Goal: Information Seeking & Learning: Learn about a topic

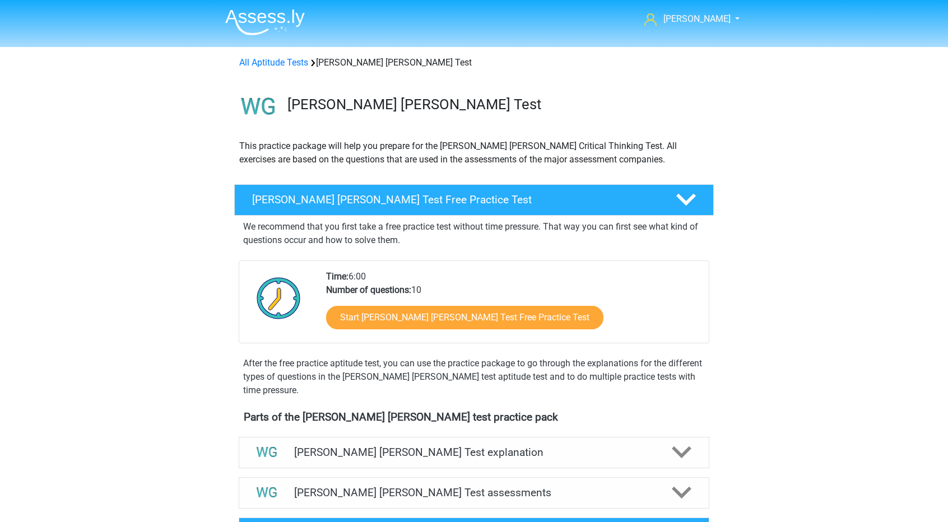
scroll to position [287, 0]
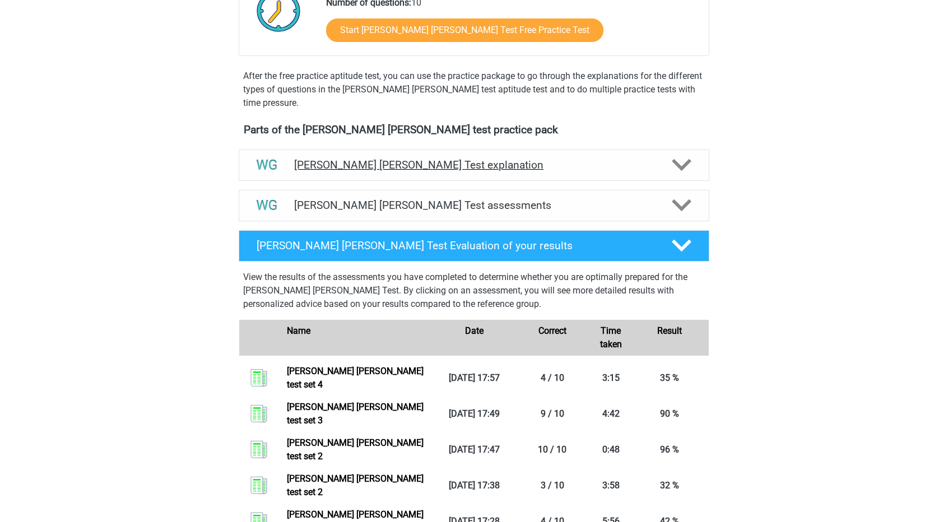
click at [516, 158] on h4 "[PERSON_NAME] [PERSON_NAME] Test explanation" at bounding box center [474, 164] width 360 height 13
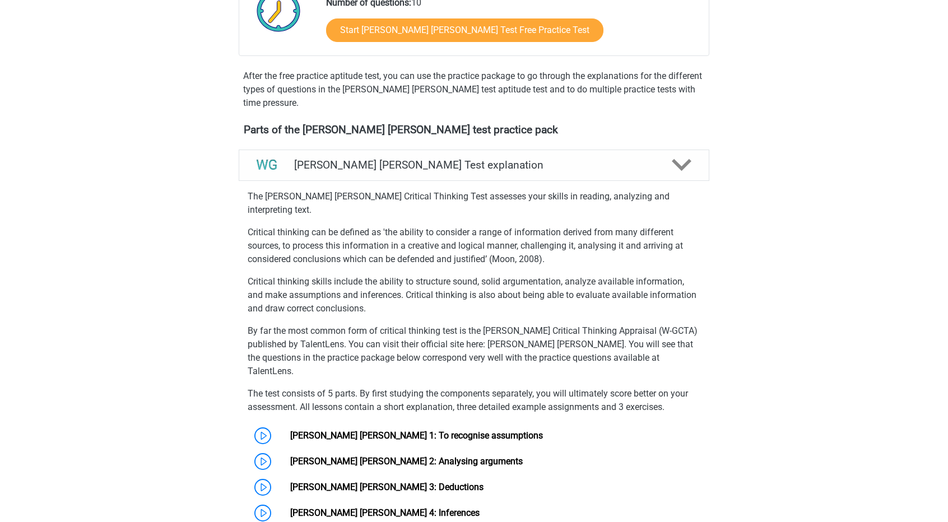
click at [503, 331] on p "By far the most common form of critical thinking test is the Watson-Glaser Crit…" at bounding box center [474, 351] width 453 height 54
click at [532, 332] on p "By far the most common form of critical thinking test is the Watson-Glaser Crit…" at bounding box center [474, 351] width 453 height 54
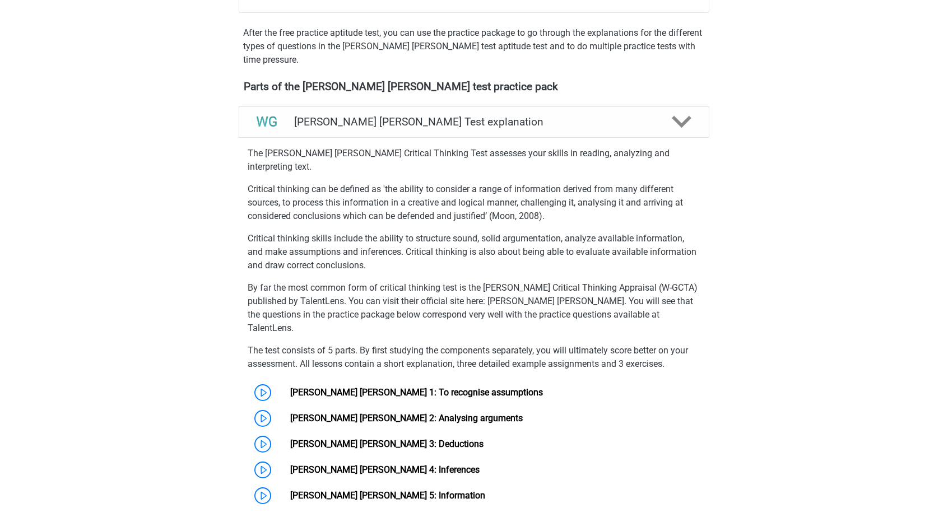
scroll to position [331, 0]
click at [491, 386] on link "[PERSON_NAME] [PERSON_NAME] 1: To recognise assumptions" at bounding box center [416, 391] width 253 height 11
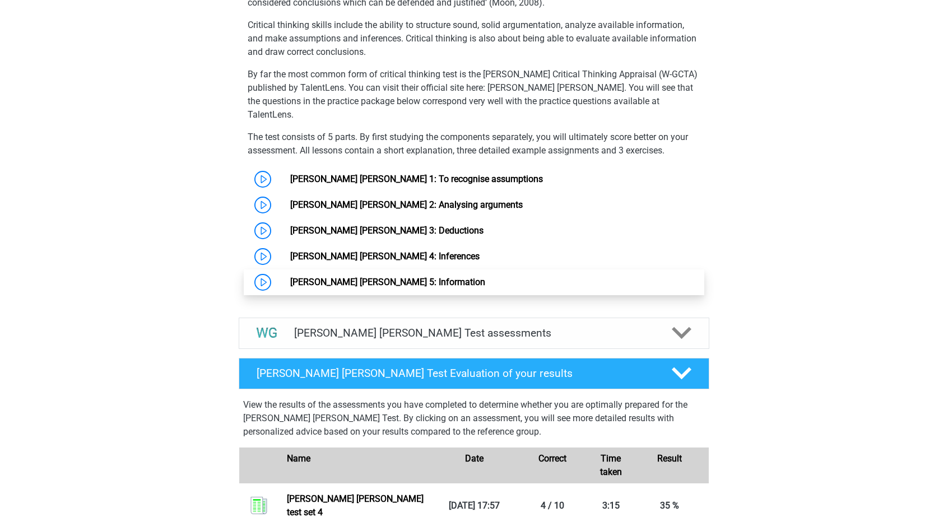
scroll to position [544, 0]
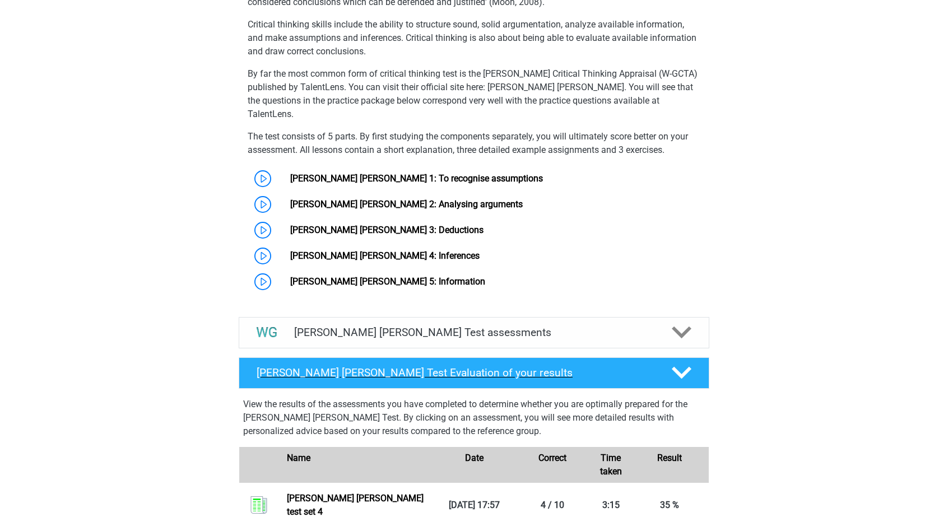
click at [537, 357] on div "Watson Glaser Test Evaluation of your results" at bounding box center [474, 372] width 470 height 31
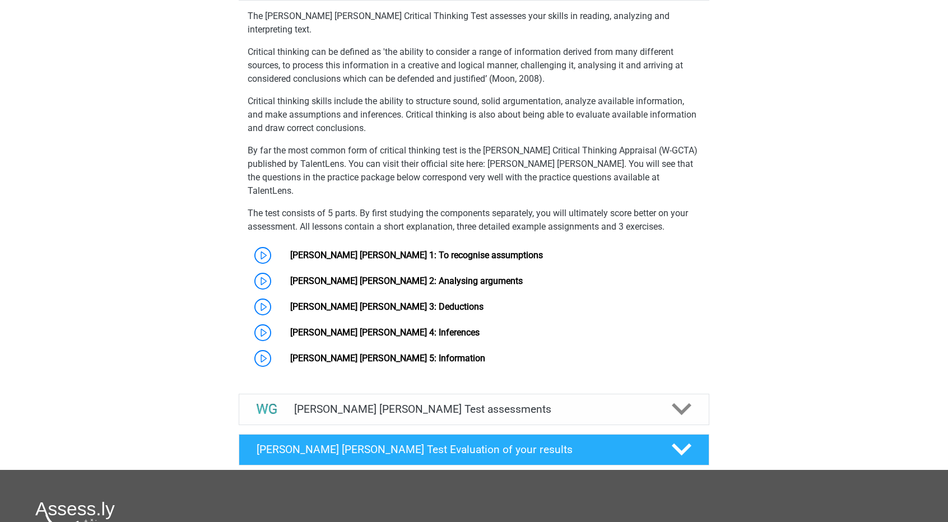
scroll to position [462, 0]
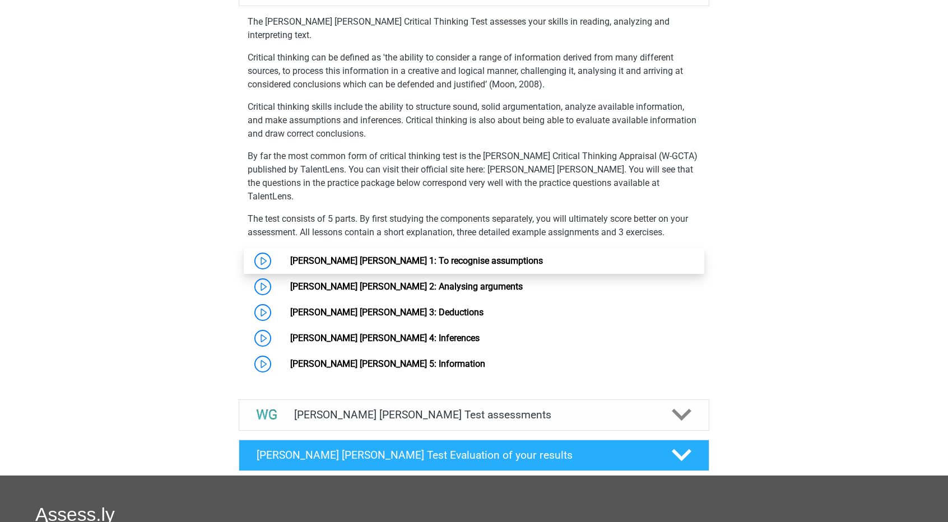
click at [367, 255] on link "[PERSON_NAME] [PERSON_NAME] 1: To recognise assumptions" at bounding box center [416, 260] width 253 height 11
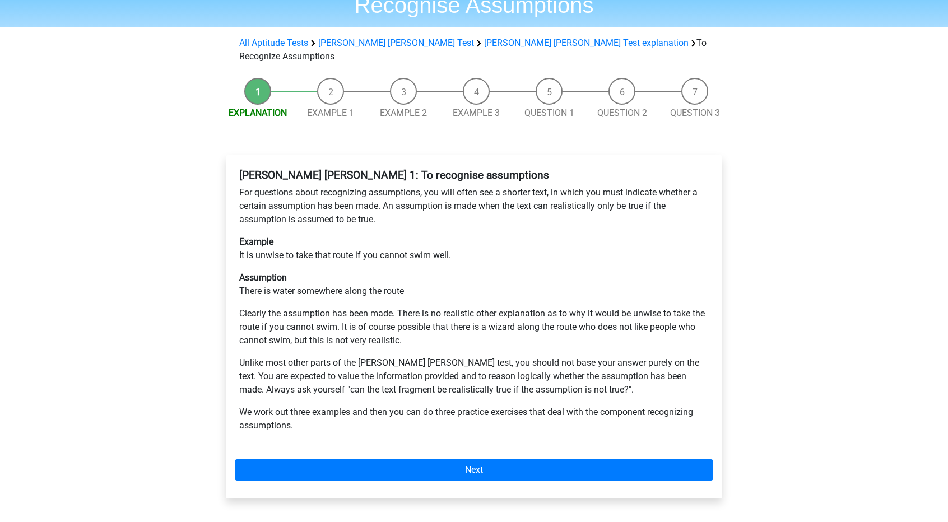
scroll to position [81, 0]
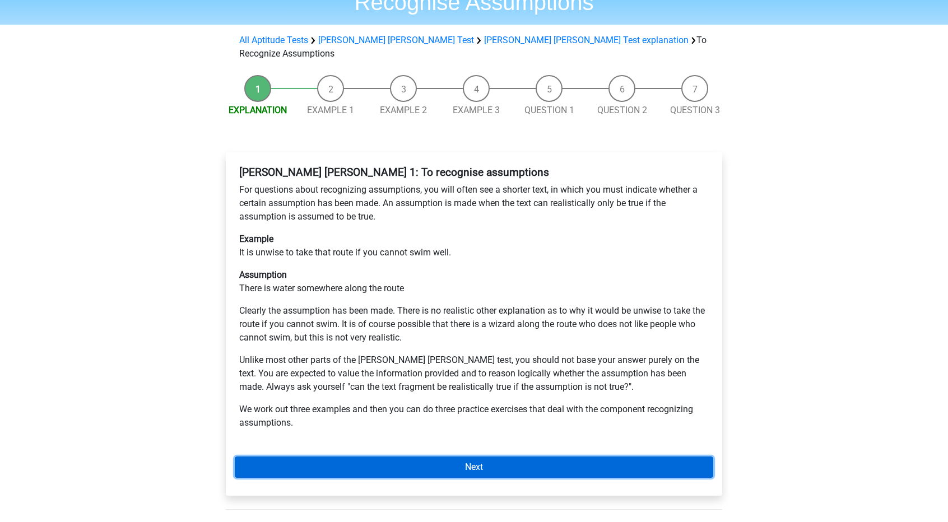
click at [390, 456] on link "Next" at bounding box center [474, 466] width 478 height 21
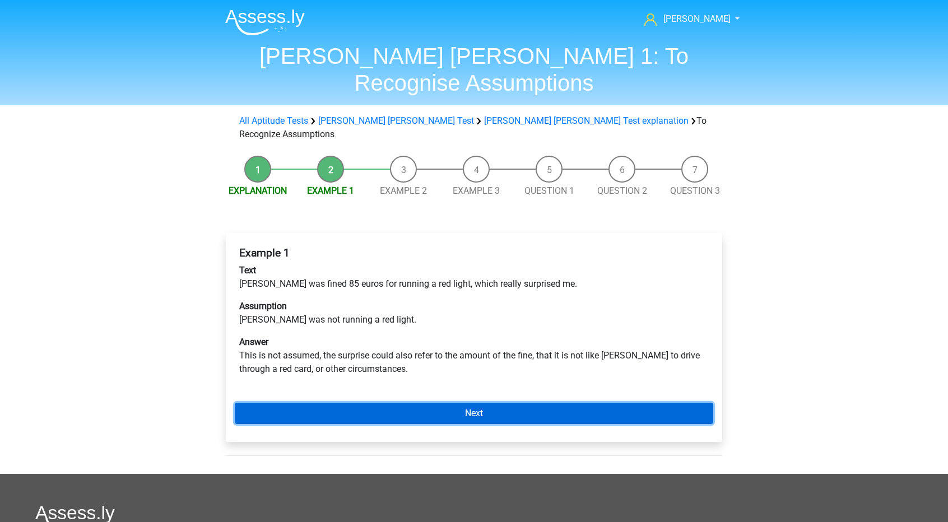
click at [414, 403] on link "Next" at bounding box center [474, 413] width 478 height 21
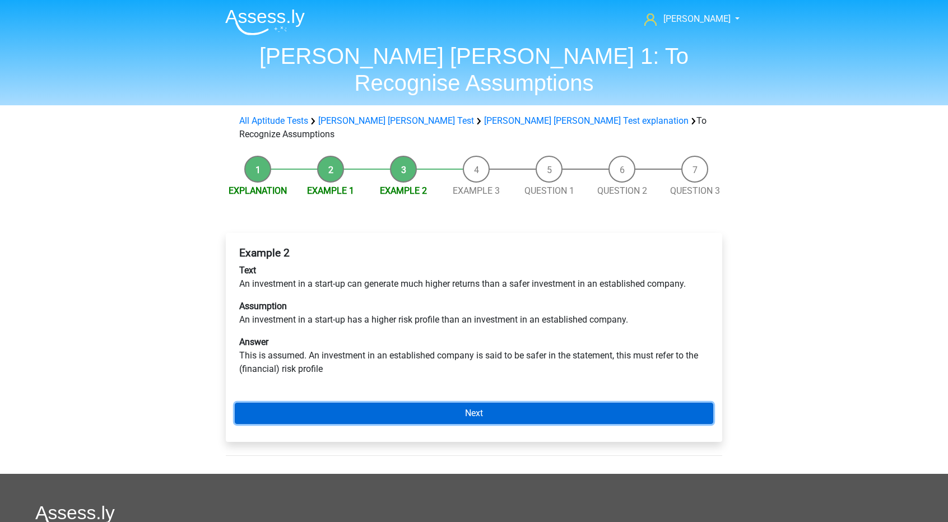
click at [414, 403] on link "Next" at bounding box center [474, 413] width 478 height 21
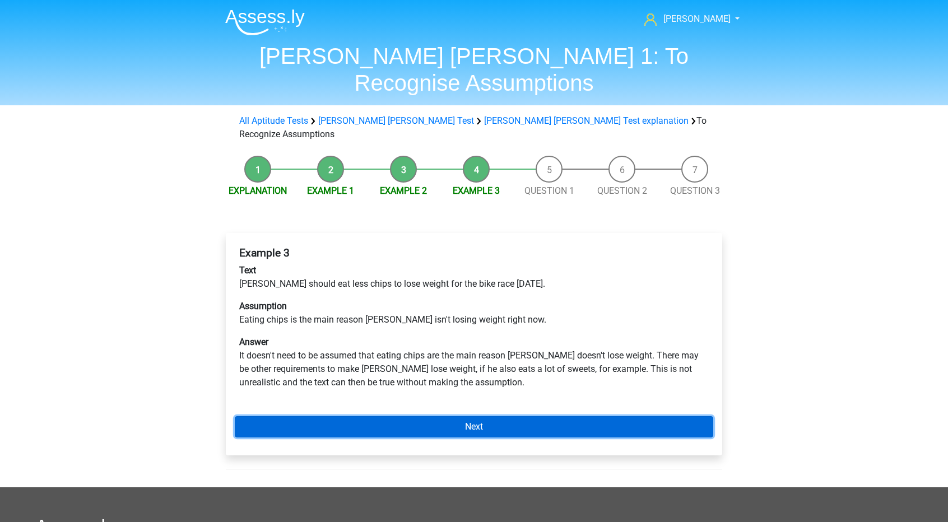
drag, startPoint x: 433, startPoint y: 385, endPoint x: 405, endPoint y: 385, distance: 28.0
click at [405, 416] on link "Next" at bounding box center [474, 426] width 478 height 21
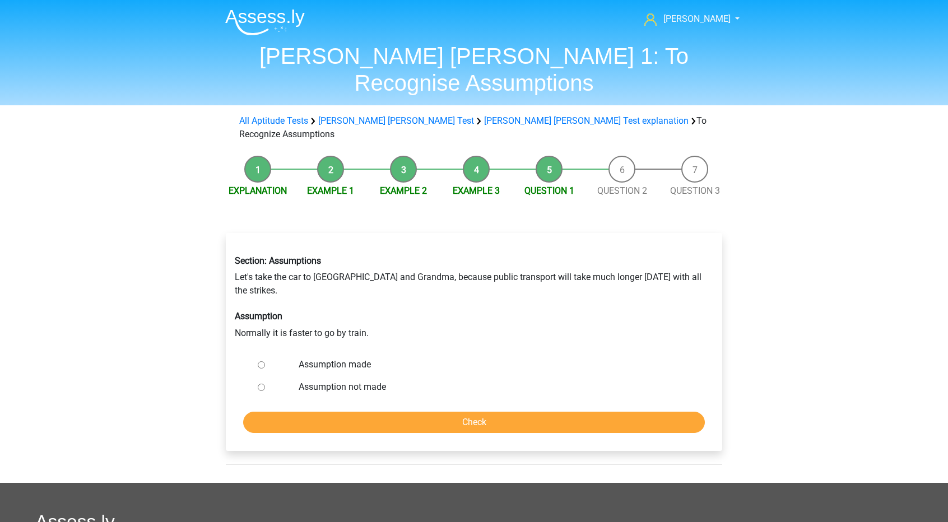
click at [263, 361] on input "Assumption made" at bounding box center [261, 364] width 7 height 7
radio input "true"
click at [327, 357] on form "Assumption made Assumption not made Check" at bounding box center [474, 393] width 478 height 80
click at [320, 412] on input "Check" at bounding box center [473, 422] width 461 height 21
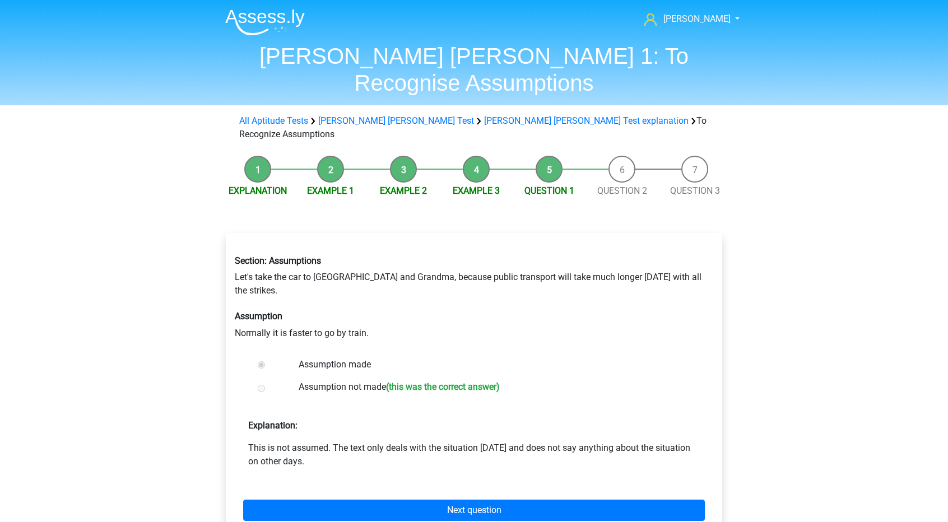
click at [256, 377] on div at bounding box center [271, 388] width 37 height 22
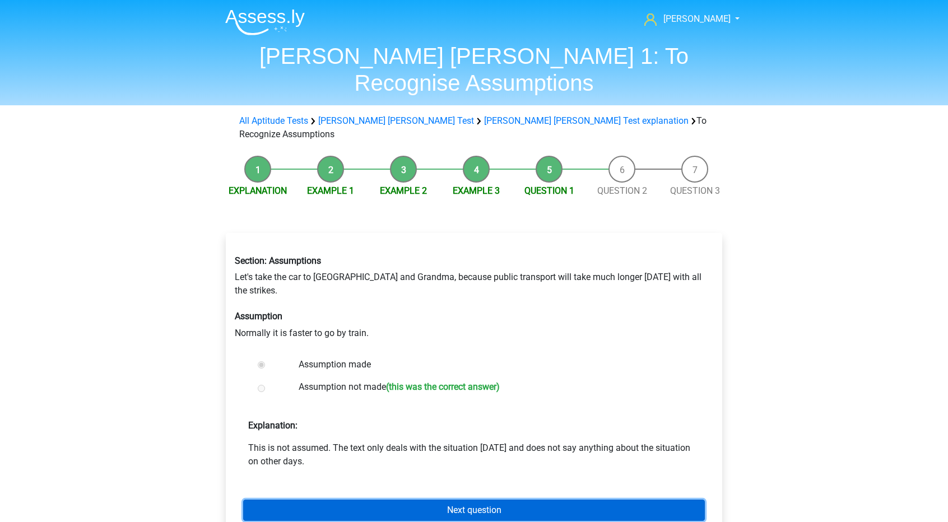
click at [412, 500] on link "Next question" at bounding box center [473, 510] width 461 height 21
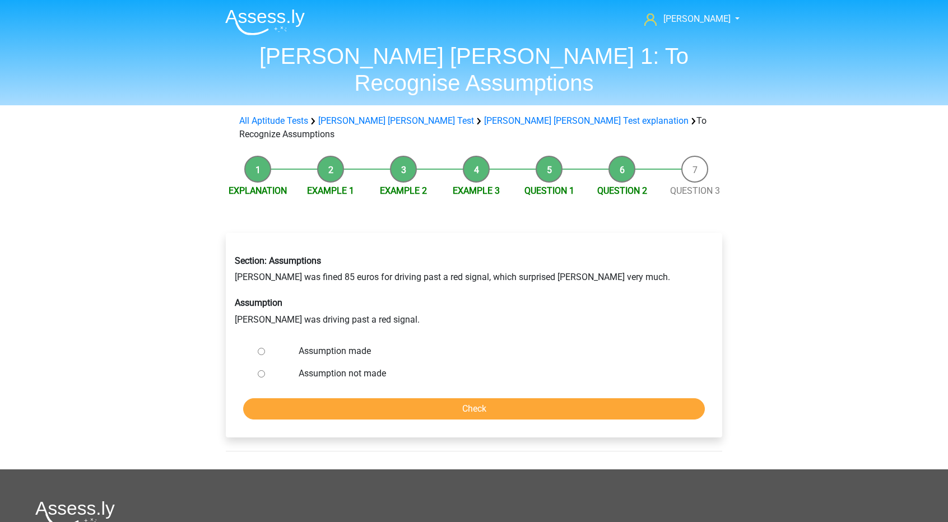
click at [547, 156] on li "Question 1" at bounding box center [548, 177] width 73 height 42
click at [259, 348] on input "Assumption made" at bounding box center [261, 351] width 7 height 7
radio input "true"
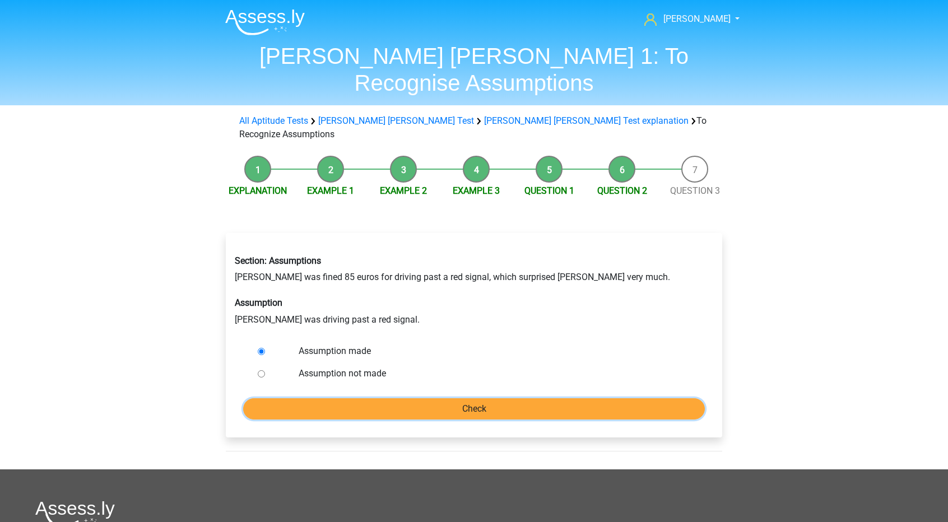
click at [419, 398] on input "Check" at bounding box center [473, 408] width 461 height 21
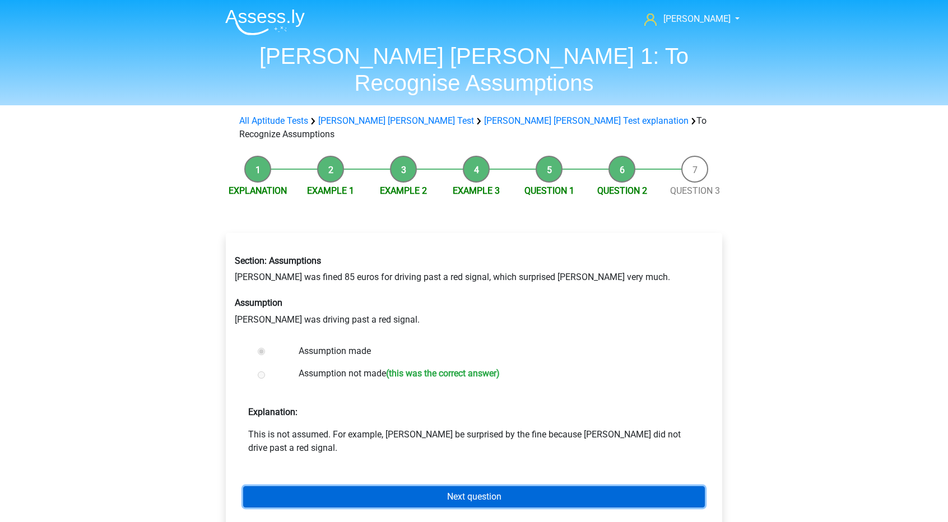
click at [335, 486] on link "Next question" at bounding box center [473, 496] width 461 height 21
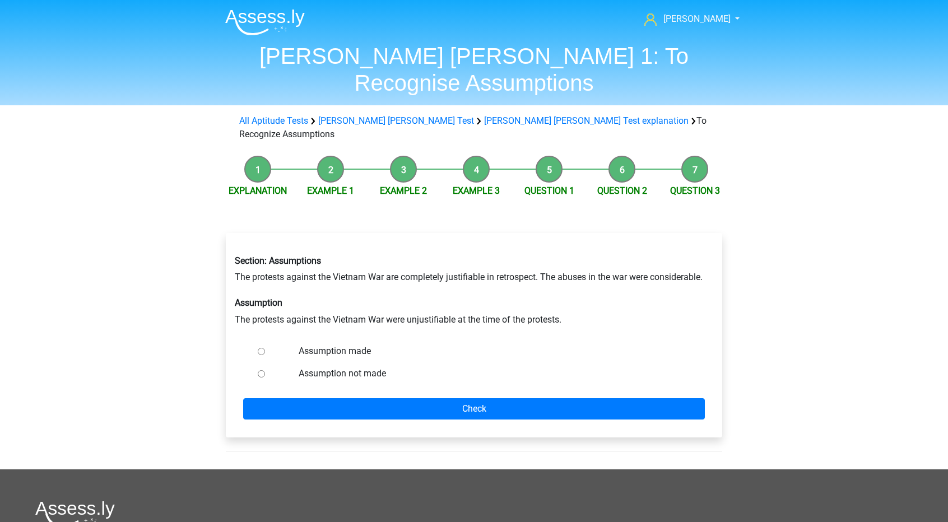
click at [260, 340] on div at bounding box center [271, 351] width 37 height 22
click at [259, 340] on div at bounding box center [271, 351] width 37 height 22
click at [260, 348] on input "Assumption made" at bounding box center [261, 351] width 7 height 7
radio input "true"
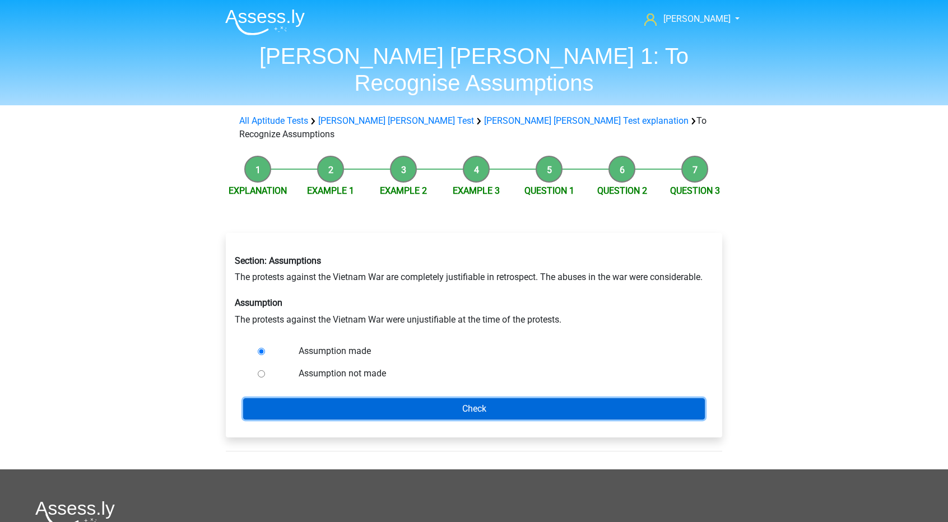
click at [299, 398] on input "Check" at bounding box center [473, 408] width 461 height 21
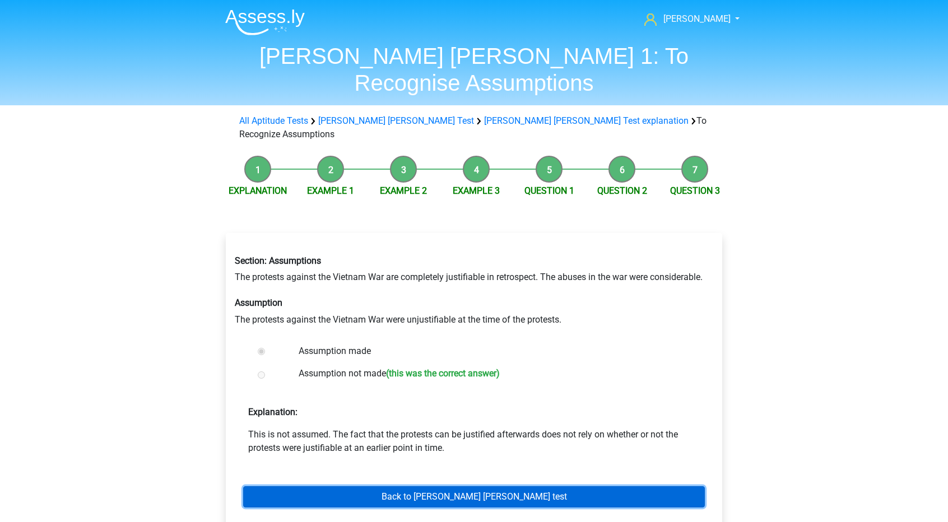
click at [324, 486] on link "Back to watson glaser test" at bounding box center [473, 496] width 461 height 21
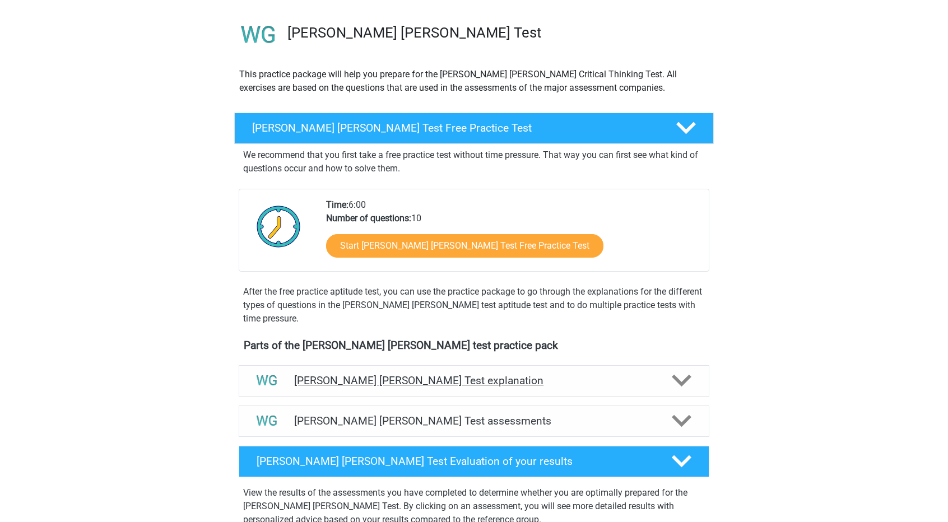
scroll to position [99, 0]
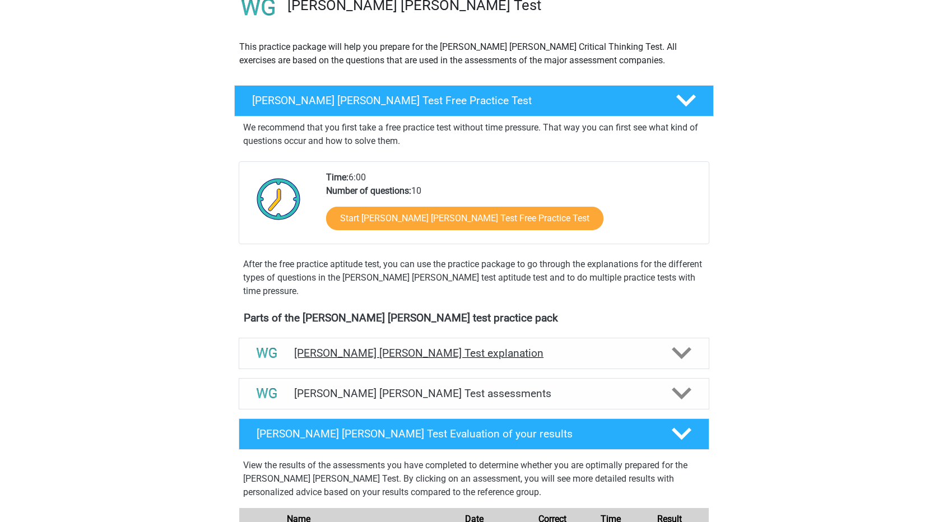
click at [322, 349] on h4 "[PERSON_NAME] [PERSON_NAME] Test explanation" at bounding box center [474, 353] width 360 height 13
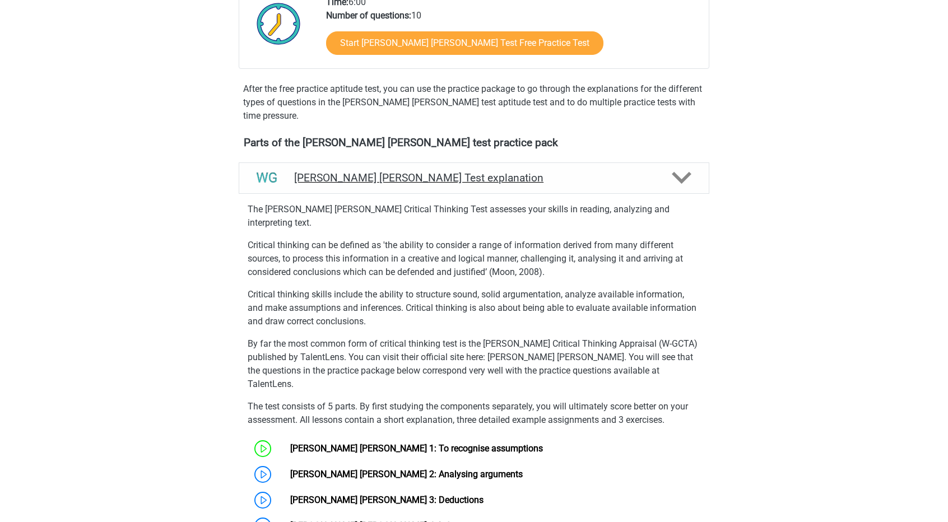
scroll to position [275, 0]
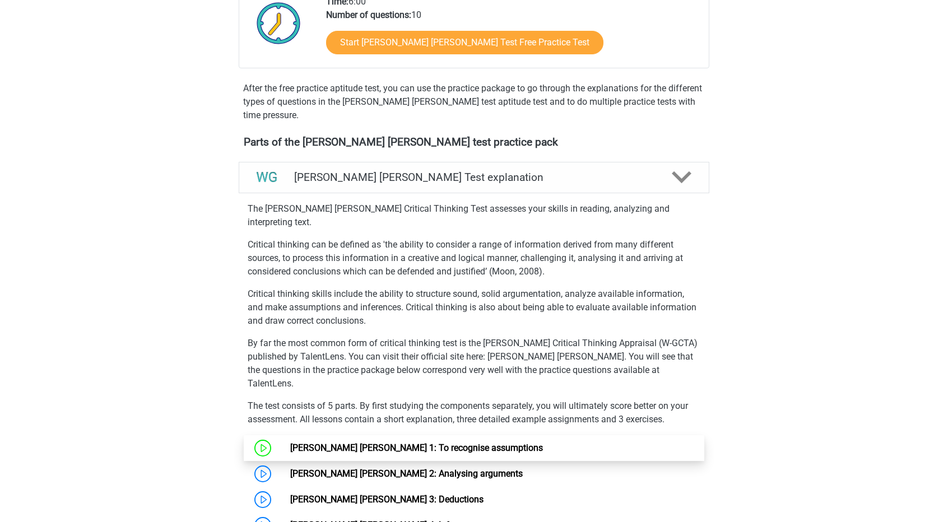
click at [290, 442] on link "[PERSON_NAME] [PERSON_NAME] 1: To recognise assumptions" at bounding box center [416, 447] width 253 height 11
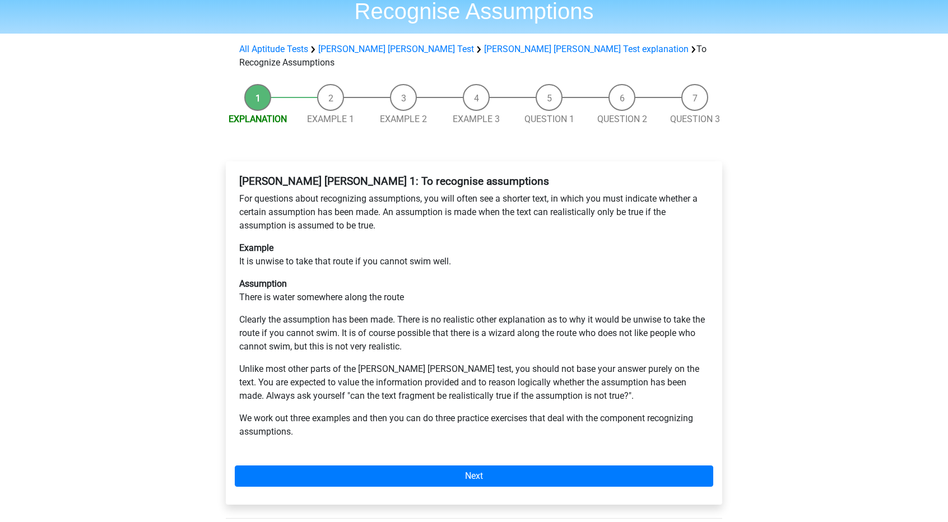
scroll to position [75, 0]
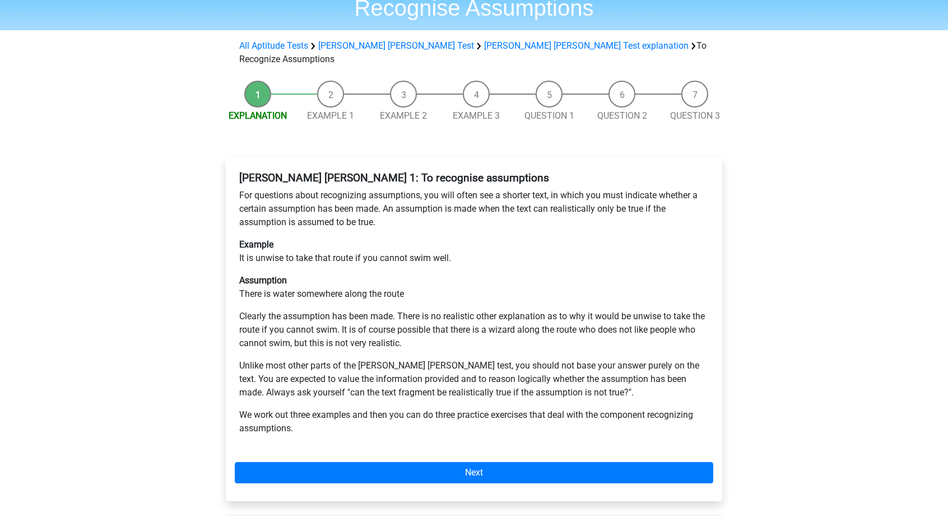
click at [388, 419] on div "Watson Glaser 1: To recognise assumptions For questions about recognizing assum…" at bounding box center [474, 329] width 496 height 343
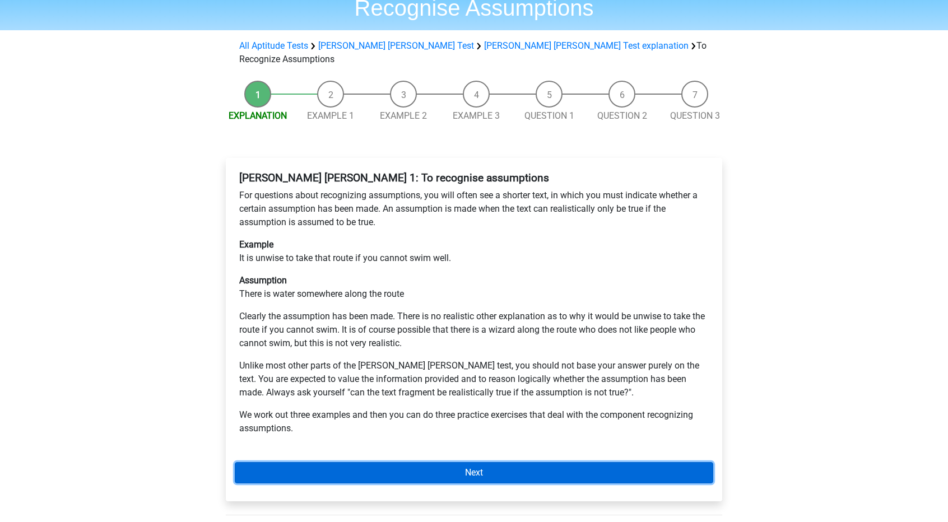
click at [390, 462] on link "Next" at bounding box center [474, 472] width 478 height 21
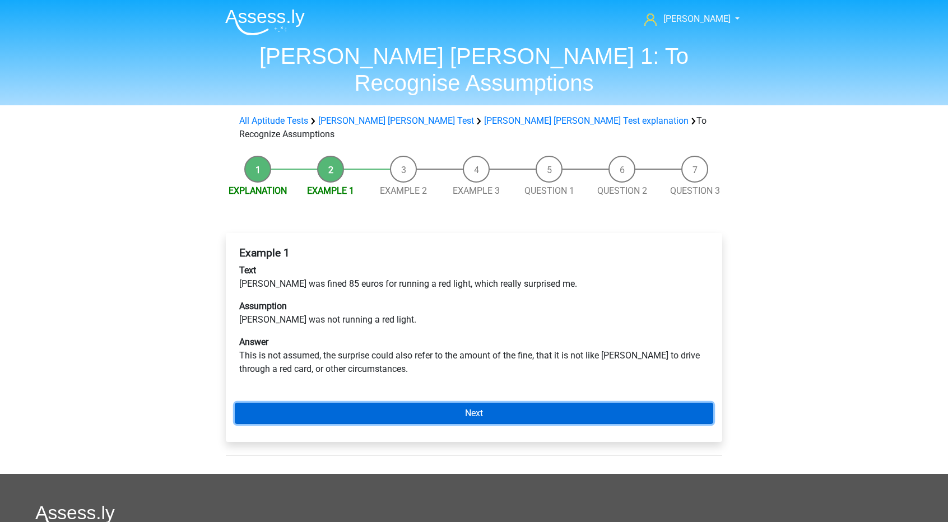
click at [417, 403] on link "Next" at bounding box center [474, 413] width 478 height 21
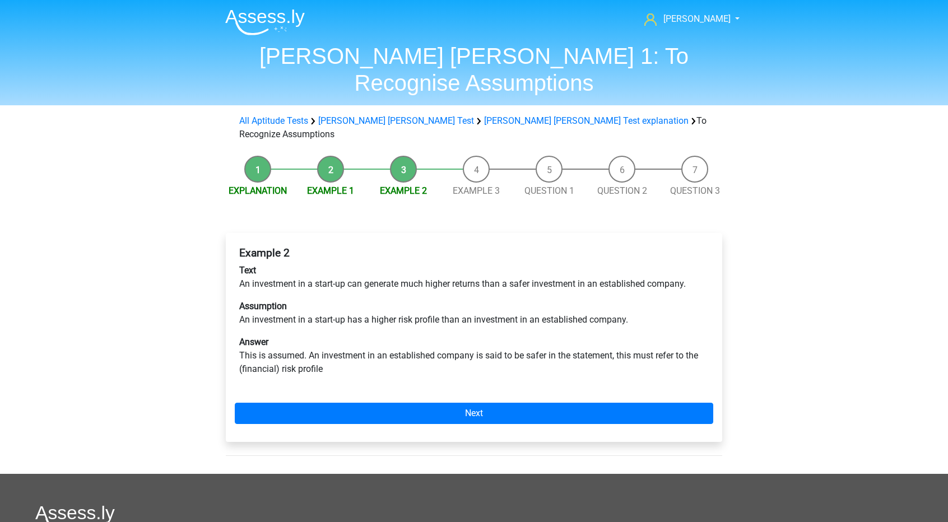
click at [415, 384] on div "Example 2 Text An investment in a start-up can generate much higher returns tha…" at bounding box center [474, 337] width 496 height 209
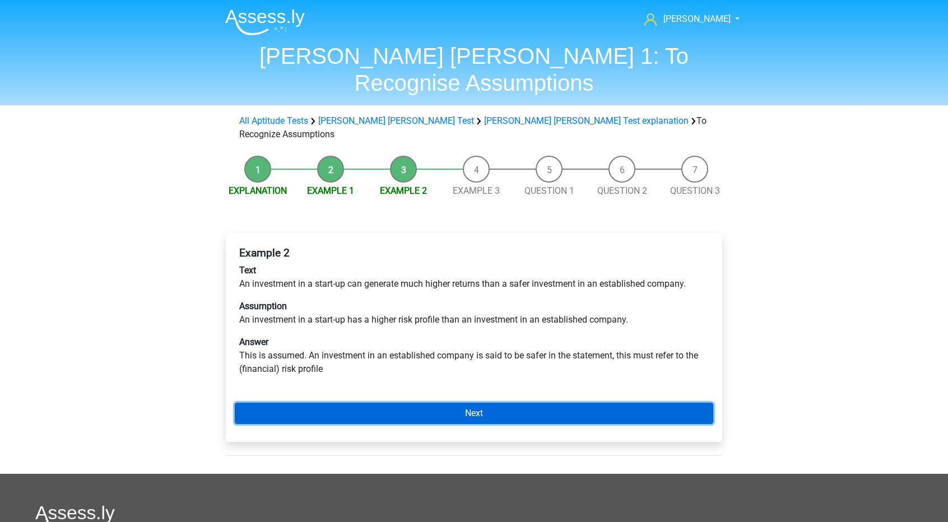
click at [419, 403] on link "Next" at bounding box center [474, 413] width 478 height 21
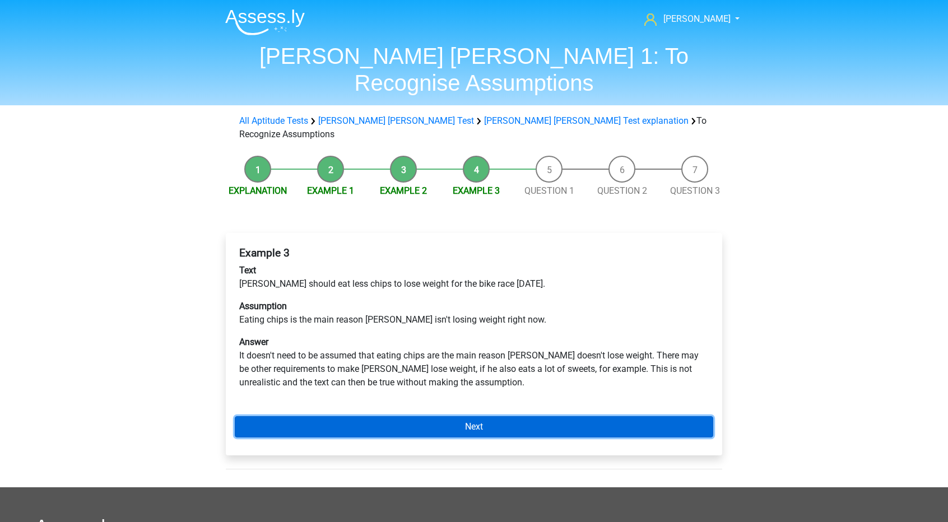
click at [416, 416] on link "Next" at bounding box center [474, 426] width 478 height 21
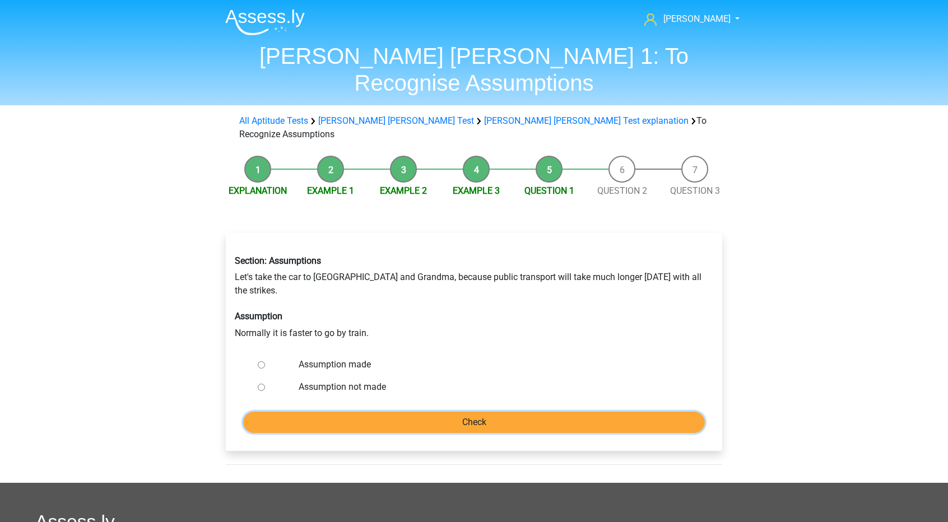
click at [380, 412] on input "Check" at bounding box center [473, 422] width 461 height 21
click at [358, 380] on label "Assumption not made" at bounding box center [493, 386] width 388 height 13
click at [265, 384] on input "Assumption not made" at bounding box center [261, 387] width 7 height 7
radio input "true"
click at [363, 412] on input "Check" at bounding box center [473, 422] width 461 height 21
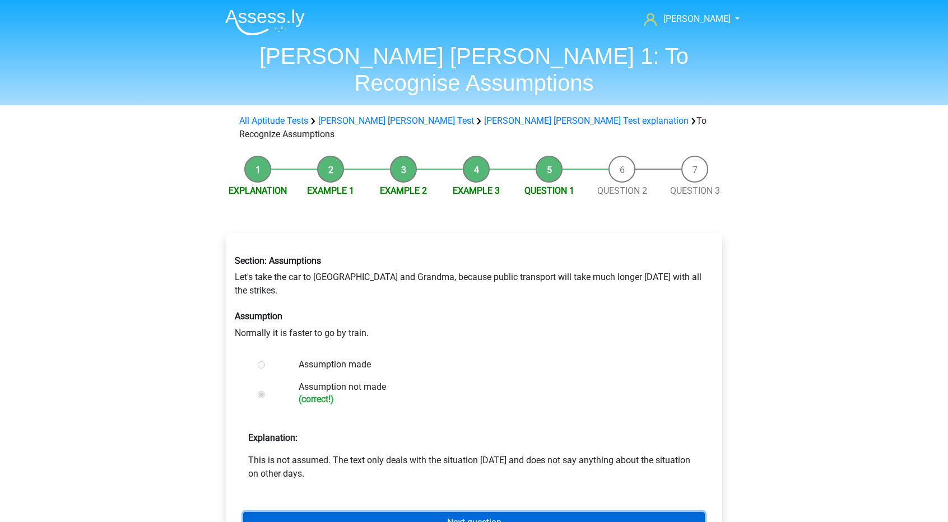
click at [363, 512] on link "Next question" at bounding box center [473, 522] width 461 height 21
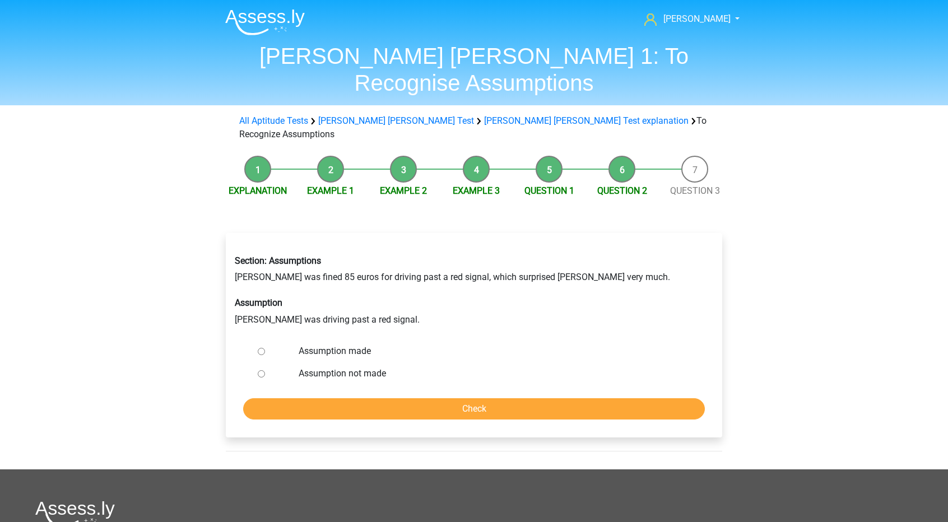
click at [360, 362] on div "Assumption not made" at bounding box center [492, 373] width 404 height 22
click at [363, 367] on label "Assumption not made" at bounding box center [493, 373] width 388 height 13
click at [265, 370] on input "Assumption not made" at bounding box center [261, 373] width 7 height 7
radio input "true"
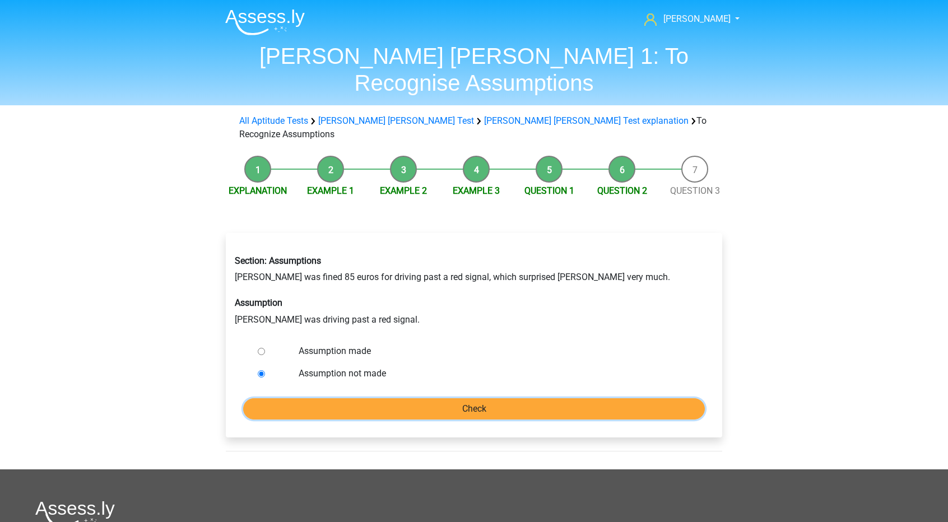
click at [360, 398] on input "Check" at bounding box center [473, 408] width 461 height 21
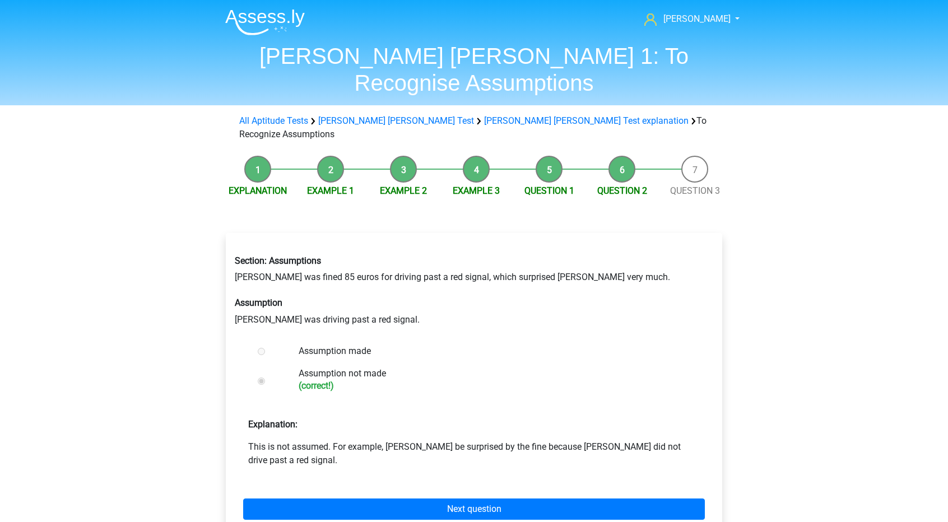
click at [361, 476] on div "Next question" at bounding box center [474, 507] width 478 height 62
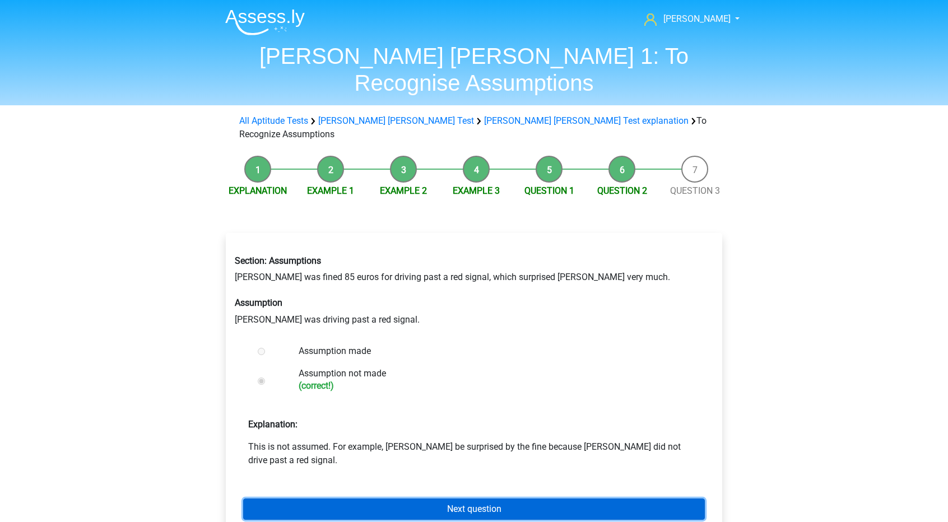
click at [368, 498] on link "Next question" at bounding box center [473, 508] width 461 height 21
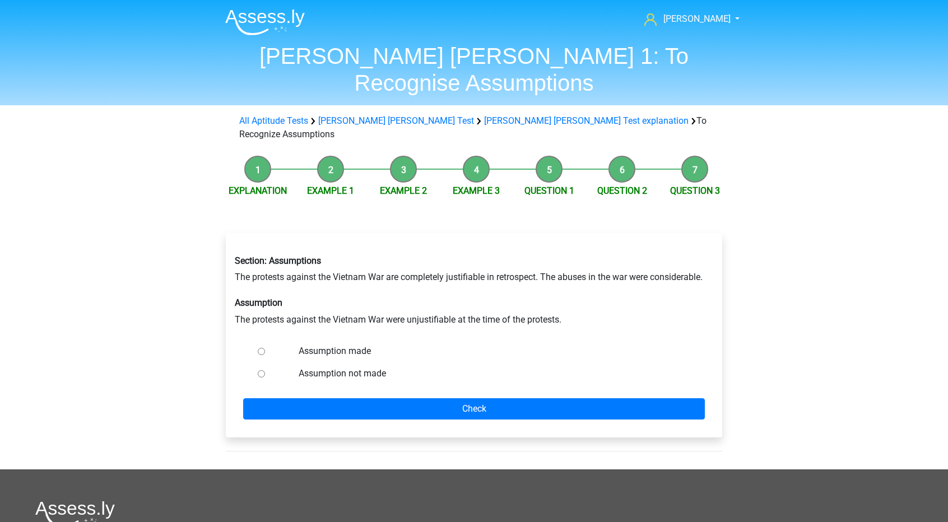
click at [375, 362] on div "Assumption not made" at bounding box center [492, 373] width 404 height 22
click at [371, 362] on div "Assumption not made" at bounding box center [492, 373] width 404 height 22
click at [369, 367] on label "Assumption not made" at bounding box center [493, 373] width 388 height 13
click at [265, 370] on input "Assumption not made" at bounding box center [261, 373] width 7 height 7
radio input "true"
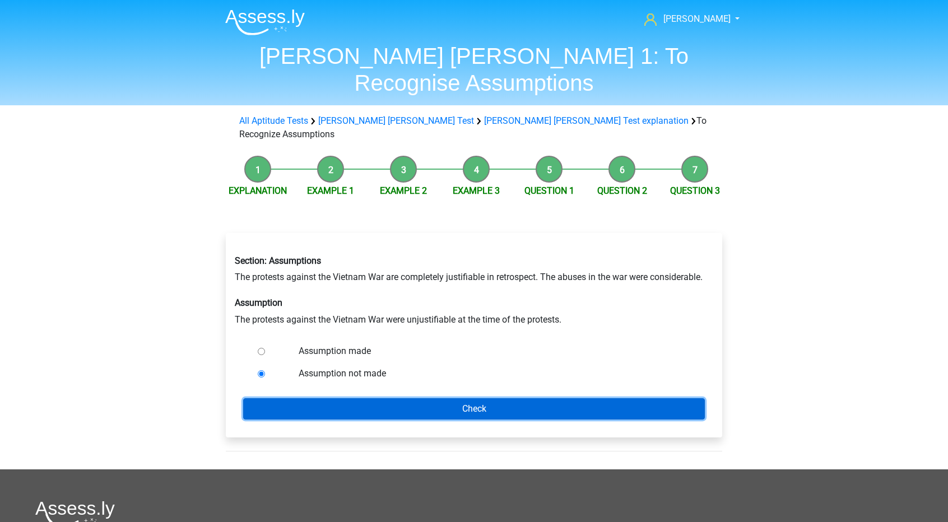
click at [379, 398] on input "Check" at bounding box center [473, 408] width 461 height 21
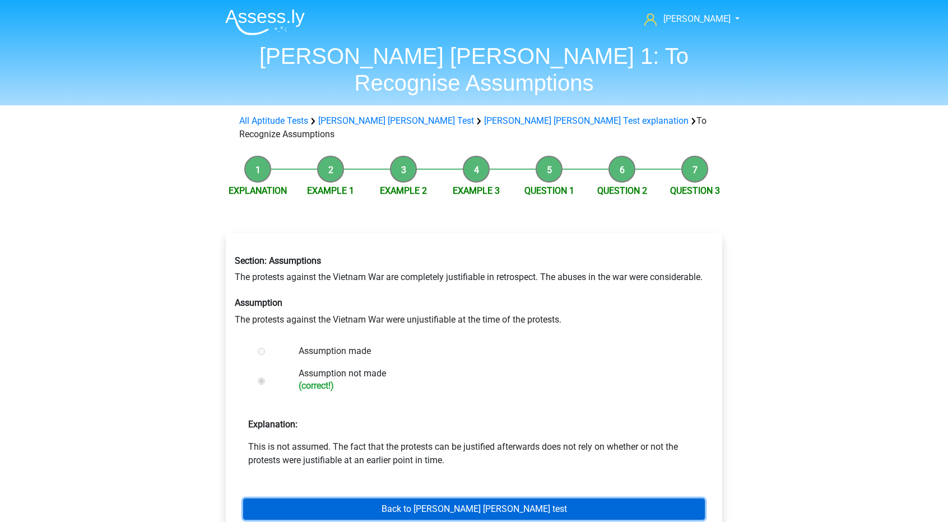
click at [375, 498] on link "Back to watson glaser test" at bounding box center [473, 508] width 461 height 21
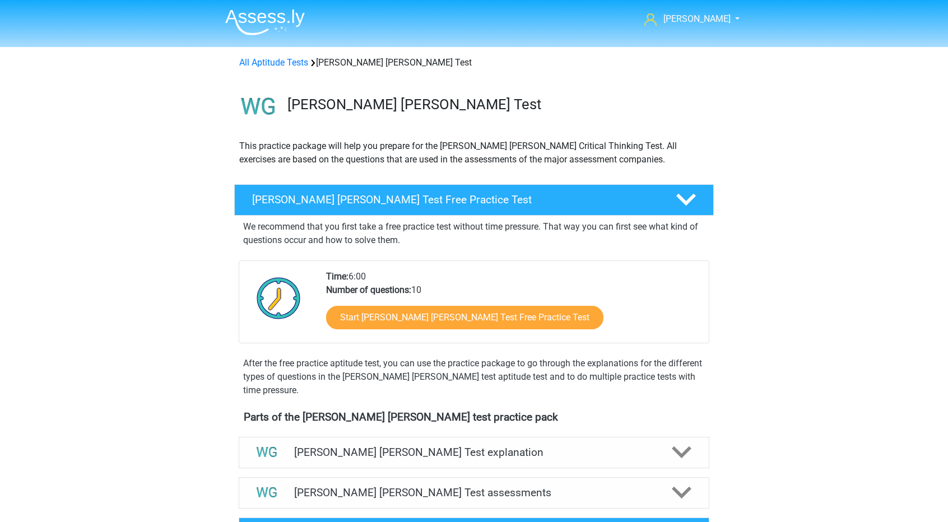
scroll to position [105, 0]
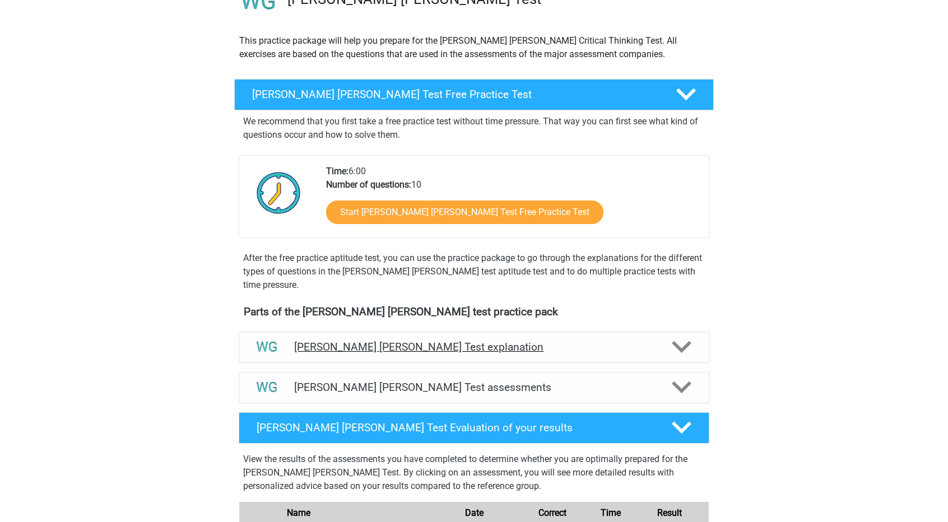
click at [433, 342] on h4 "[PERSON_NAME] [PERSON_NAME] Test explanation" at bounding box center [474, 347] width 360 height 13
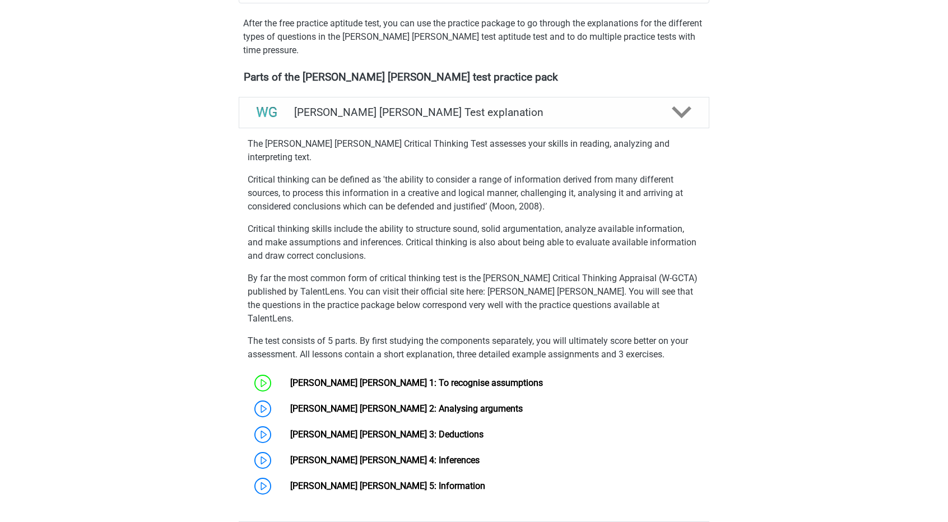
scroll to position [339, 0]
click at [404, 404] on link "Watson Glaser 2: Analysing arguments" at bounding box center [406, 409] width 232 height 11
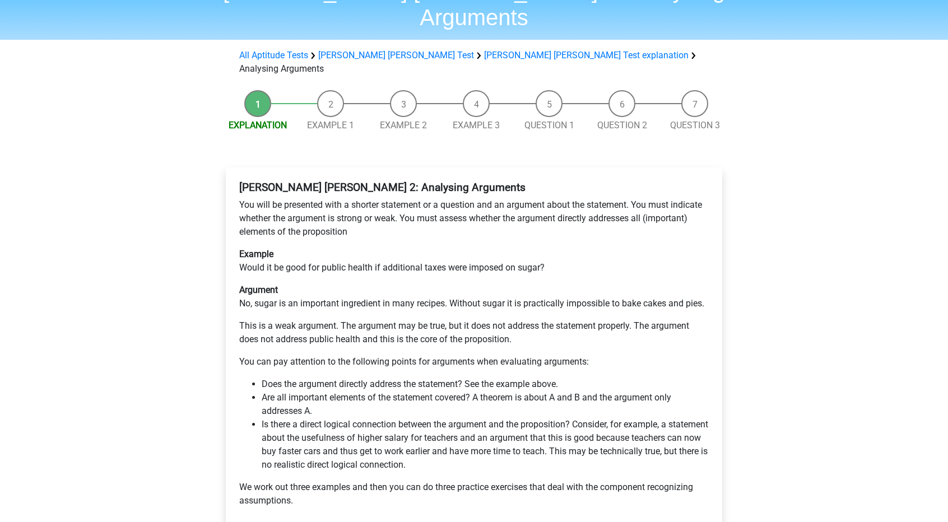
scroll to position [76, 0]
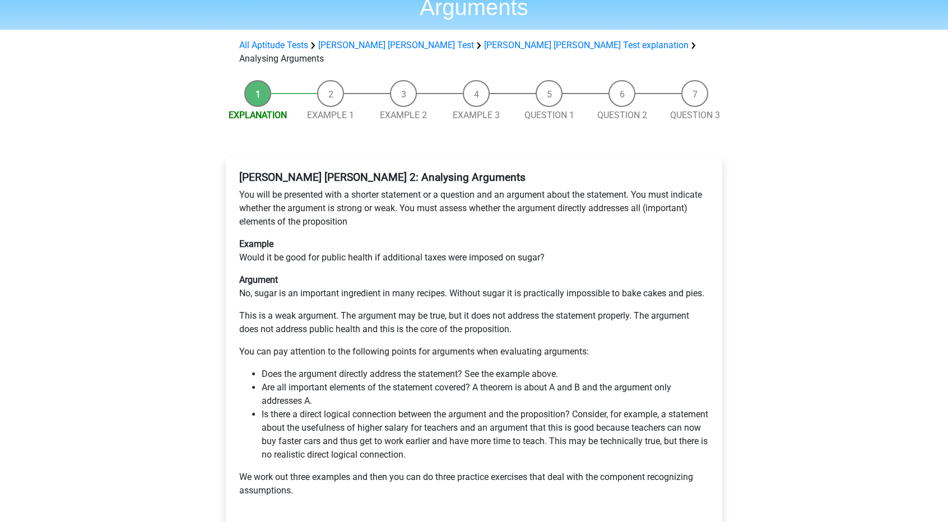
click at [367, 483] on div "Watson Glaser 2: Analysing Arguments You will be presented with a shorter state…" at bounding box center [474, 360] width 496 height 406
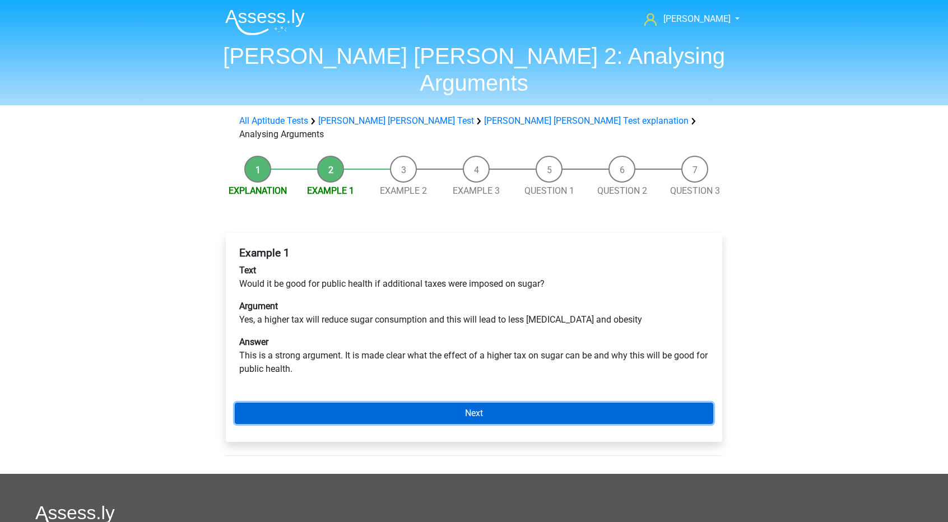
click at [336, 403] on link "Next" at bounding box center [474, 413] width 478 height 21
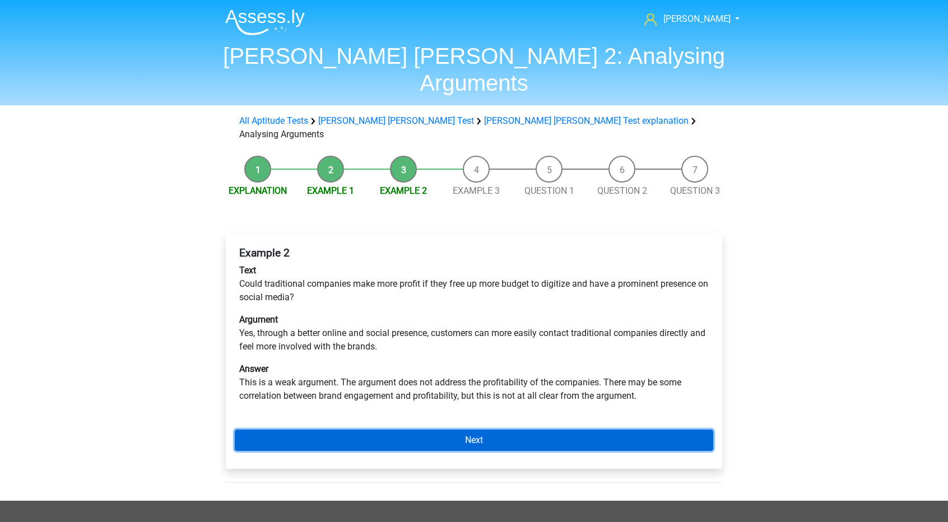
click at [332, 430] on link "Next" at bounding box center [474, 440] width 478 height 21
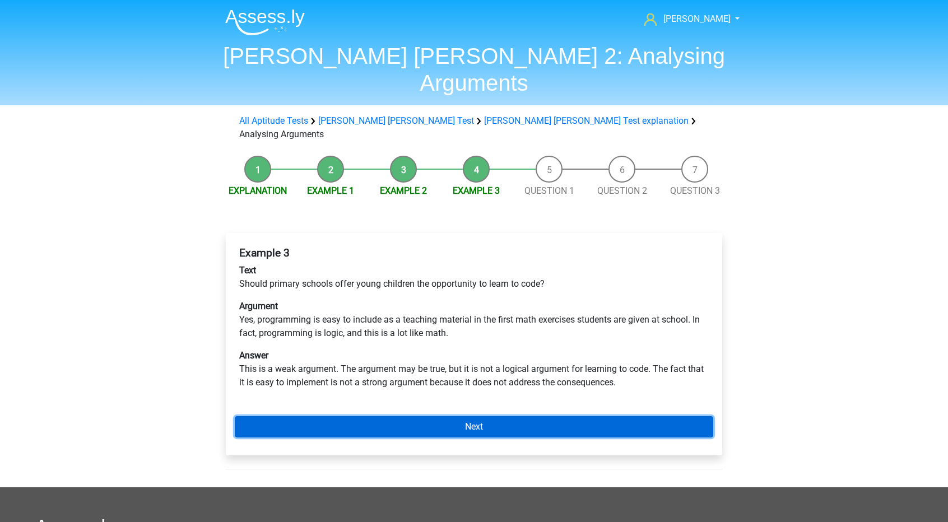
click at [403, 416] on link "Next" at bounding box center [474, 426] width 478 height 21
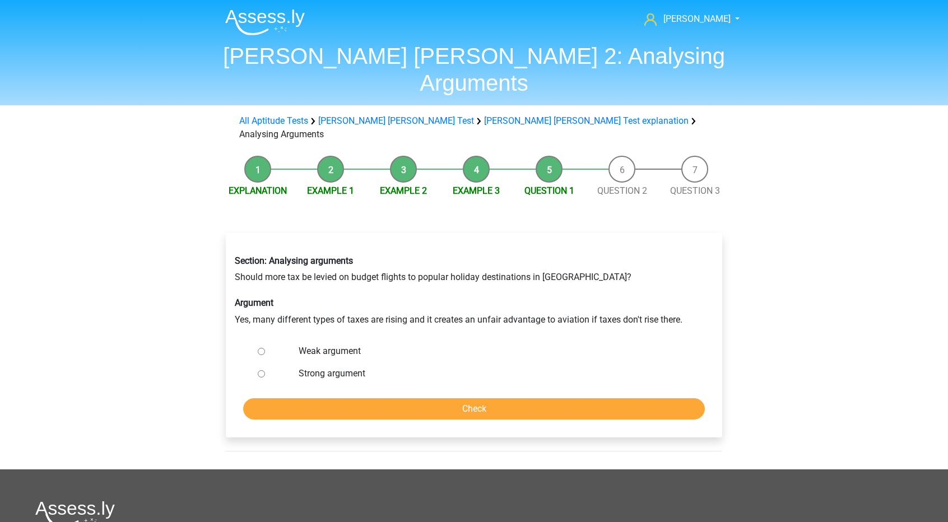
click at [261, 348] on input "Weak argument" at bounding box center [261, 351] width 7 height 7
radio input "true"
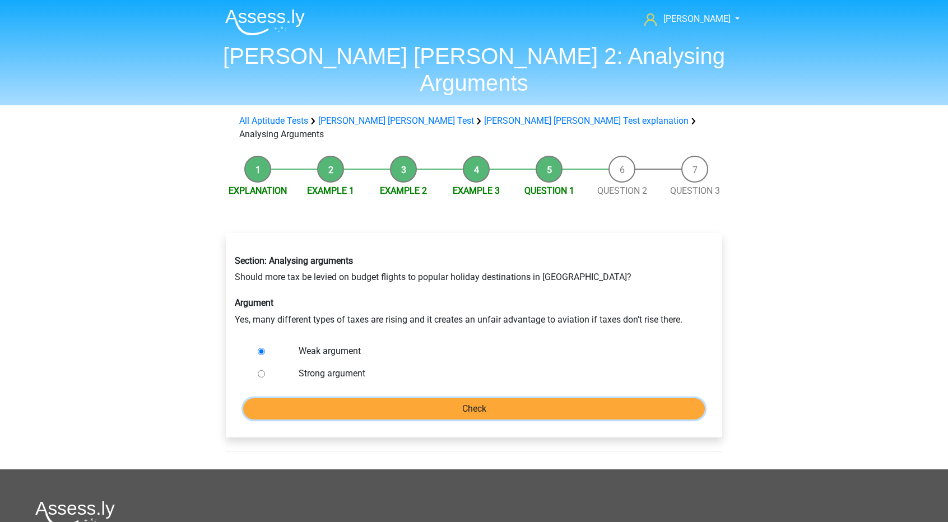
click at [332, 398] on input "Check" at bounding box center [473, 408] width 461 height 21
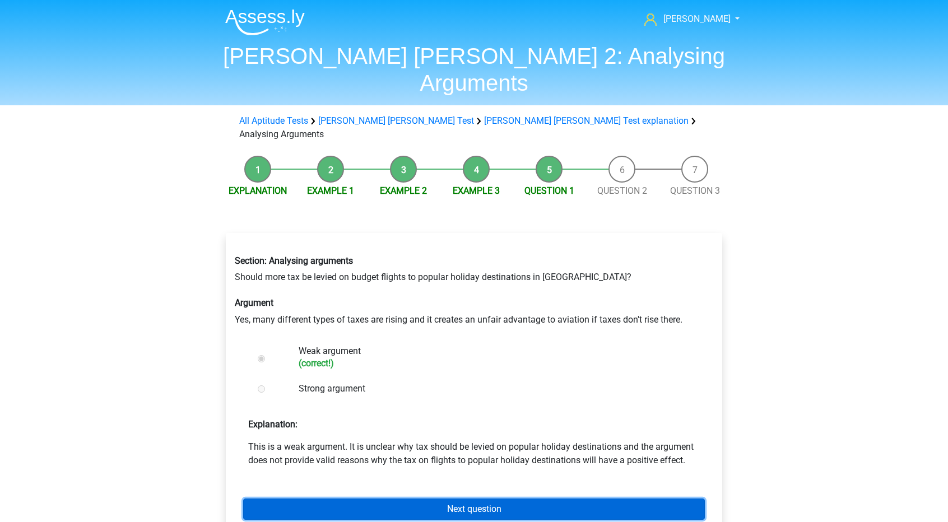
click at [425, 498] on link "Next question" at bounding box center [473, 508] width 461 height 21
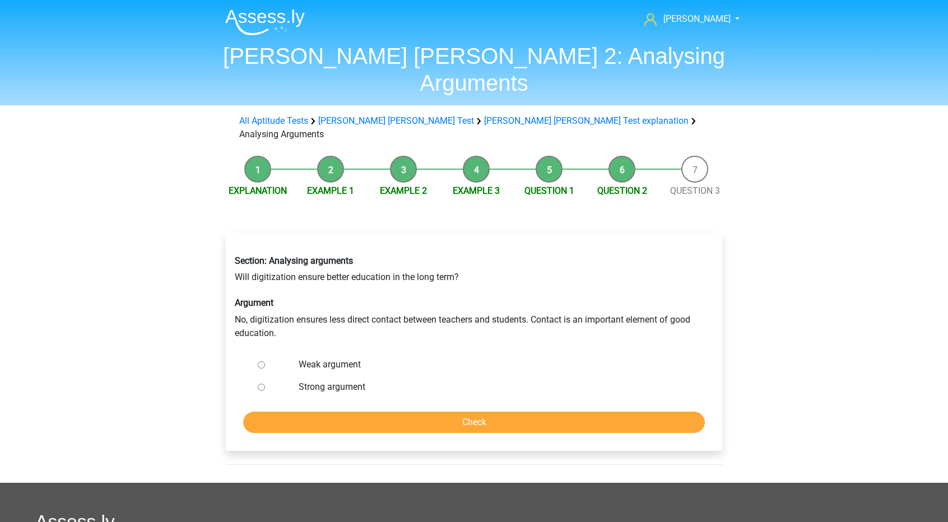
click at [337, 380] on label "Strong argument" at bounding box center [493, 386] width 388 height 13
click at [265, 384] on input "Strong argument" at bounding box center [261, 387] width 7 height 7
radio input "true"
click at [333, 412] on input "Check" at bounding box center [473, 422] width 461 height 21
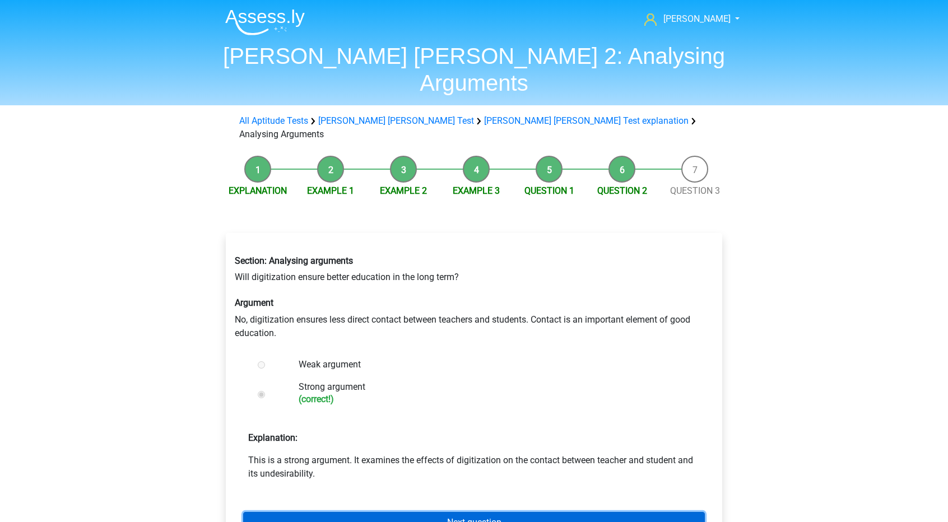
click at [411, 512] on link "Next question" at bounding box center [473, 522] width 461 height 21
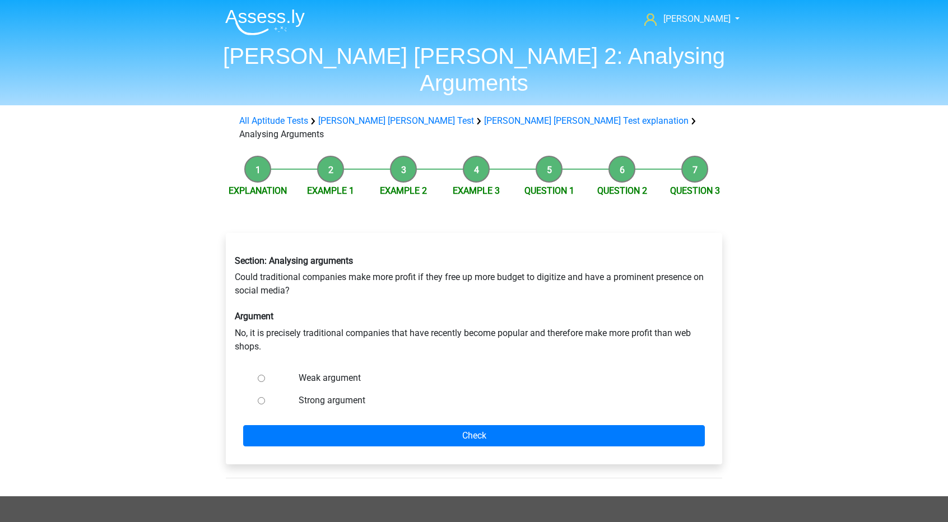
click at [332, 371] on label "Weak argument" at bounding box center [493, 377] width 388 height 13
click at [265, 375] on input "Weak argument" at bounding box center [261, 378] width 7 height 7
radio input "true"
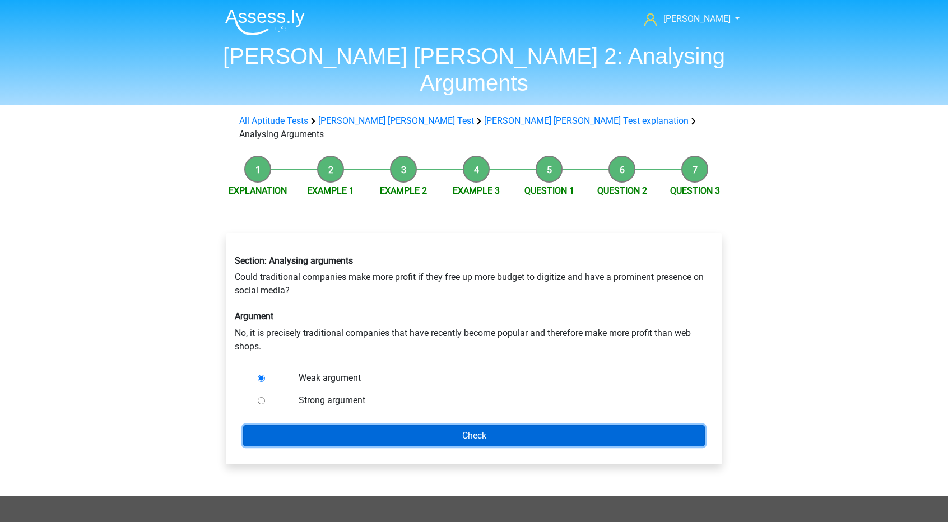
click at [363, 425] on input "Check" at bounding box center [473, 435] width 461 height 21
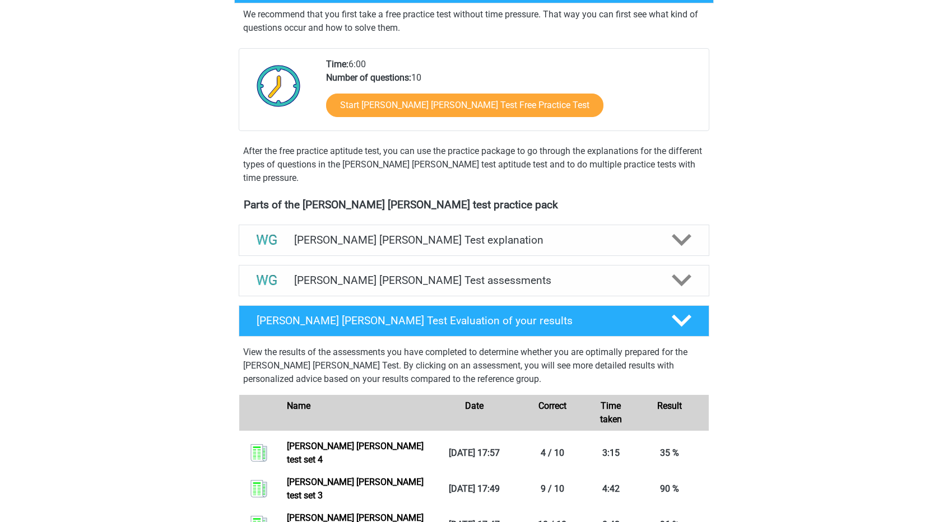
scroll to position [213, 0]
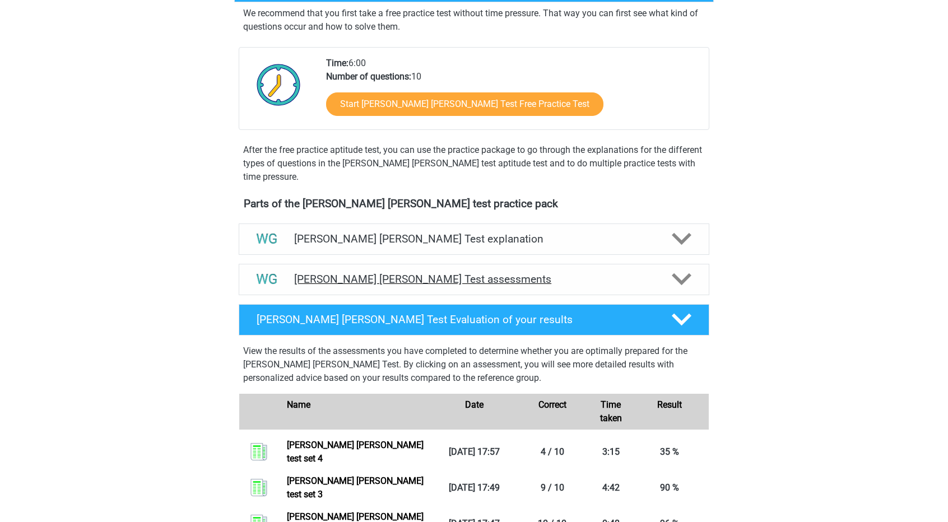
click at [595, 279] on h4 "[PERSON_NAME] [PERSON_NAME] Test assessments" at bounding box center [474, 279] width 360 height 13
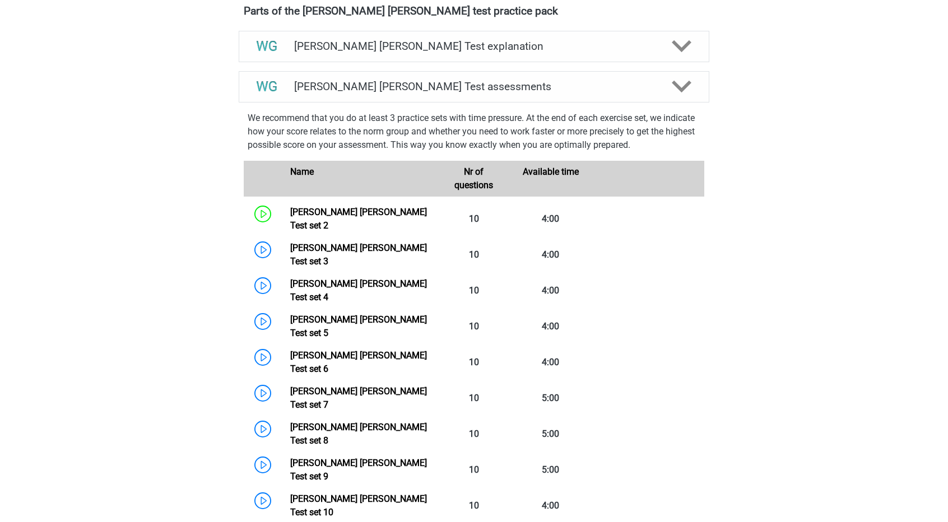
scroll to position [405, 0]
click at [584, 84] on h4 "[PERSON_NAME] [PERSON_NAME] Test assessments" at bounding box center [474, 87] width 360 height 13
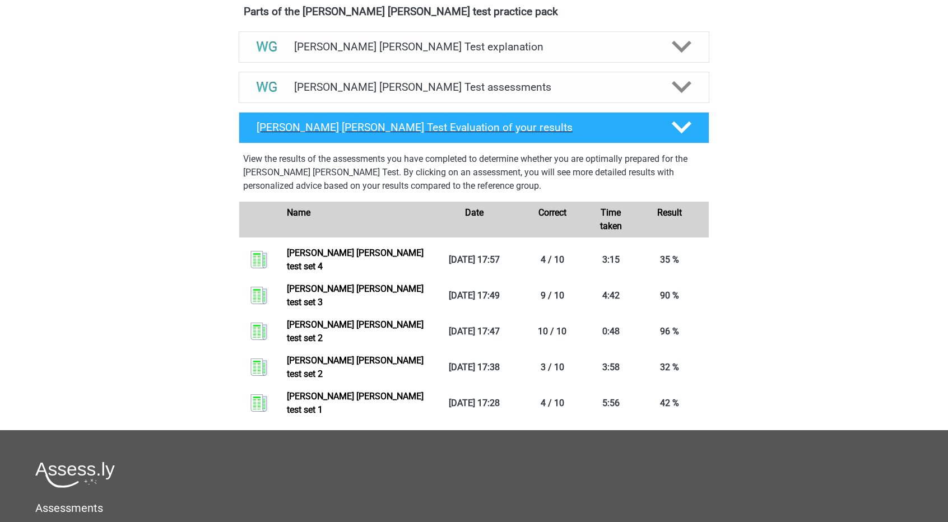
click at [481, 124] on h4 "[PERSON_NAME] [PERSON_NAME] Test Evaluation of your results" at bounding box center [455, 127] width 397 height 13
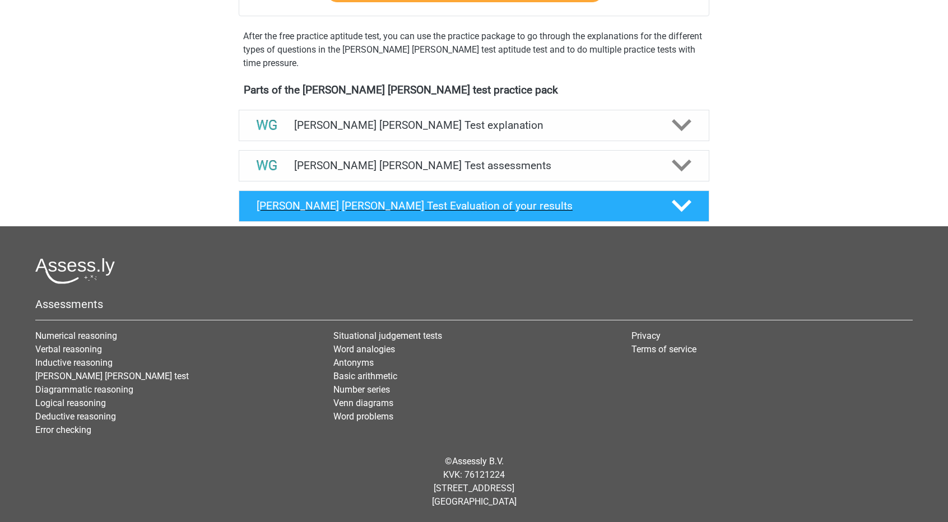
scroll to position [326, 0]
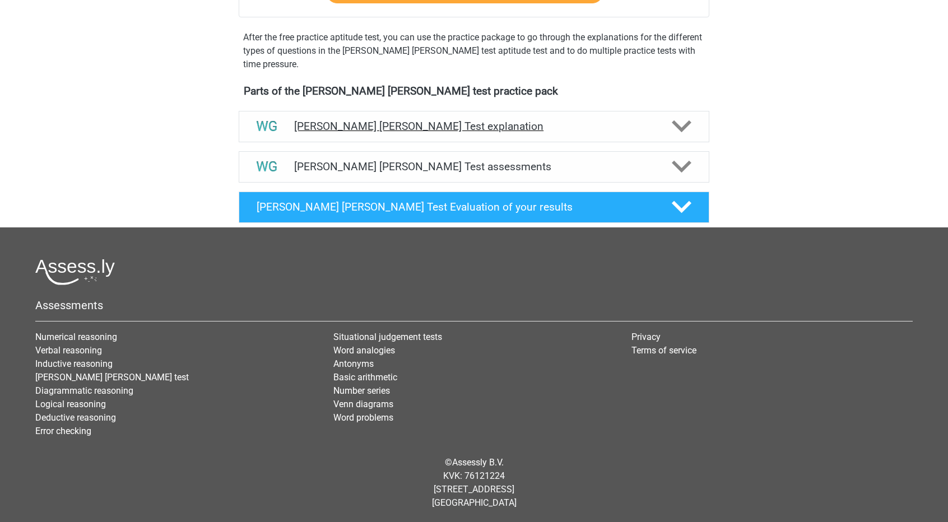
click at [412, 132] on h4 "[PERSON_NAME] [PERSON_NAME] Test explanation" at bounding box center [474, 126] width 360 height 13
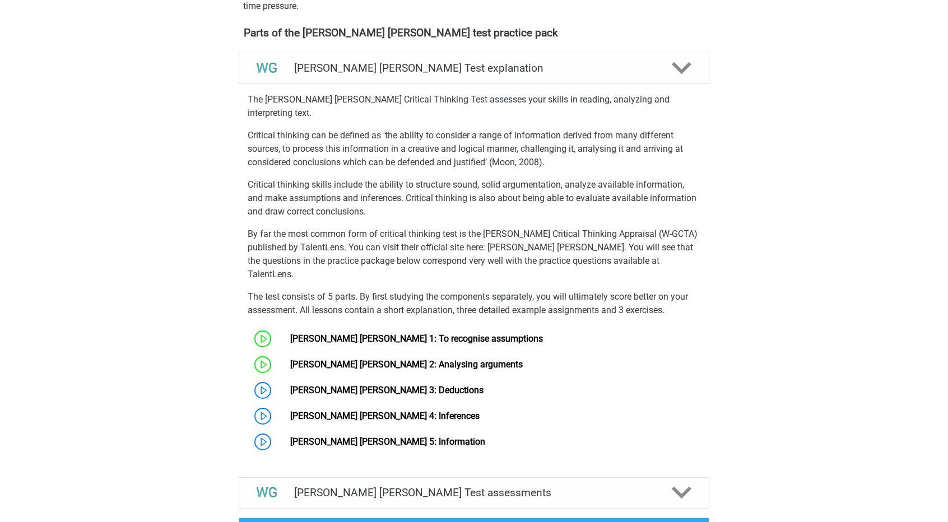
scroll to position [386, 0]
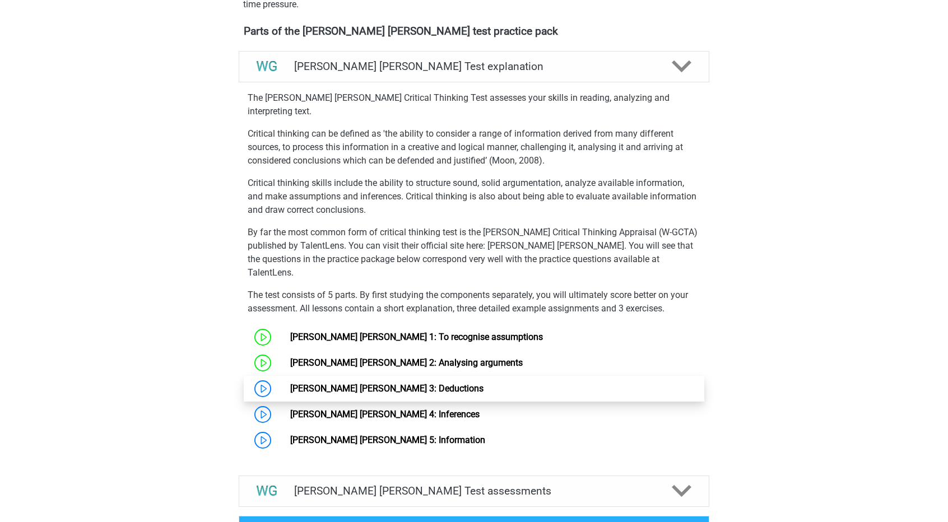
click at [290, 383] on link "[PERSON_NAME] [PERSON_NAME] 3: Deductions" at bounding box center [386, 388] width 193 height 11
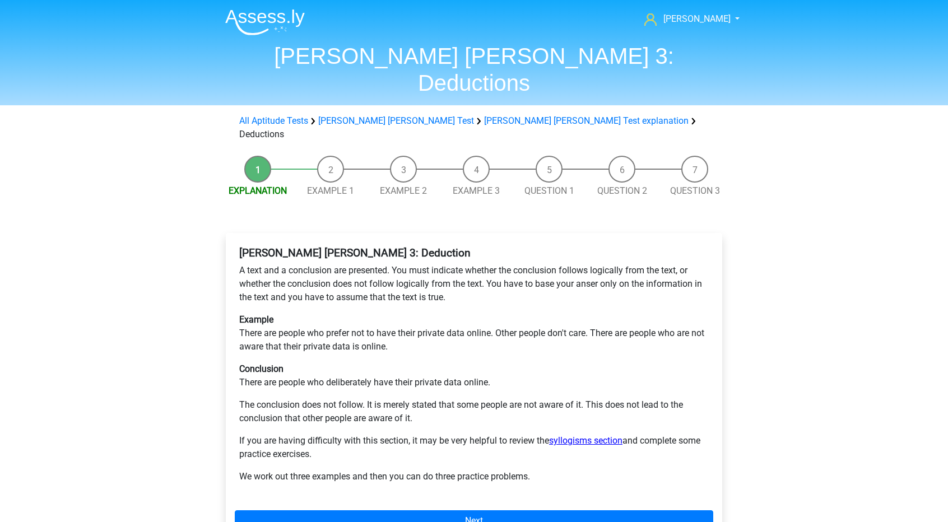
click at [576, 435] on link "syllogisms section" at bounding box center [585, 440] width 73 height 11
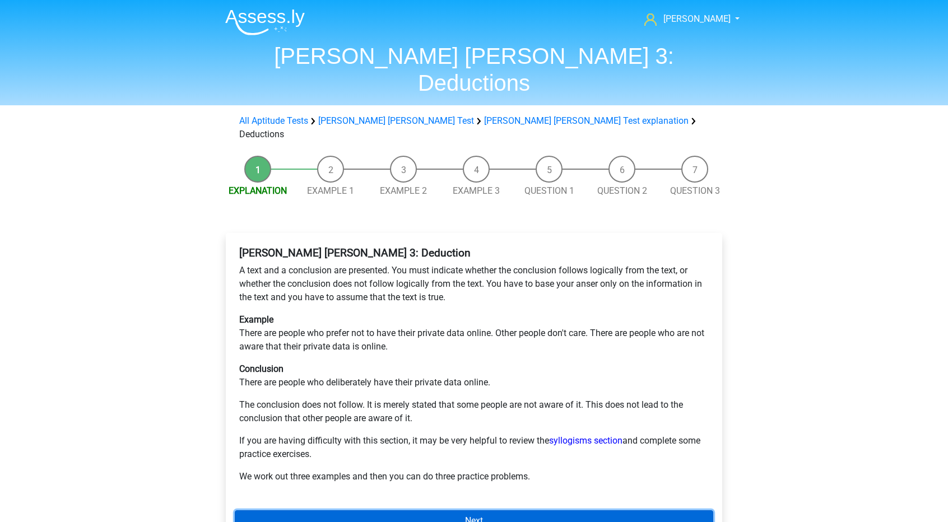
click at [444, 510] on link "Next" at bounding box center [474, 520] width 478 height 21
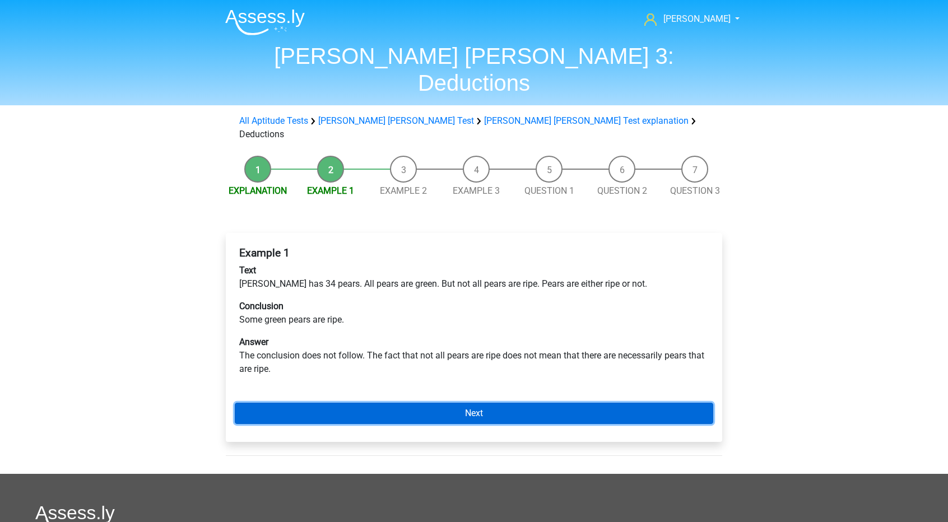
click at [397, 403] on link "Next" at bounding box center [474, 413] width 478 height 21
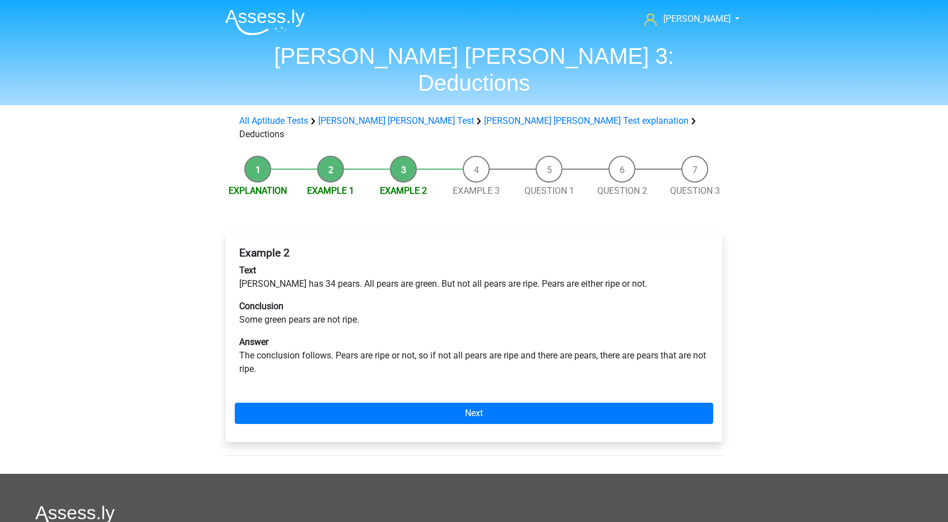
click at [334, 156] on li "Example 1" at bounding box center [330, 177] width 73 height 42
click at [334, 185] on link "Example 1" at bounding box center [330, 190] width 47 height 11
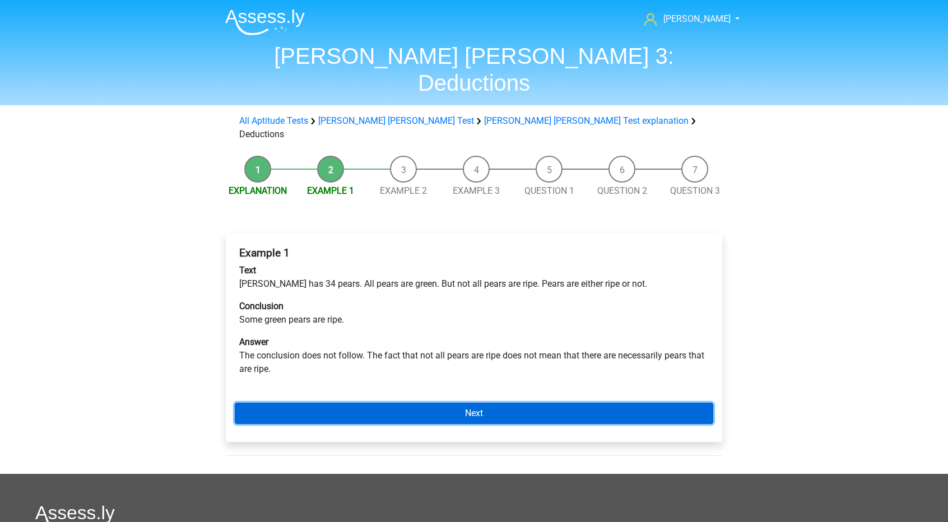
click at [283, 403] on link "Next" at bounding box center [474, 413] width 478 height 21
click at [353, 403] on link "Next" at bounding box center [474, 413] width 478 height 21
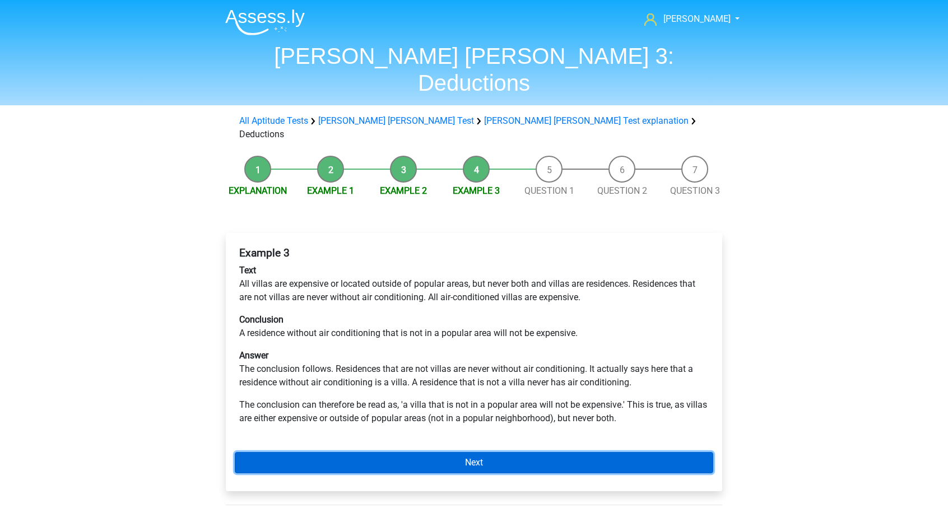
click at [408, 452] on link "Next" at bounding box center [474, 462] width 478 height 21
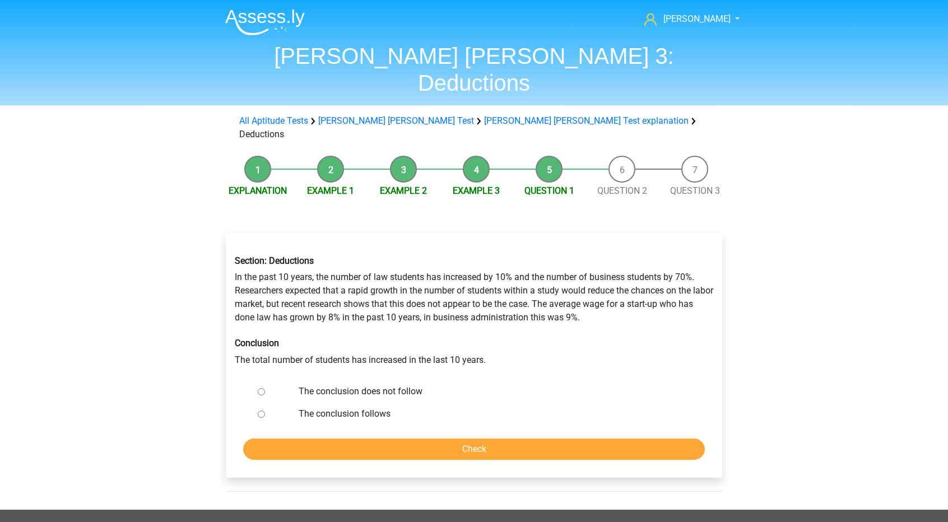
click at [254, 380] on div at bounding box center [271, 391] width 37 height 22
click at [257, 380] on div at bounding box center [271, 391] width 37 height 22
click at [259, 388] on input "The conclusion does not follow" at bounding box center [261, 391] width 7 height 7
radio input "true"
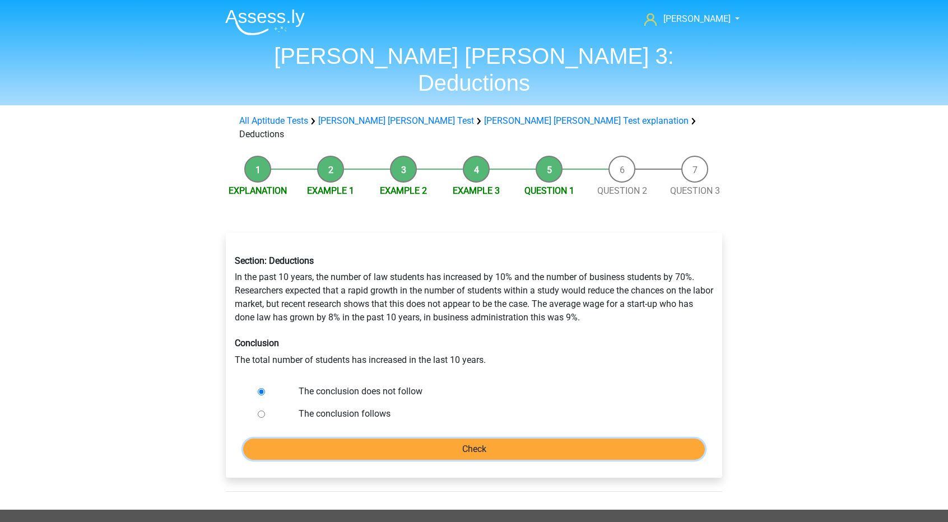
click at [301, 439] on input "Check" at bounding box center [473, 449] width 461 height 21
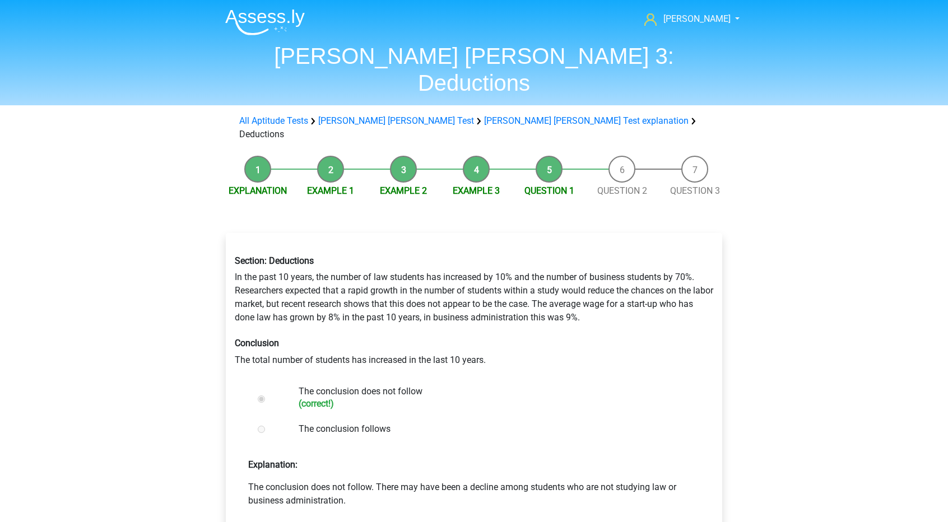
scroll to position [73, 0]
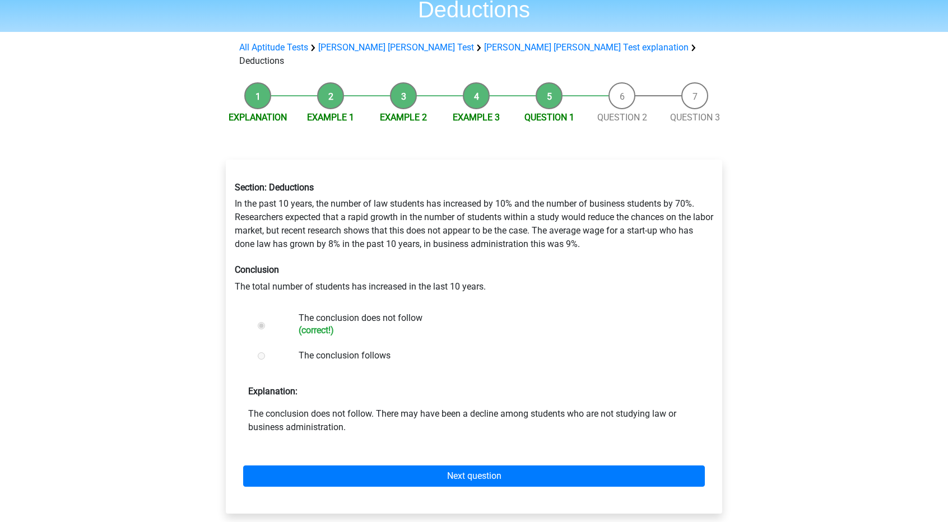
click at [484, 443] on div "Next question" at bounding box center [474, 474] width 478 height 62
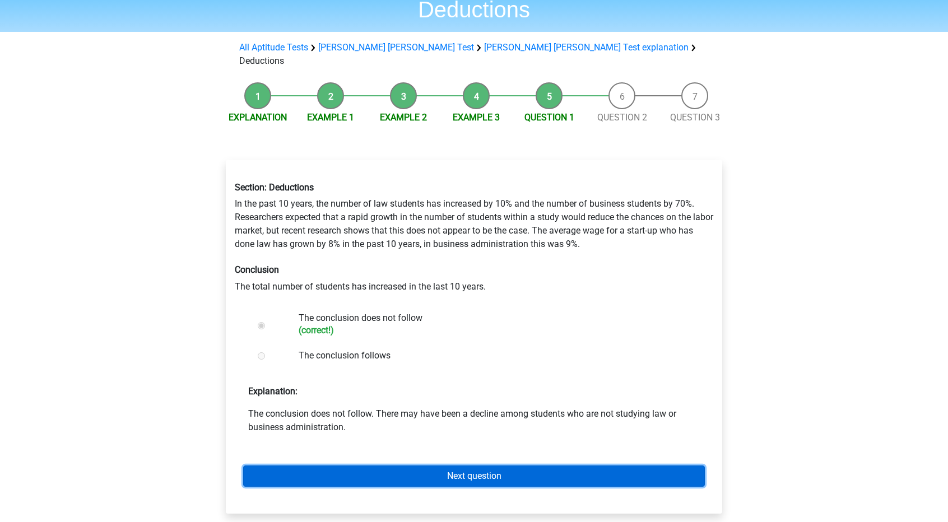
click at [467, 465] on link "Next question" at bounding box center [473, 475] width 461 height 21
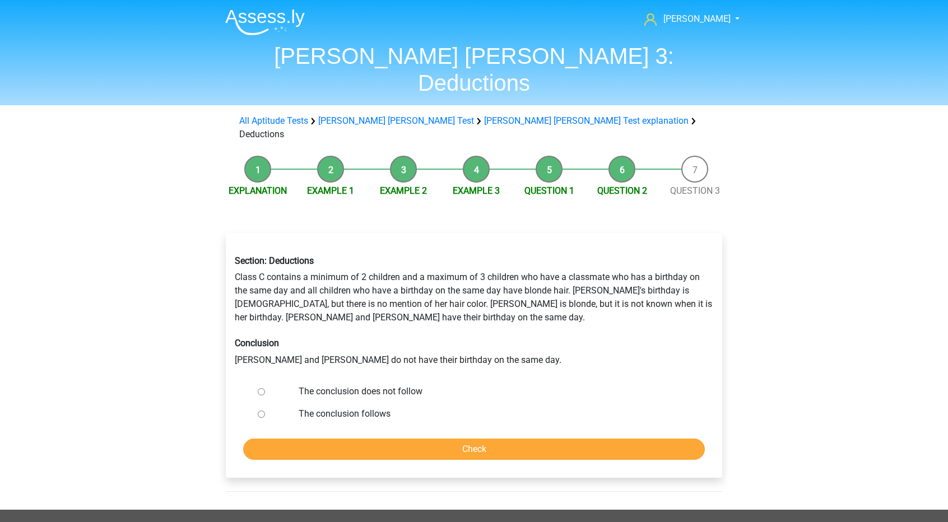
click at [354, 385] on label "The conclusion does not follow" at bounding box center [493, 391] width 388 height 13
click at [265, 388] on input "The conclusion does not follow" at bounding box center [261, 391] width 7 height 7
radio input "true"
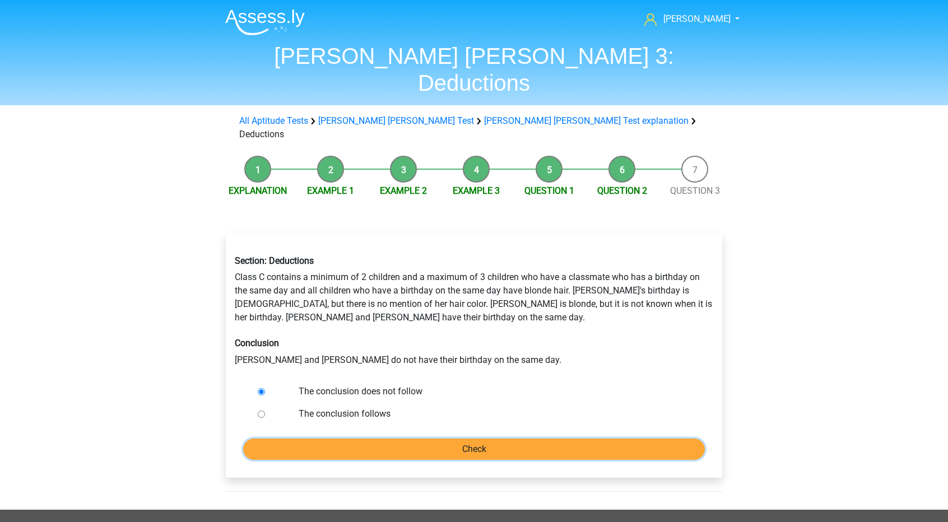
click at [397, 439] on input "Check" at bounding box center [473, 449] width 461 height 21
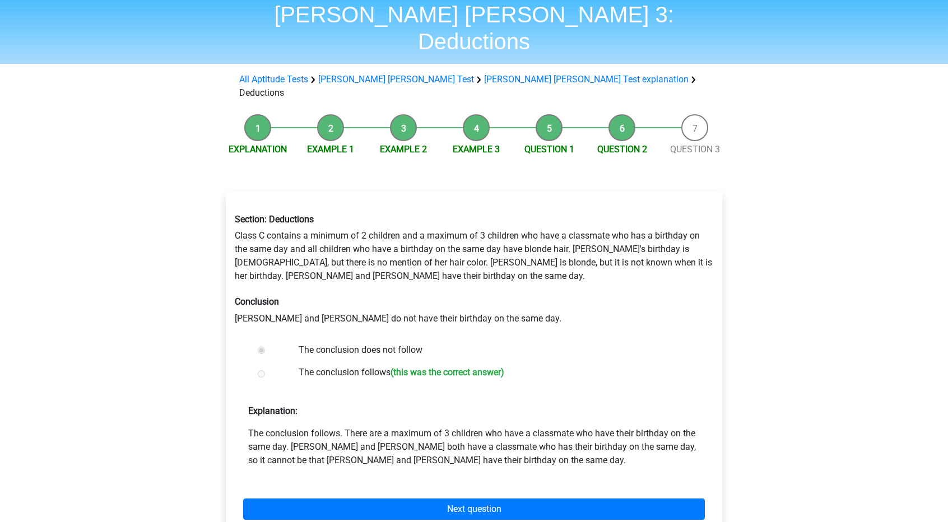
scroll to position [43, 0]
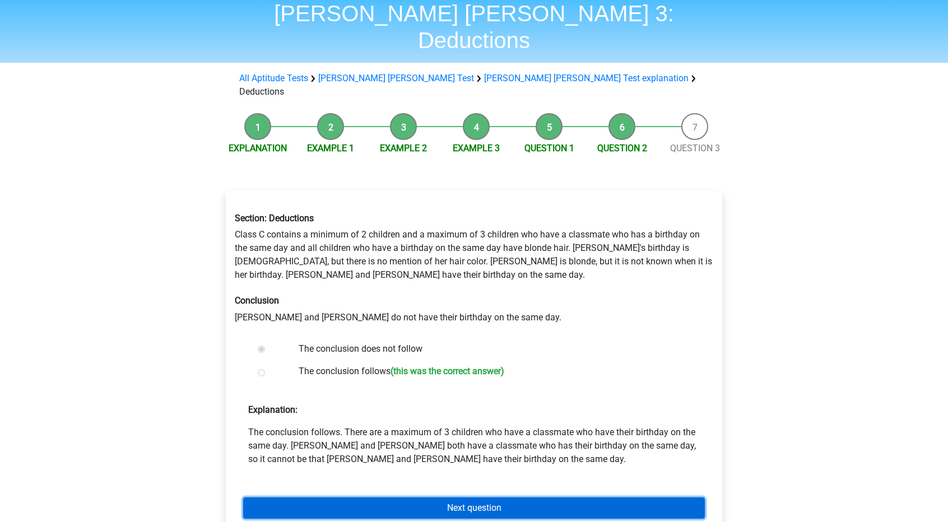
click at [407, 497] on link "Next question" at bounding box center [473, 507] width 461 height 21
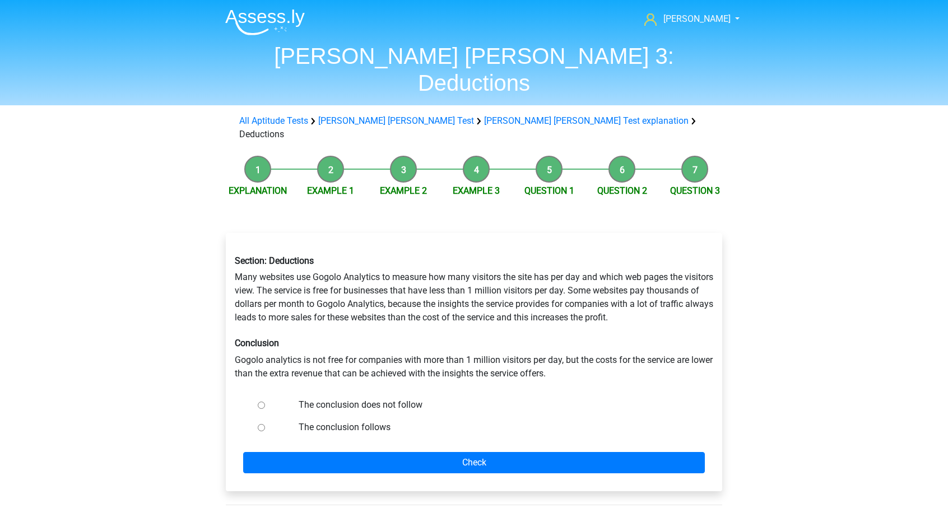
click at [404, 398] on label "The conclusion does not follow" at bounding box center [493, 404] width 388 height 13
click at [265, 402] on input "The conclusion does not follow" at bounding box center [261, 405] width 7 height 7
radio input "true"
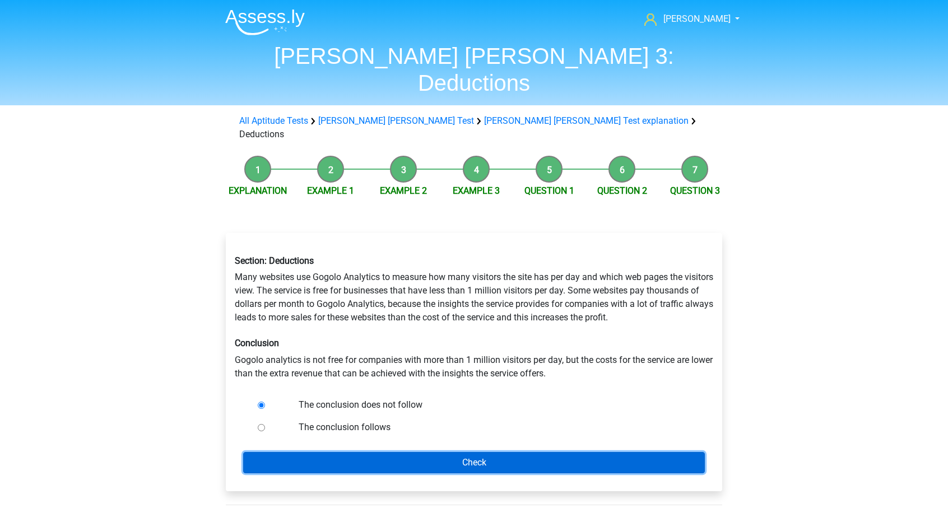
click at [425, 452] on input "Check" at bounding box center [473, 462] width 461 height 21
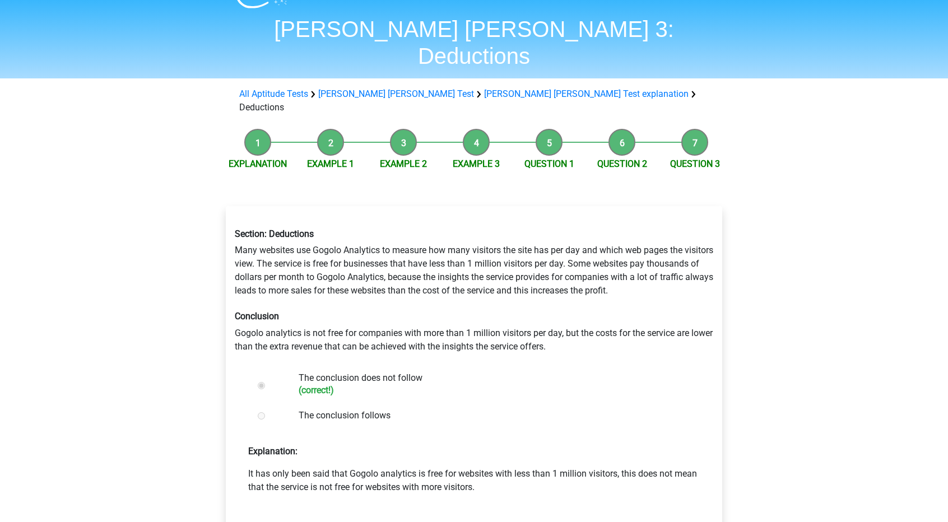
scroll to position [28, 0]
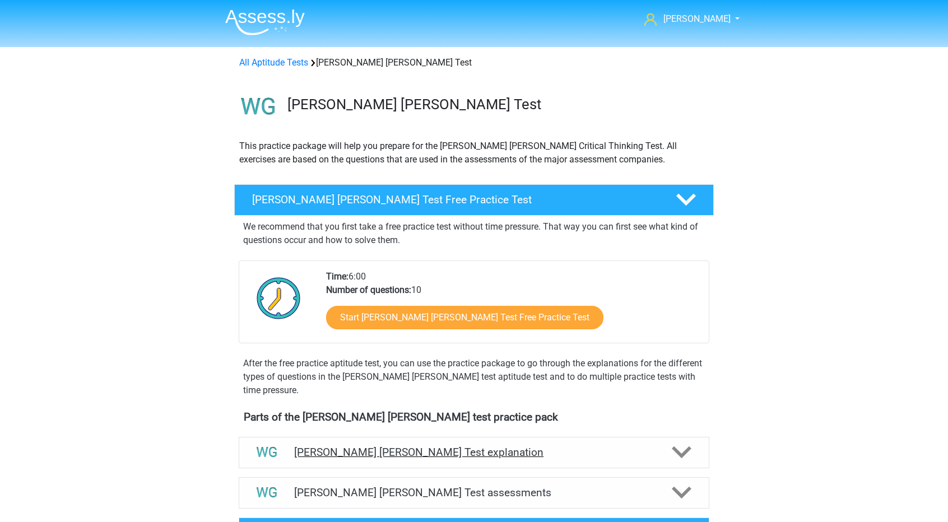
click at [412, 437] on div "[PERSON_NAME] [PERSON_NAME] Test explanation" at bounding box center [474, 452] width 470 height 31
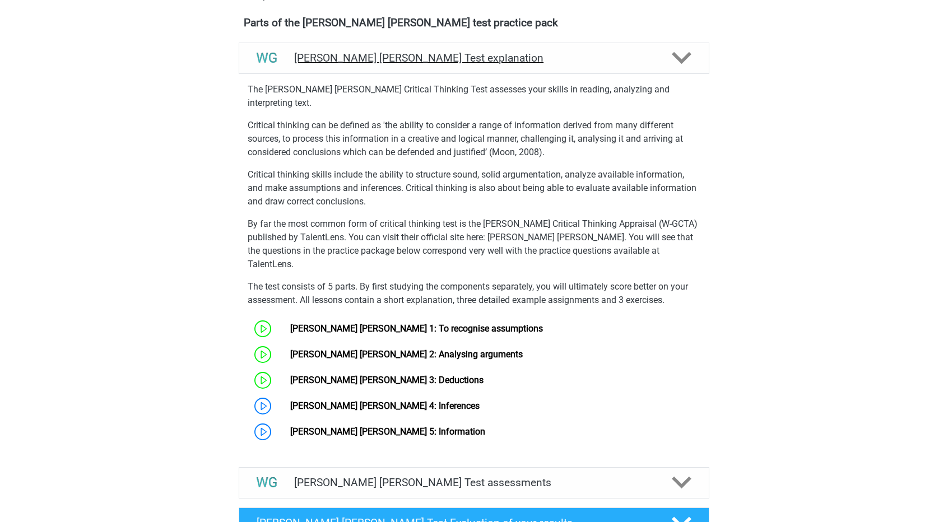
scroll to position [395, 0]
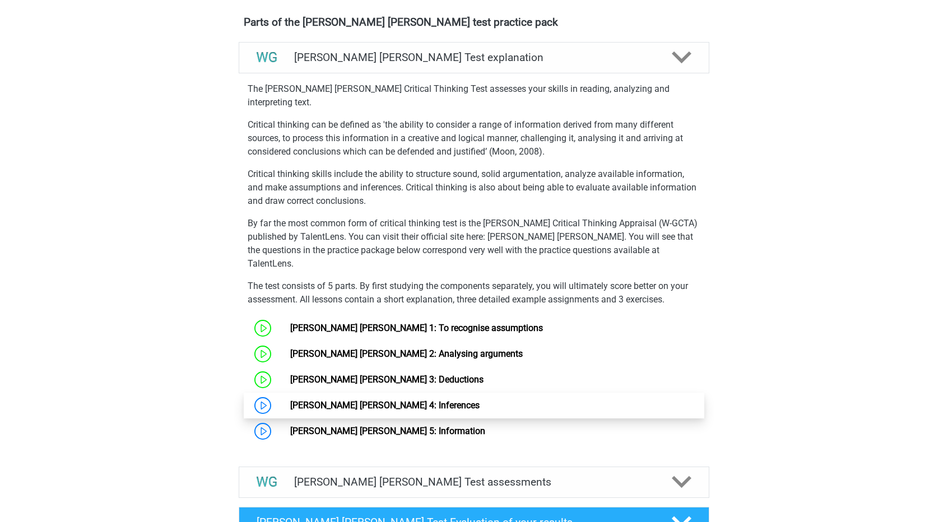
click at [334, 400] on link "[PERSON_NAME] [PERSON_NAME] 4: Inferences" at bounding box center [384, 405] width 189 height 11
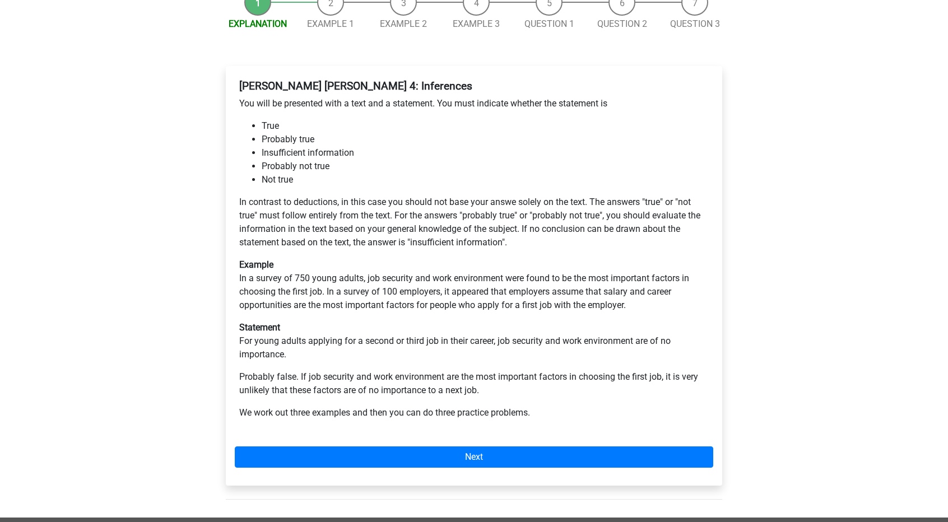
scroll to position [144, 0]
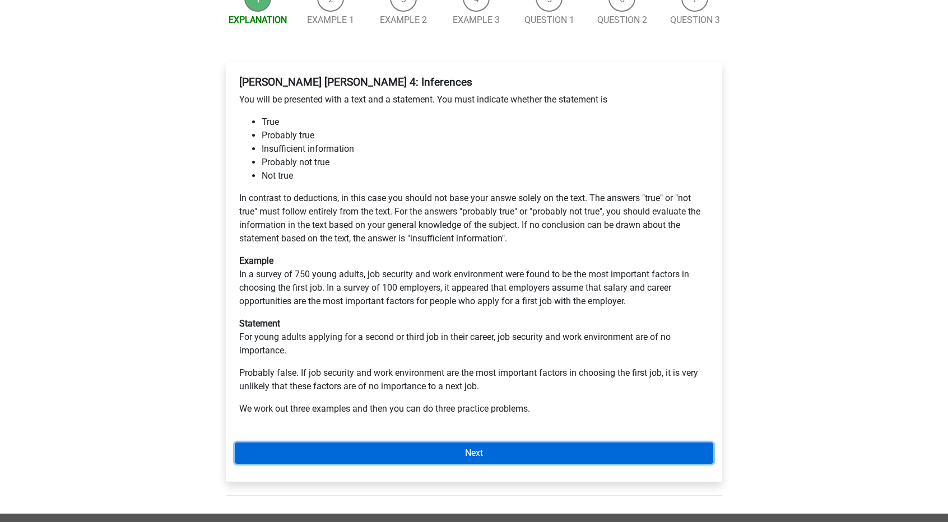
click at [457, 442] on link "Next" at bounding box center [474, 452] width 478 height 21
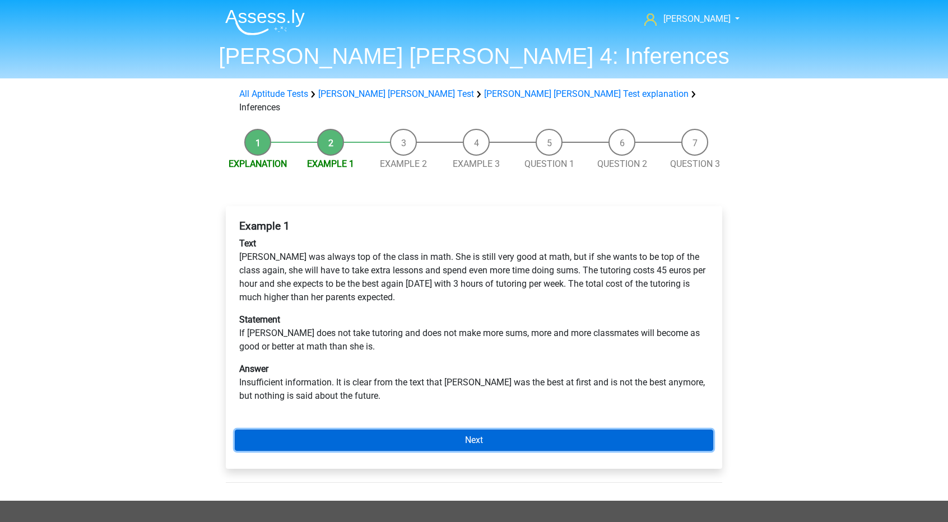
click at [487, 435] on link "Next" at bounding box center [474, 440] width 478 height 21
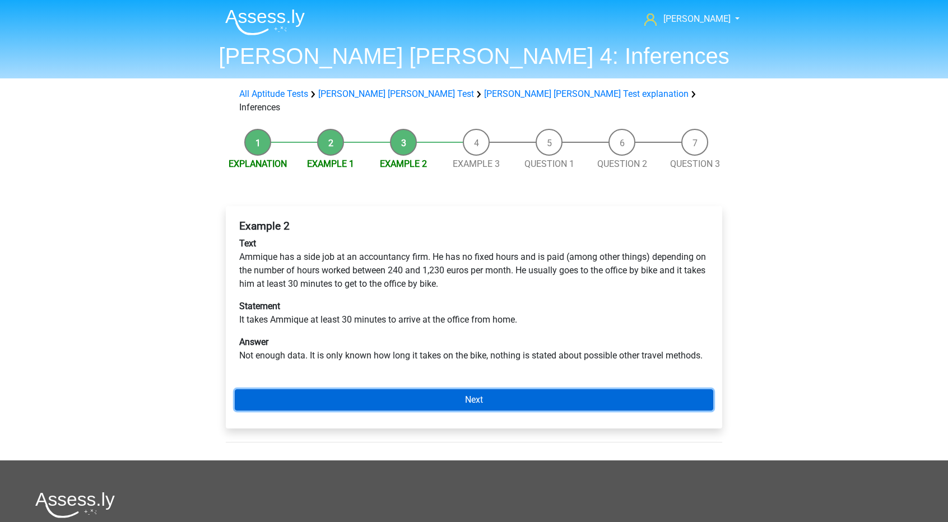
click at [465, 389] on link "Next" at bounding box center [474, 399] width 478 height 21
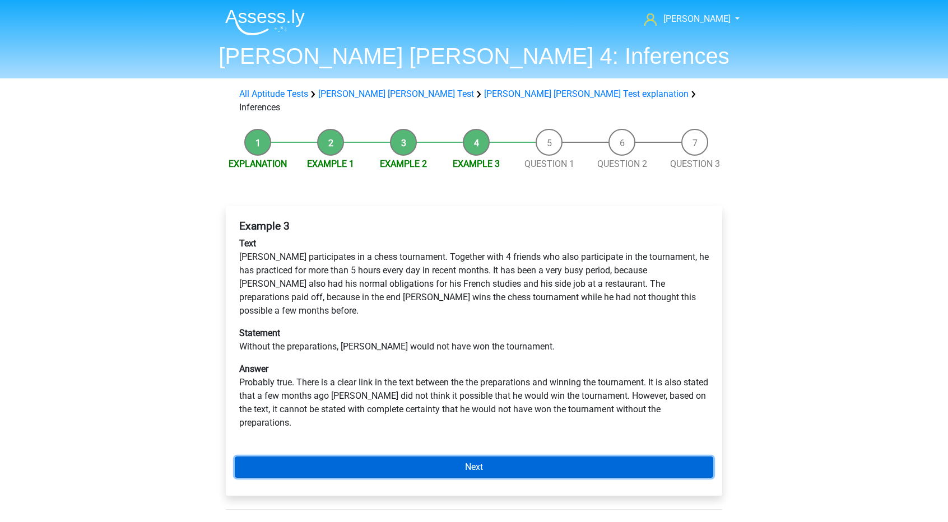
click at [412, 456] on link "Next" at bounding box center [474, 466] width 478 height 21
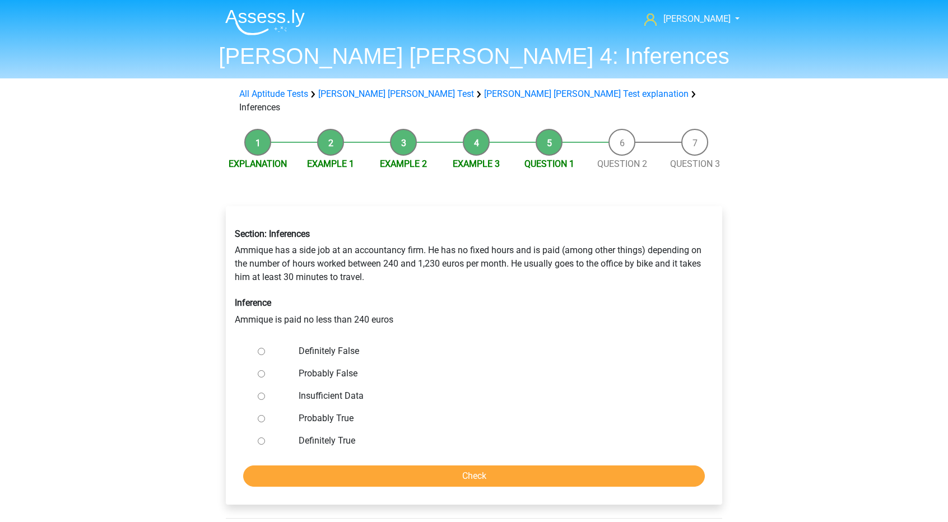
click at [320, 434] on label "Definitely True" at bounding box center [493, 440] width 388 height 13
click at [265, 437] on input "Definitely True" at bounding box center [261, 440] width 7 height 7
radio input "true"
click at [371, 465] on input "Check" at bounding box center [473, 475] width 461 height 21
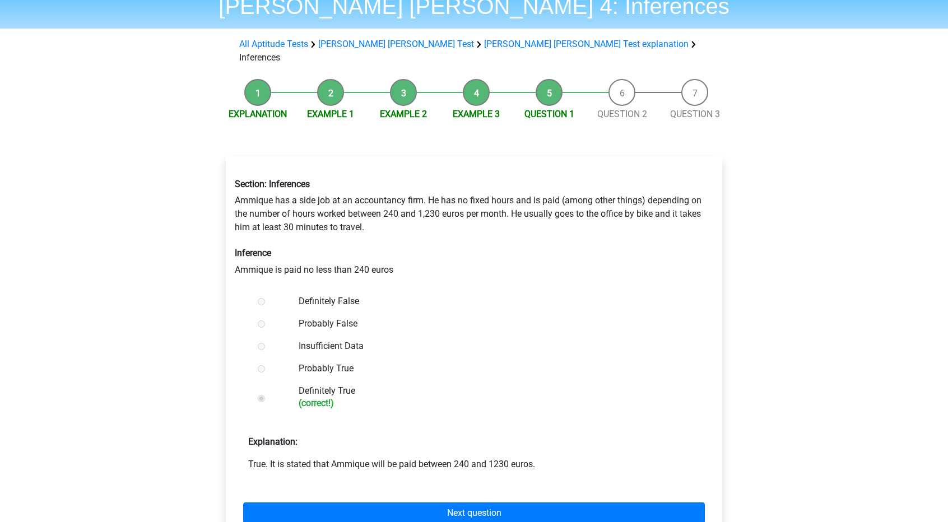
scroll to position [48, 0]
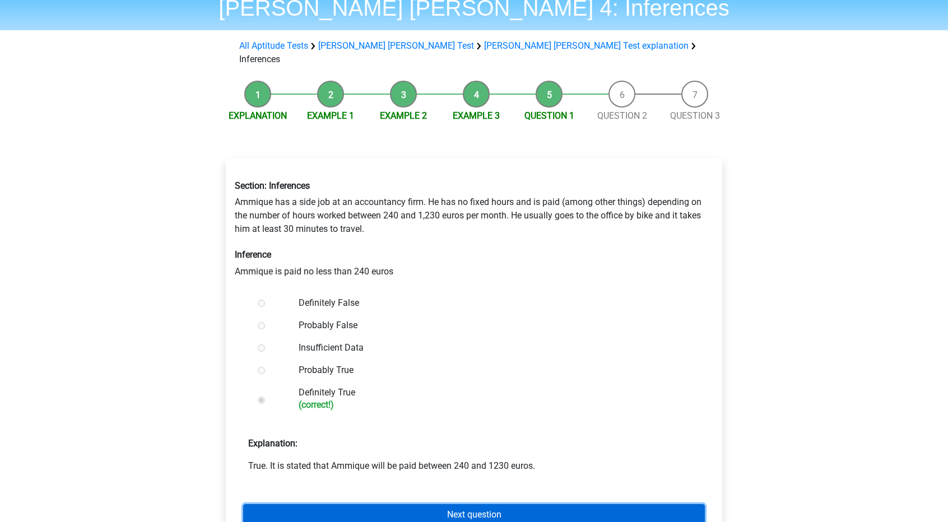
click at [376, 504] on link "Next question" at bounding box center [473, 514] width 461 height 21
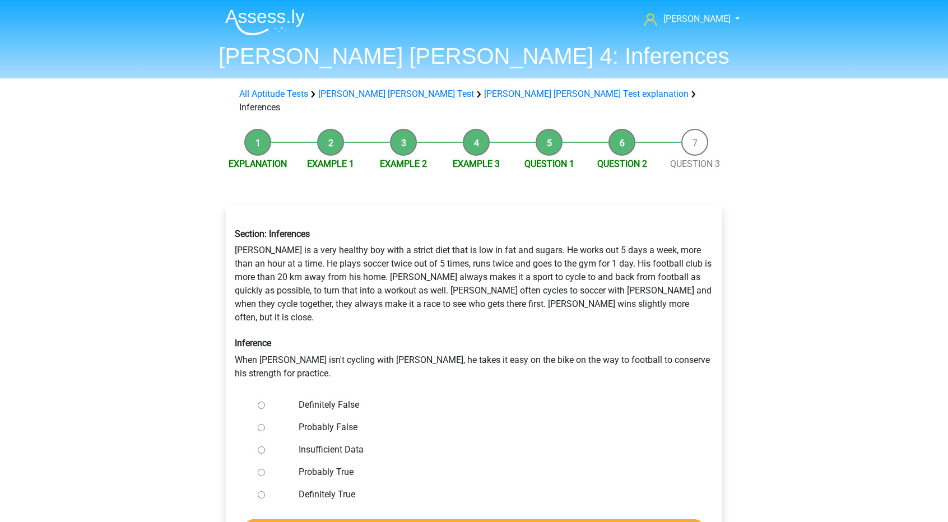
click at [310, 443] on label "Insufficient Data" at bounding box center [493, 449] width 388 height 13
click at [265, 446] on input "Insufficient Data" at bounding box center [261, 449] width 7 height 7
radio input "true"
click at [374, 519] on input "Check" at bounding box center [473, 529] width 461 height 21
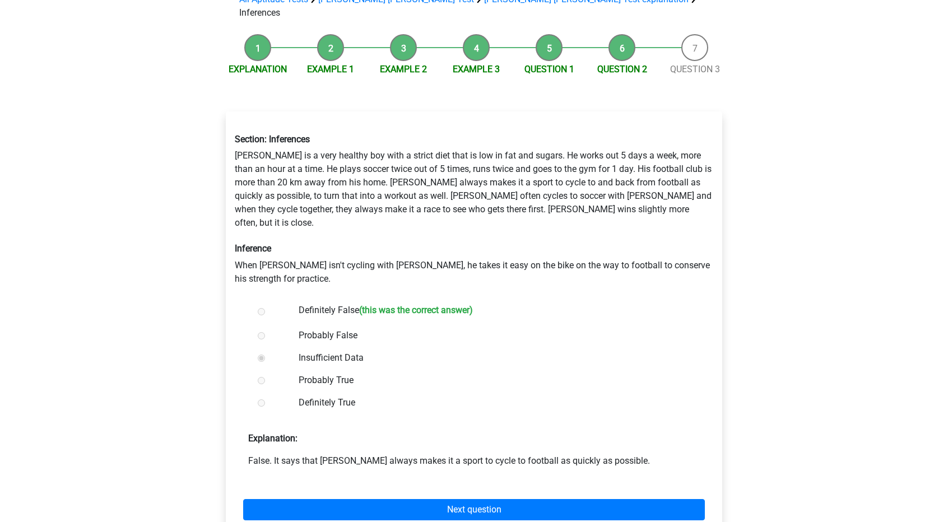
scroll to position [96, 0]
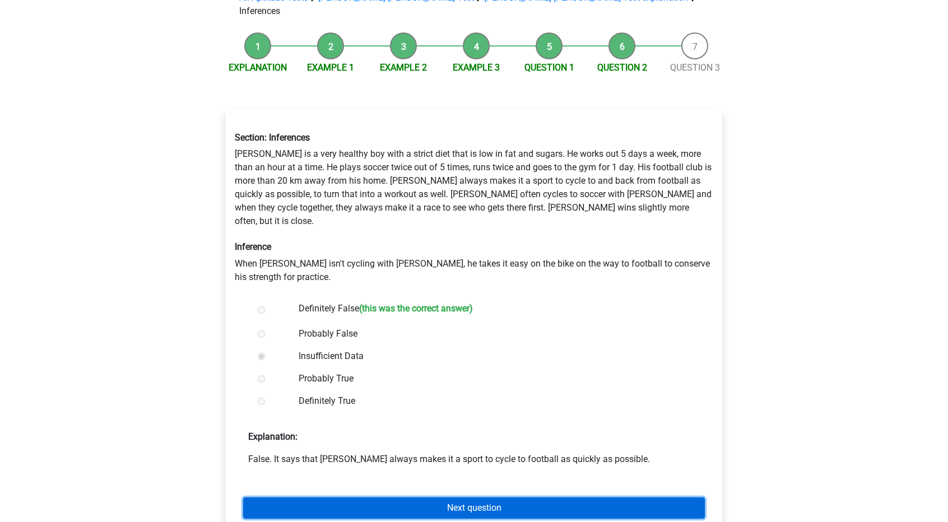
click at [389, 497] on link "Next question" at bounding box center [473, 507] width 461 height 21
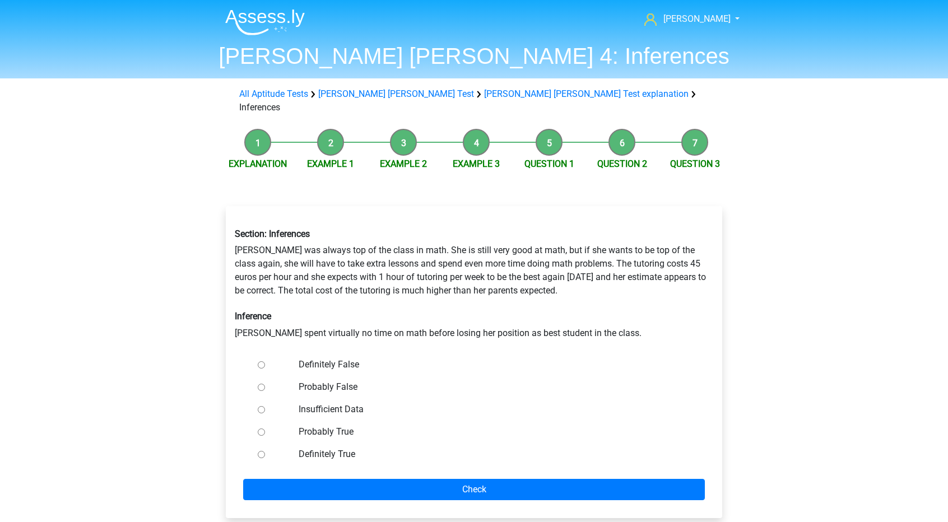
click at [343, 380] on label "Probably False" at bounding box center [493, 386] width 388 height 13
click at [265, 384] on input "Probably False" at bounding box center [261, 387] width 7 height 7
radio input "true"
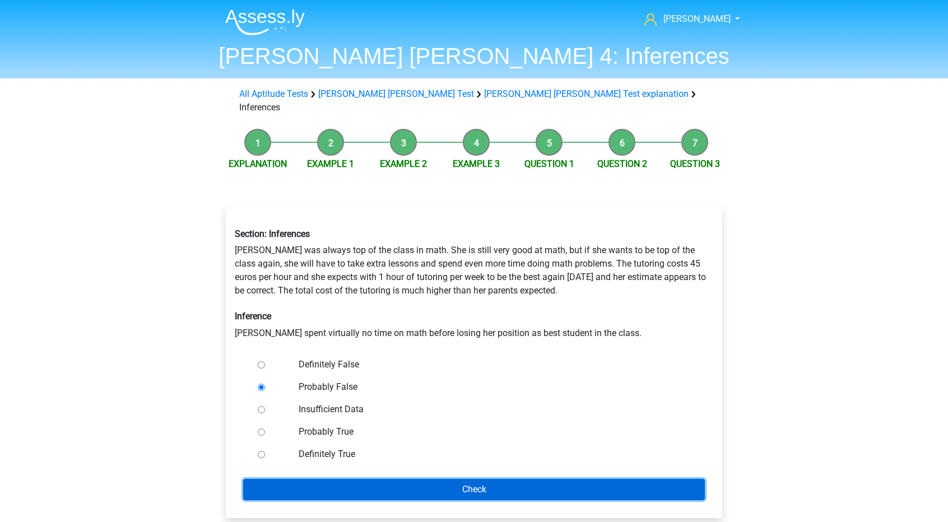
click at [446, 479] on input "Check" at bounding box center [473, 489] width 461 height 21
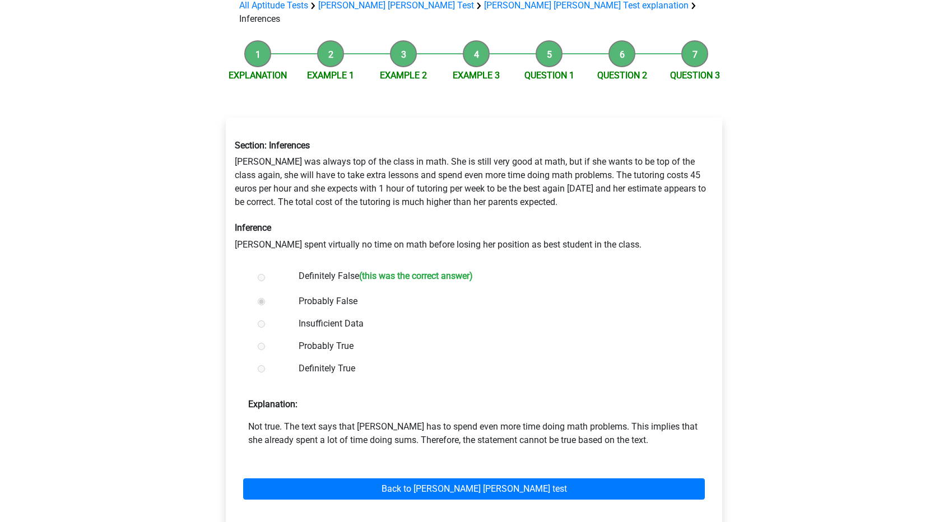
scroll to position [91, 0]
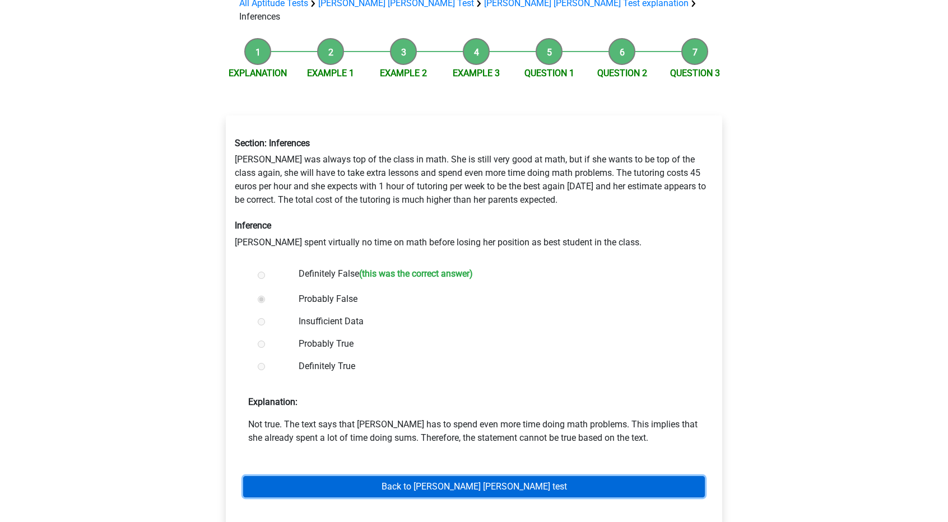
click at [444, 481] on link "Back to watson glaser test" at bounding box center [473, 486] width 461 height 21
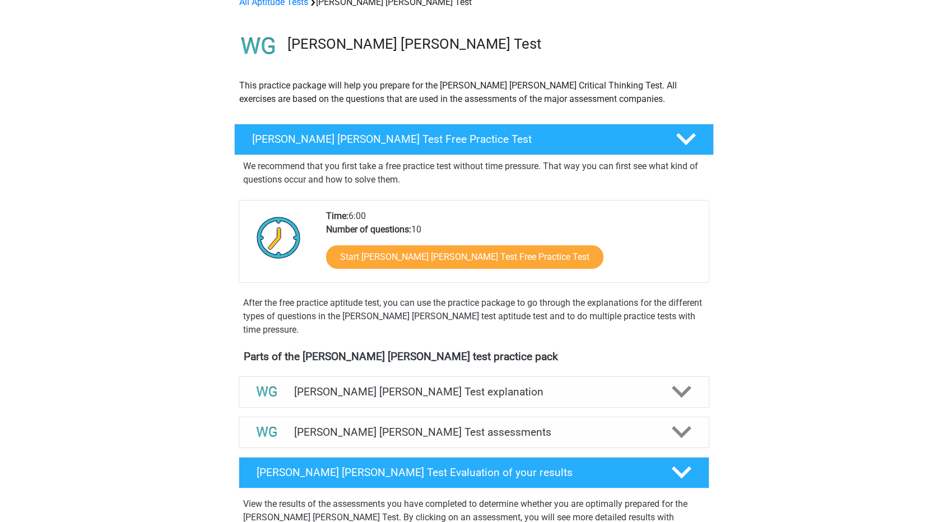
scroll to position [62, 0]
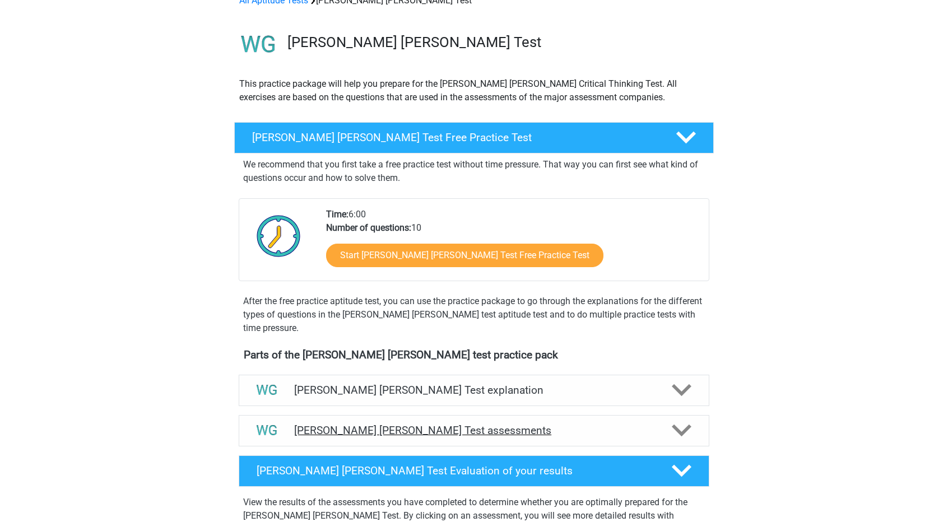
click at [489, 420] on div "[PERSON_NAME] [PERSON_NAME] Test assessments" at bounding box center [474, 430] width 470 height 31
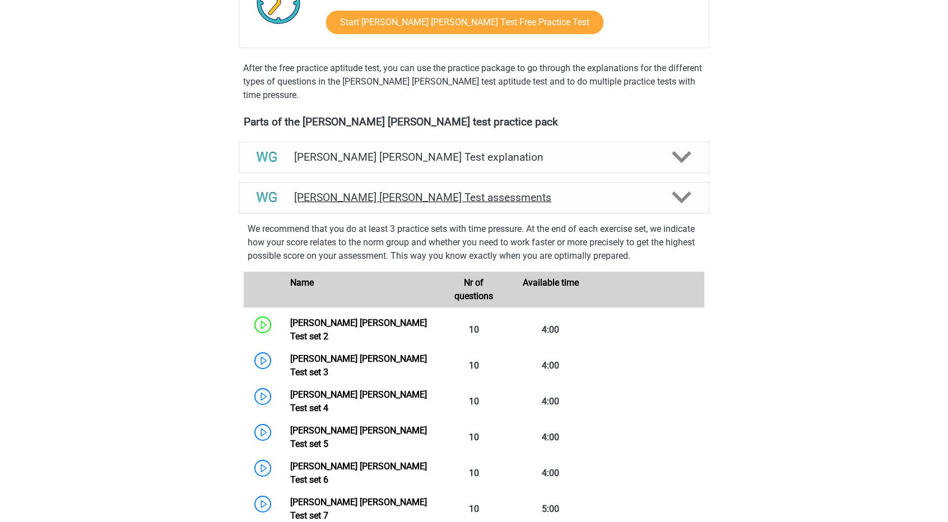
scroll to position [296, 0]
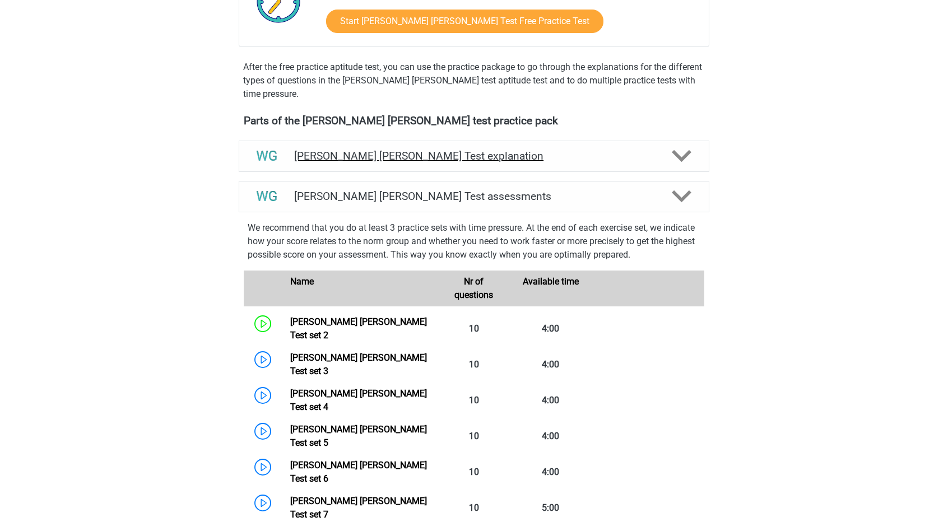
click at [449, 156] on h4 "[PERSON_NAME] [PERSON_NAME] Test explanation" at bounding box center [474, 156] width 360 height 13
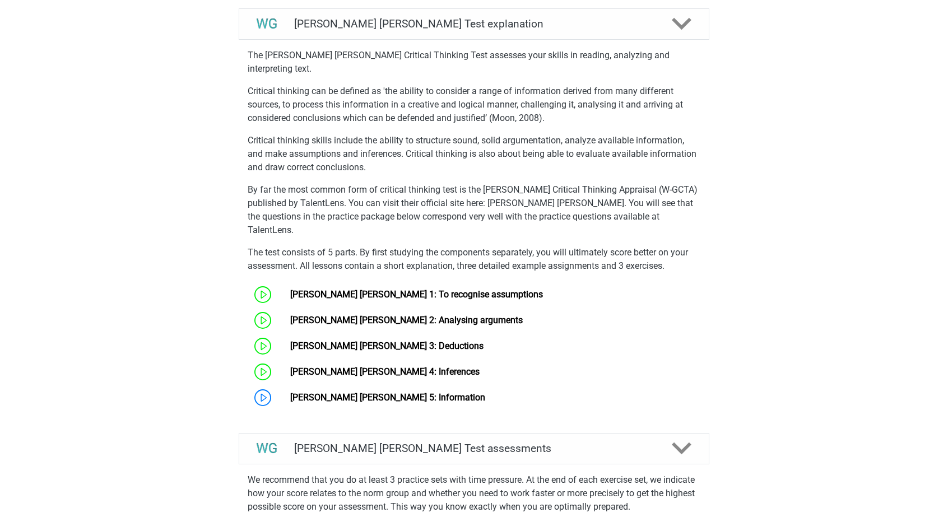
scroll to position [433, 0]
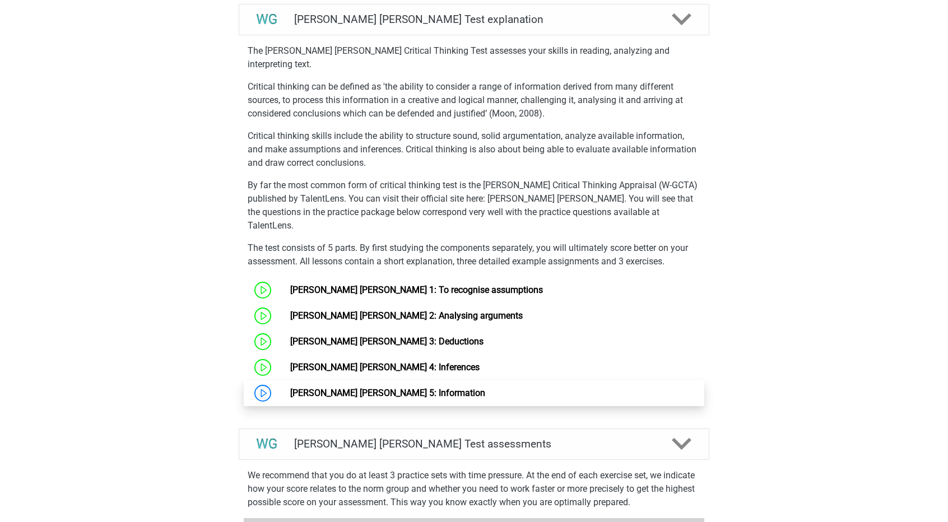
click at [380, 388] on link "[PERSON_NAME] [PERSON_NAME] 5: Information" at bounding box center [387, 393] width 195 height 11
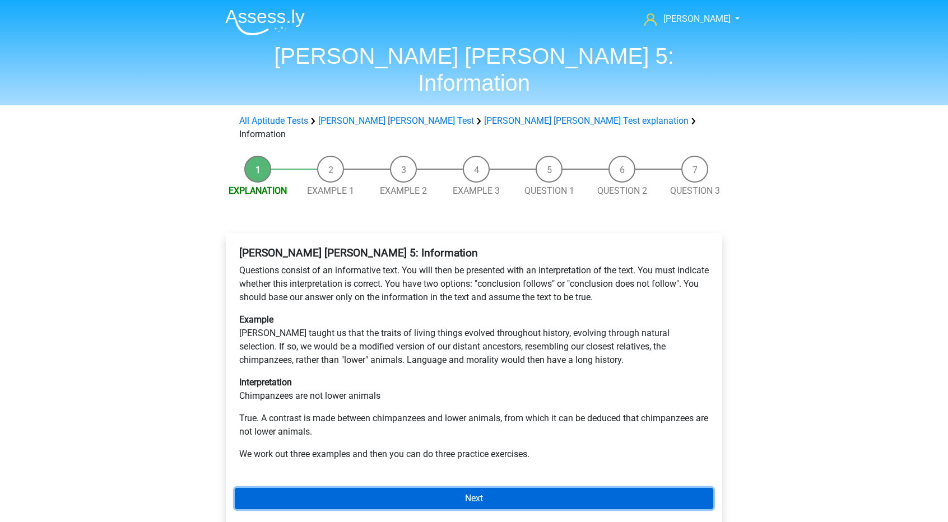
click at [406, 488] on link "Next" at bounding box center [474, 498] width 478 height 21
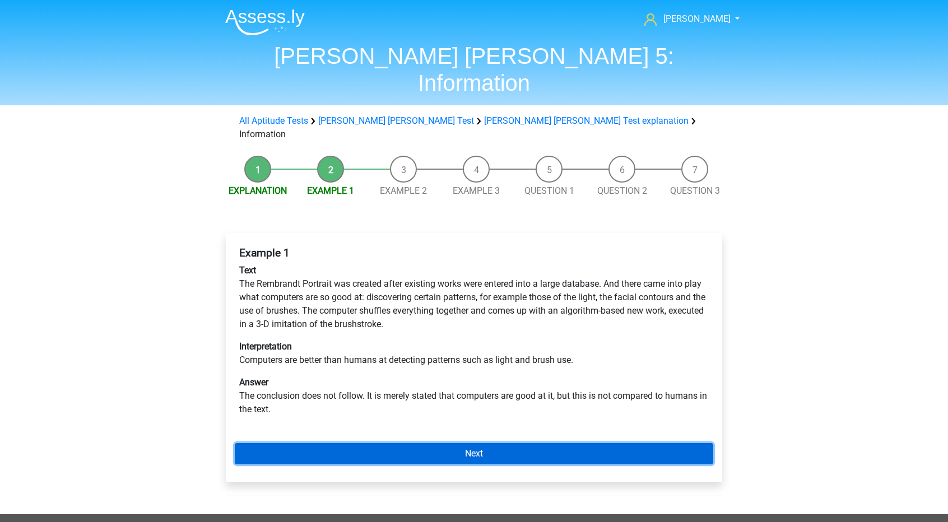
click at [495, 443] on link "Next" at bounding box center [474, 453] width 478 height 21
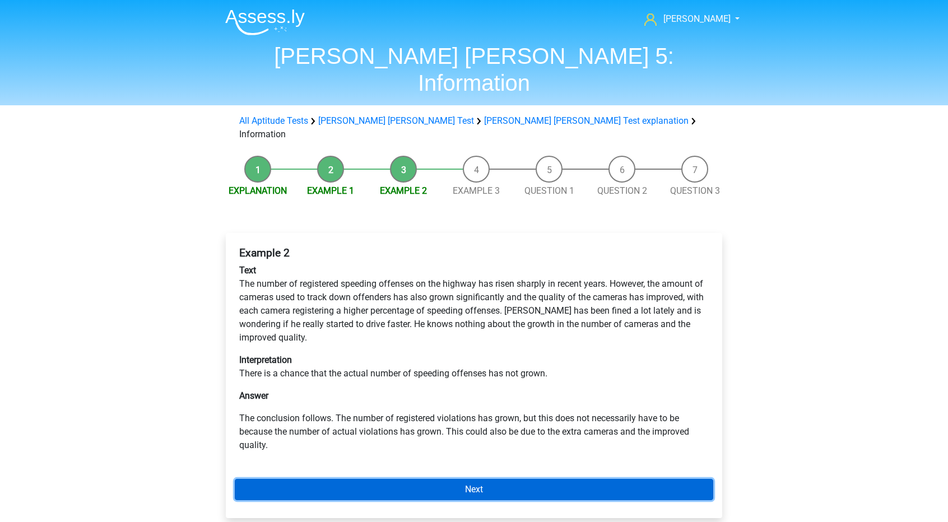
click at [466, 479] on link "Next" at bounding box center [474, 489] width 478 height 21
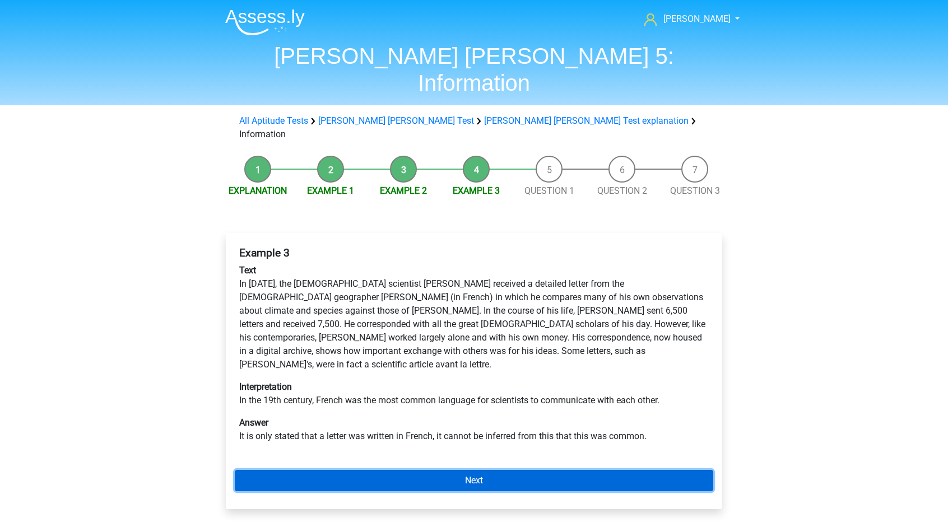
click at [429, 470] on link "Next" at bounding box center [474, 480] width 478 height 21
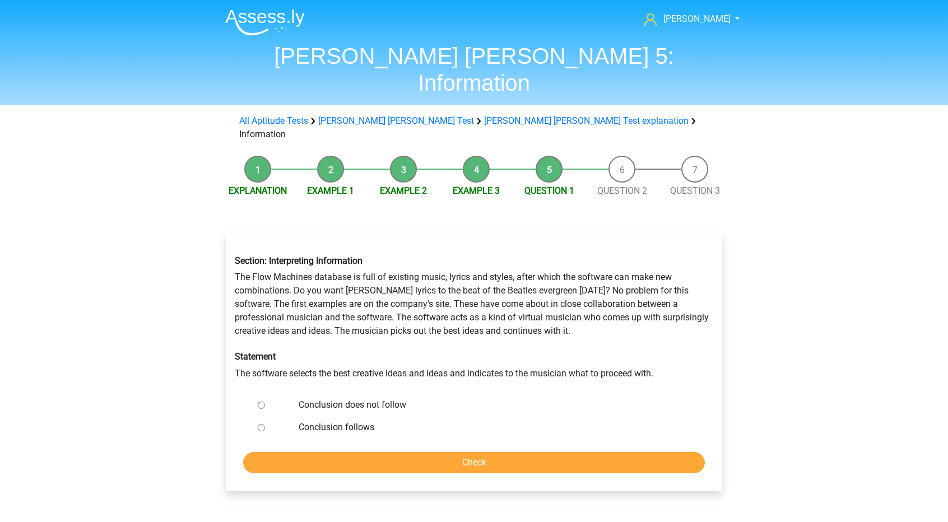
click at [422, 398] on label "Conclusion does not follow" at bounding box center [493, 404] width 388 height 13
click at [265, 402] on input "Conclusion does not follow" at bounding box center [261, 405] width 7 height 7
radio input "true"
click at [376, 421] on label "Conclusion follows" at bounding box center [493, 427] width 388 height 13
click at [265, 424] on input "Conclusion follows" at bounding box center [261, 427] width 7 height 7
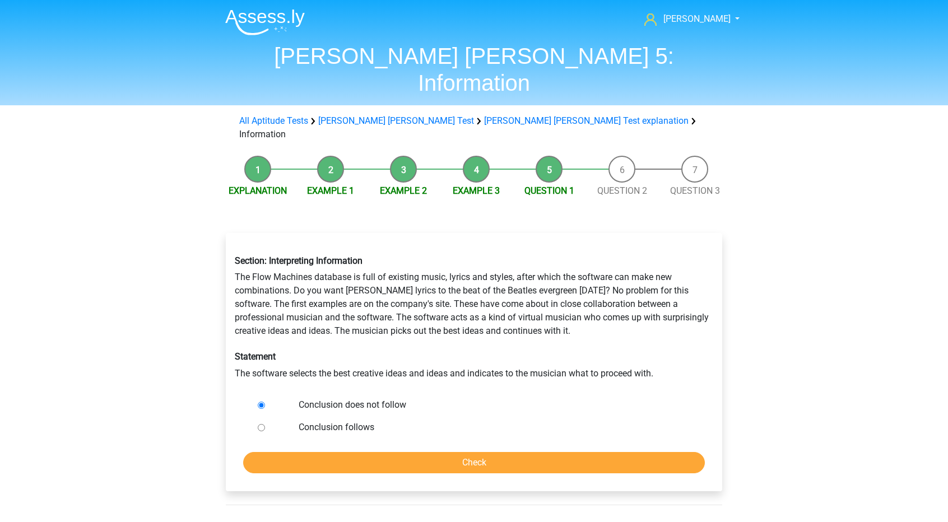
radio input "true"
click at [367, 398] on label "Conclusion does not follow" at bounding box center [493, 404] width 388 height 13
click at [265, 402] on input "Conclusion does not follow" at bounding box center [261, 405] width 7 height 7
radio input "true"
click at [403, 452] on input "Check" at bounding box center [473, 462] width 461 height 21
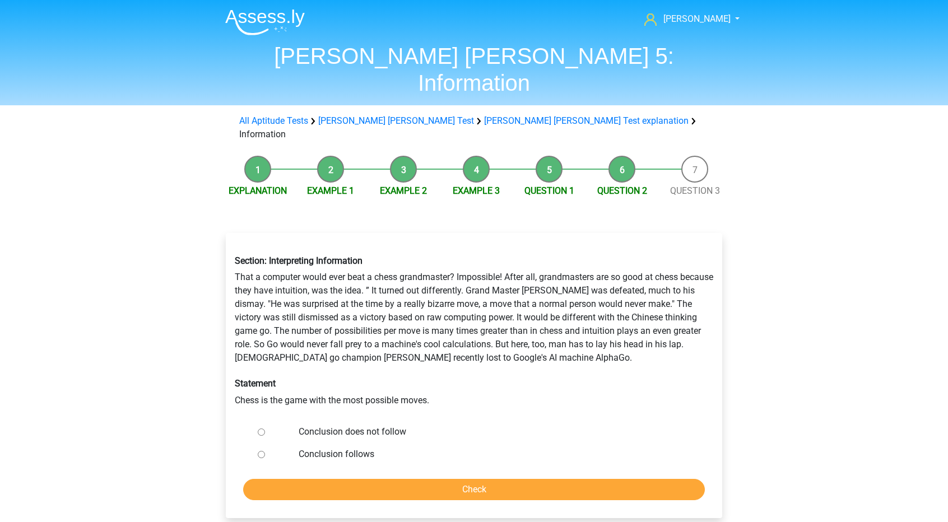
click at [310, 421] on div "Conclusion does not follow" at bounding box center [492, 432] width 404 height 22
click at [311, 425] on label "Conclusion does not follow" at bounding box center [493, 431] width 388 height 13
click at [265, 428] on input "Conclusion does not follow" at bounding box center [261, 431] width 7 height 7
radio input "true"
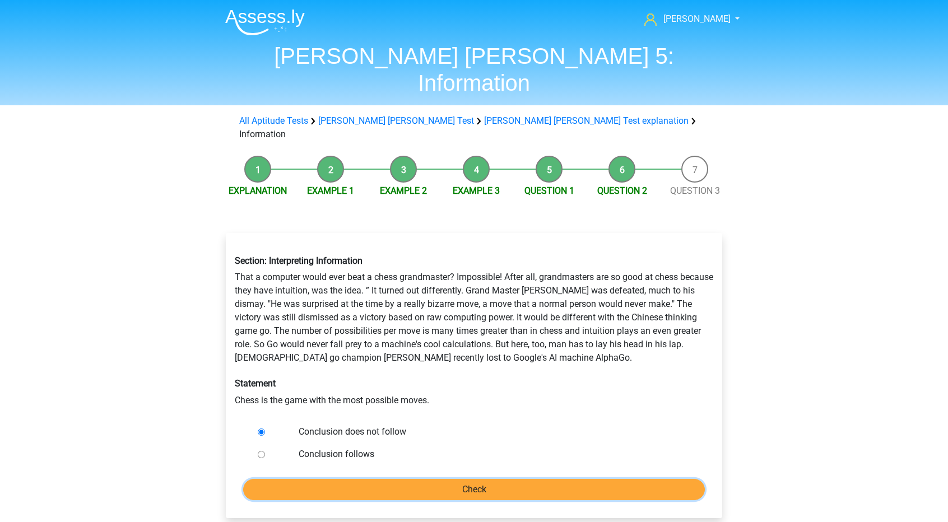
click at [365, 479] on input "Check" at bounding box center [473, 489] width 461 height 21
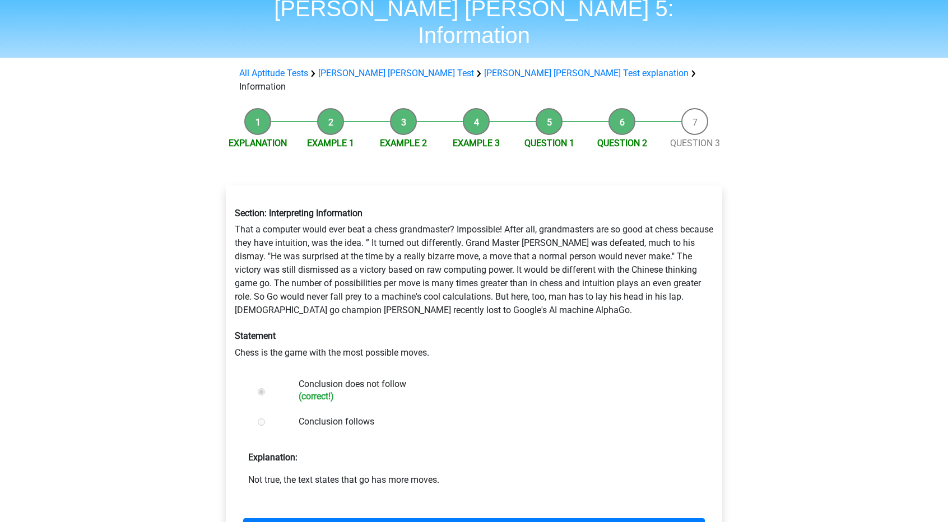
scroll to position [52, 0]
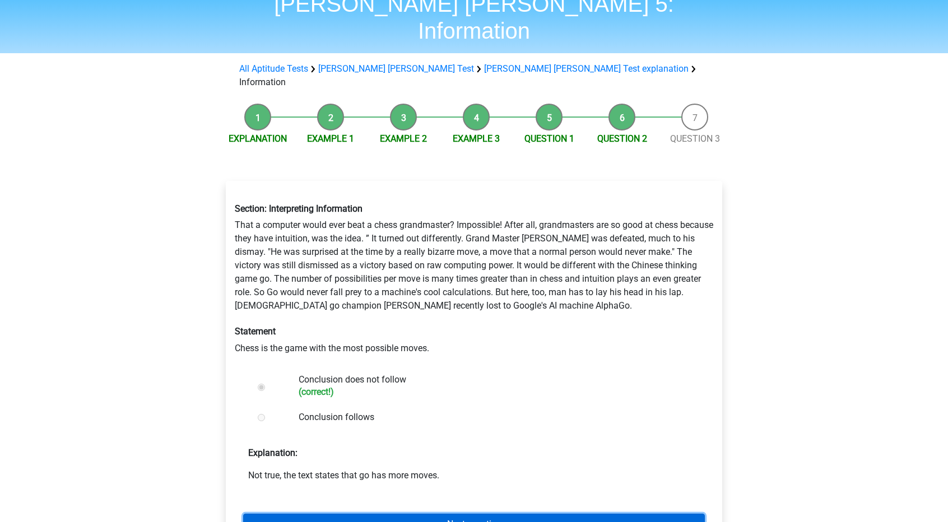
click at [443, 514] on link "Next question" at bounding box center [473, 524] width 461 height 21
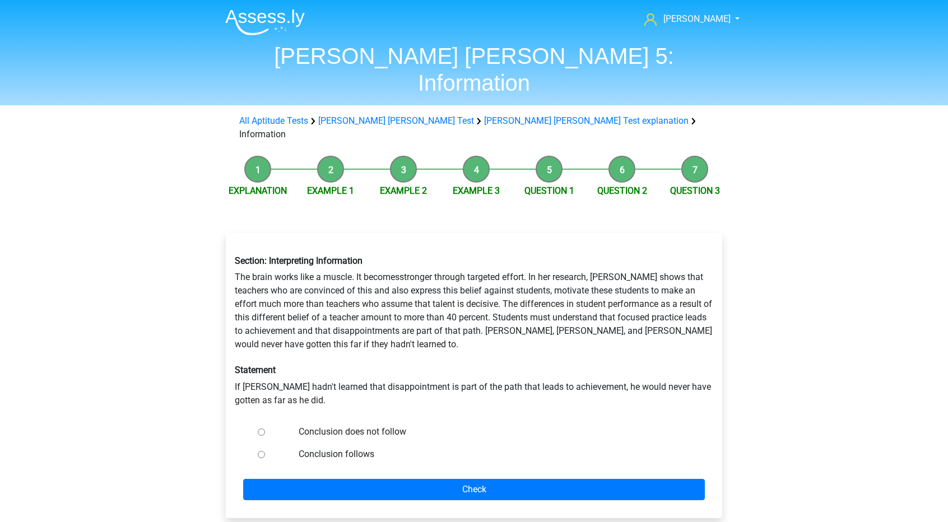
click at [265, 443] on div at bounding box center [271, 454] width 37 height 22
click at [259, 451] on input "Conclusion follows" at bounding box center [261, 454] width 7 height 7
radio input "true"
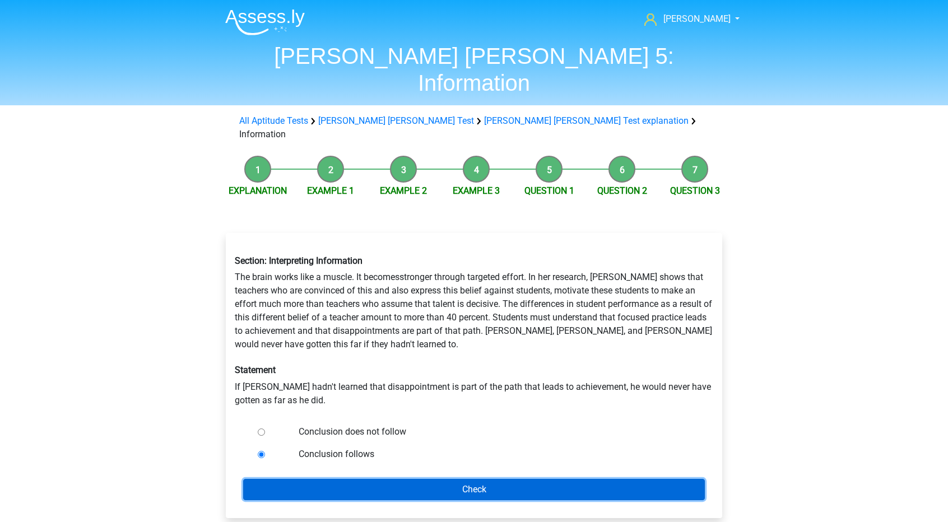
click at [299, 479] on input "Check" at bounding box center [473, 489] width 461 height 21
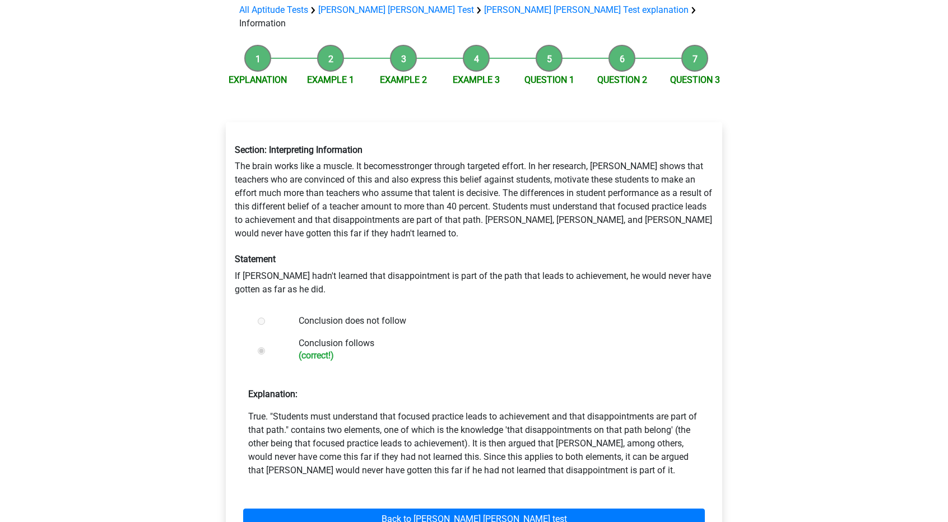
scroll to position [112, 0]
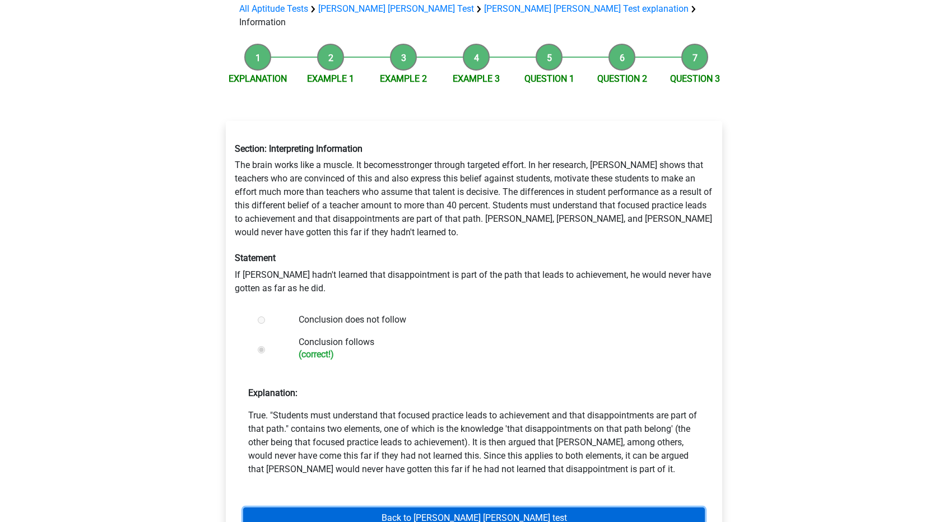
click at [347, 507] on link "Back to watson glaser test" at bounding box center [473, 517] width 461 height 21
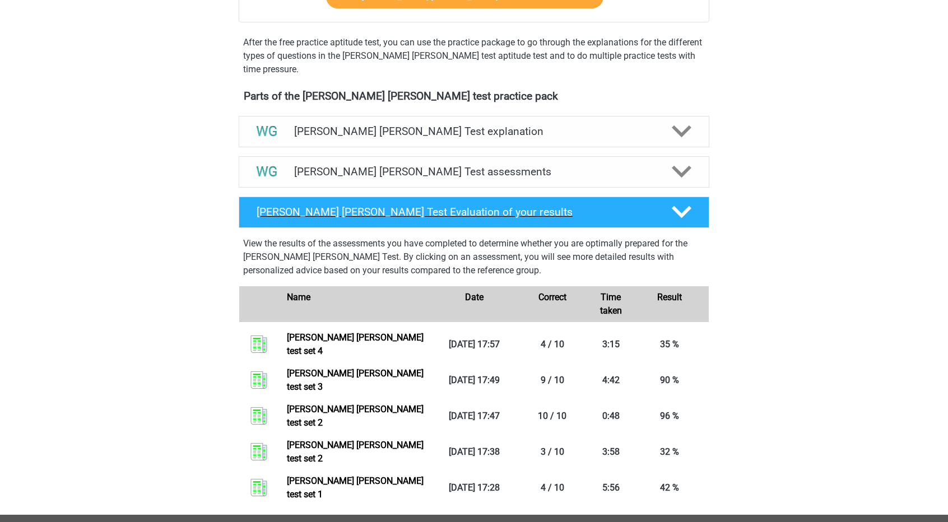
scroll to position [330, 0]
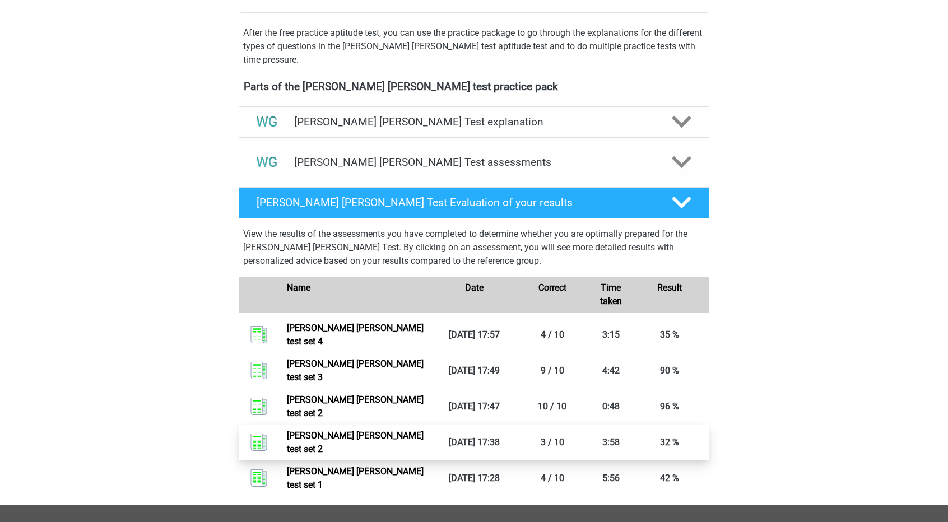
click at [422, 430] on link "Watson glaser test set 2" at bounding box center [355, 442] width 137 height 24
click at [363, 172] on div "Watson Glaser Test assessments" at bounding box center [474, 162] width 470 height 31
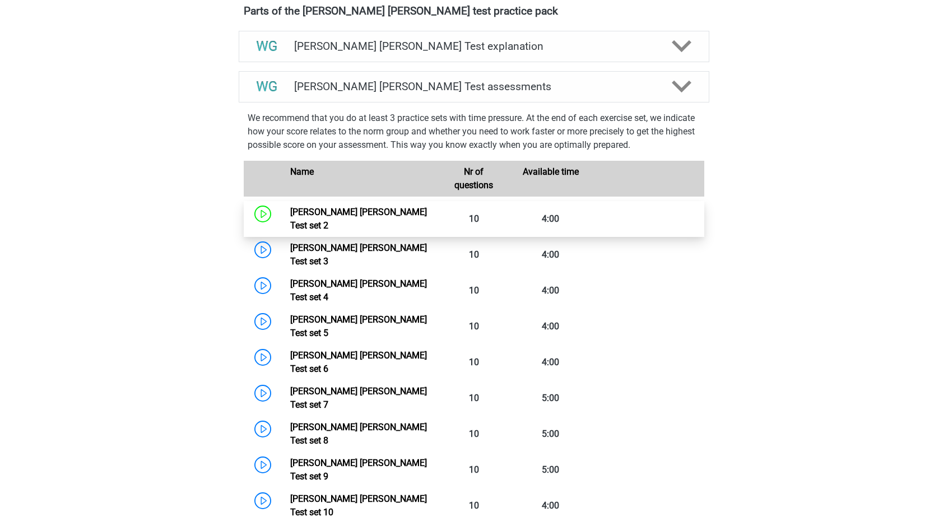
scroll to position [371, 0]
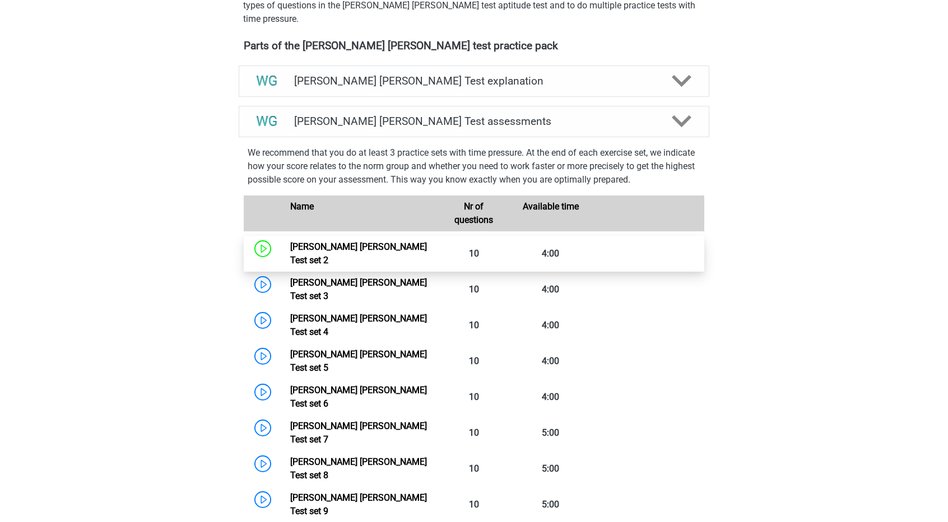
click at [290, 246] on link "Watson Glaser Test set 2" at bounding box center [358, 253] width 137 height 24
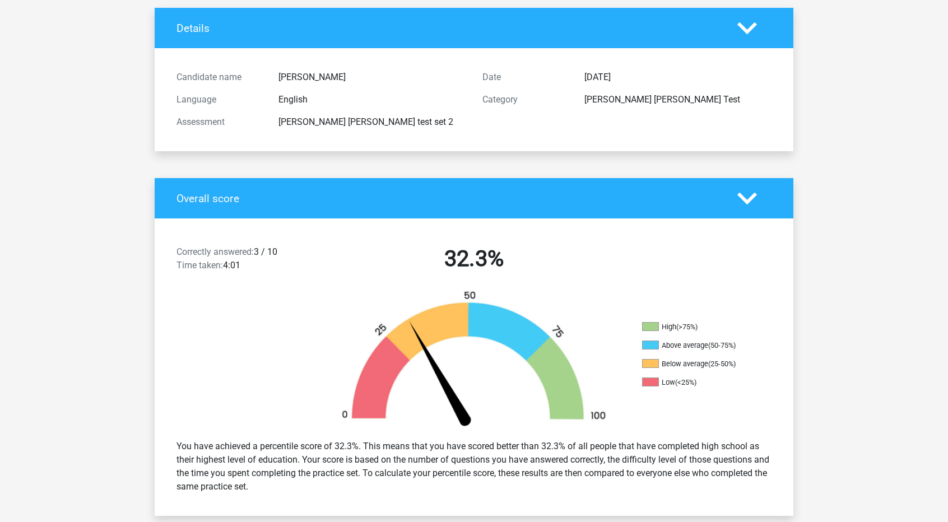
scroll to position [38, 0]
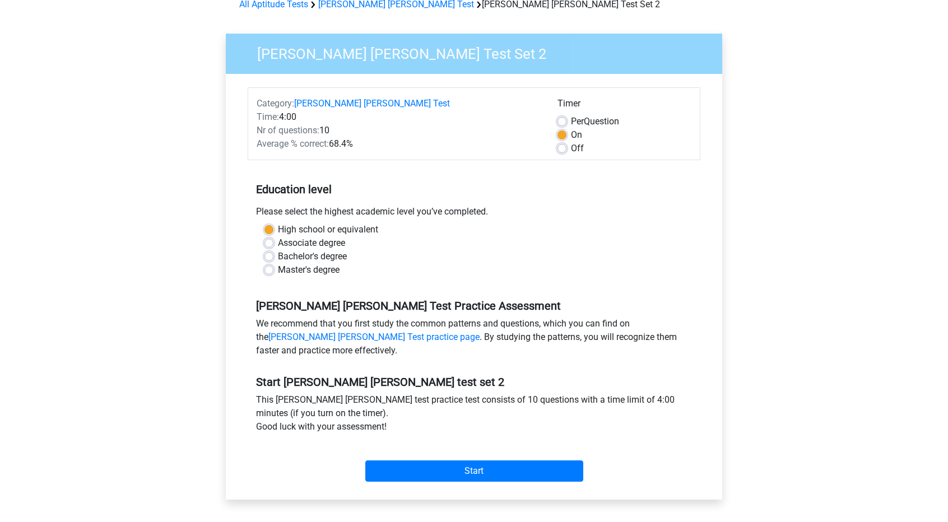
scroll to position [59, 0]
click at [439, 469] on input "Start" at bounding box center [474, 470] width 218 height 21
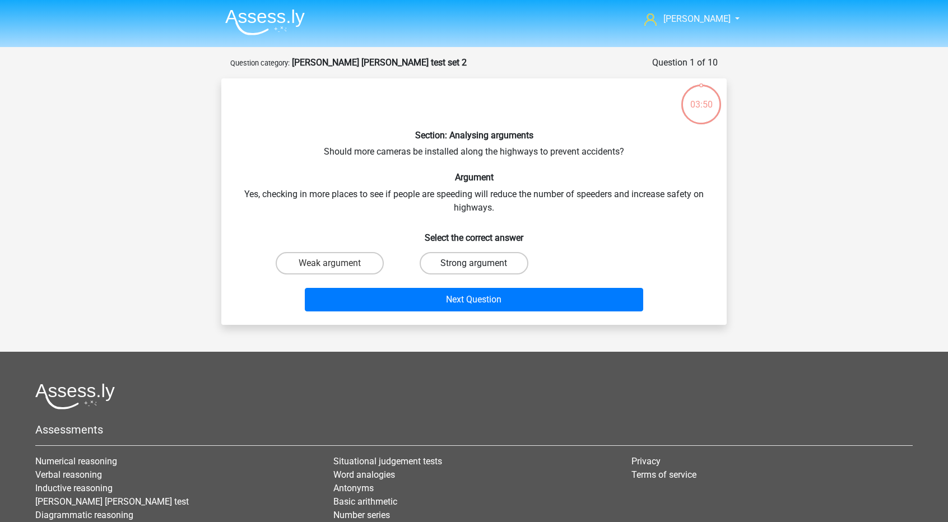
click at [451, 262] on label "Strong argument" at bounding box center [473, 263] width 108 height 22
click at [474, 263] on input "Strong argument" at bounding box center [477, 266] width 7 height 7
radio input "true"
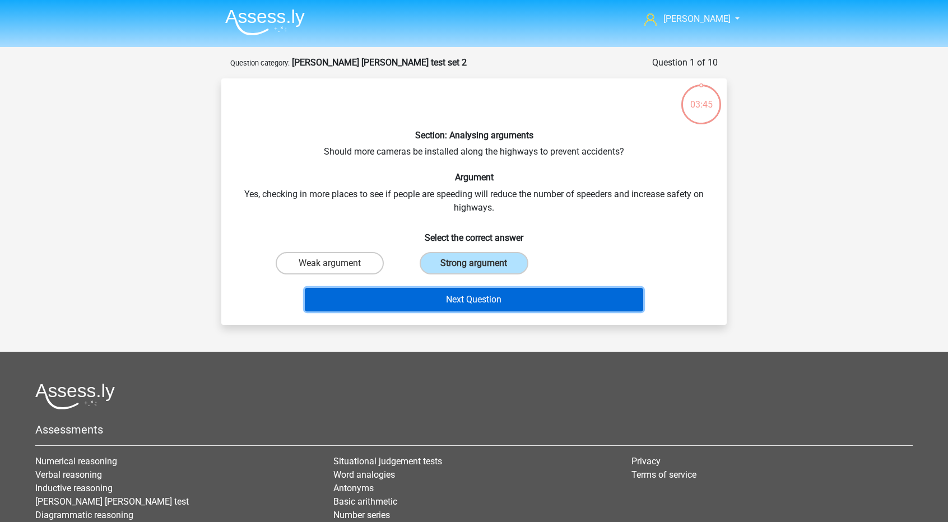
click at [465, 306] on button "Next Question" at bounding box center [474, 300] width 339 height 24
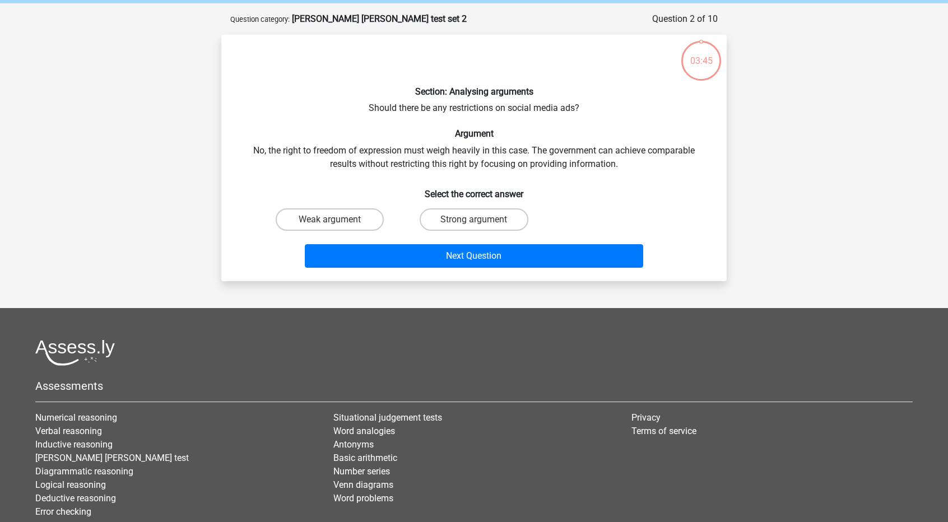
scroll to position [56, 0]
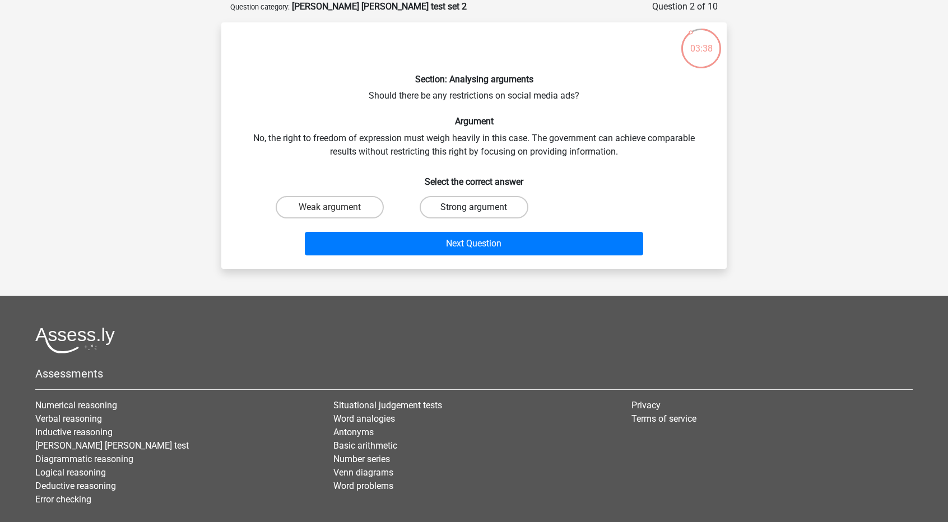
click at [462, 210] on label "Strong argument" at bounding box center [473, 207] width 108 height 22
click at [474, 210] on input "Strong argument" at bounding box center [477, 210] width 7 height 7
radio input "true"
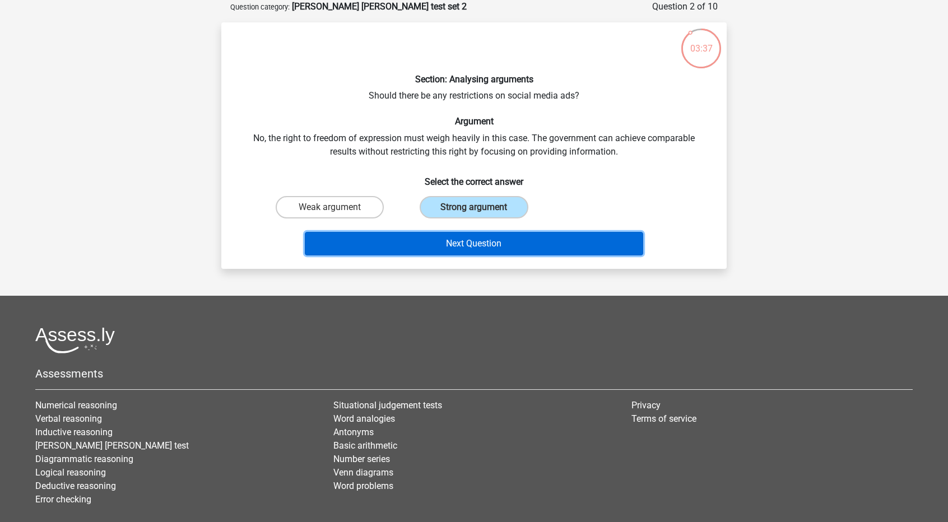
click at [454, 240] on button "Next Question" at bounding box center [474, 244] width 339 height 24
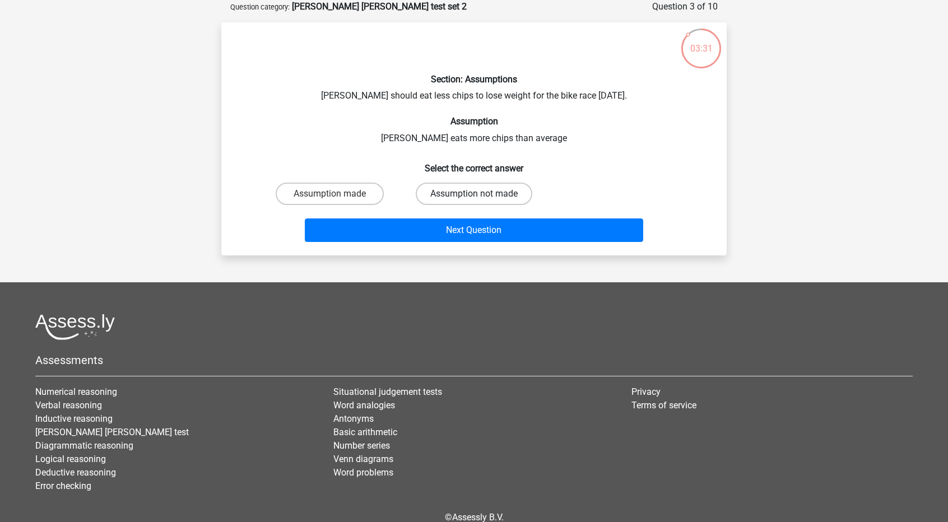
click at [421, 198] on label "Assumption not made" at bounding box center [474, 194] width 116 height 22
click at [474, 198] on input "Assumption not made" at bounding box center [477, 197] width 7 height 7
radio input "true"
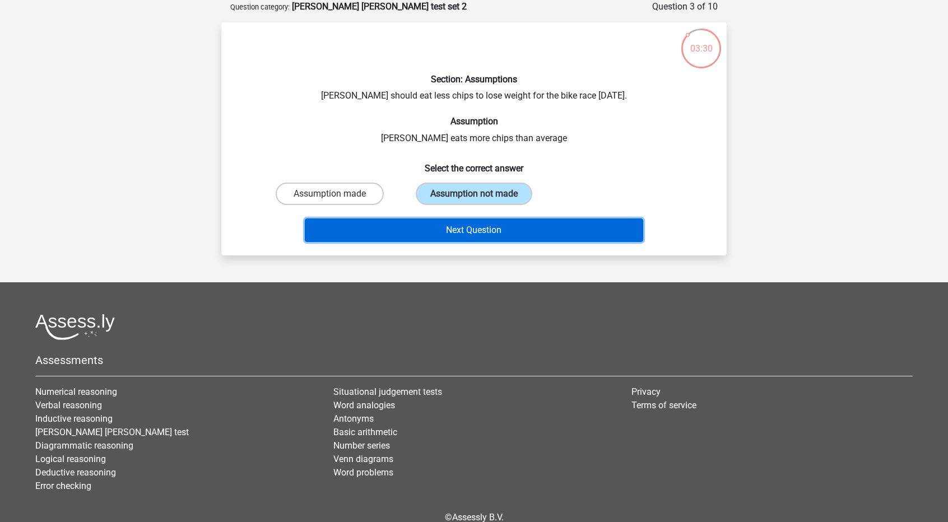
click at [448, 229] on button "Next Question" at bounding box center [474, 230] width 339 height 24
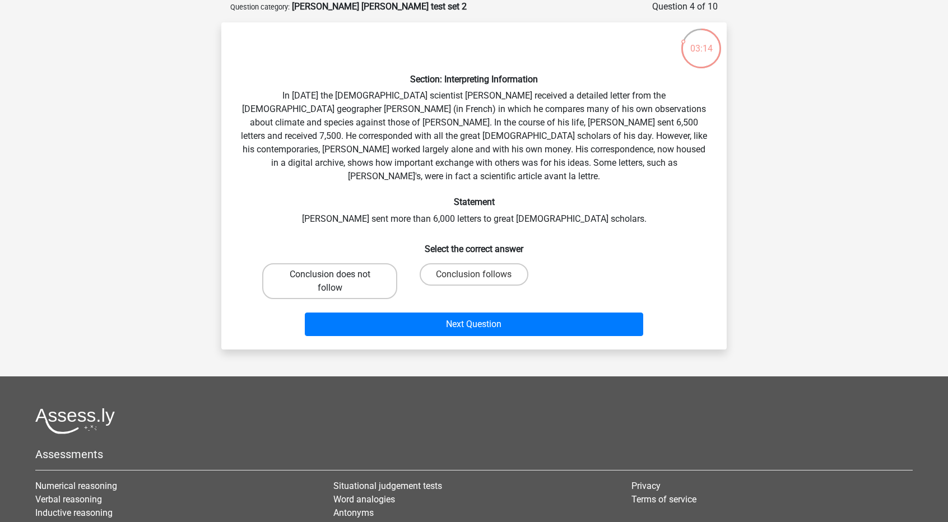
click at [342, 273] on label "Conclusion does not follow" at bounding box center [329, 281] width 135 height 36
click at [337, 274] on input "Conclusion does not follow" at bounding box center [333, 277] width 7 height 7
radio input "true"
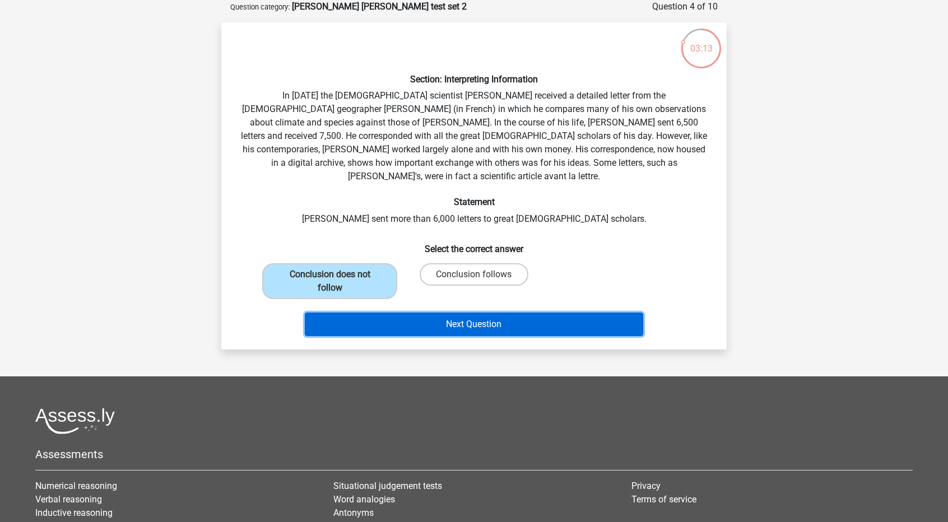
click at [377, 313] on button "Next Question" at bounding box center [474, 325] width 339 height 24
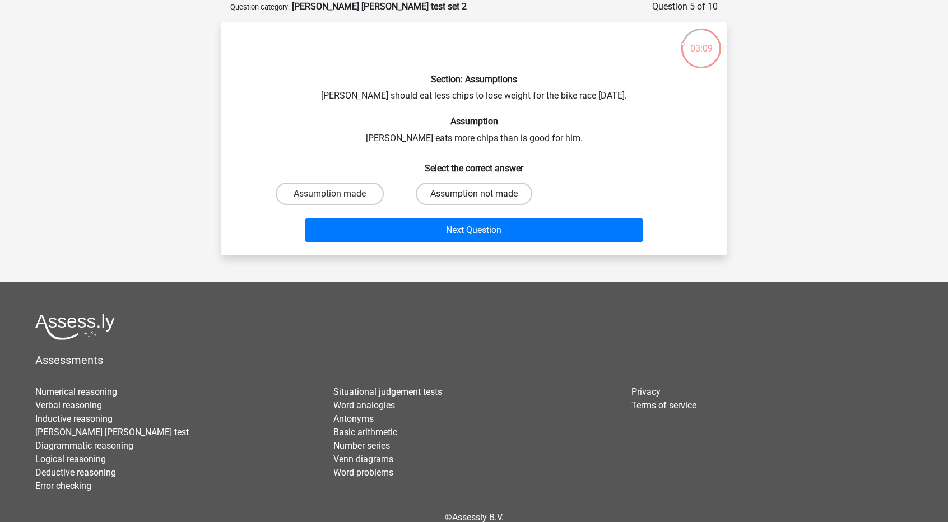
click at [435, 197] on label "Assumption not made" at bounding box center [474, 194] width 116 height 22
click at [474, 197] on input "Assumption not made" at bounding box center [477, 197] width 7 height 7
radio input "true"
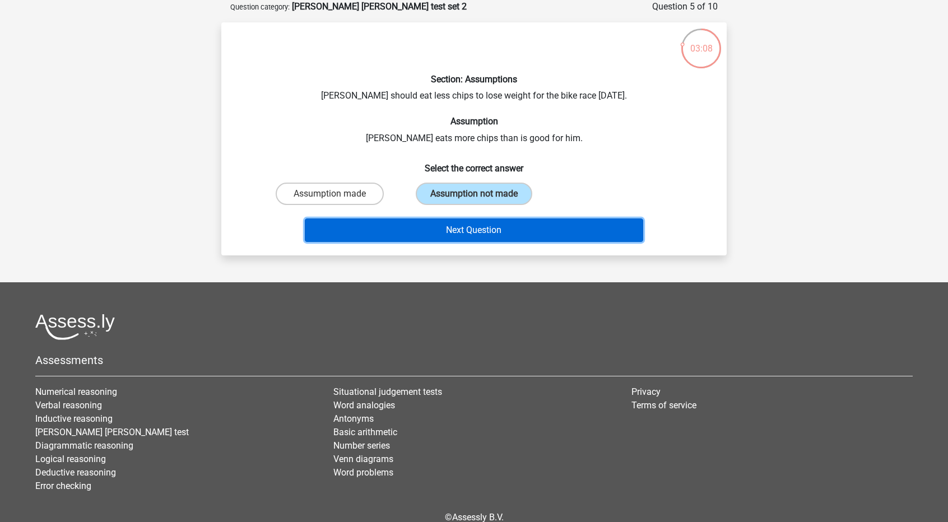
click at [439, 237] on button "Next Question" at bounding box center [474, 230] width 339 height 24
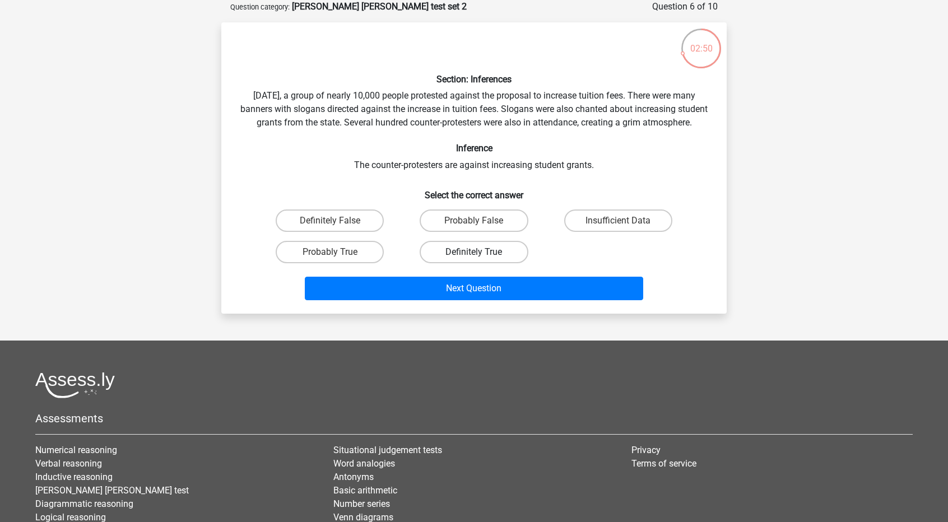
click at [435, 263] on label "Definitely True" at bounding box center [473, 252] width 108 height 22
click at [474, 259] on input "Definitely True" at bounding box center [477, 255] width 7 height 7
radio input "true"
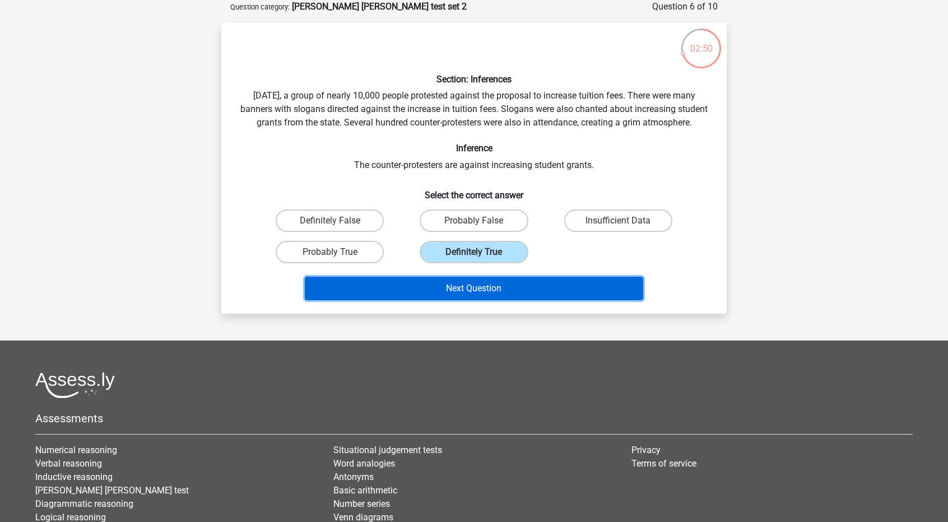
click at [419, 290] on button "Next Question" at bounding box center [474, 289] width 339 height 24
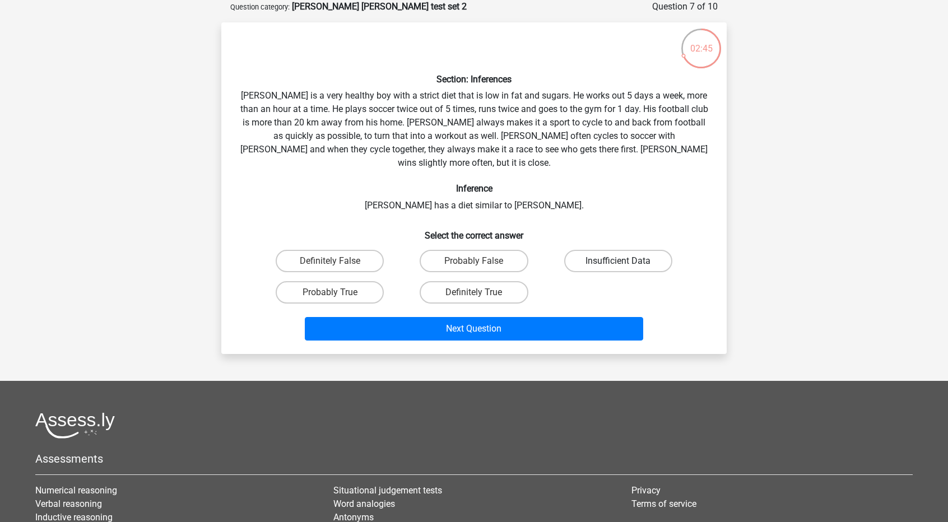
click at [650, 250] on label "Insufficient Data" at bounding box center [618, 261] width 108 height 22
click at [625, 261] on input "Insufficient Data" at bounding box center [621, 264] width 7 height 7
radio input "true"
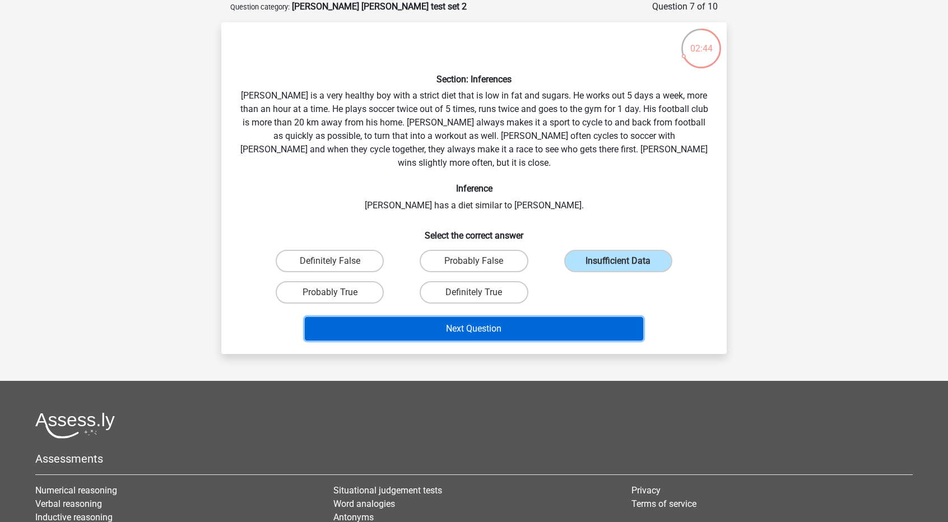
click at [536, 317] on button "Next Question" at bounding box center [474, 329] width 339 height 24
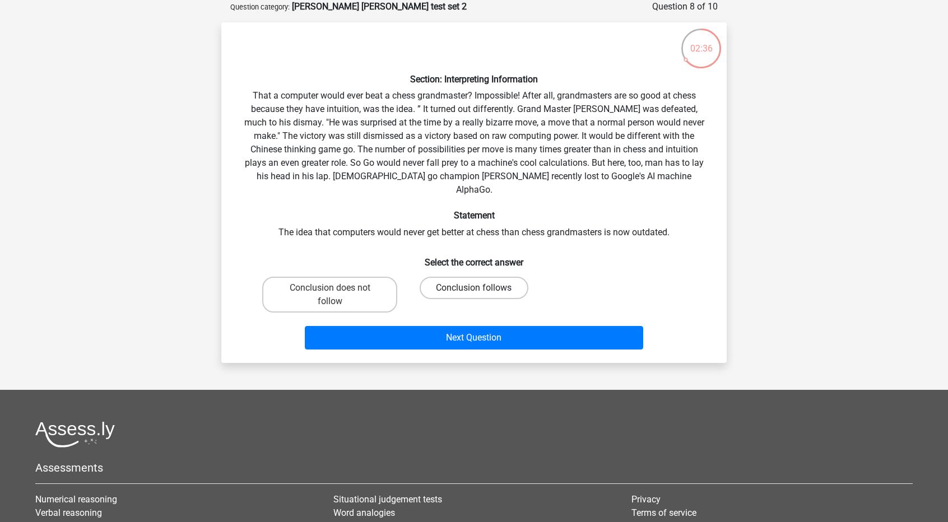
click at [456, 283] on label "Conclusion follows" at bounding box center [473, 288] width 108 height 22
click at [474, 288] on input "Conclusion follows" at bounding box center [477, 291] width 7 height 7
radio input "true"
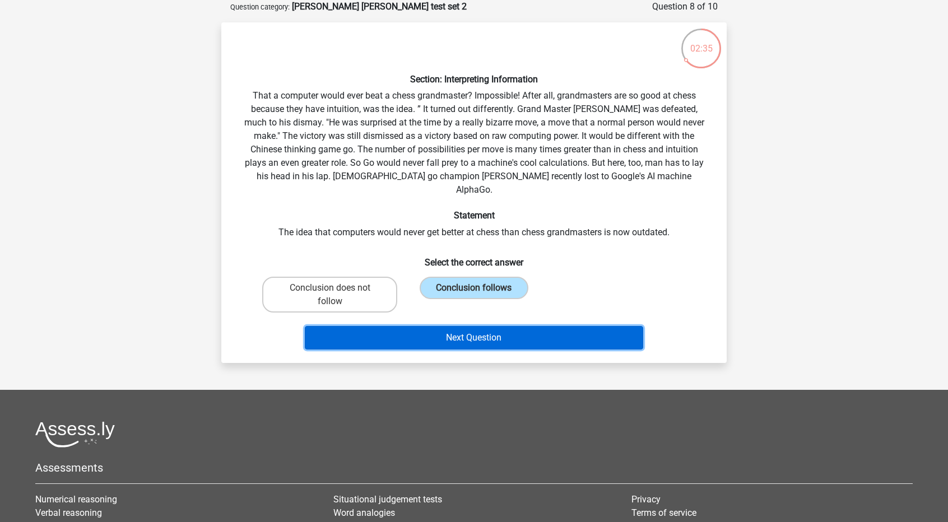
click at [446, 327] on button "Next Question" at bounding box center [474, 338] width 339 height 24
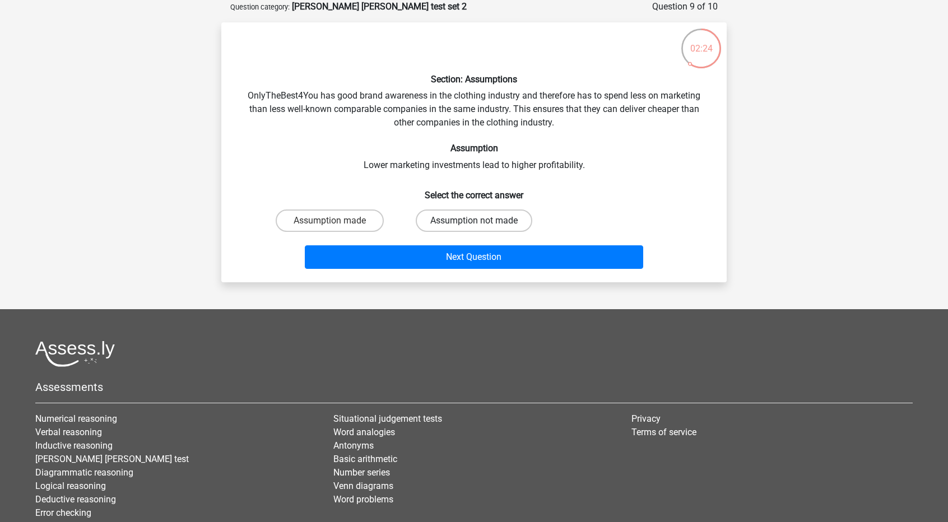
click at [445, 214] on label "Assumption not made" at bounding box center [474, 220] width 116 height 22
click at [474, 221] on input "Assumption not made" at bounding box center [477, 224] width 7 height 7
radio input "true"
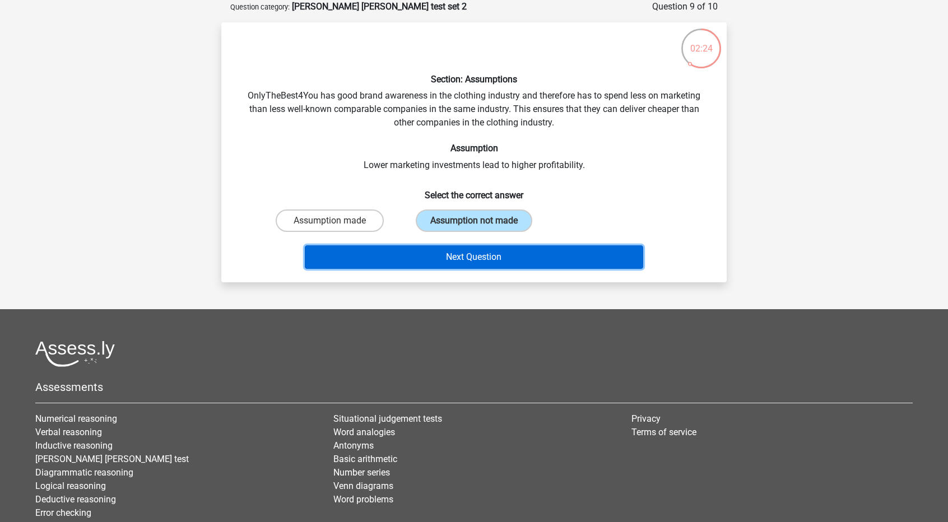
click at [443, 259] on button "Next Question" at bounding box center [474, 257] width 339 height 24
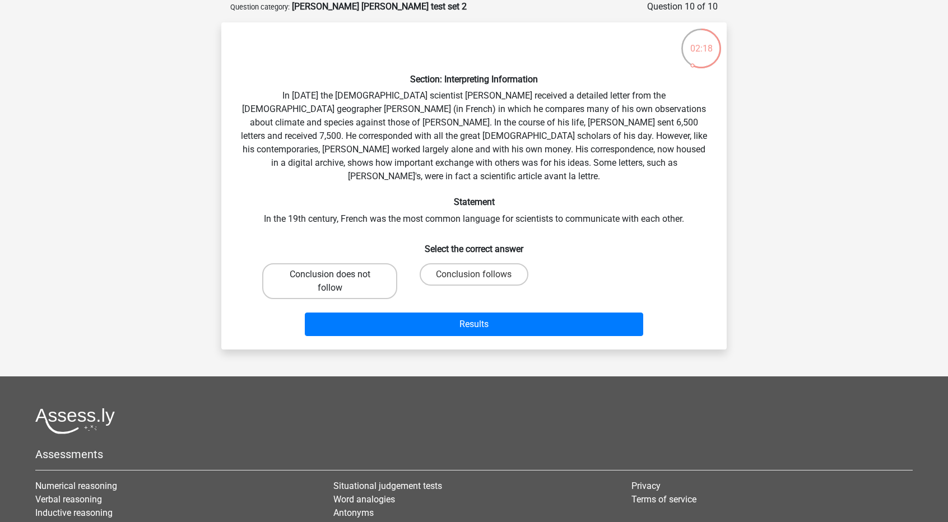
click at [379, 278] on label "Conclusion does not follow" at bounding box center [329, 281] width 135 height 36
click at [337, 278] on input "Conclusion does not follow" at bounding box center [333, 277] width 7 height 7
radio input "true"
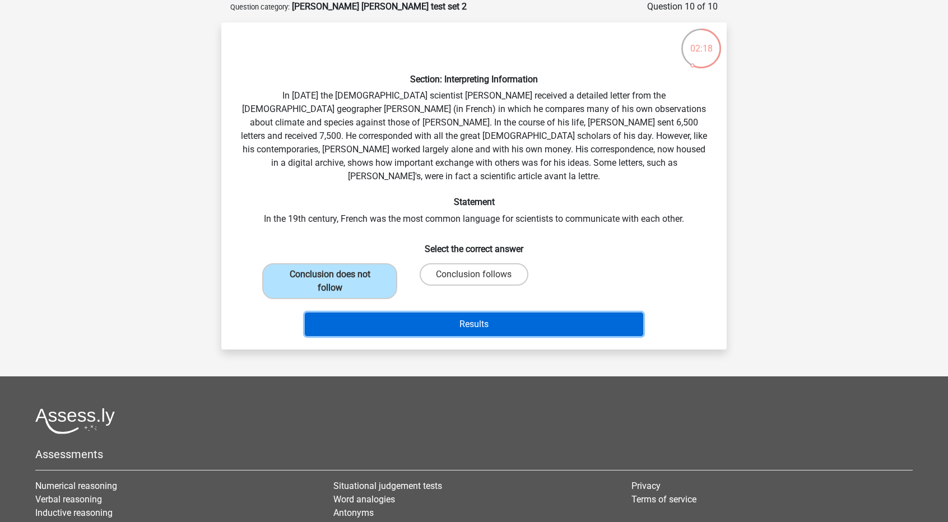
click at [433, 313] on button "Results" at bounding box center [474, 325] width 339 height 24
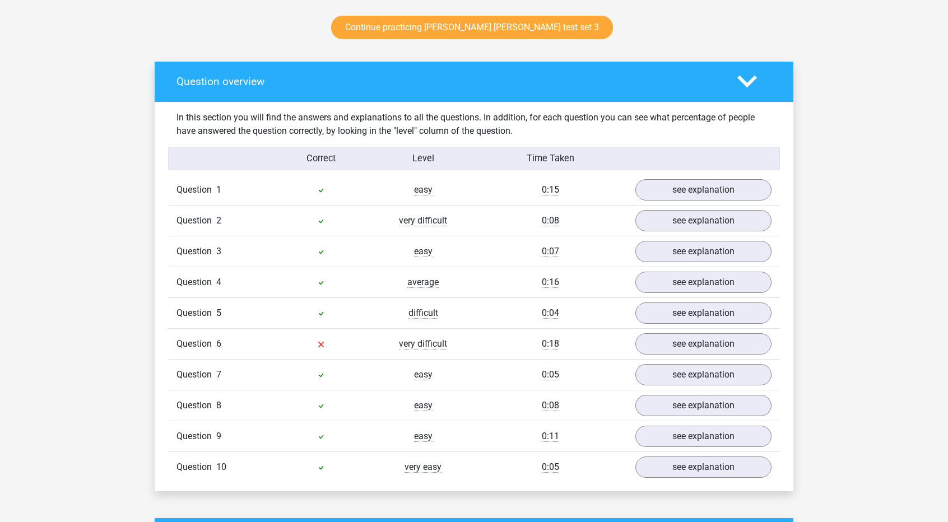
scroll to position [598, 0]
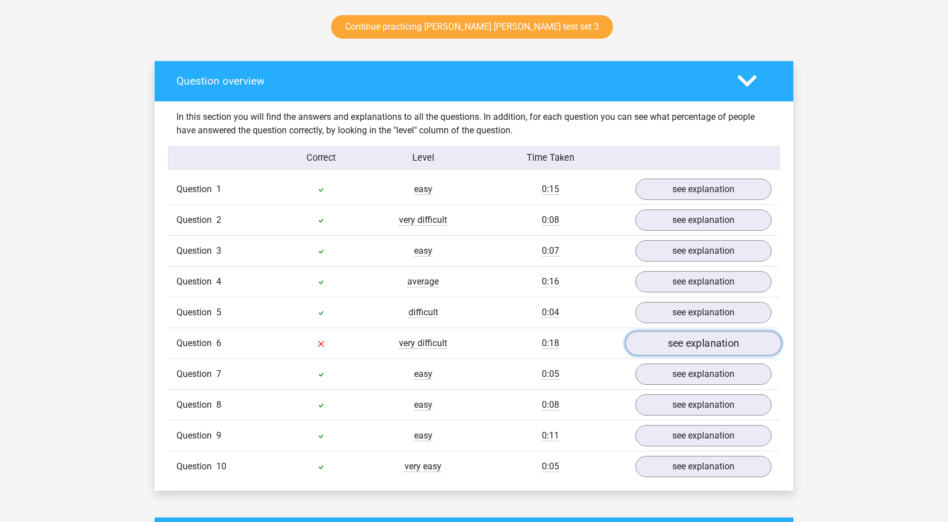
click at [647, 344] on link "see explanation" at bounding box center [703, 343] width 156 height 25
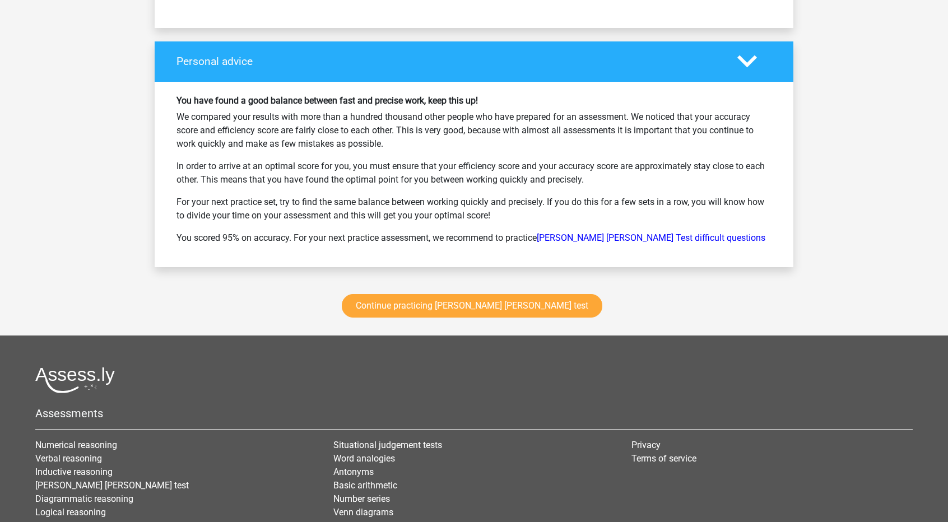
scroll to position [1918, 0]
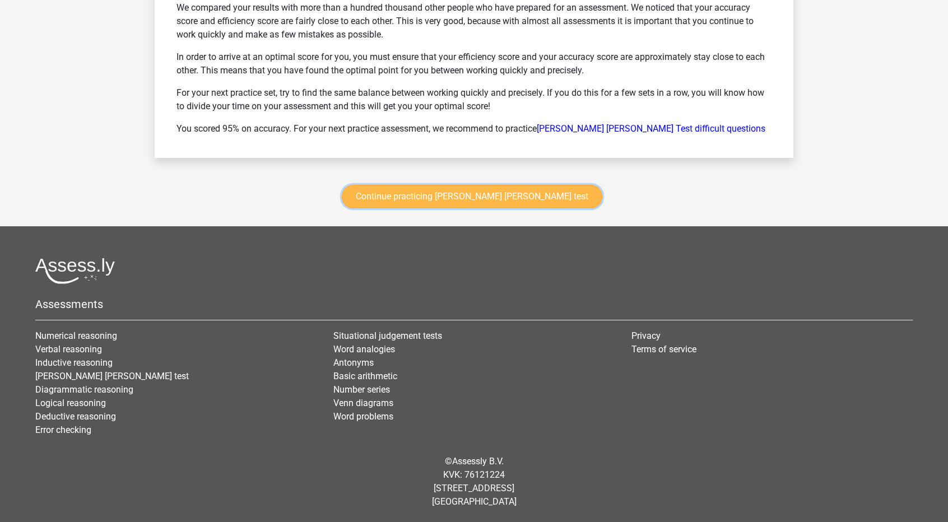
click at [484, 207] on link "Continue practicing watson glaser test" at bounding box center [472, 197] width 260 height 24
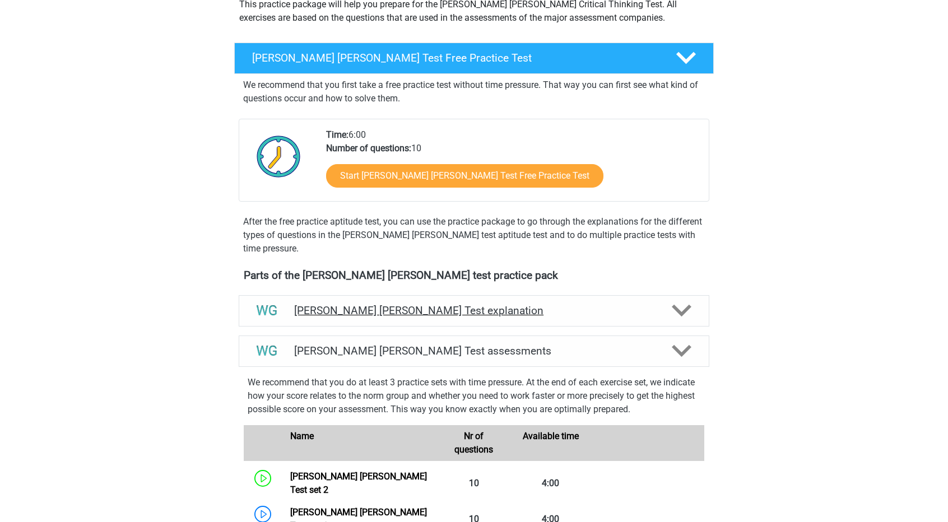
scroll to position [143, 0]
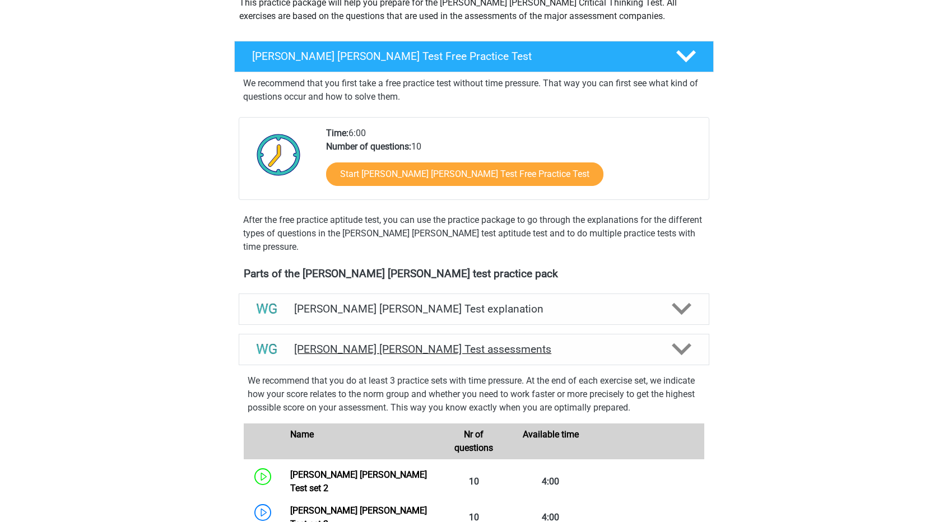
click at [581, 348] on h4 "[PERSON_NAME] [PERSON_NAME] Test assessments" at bounding box center [474, 349] width 360 height 13
click at [682, 343] on icon at bounding box center [682, 349] width 20 height 20
click at [681, 344] on icon at bounding box center [682, 349] width 20 height 20
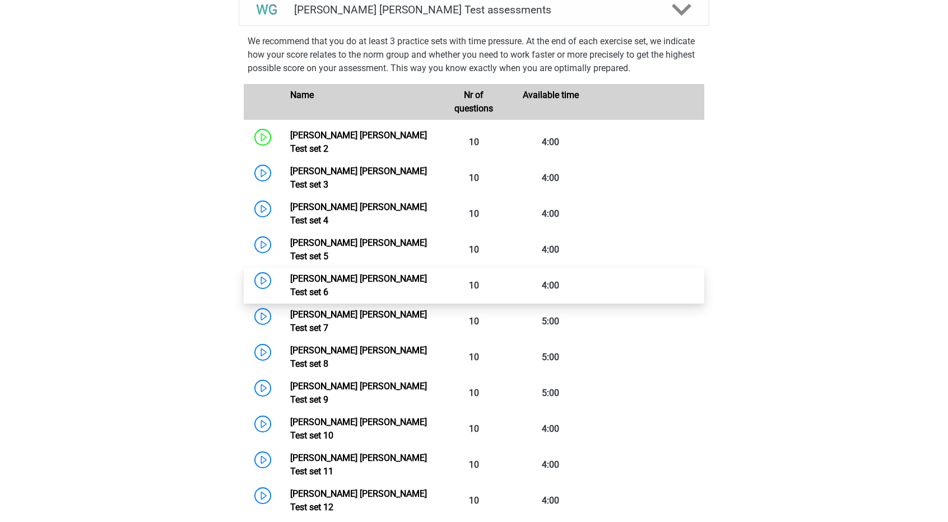
scroll to position [482, 0]
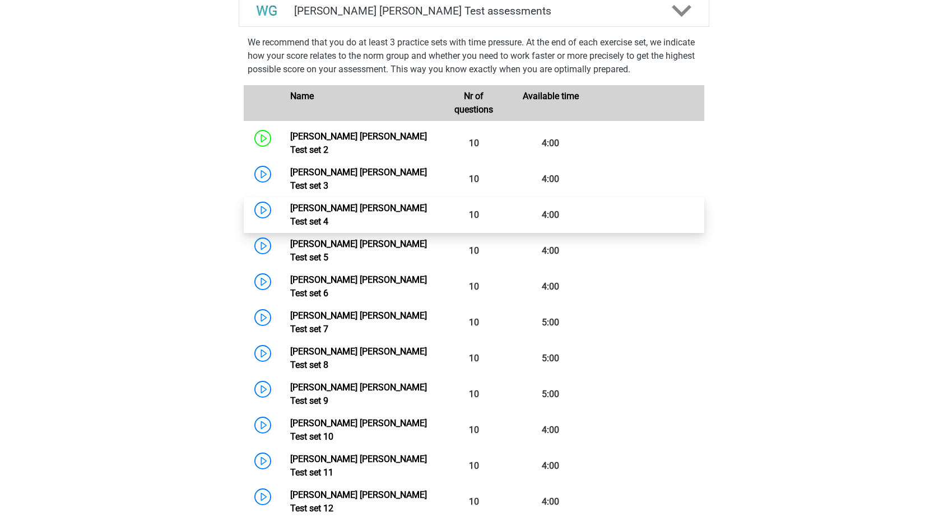
click at [347, 203] on link "Watson Glaser Test set 4" at bounding box center [358, 215] width 137 height 24
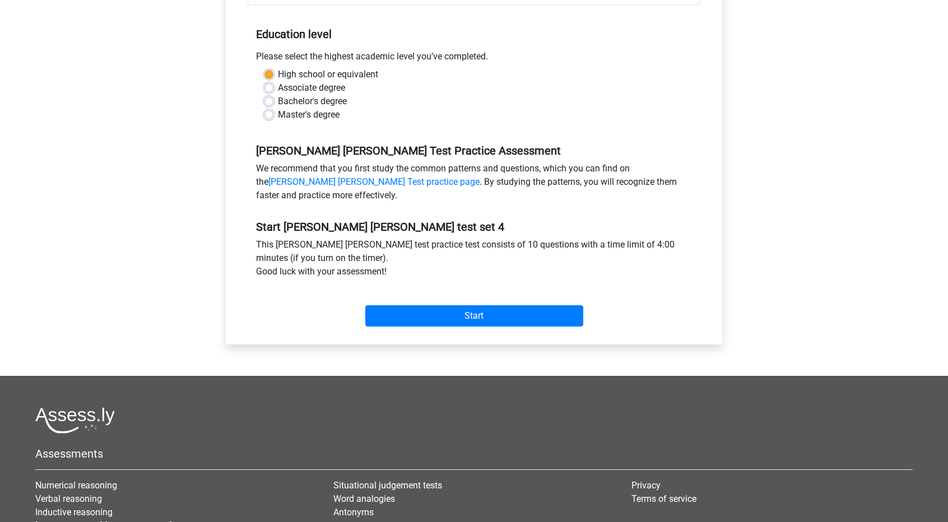
scroll to position [215, 0]
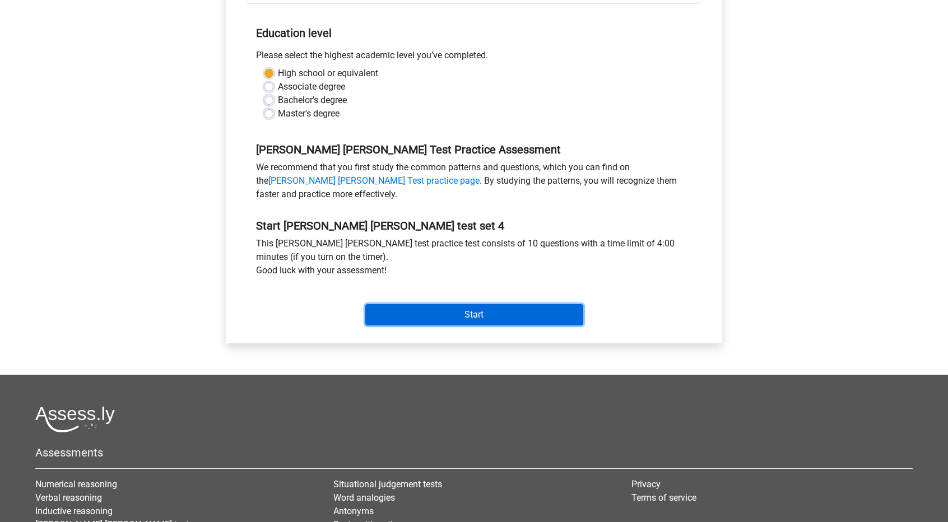
click at [495, 306] on input "Start" at bounding box center [474, 314] width 218 height 21
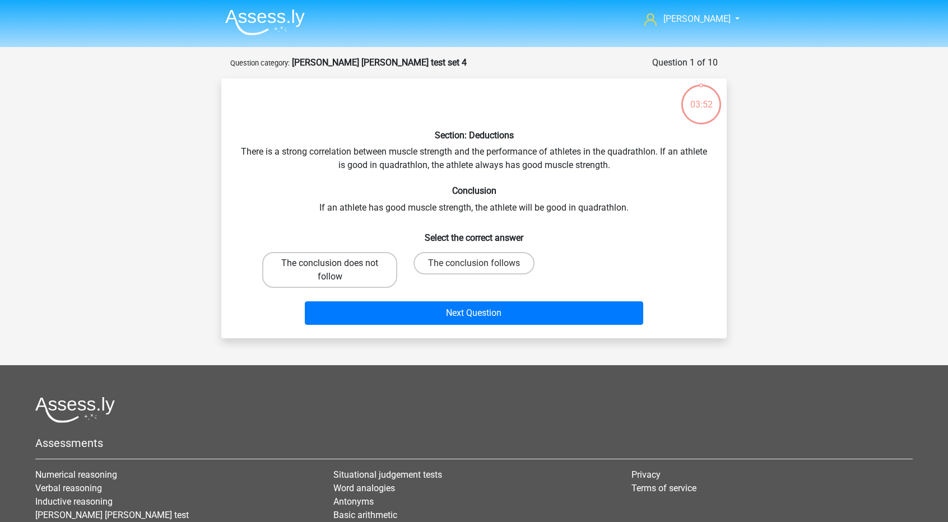
click at [318, 277] on label "The conclusion does not follow" at bounding box center [329, 270] width 135 height 36
click at [330, 271] on input "The conclusion does not follow" at bounding box center [333, 266] width 7 height 7
radio input "true"
click at [362, 299] on div "Next Question" at bounding box center [473, 310] width 469 height 37
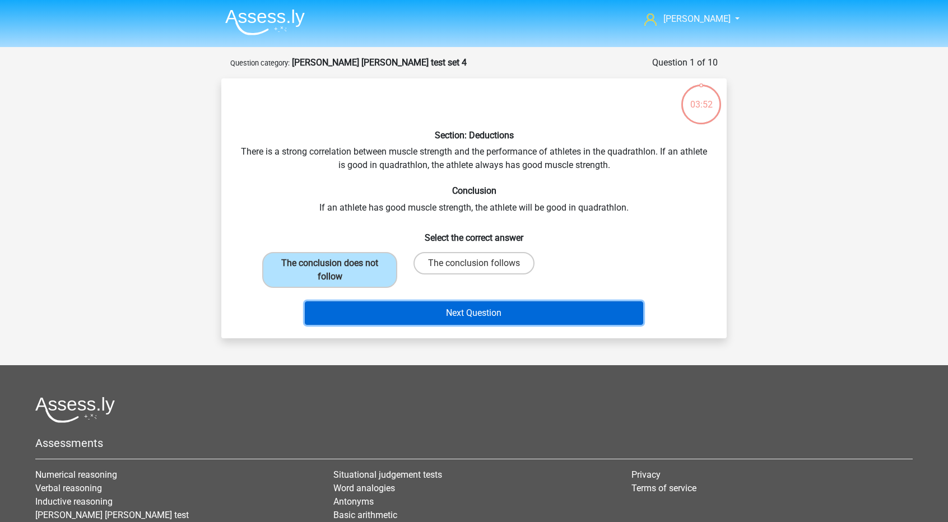
click at [366, 310] on button "Next Question" at bounding box center [474, 313] width 339 height 24
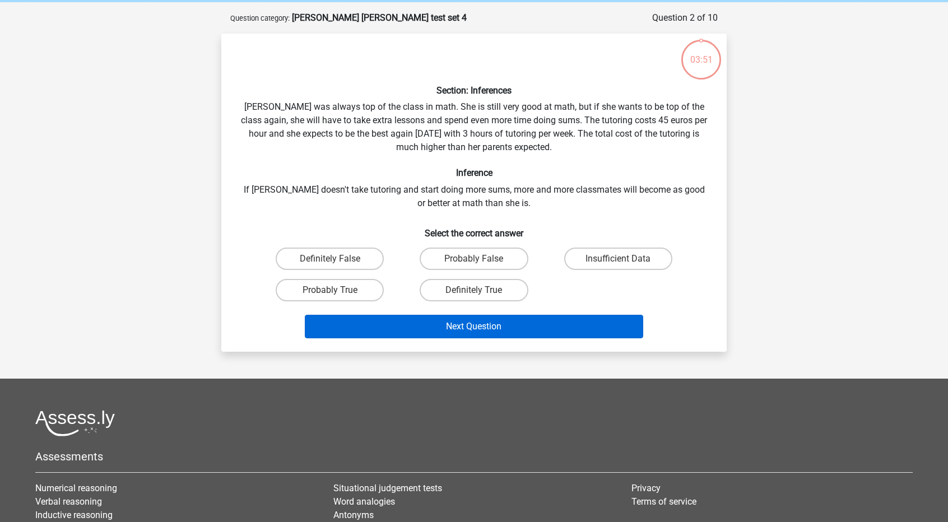
scroll to position [56, 0]
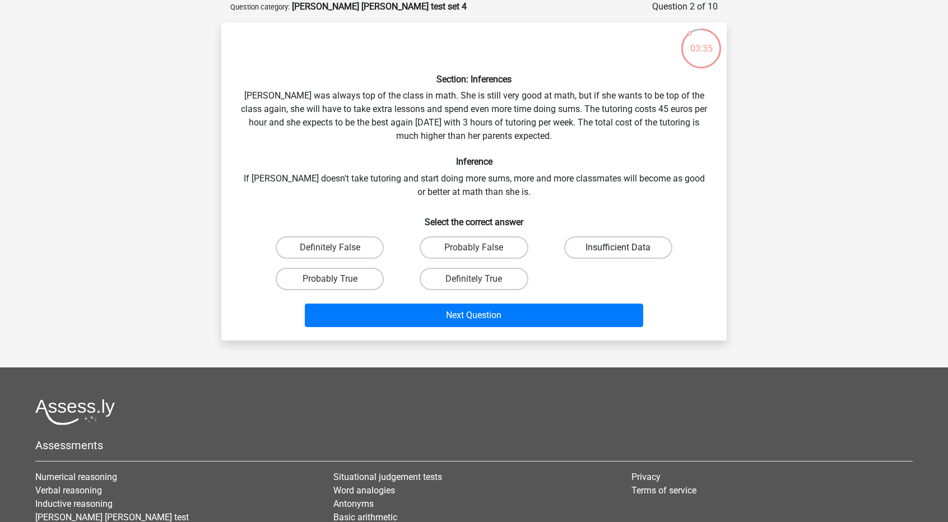
click at [581, 244] on label "Insufficient Data" at bounding box center [618, 247] width 108 height 22
click at [618, 248] on input "Insufficient Data" at bounding box center [621, 251] width 7 height 7
radio input "true"
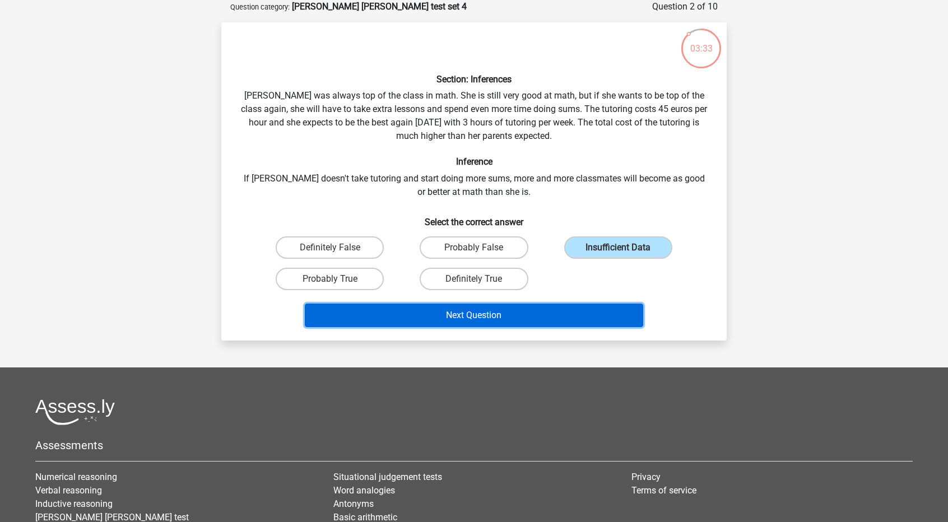
click at [512, 314] on button "Next Question" at bounding box center [474, 316] width 339 height 24
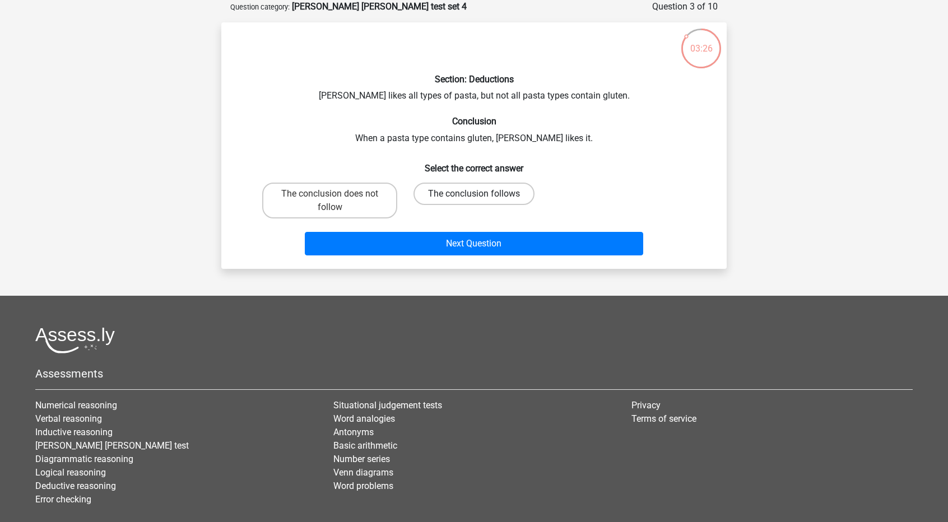
click at [444, 201] on label "The conclusion follows" at bounding box center [473, 194] width 121 height 22
click at [474, 201] on input "The conclusion follows" at bounding box center [477, 197] width 7 height 7
radio input "true"
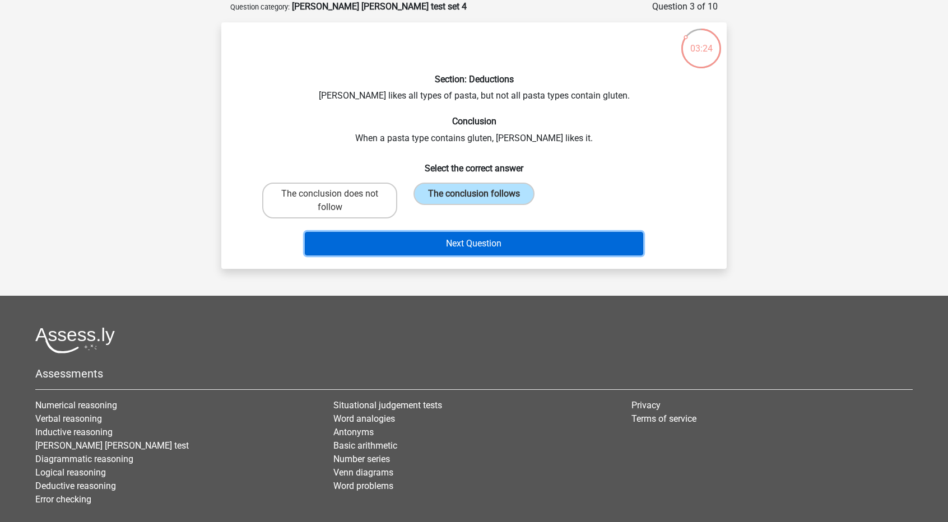
click at [465, 244] on button "Next Question" at bounding box center [474, 244] width 339 height 24
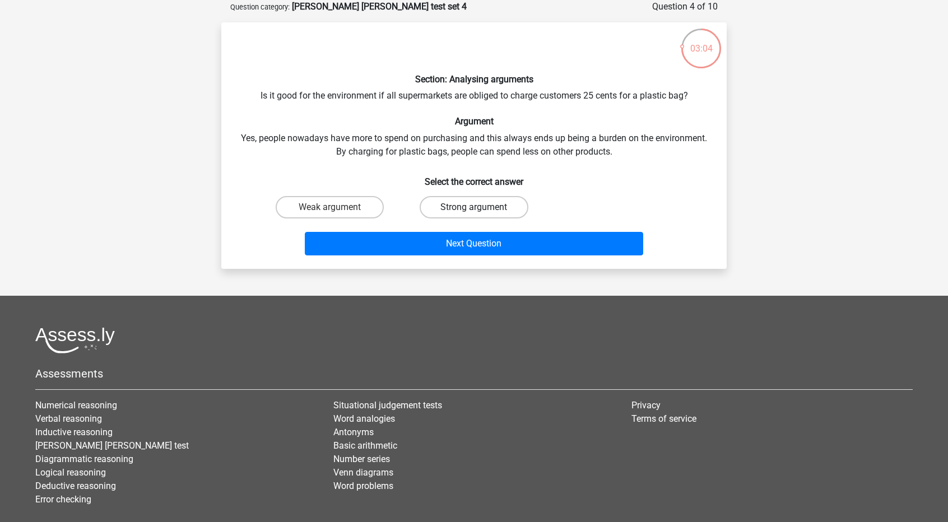
click at [460, 202] on label "Strong argument" at bounding box center [473, 207] width 108 height 22
click at [474, 207] on input "Strong argument" at bounding box center [477, 210] width 7 height 7
radio input "true"
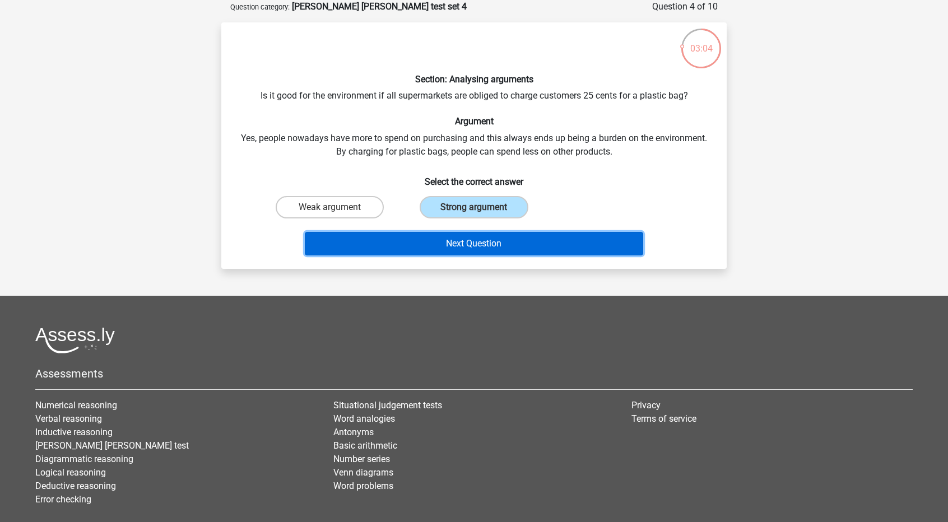
click at [453, 234] on button "Next Question" at bounding box center [474, 244] width 339 height 24
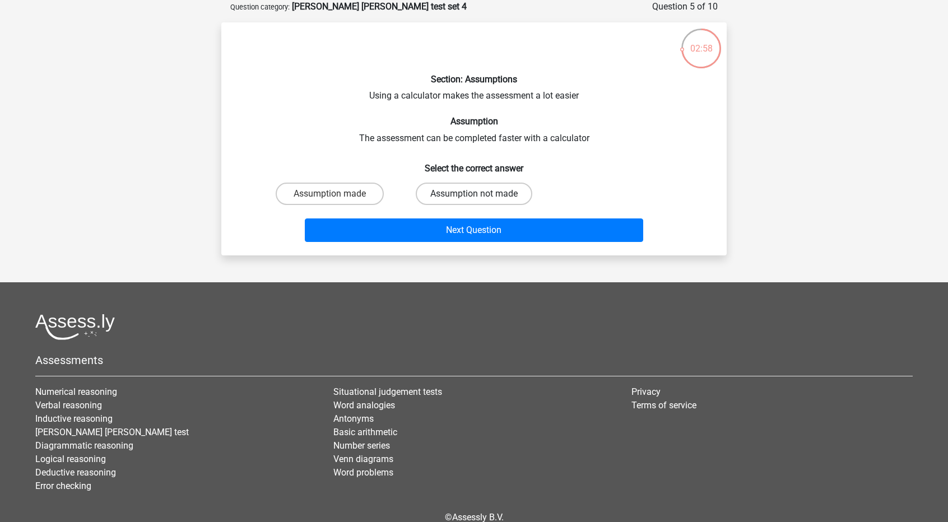
click at [449, 192] on label "Assumption not made" at bounding box center [474, 194] width 116 height 22
click at [474, 194] on input "Assumption not made" at bounding box center [477, 197] width 7 height 7
radio input "true"
click at [441, 215] on div "Next Question" at bounding box center [473, 227] width 469 height 37
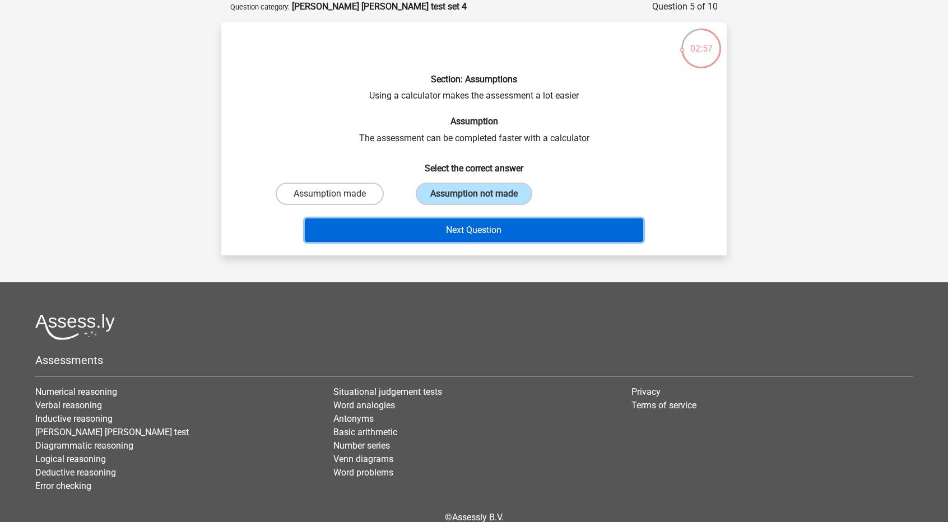
click at [439, 222] on button "Next Question" at bounding box center [474, 230] width 339 height 24
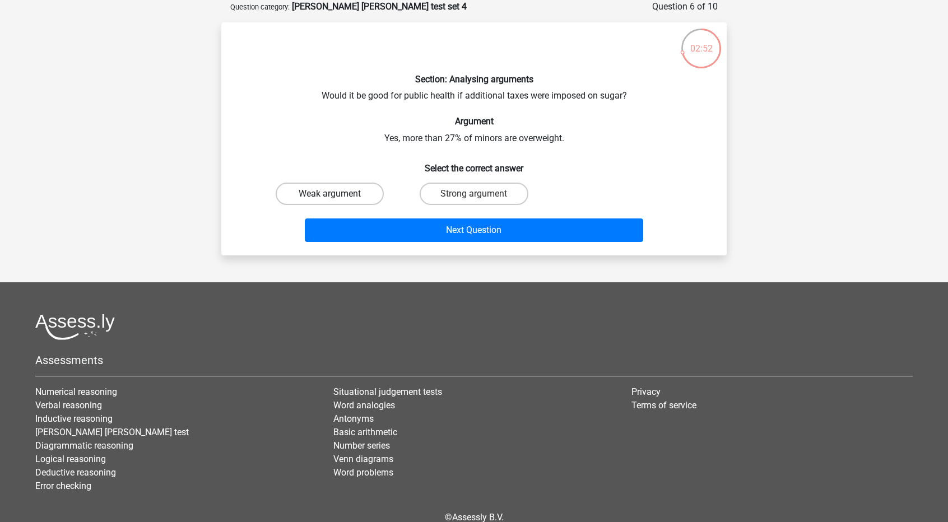
click at [350, 188] on label "Weak argument" at bounding box center [330, 194] width 108 height 22
click at [337, 194] on input "Weak argument" at bounding box center [333, 197] width 7 height 7
radio input "true"
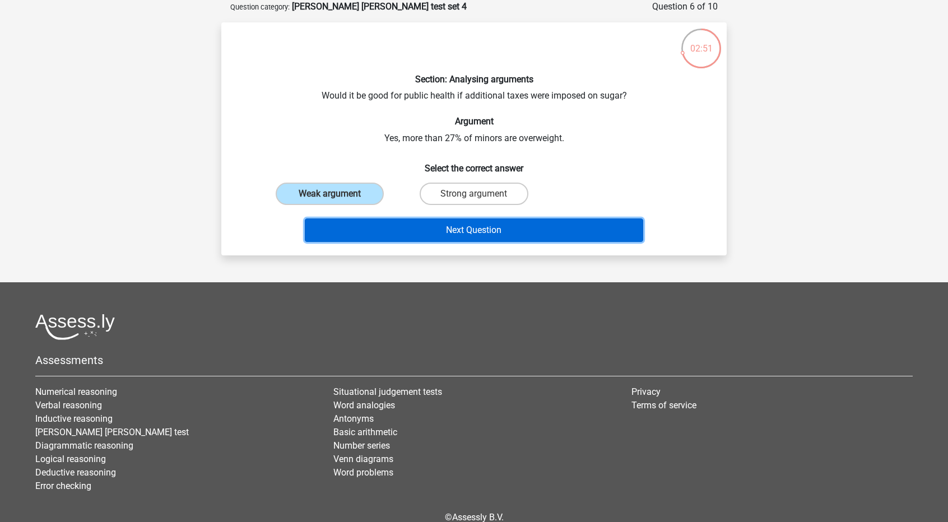
click at [377, 235] on button "Next Question" at bounding box center [474, 230] width 339 height 24
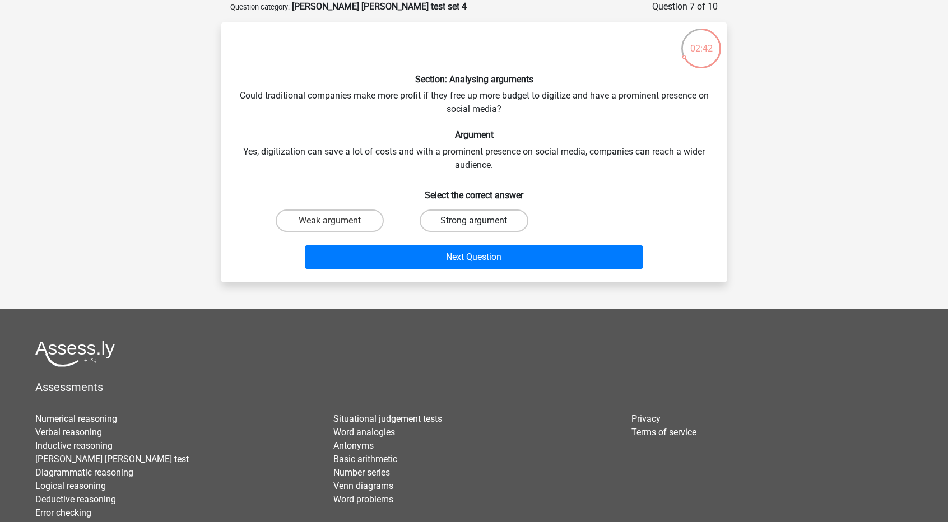
click at [449, 221] on label "Strong argument" at bounding box center [473, 220] width 108 height 22
click at [474, 221] on input "Strong argument" at bounding box center [477, 224] width 7 height 7
radio input "true"
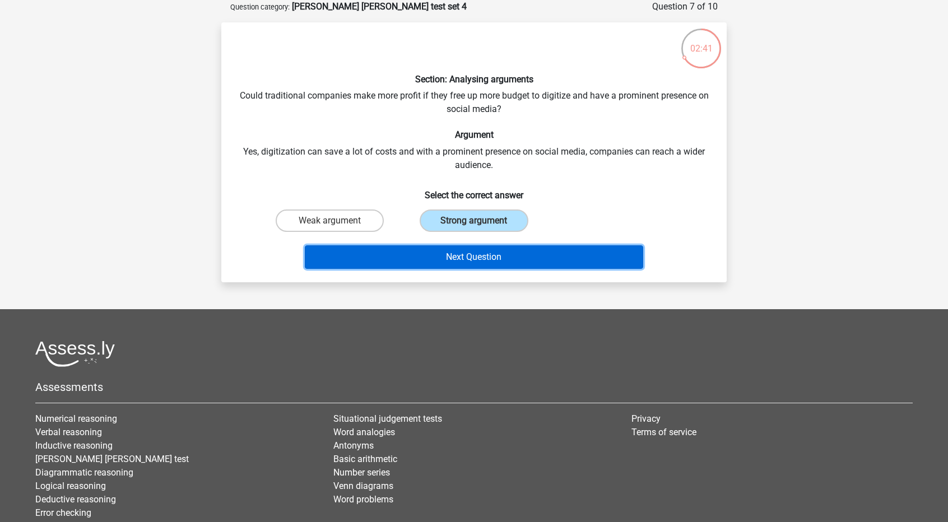
click at [439, 251] on button "Next Question" at bounding box center [474, 257] width 339 height 24
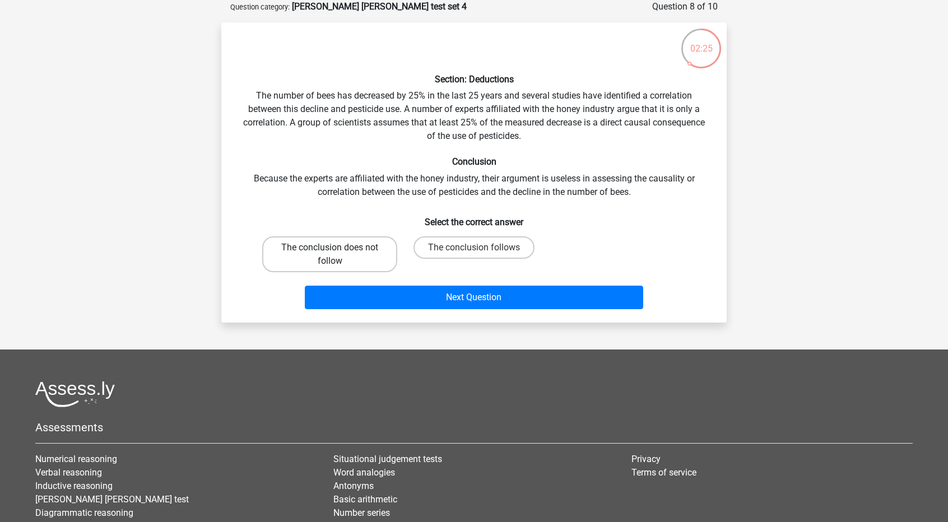
click at [349, 238] on label "The conclusion does not follow" at bounding box center [329, 254] width 135 height 36
click at [337, 248] on input "The conclusion does not follow" at bounding box center [333, 251] width 7 height 7
radio input "true"
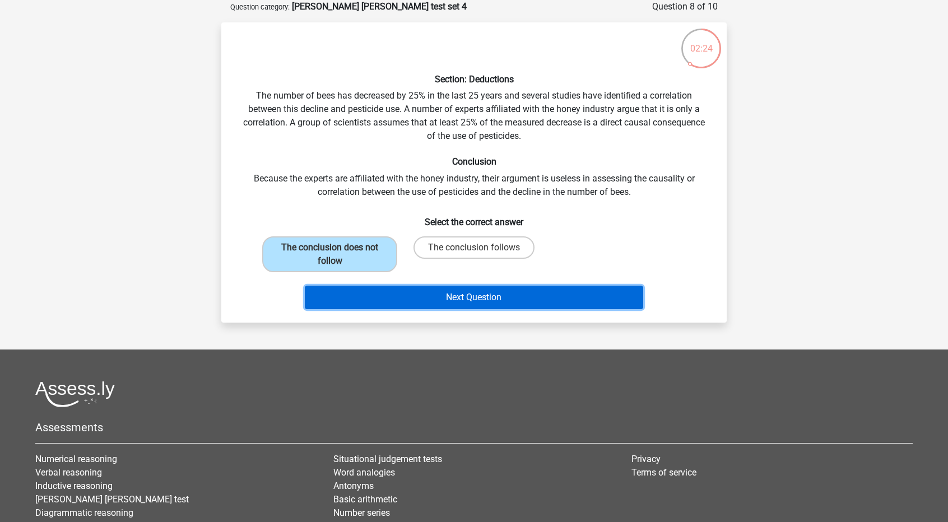
click at [438, 300] on button "Next Question" at bounding box center [474, 298] width 339 height 24
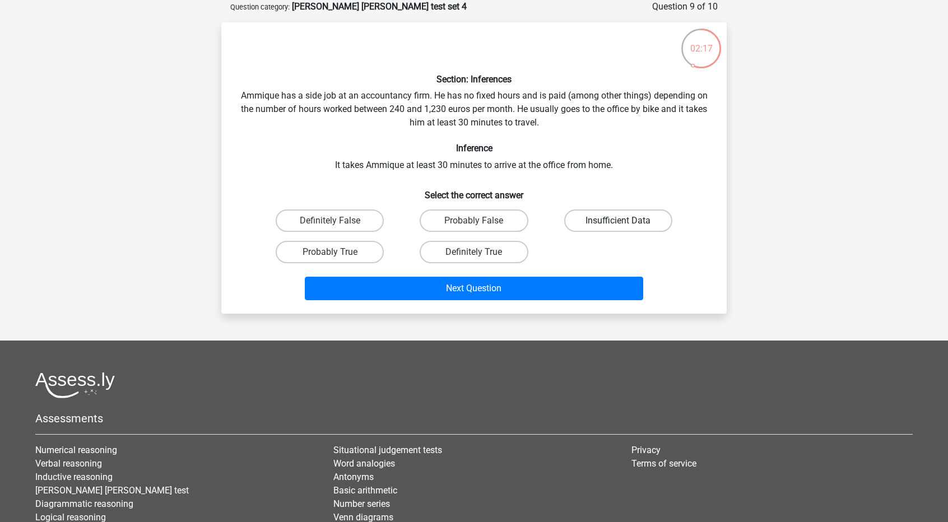
click at [607, 219] on label "Insufficient Data" at bounding box center [618, 220] width 108 height 22
click at [618, 221] on input "Insufficient Data" at bounding box center [621, 224] width 7 height 7
radio input "true"
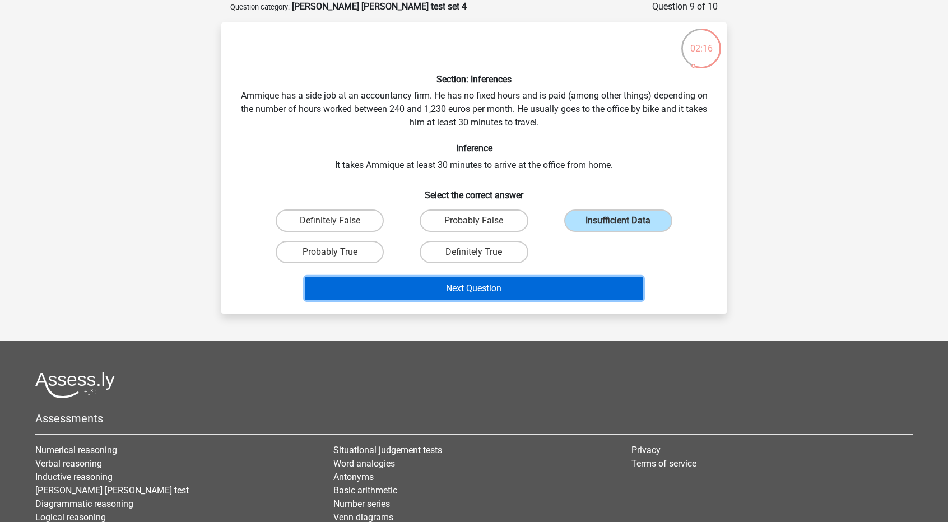
click at [531, 297] on button "Next Question" at bounding box center [474, 289] width 339 height 24
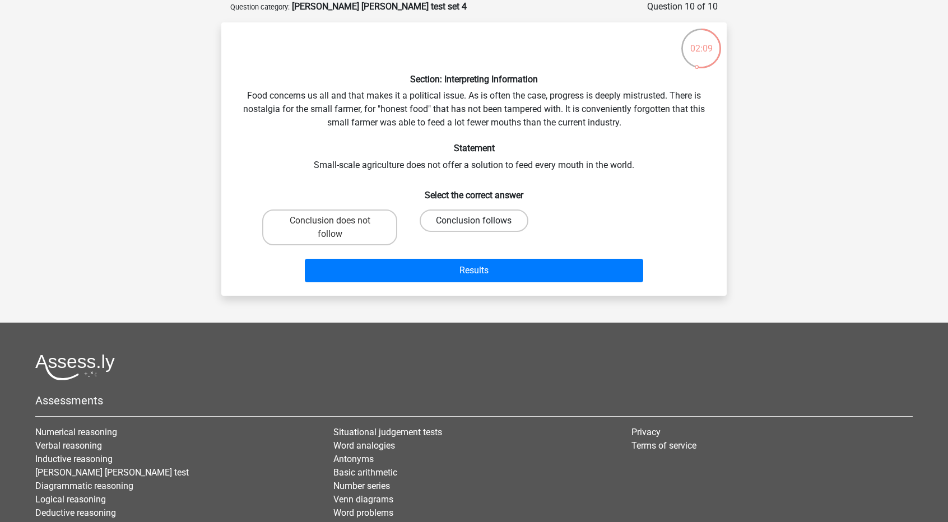
click at [444, 223] on label "Conclusion follows" at bounding box center [473, 220] width 108 height 22
click at [474, 223] on input "Conclusion follows" at bounding box center [477, 224] width 7 height 7
radio input "true"
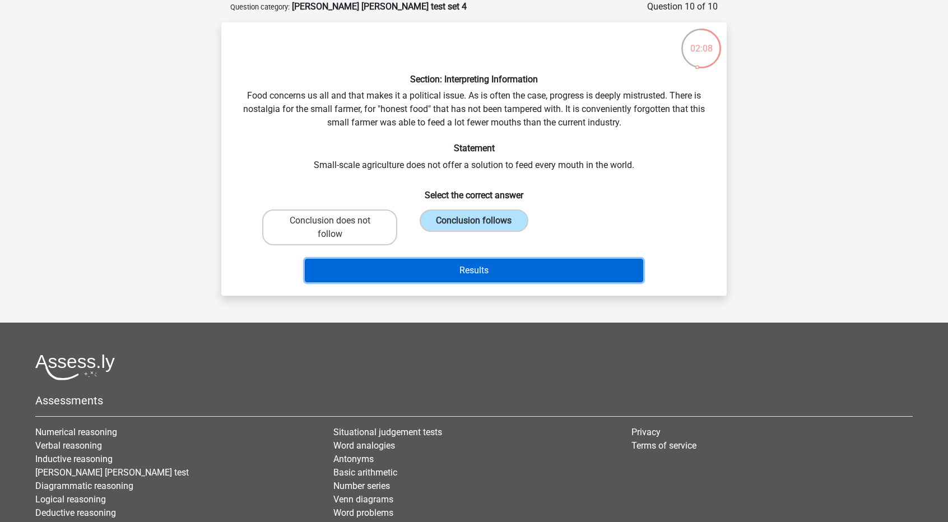
click at [448, 270] on button "Results" at bounding box center [474, 271] width 339 height 24
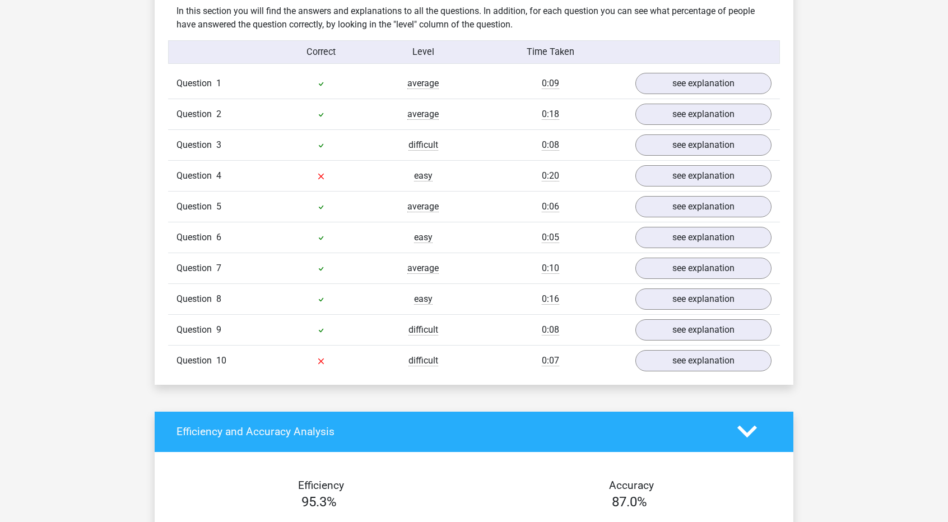
scroll to position [705, 0]
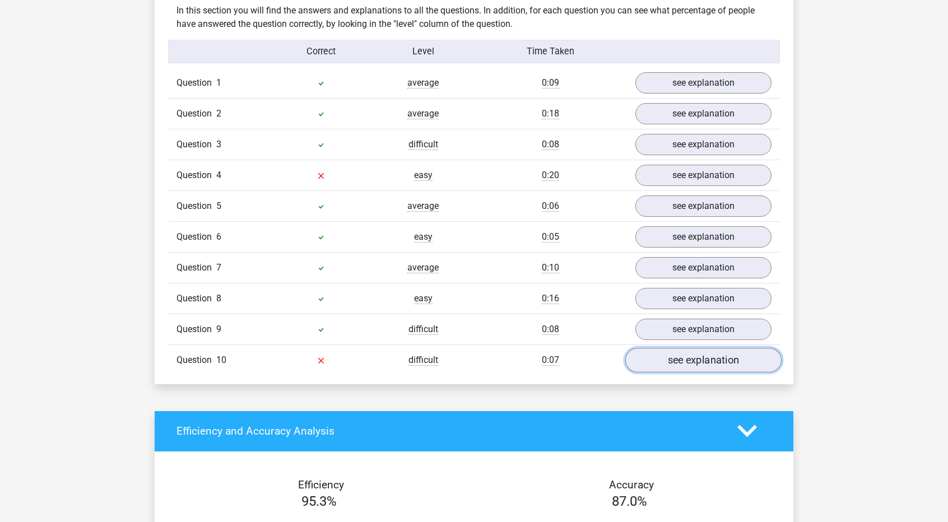
click at [660, 355] on link "see explanation" at bounding box center [703, 360] width 156 height 25
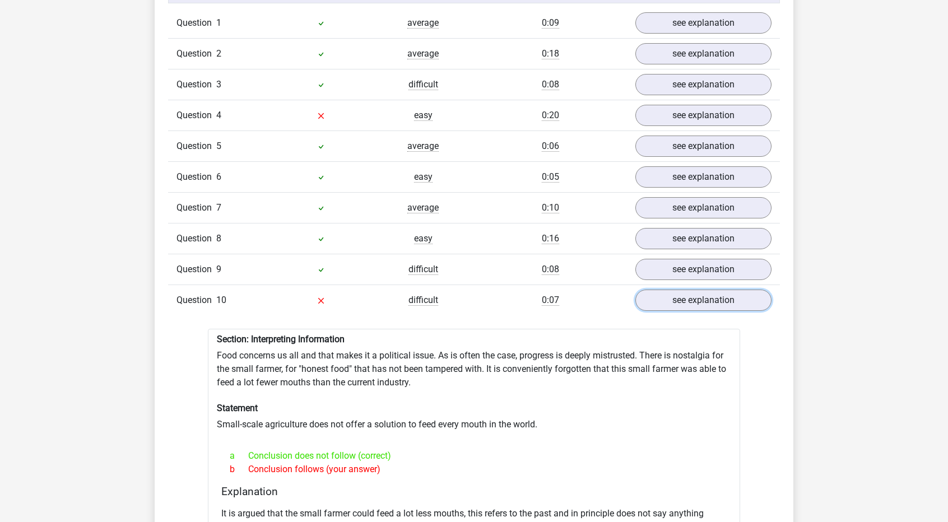
scroll to position [767, 0]
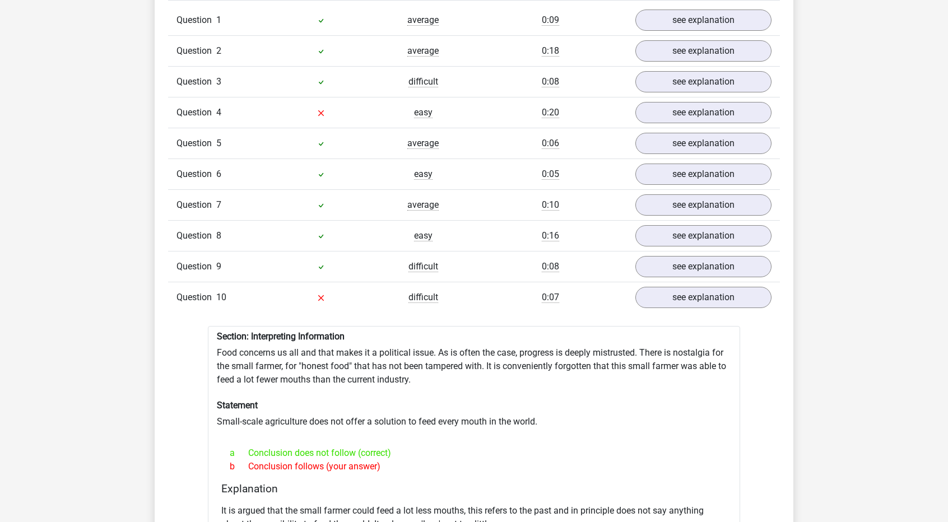
click at [666, 316] on div "Question 1 average 0:09 see explanation Section: Deductions There is a strong c…" at bounding box center [473, 300] width 595 height 591
click at [675, 105] on link "see explanation" at bounding box center [703, 112] width 156 height 25
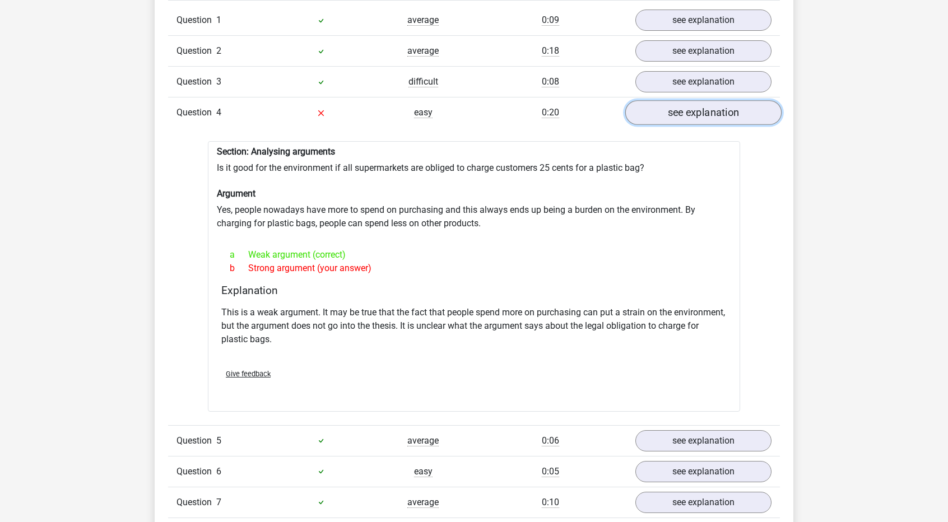
click at [675, 107] on link "see explanation" at bounding box center [703, 112] width 156 height 25
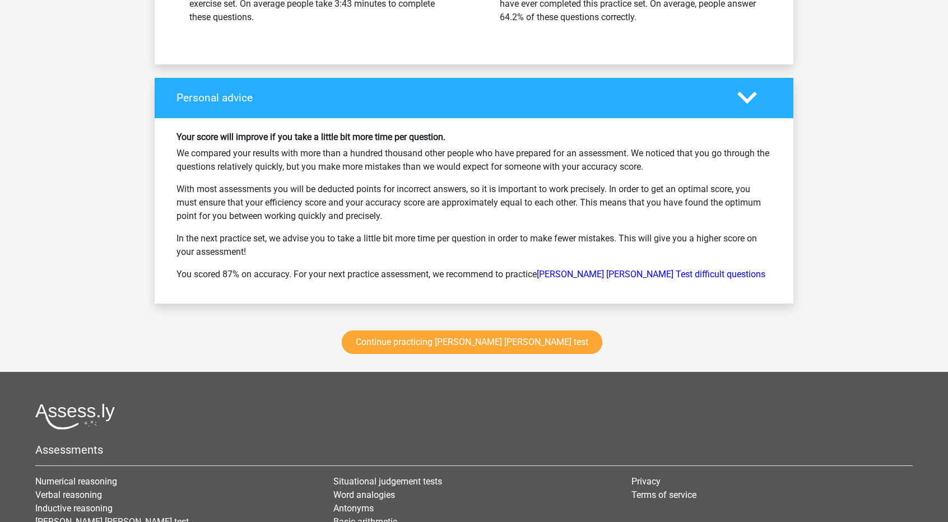
scroll to position [1720, 0]
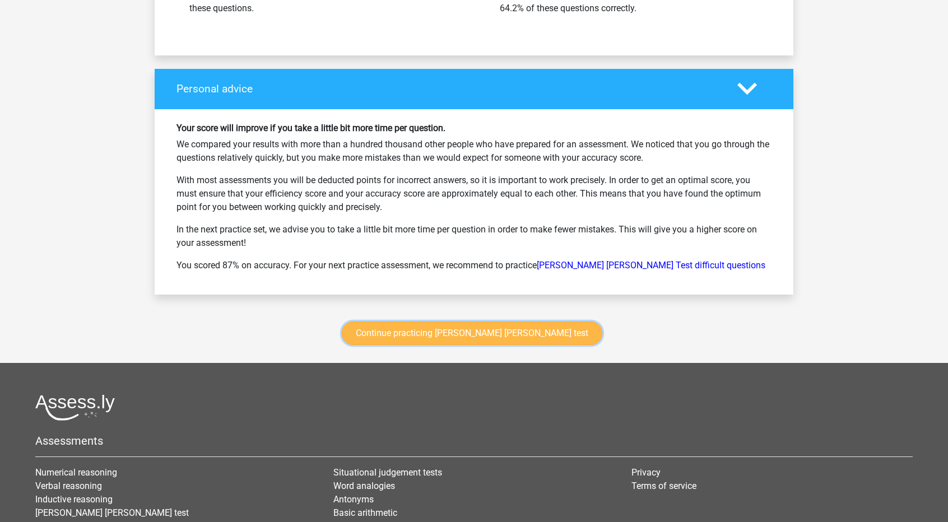
click at [490, 328] on link "Continue practicing [PERSON_NAME] [PERSON_NAME] test" at bounding box center [472, 333] width 260 height 24
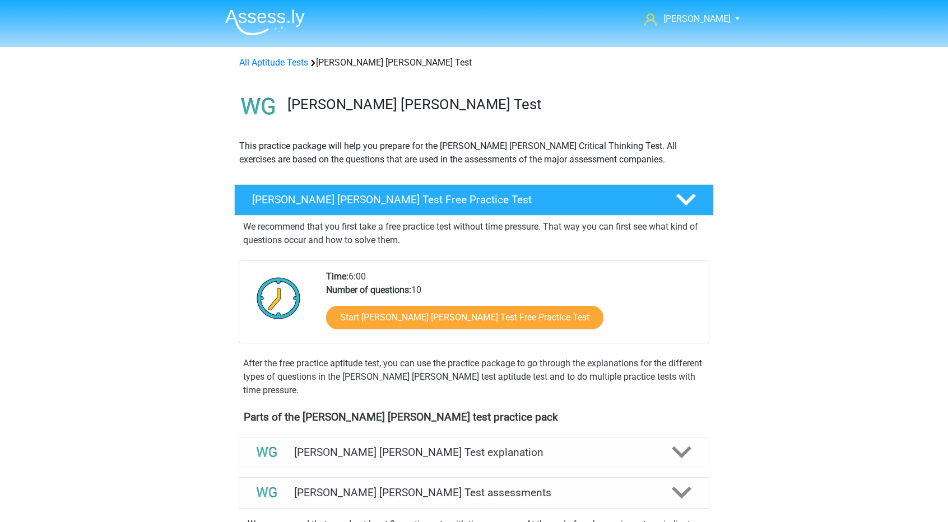
scroll to position [472, 0]
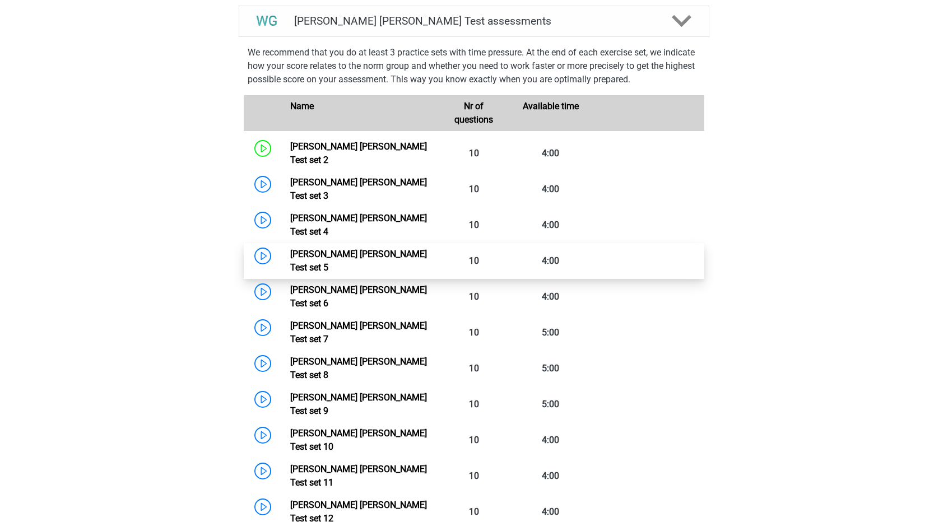
click at [290, 249] on link "Watson Glaser Test set 5" at bounding box center [358, 261] width 137 height 24
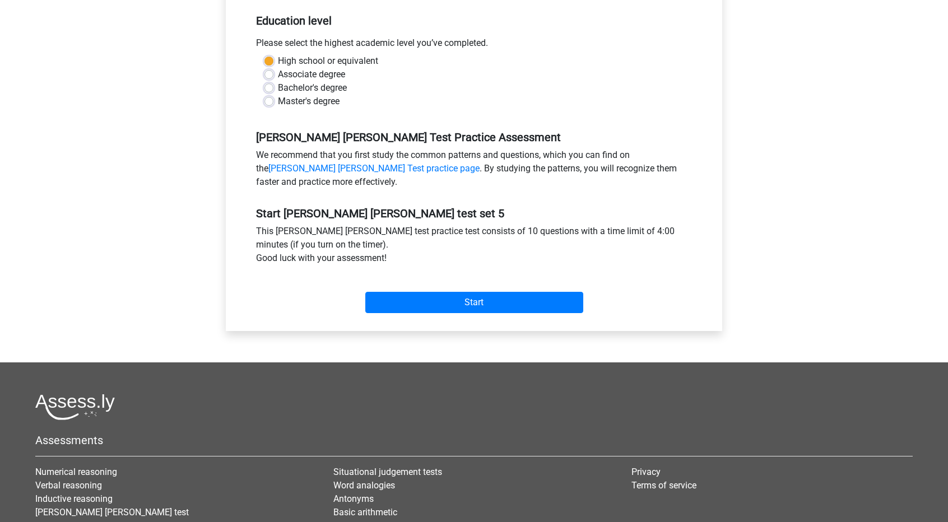
scroll to position [227, 0]
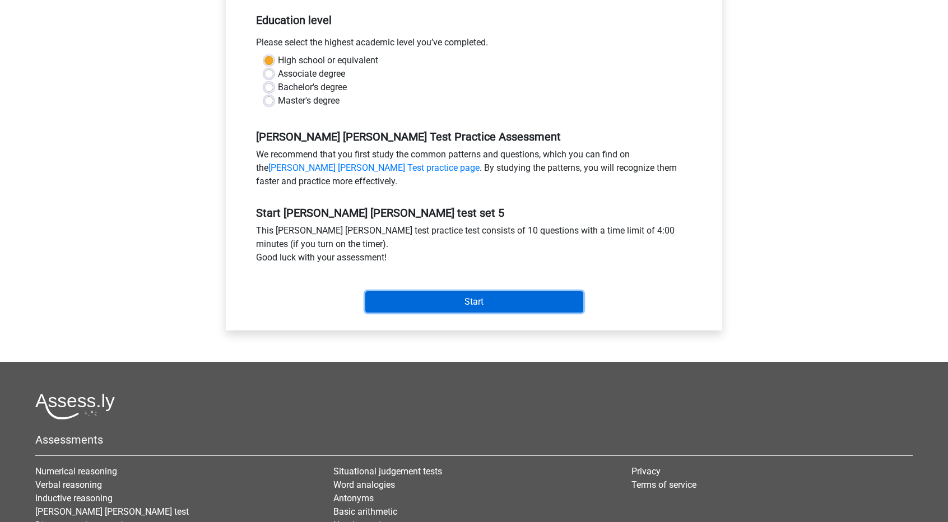
click at [454, 306] on input "Start" at bounding box center [474, 301] width 218 height 21
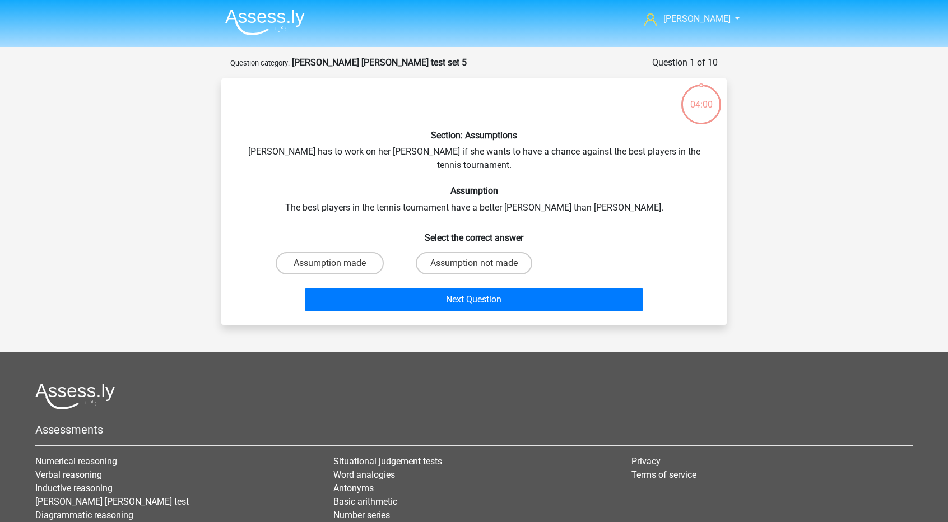
click at [454, 306] on div "Section: Assumptions Suzan has to work on her forehand if she wants to have a c…" at bounding box center [473, 201] width 505 height 246
click at [447, 352] on footer "Assessments Numerical reasoning Verbal reasoning Inductive reasoning Watson gla…" at bounding box center [474, 500] width 948 height 296
click at [458, 258] on label "Assumption not made" at bounding box center [474, 263] width 116 height 22
click at [474, 263] on input "Assumption not made" at bounding box center [477, 266] width 7 height 7
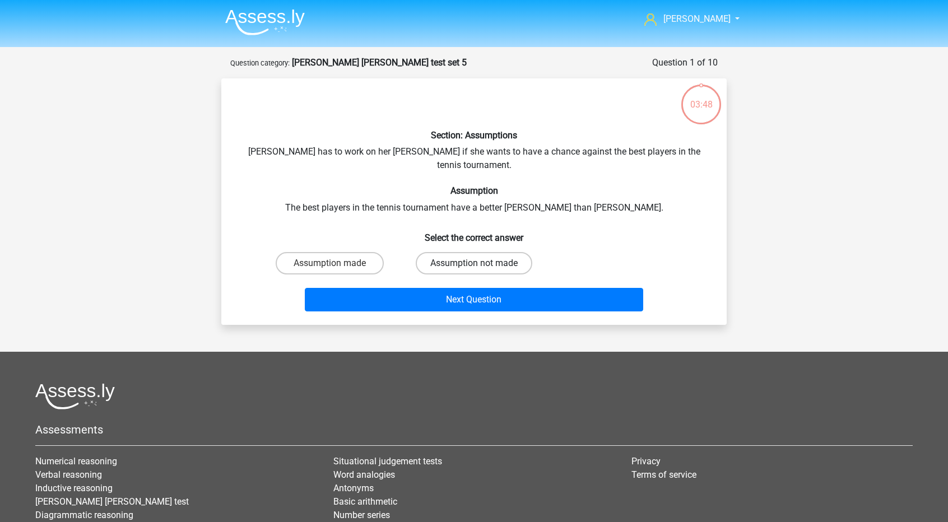
radio input "true"
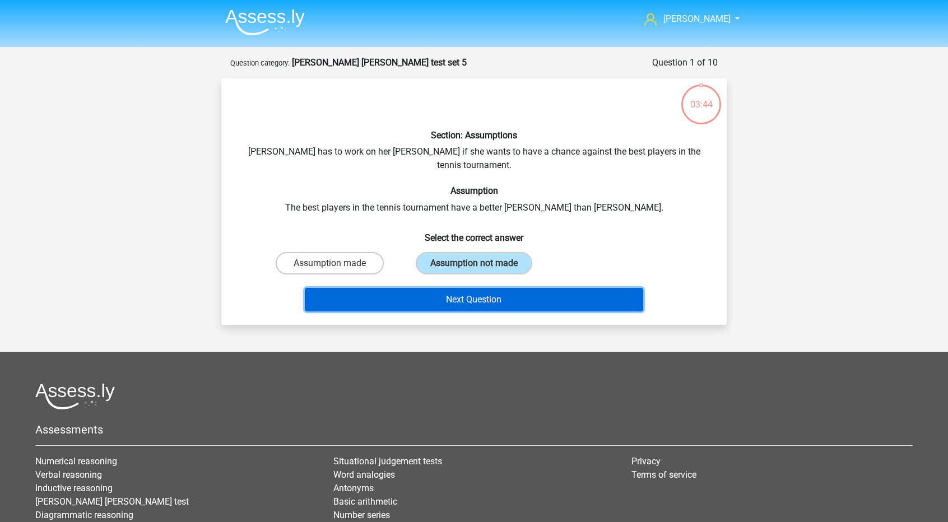
click at [457, 288] on button "Next Question" at bounding box center [474, 300] width 339 height 24
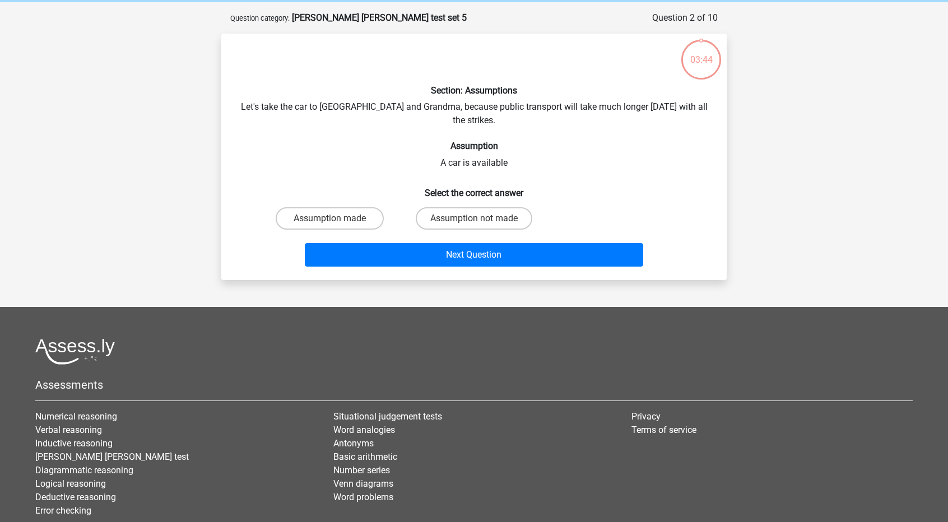
scroll to position [56, 0]
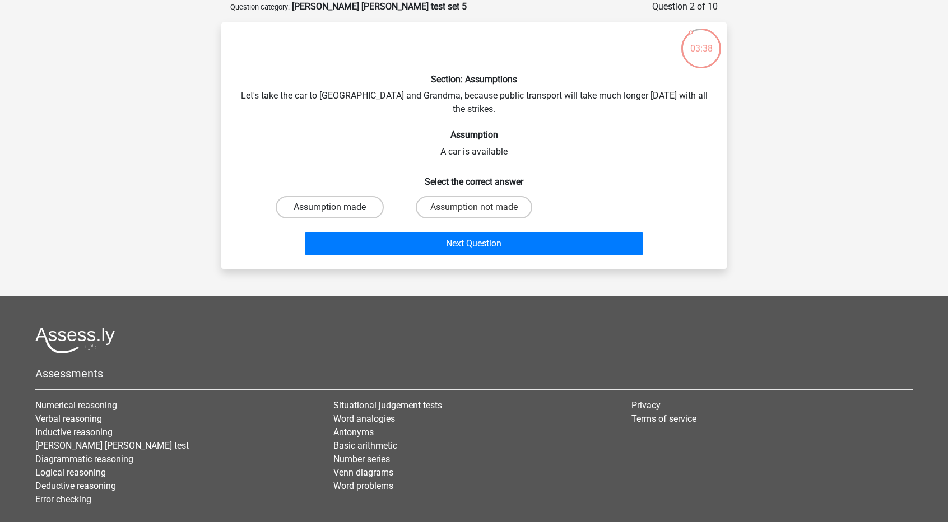
click at [342, 201] on label "Assumption made" at bounding box center [330, 207] width 108 height 22
click at [337, 207] on input "Assumption made" at bounding box center [333, 210] width 7 height 7
radio input "true"
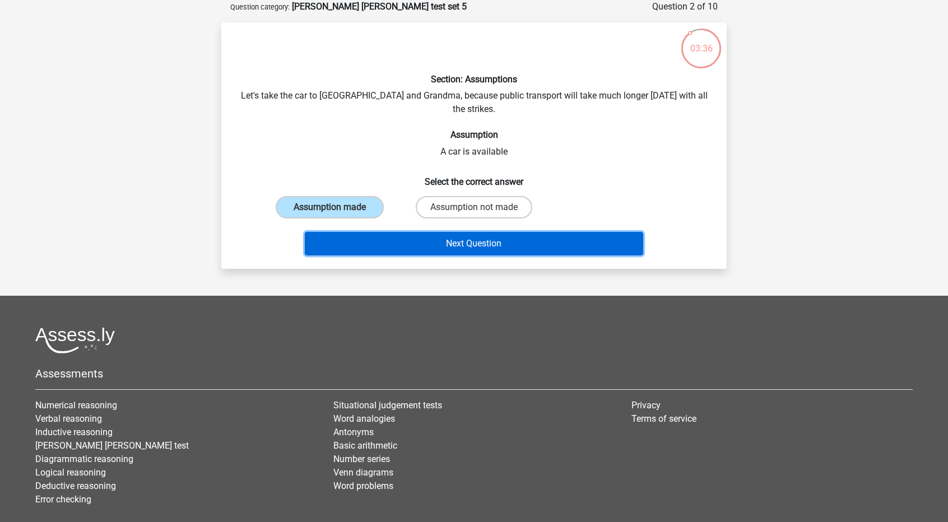
click at [370, 232] on button "Next Question" at bounding box center [474, 244] width 339 height 24
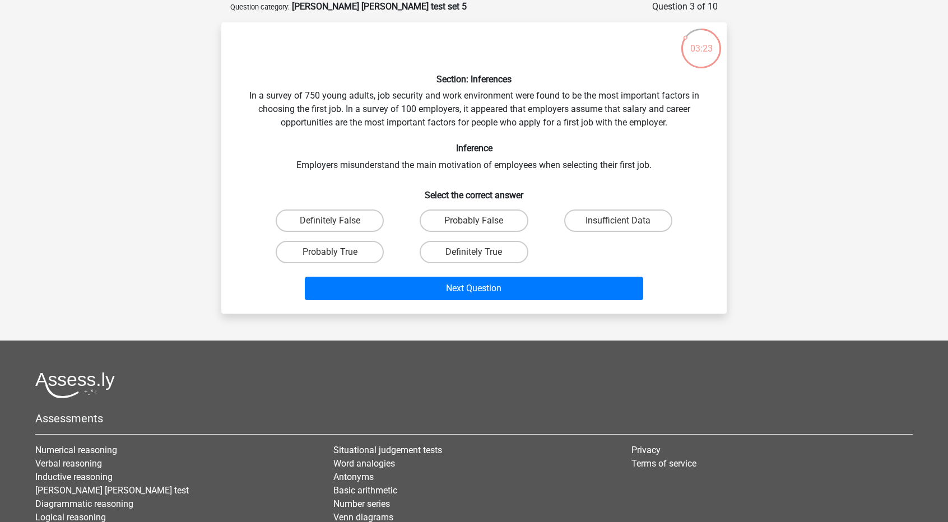
click at [435, 306] on div "Section: Inferences In a survey of 750 young adults, job security and work envi…" at bounding box center [473, 167] width 505 height 291
click at [345, 221] on label "Definitely False" at bounding box center [330, 220] width 108 height 22
click at [337, 221] on input "Definitely False" at bounding box center [333, 224] width 7 height 7
radio input "true"
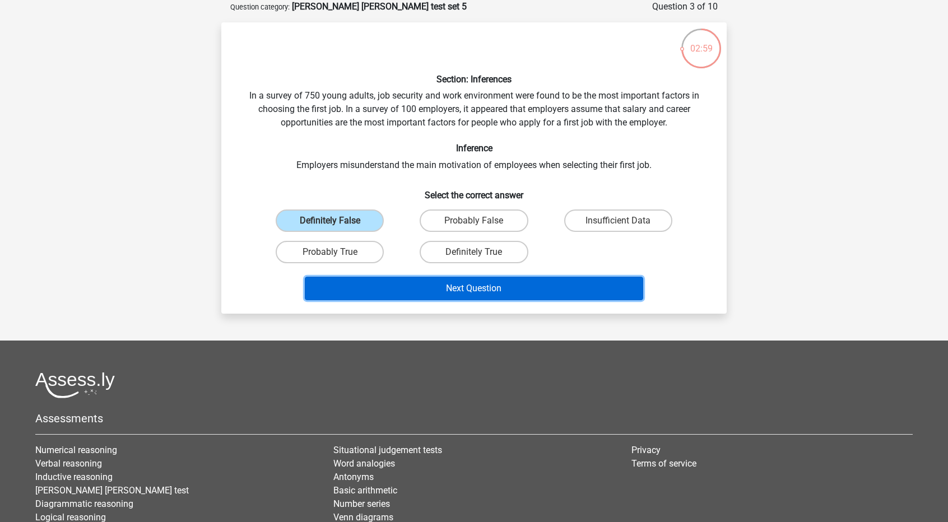
click at [413, 297] on button "Next Question" at bounding box center [474, 289] width 339 height 24
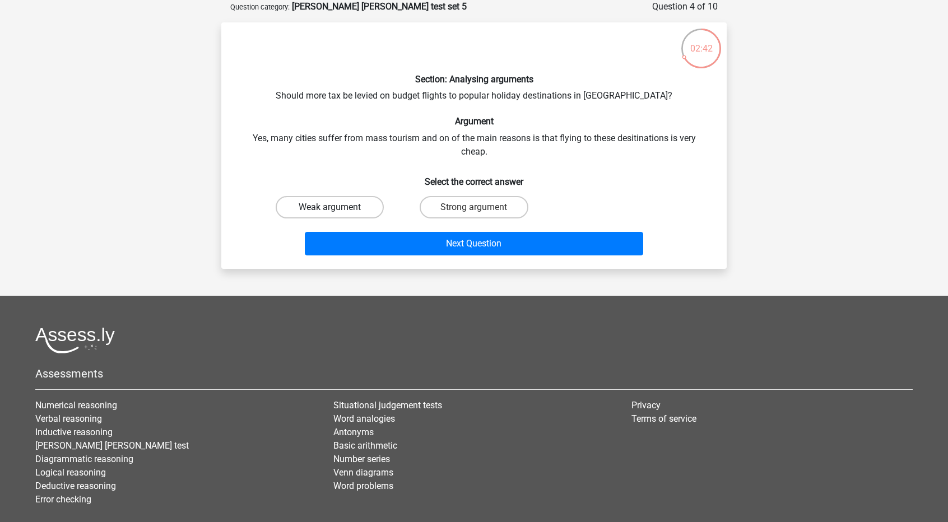
click at [376, 204] on label "Weak argument" at bounding box center [330, 207] width 108 height 22
click at [337, 207] on input "Weak argument" at bounding box center [333, 210] width 7 height 7
radio input "true"
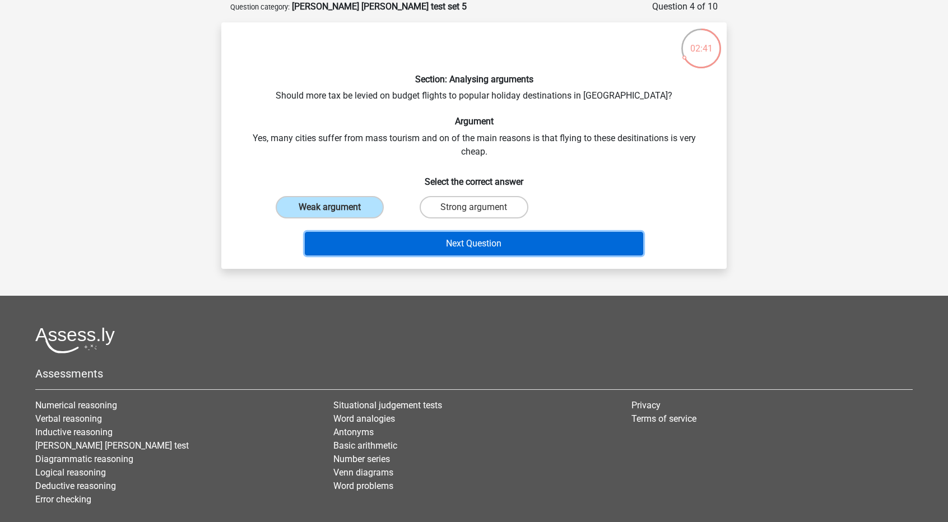
click at [402, 236] on button "Next Question" at bounding box center [474, 244] width 339 height 24
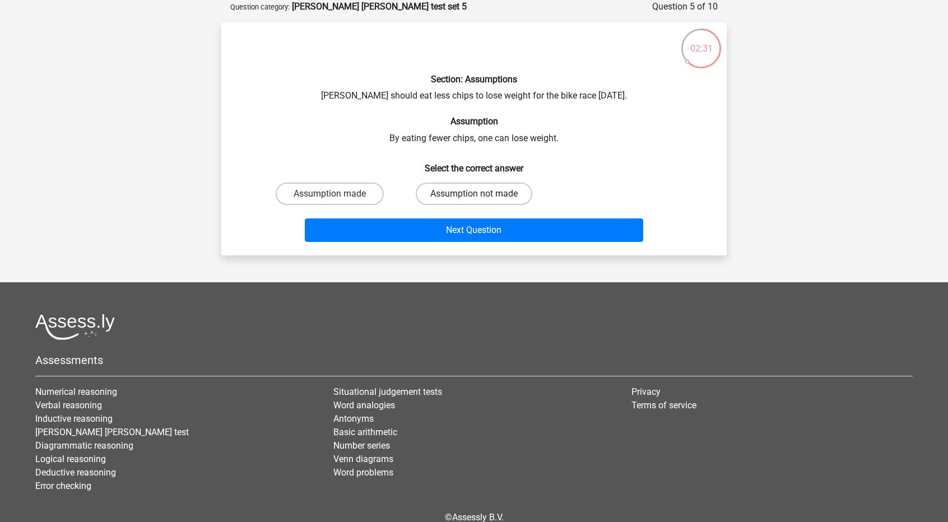
click at [451, 194] on label "Assumption not made" at bounding box center [474, 194] width 116 height 22
click at [474, 194] on input "Assumption not made" at bounding box center [477, 197] width 7 height 7
radio input "true"
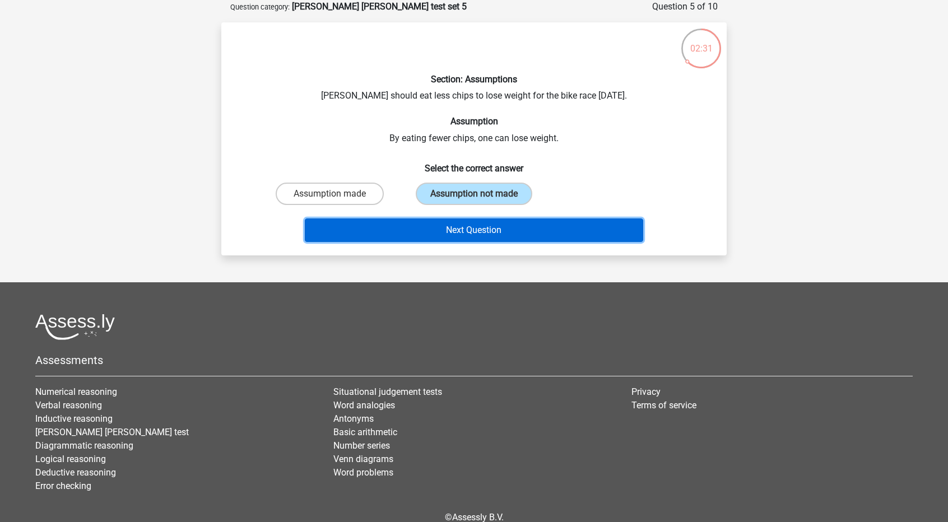
click at [433, 221] on button "Next Question" at bounding box center [474, 230] width 339 height 24
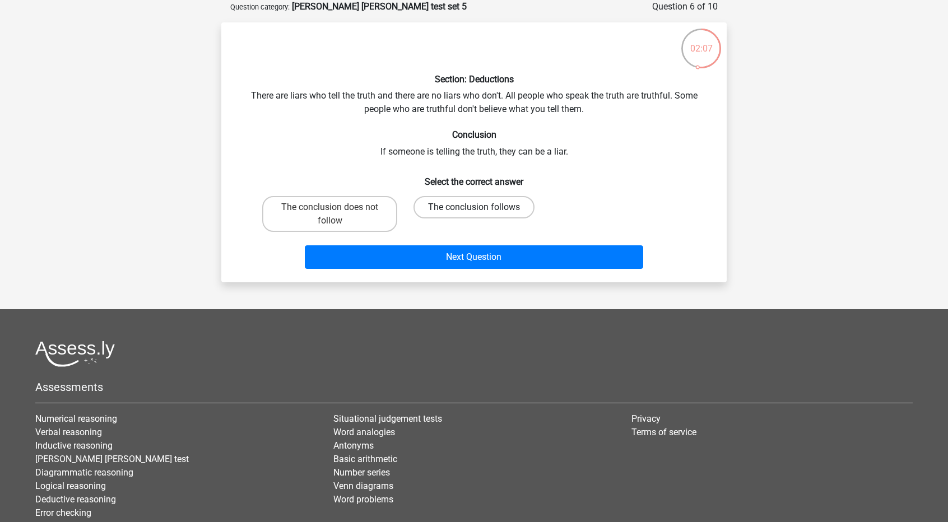
click at [451, 215] on label "The conclusion follows" at bounding box center [473, 207] width 121 height 22
click at [474, 215] on input "The conclusion follows" at bounding box center [477, 210] width 7 height 7
radio input "true"
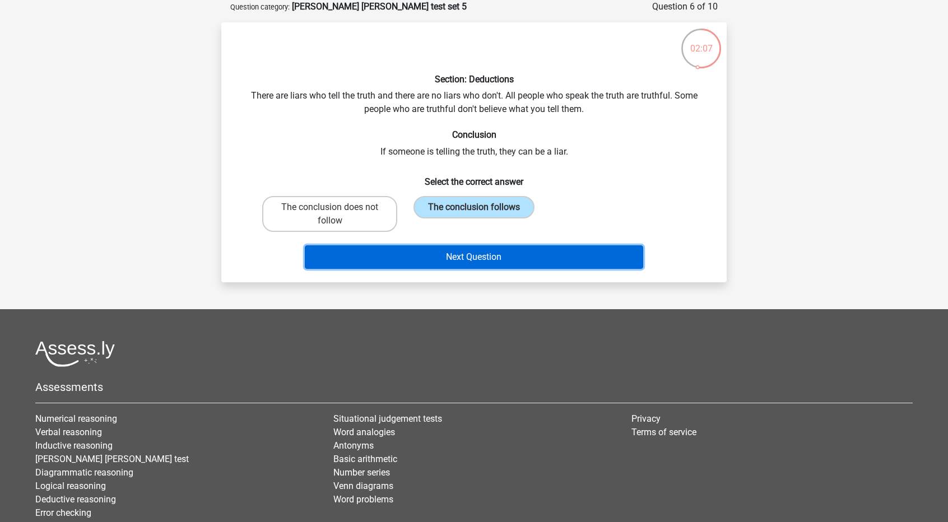
click at [439, 250] on button "Next Question" at bounding box center [474, 257] width 339 height 24
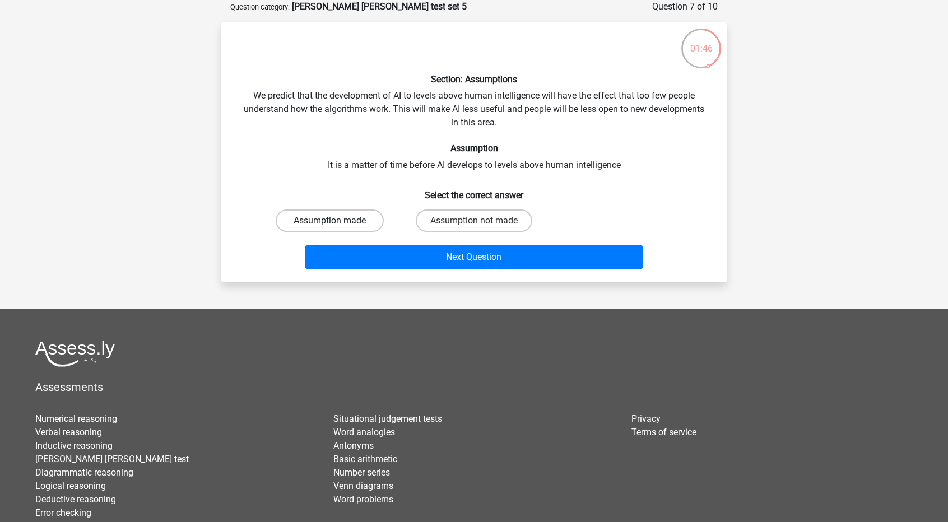
click at [360, 218] on label "Assumption made" at bounding box center [330, 220] width 108 height 22
click at [337, 221] on input "Assumption made" at bounding box center [333, 224] width 7 height 7
radio input "true"
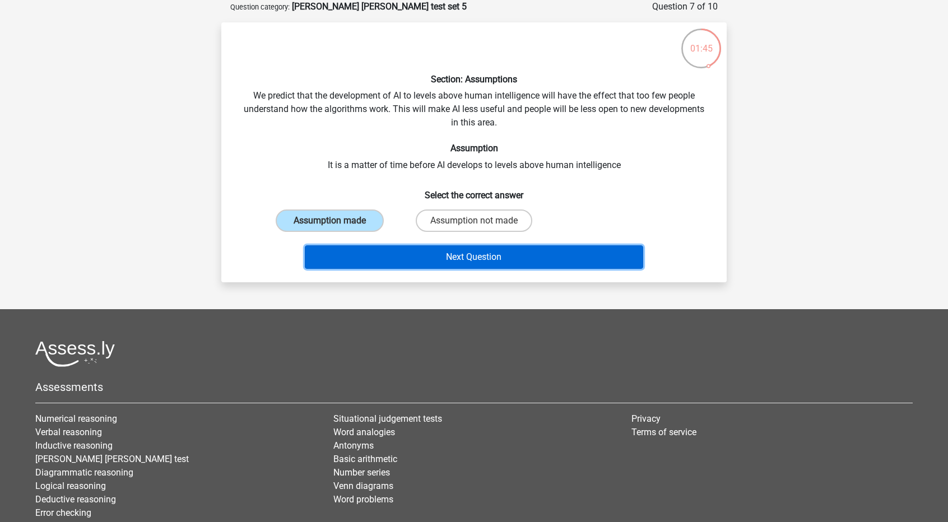
click at [363, 255] on button "Next Question" at bounding box center [474, 257] width 339 height 24
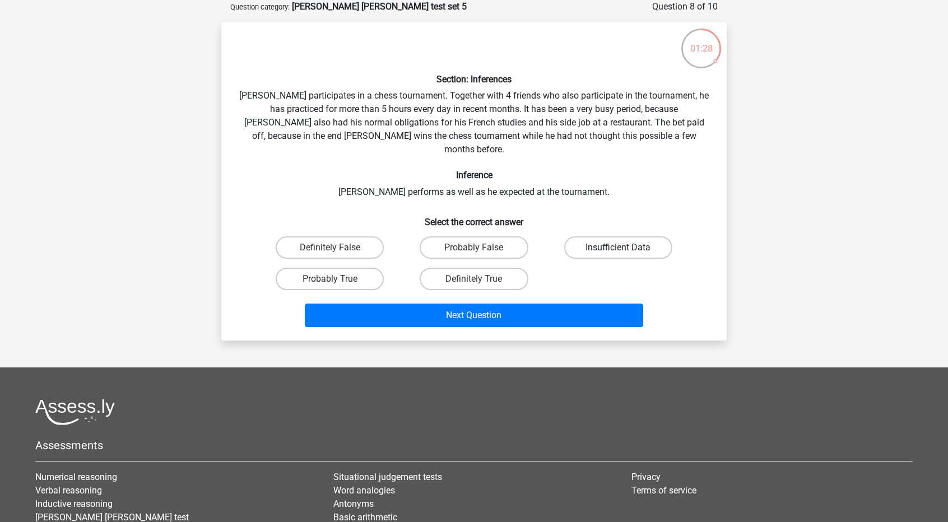
click at [590, 236] on label "Insufficient Data" at bounding box center [618, 247] width 108 height 22
click at [618, 248] on input "Insufficient Data" at bounding box center [621, 251] width 7 height 7
radio input "true"
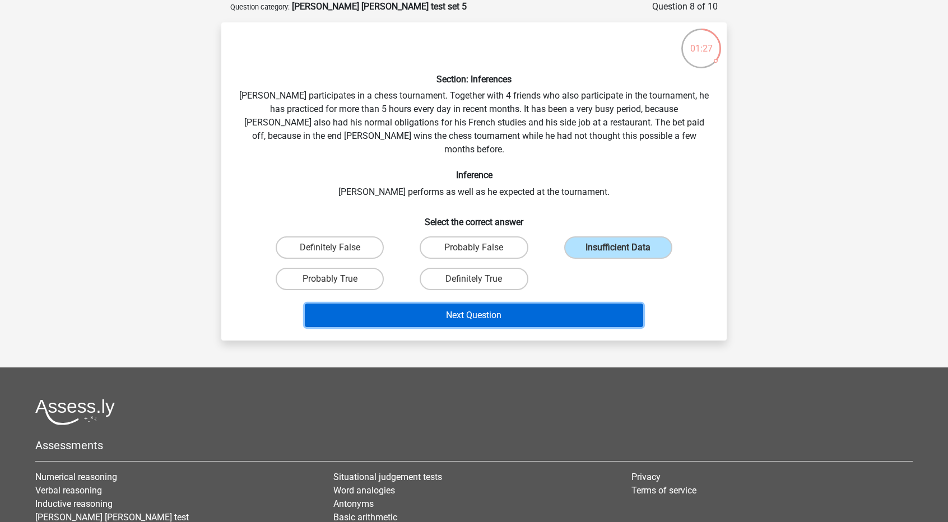
click at [533, 304] on button "Next Question" at bounding box center [474, 316] width 339 height 24
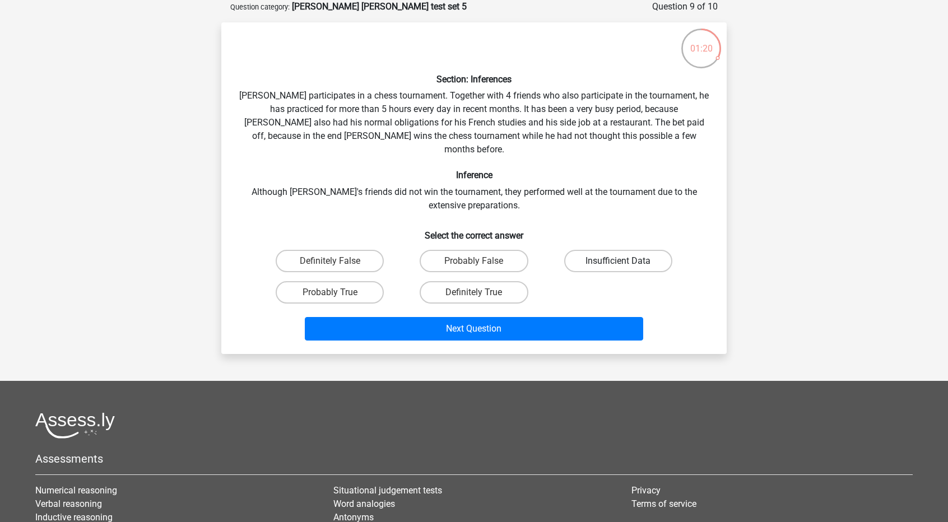
click at [587, 250] on label "Insufficient Data" at bounding box center [618, 261] width 108 height 22
click at [618, 261] on input "Insufficient Data" at bounding box center [621, 264] width 7 height 7
radio input "true"
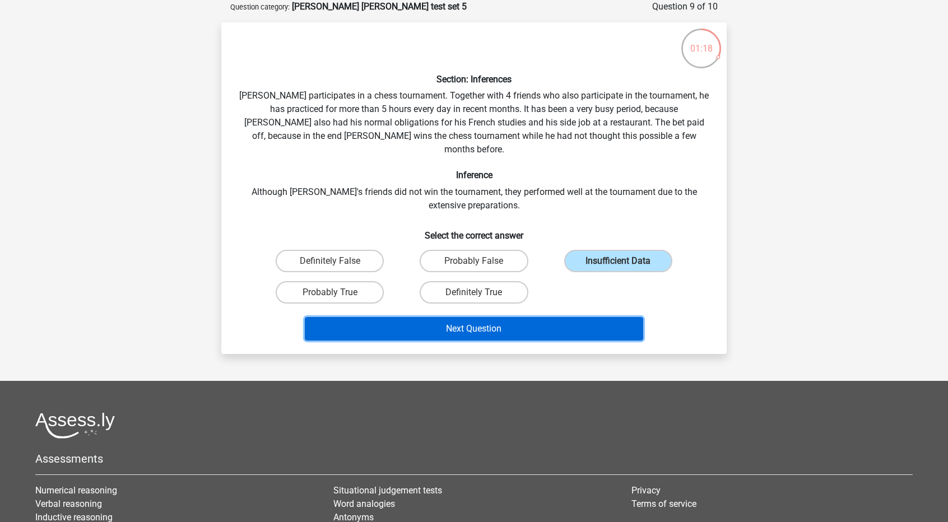
click at [517, 317] on button "Next Question" at bounding box center [474, 329] width 339 height 24
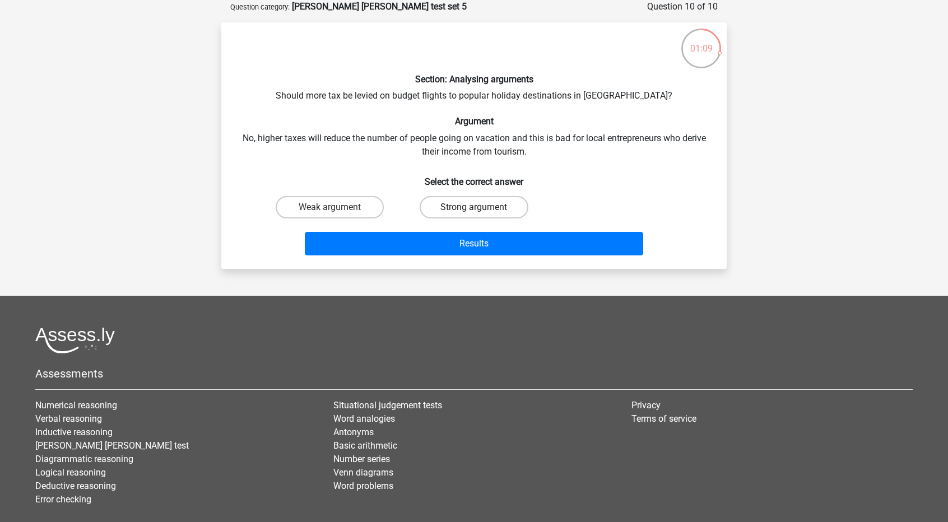
click at [426, 204] on label "Strong argument" at bounding box center [473, 207] width 108 height 22
click at [474, 207] on input "Strong argument" at bounding box center [477, 210] width 7 height 7
radio input "true"
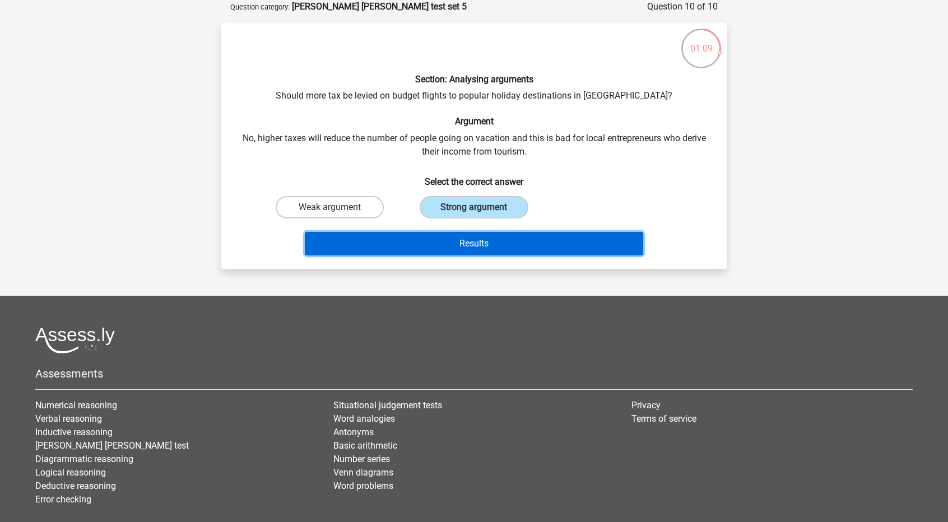
click at [417, 244] on button "Results" at bounding box center [474, 244] width 339 height 24
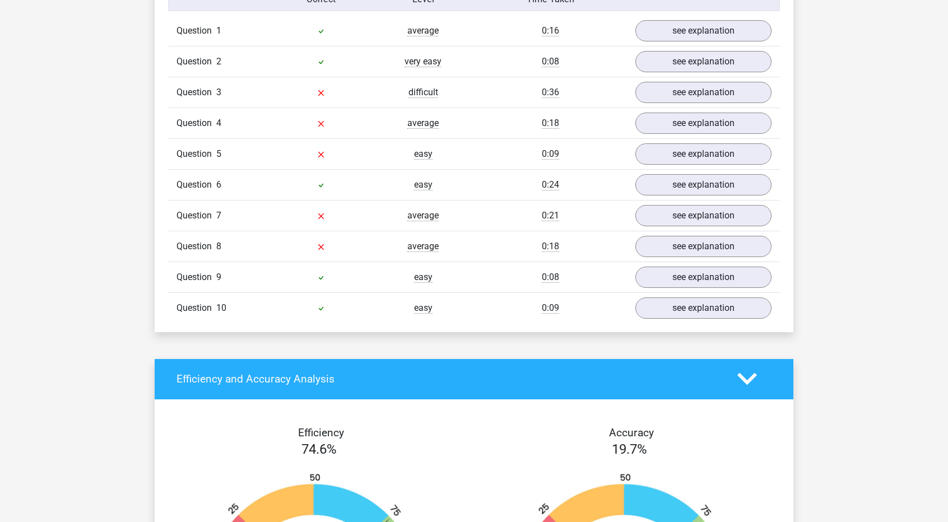
scroll to position [756, 0]
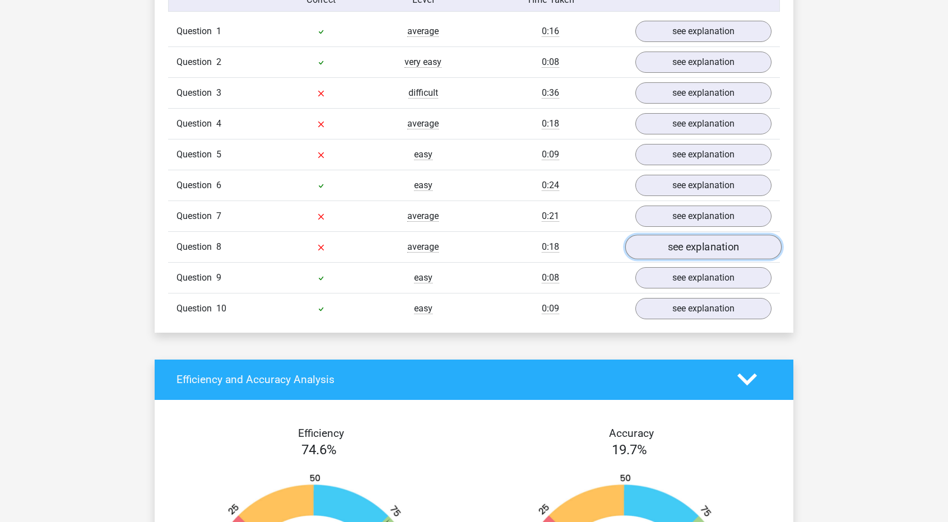
click at [726, 243] on link "see explanation" at bounding box center [703, 247] width 156 height 25
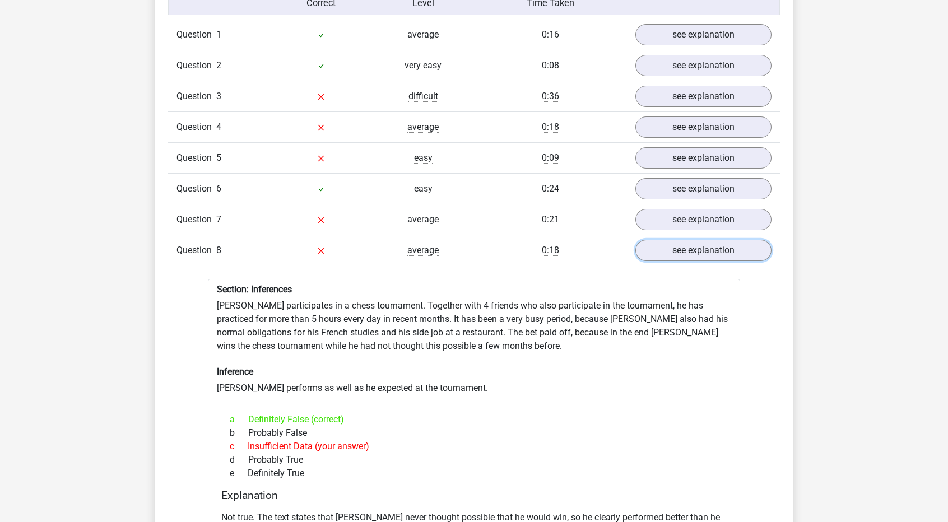
scroll to position [722, 0]
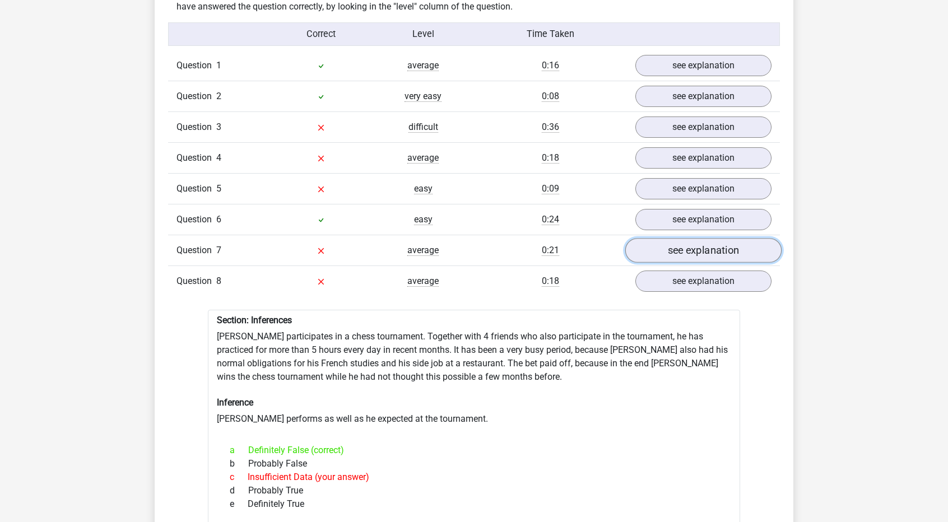
click at [664, 245] on link "see explanation" at bounding box center [703, 250] width 156 height 25
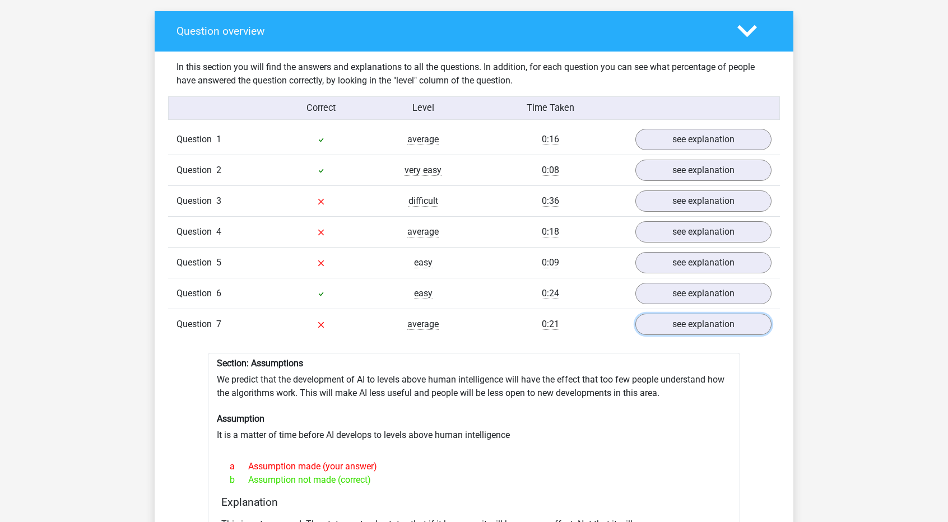
scroll to position [647, 0]
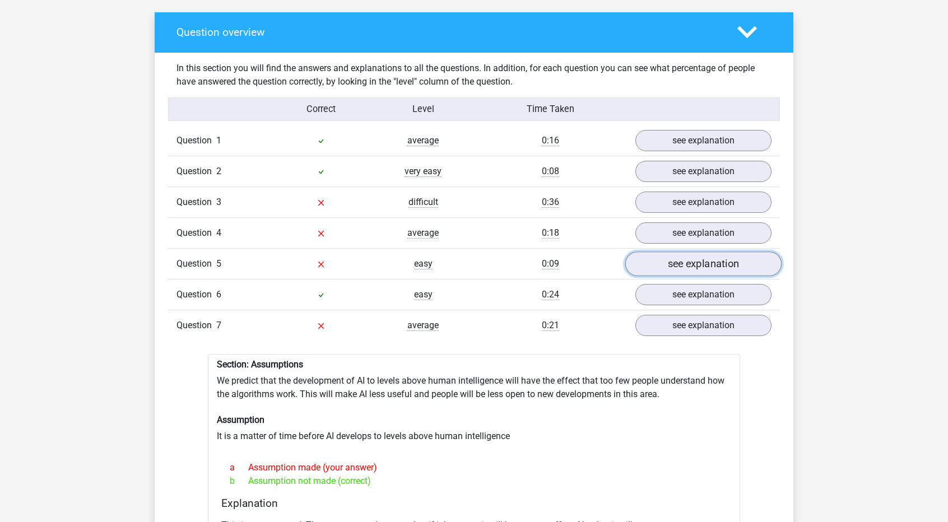
click at [651, 255] on link "see explanation" at bounding box center [703, 263] width 156 height 25
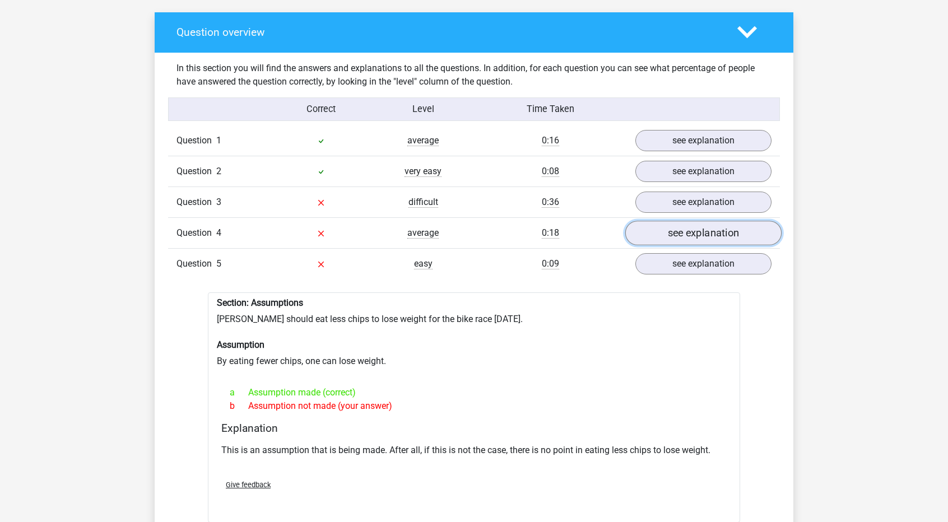
click at [660, 235] on link "see explanation" at bounding box center [703, 233] width 156 height 25
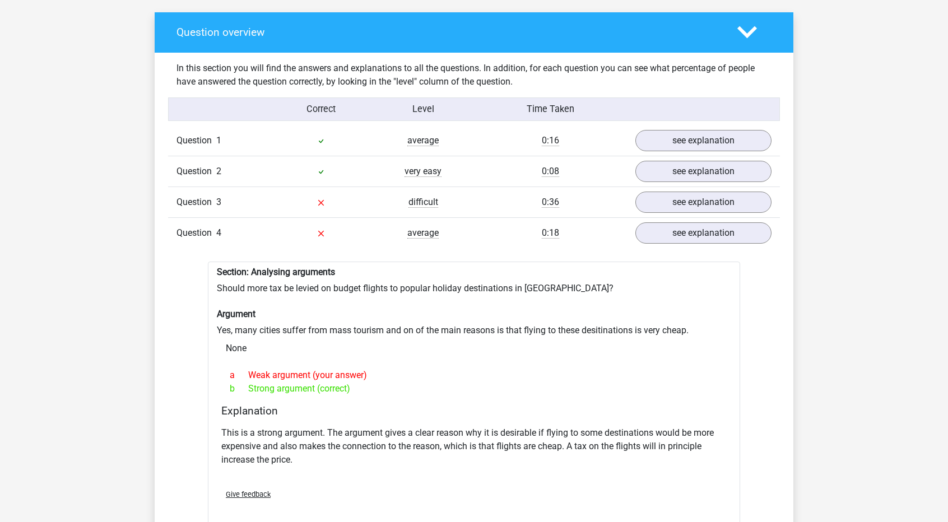
click at [672, 189] on div "Question 3 difficult 0:36 see explanation" at bounding box center [474, 201] width 612 height 31
click at [670, 194] on link "see explanation" at bounding box center [703, 202] width 156 height 25
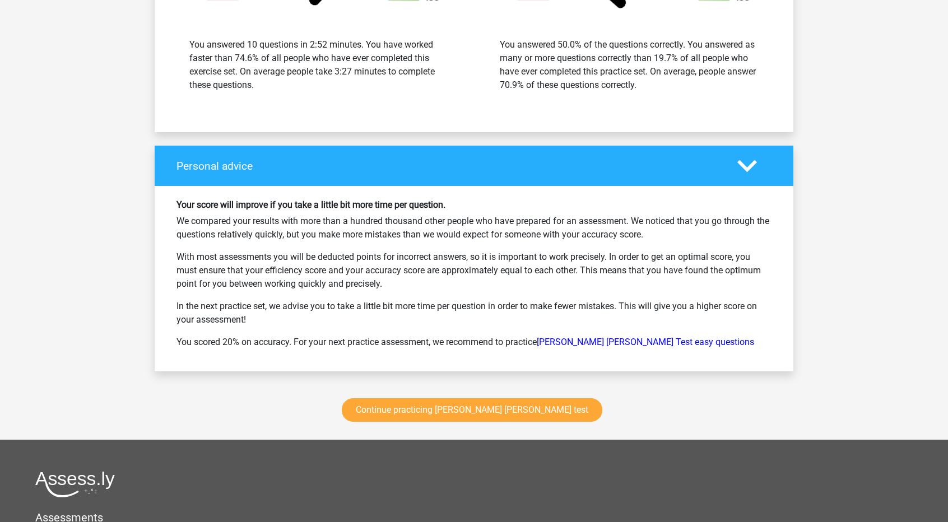
scroll to position [2875, 0]
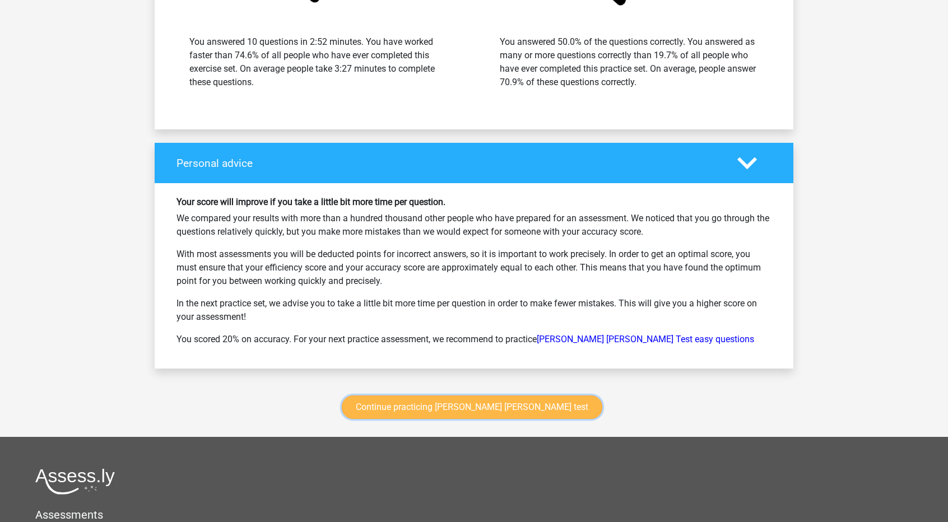
click at [489, 402] on link "Continue practicing [PERSON_NAME] [PERSON_NAME] test" at bounding box center [472, 407] width 260 height 24
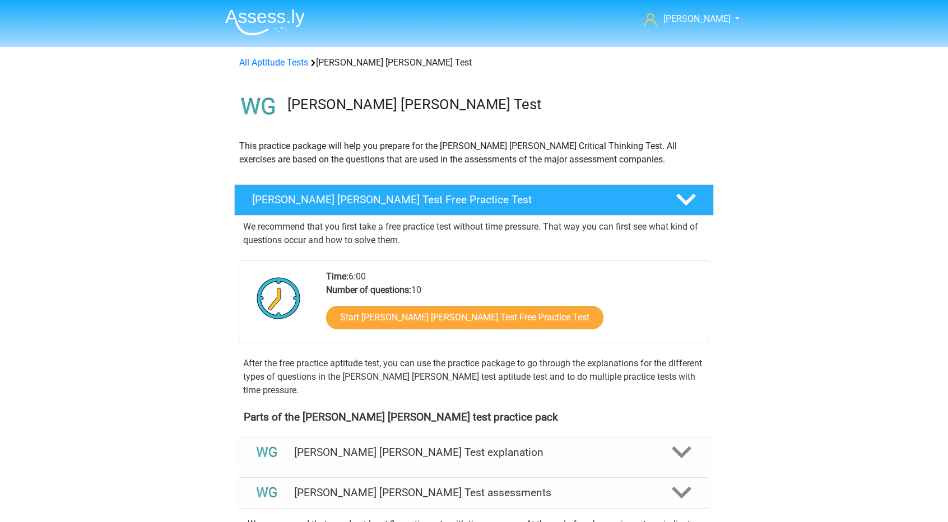
scroll to position [472, 0]
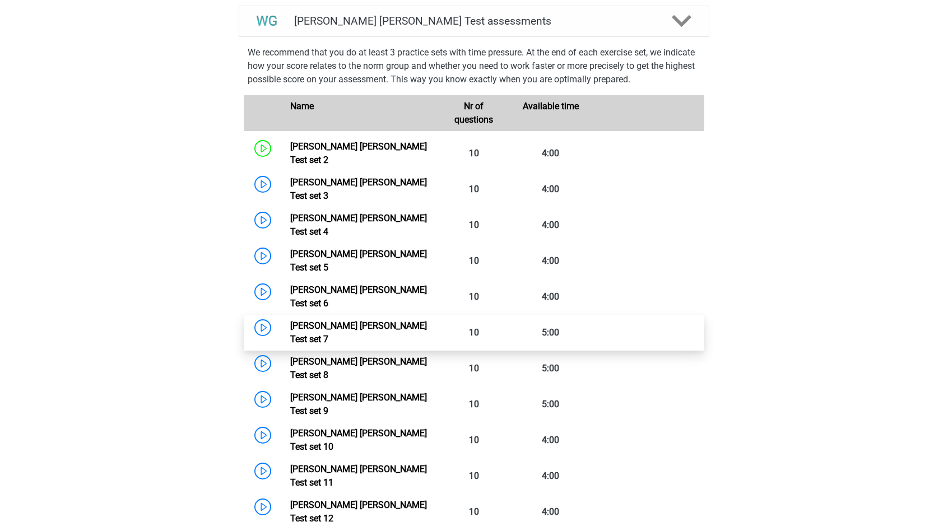
click at [427, 320] on link "[PERSON_NAME] [PERSON_NAME] Test set 7" at bounding box center [358, 332] width 137 height 24
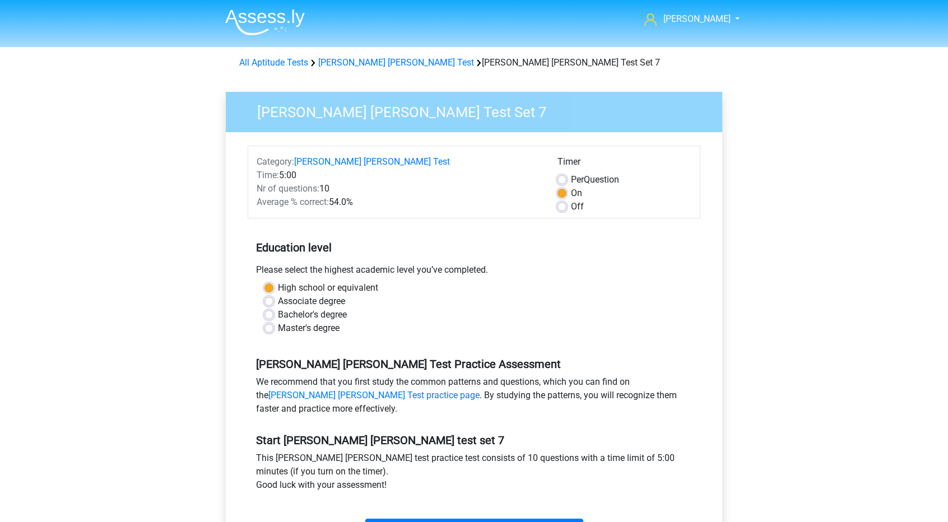
click at [584, 183] on span "Per" at bounding box center [577, 179] width 13 height 11
click at [566, 183] on input "Per Question" at bounding box center [561, 178] width 9 height 11
radio input "true"
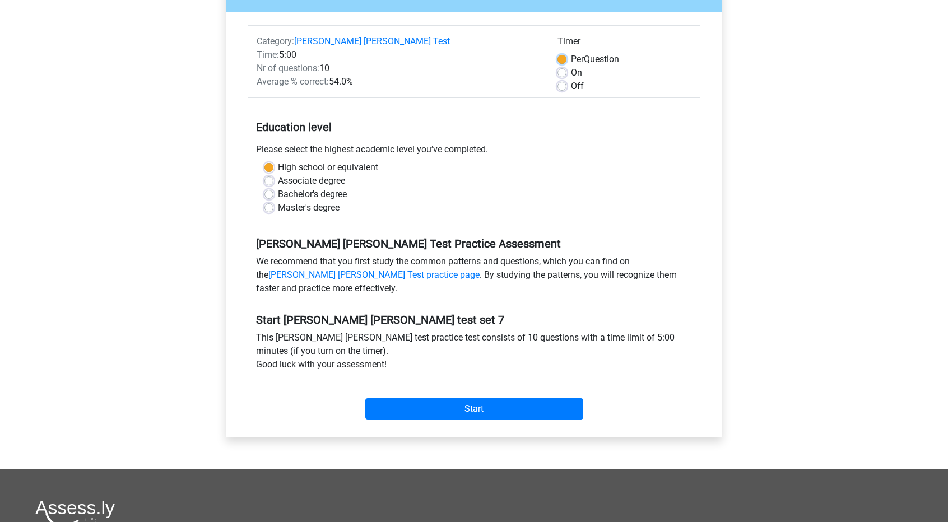
scroll to position [130, 0]
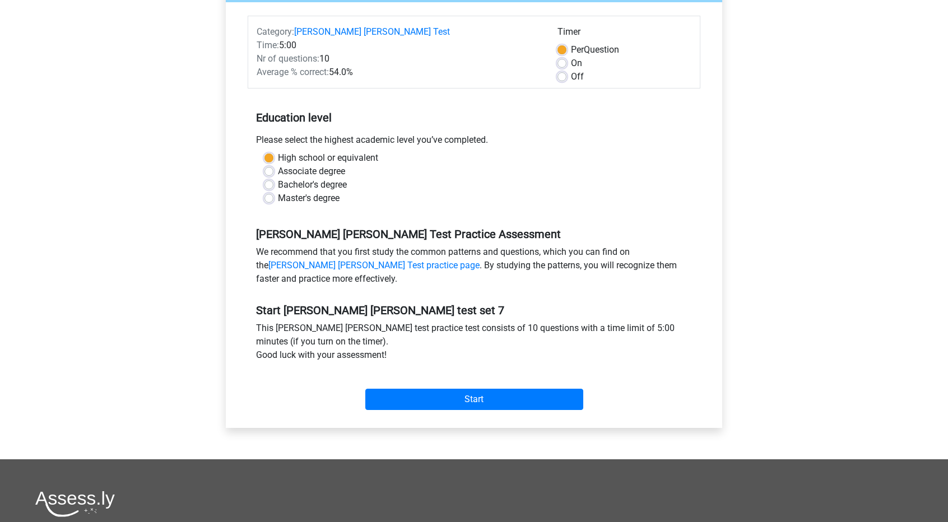
click at [480, 409] on div "Start" at bounding box center [474, 390] width 453 height 48
click at [487, 402] on input "Start" at bounding box center [474, 399] width 218 height 21
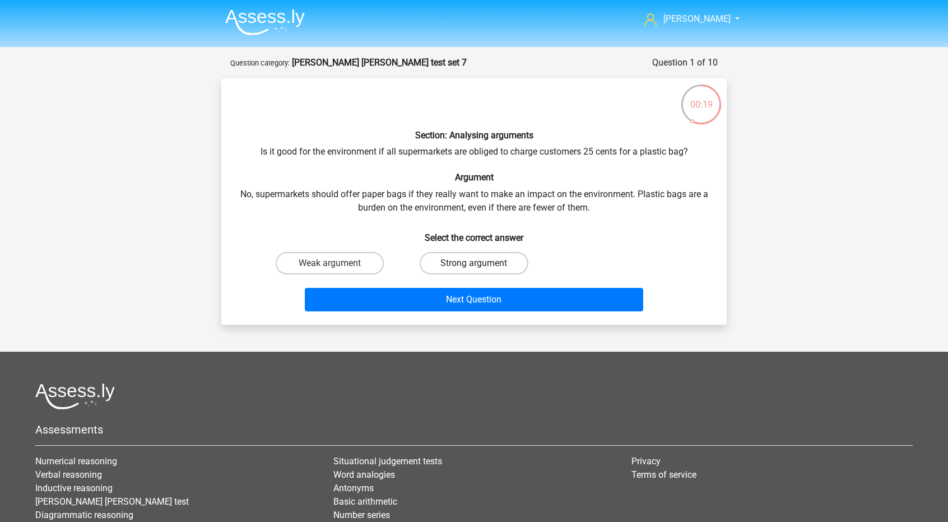
click at [444, 271] on label "Strong argument" at bounding box center [473, 263] width 108 height 22
click at [474, 271] on input "Strong argument" at bounding box center [477, 266] width 7 height 7
radio input "true"
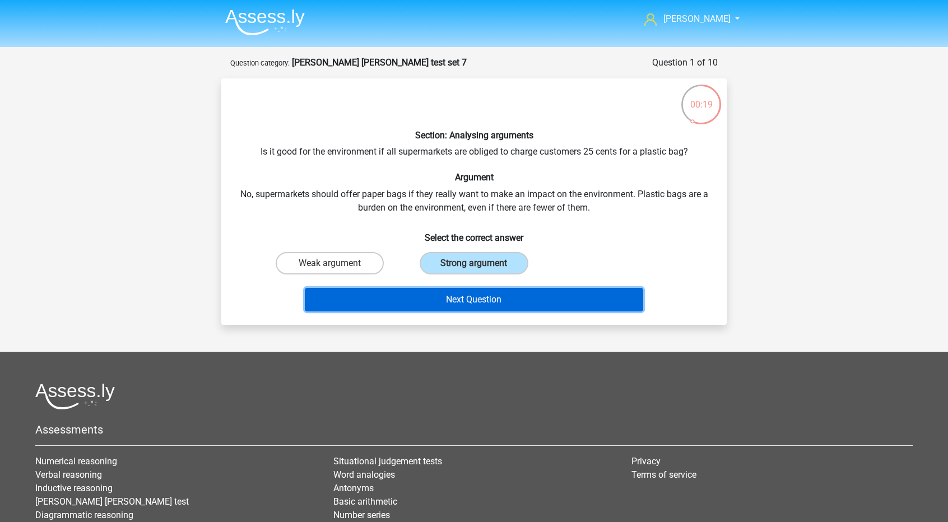
click at [439, 293] on button "Next Question" at bounding box center [474, 300] width 339 height 24
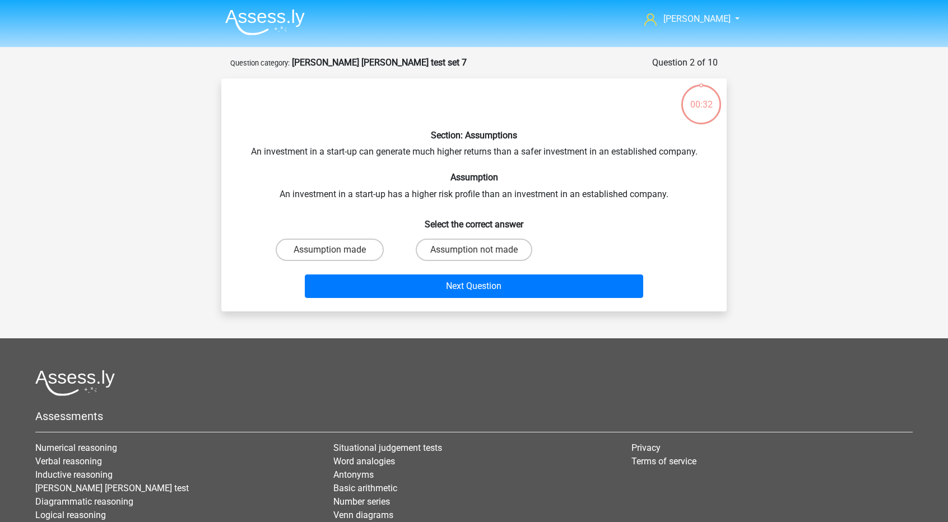
scroll to position [56, 0]
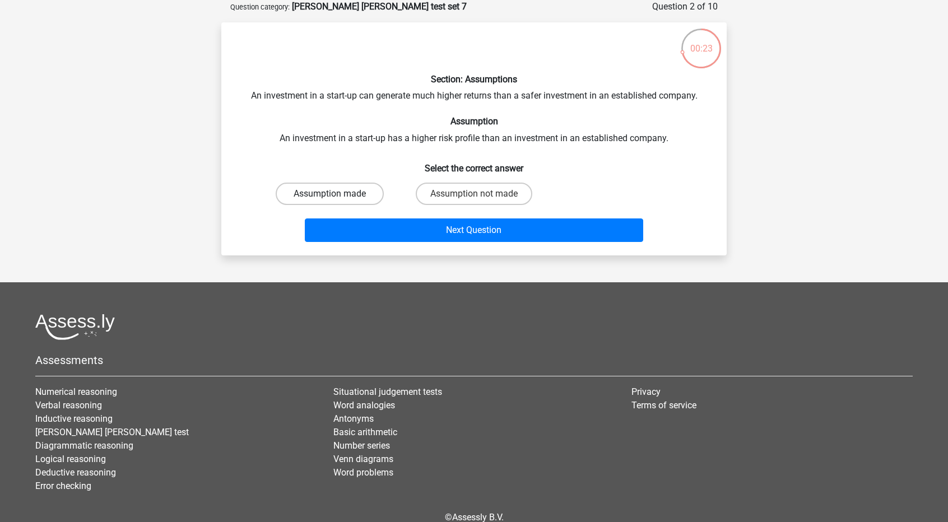
click at [333, 191] on label "Assumption made" at bounding box center [330, 194] width 108 height 22
click at [333, 194] on input "Assumption made" at bounding box center [333, 197] width 7 height 7
radio input "true"
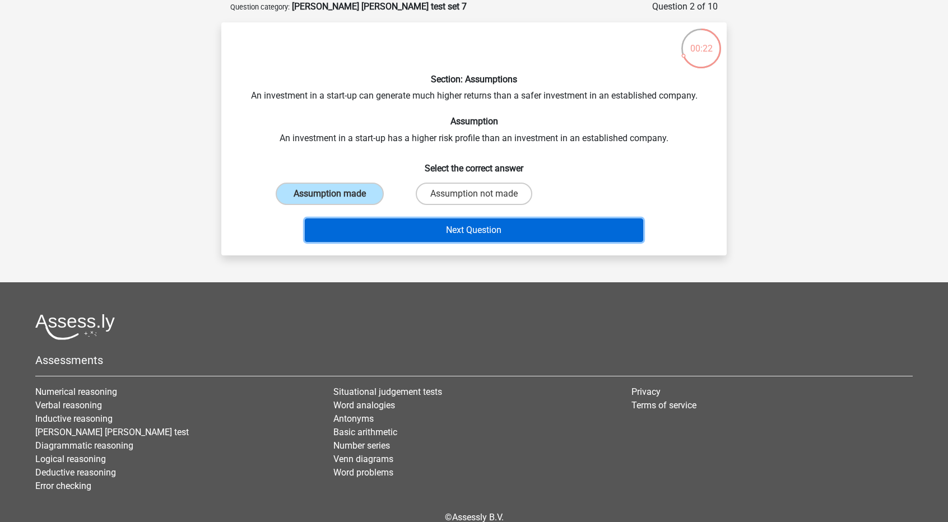
click at [360, 219] on button "Next Question" at bounding box center [474, 230] width 339 height 24
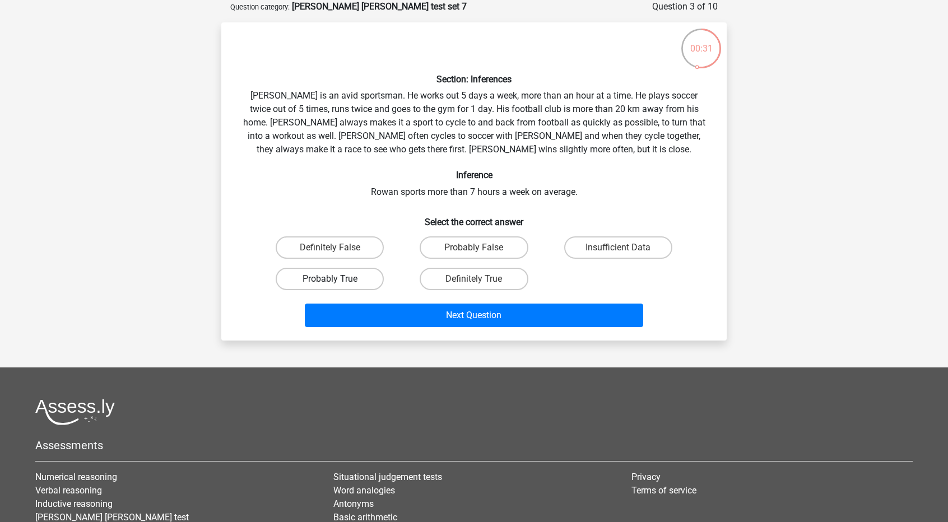
click at [351, 277] on label "Probably True" at bounding box center [330, 279] width 108 height 22
click at [337, 279] on input "Probably True" at bounding box center [333, 282] width 7 height 7
radio input "true"
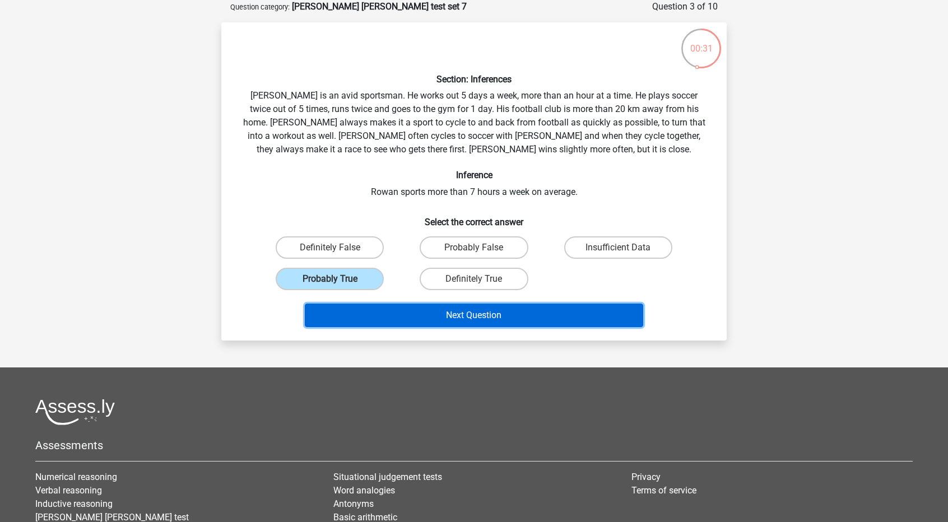
click at [392, 307] on button "Next Question" at bounding box center [474, 316] width 339 height 24
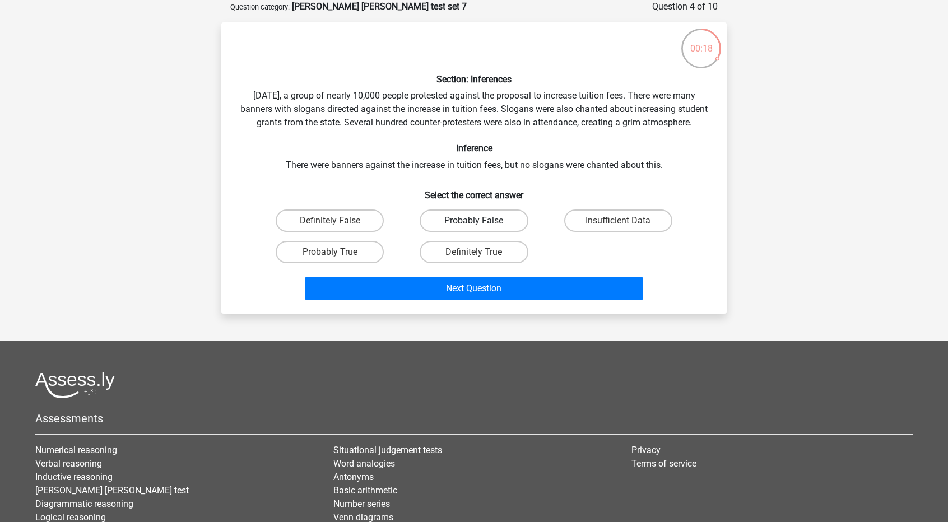
click at [433, 232] on label "Probably False" at bounding box center [473, 220] width 108 height 22
click at [474, 228] on input "Probably False" at bounding box center [477, 224] width 7 height 7
radio input "true"
click at [369, 230] on label "Definitely False" at bounding box center [330, 220] width 108 height 22
click at [337, 228] on input "Definitely False" at bounding box center [333, 224] width 7 height 7
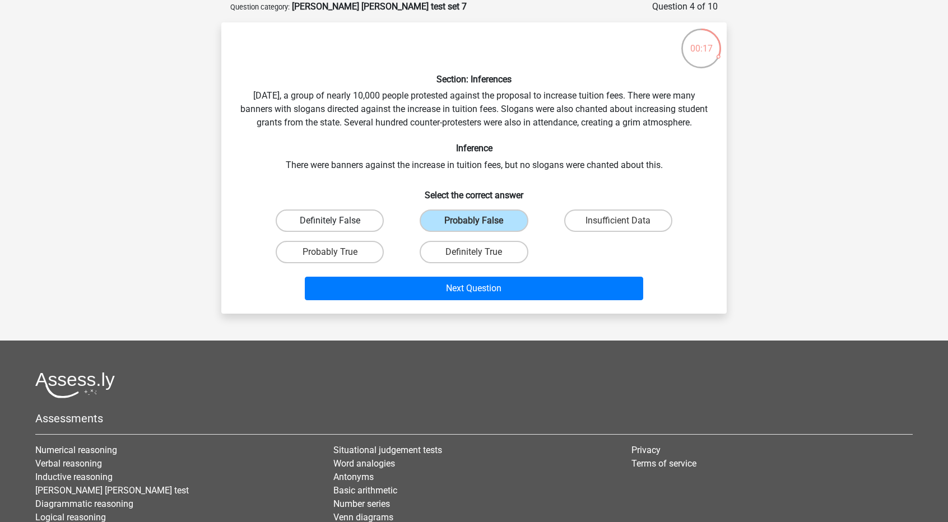
radio input "true"
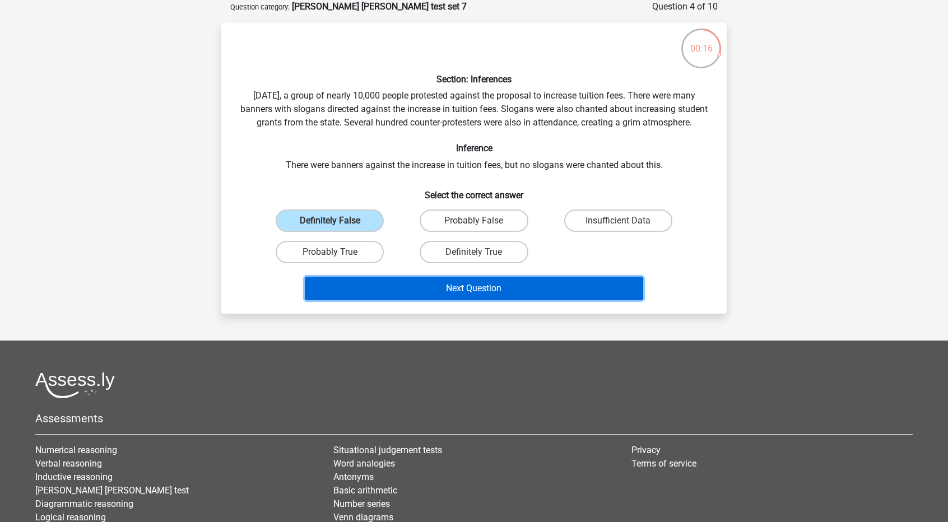
click at [405, 295] on button "Next Question" at bounding box center [474, 289] width 339 height 24
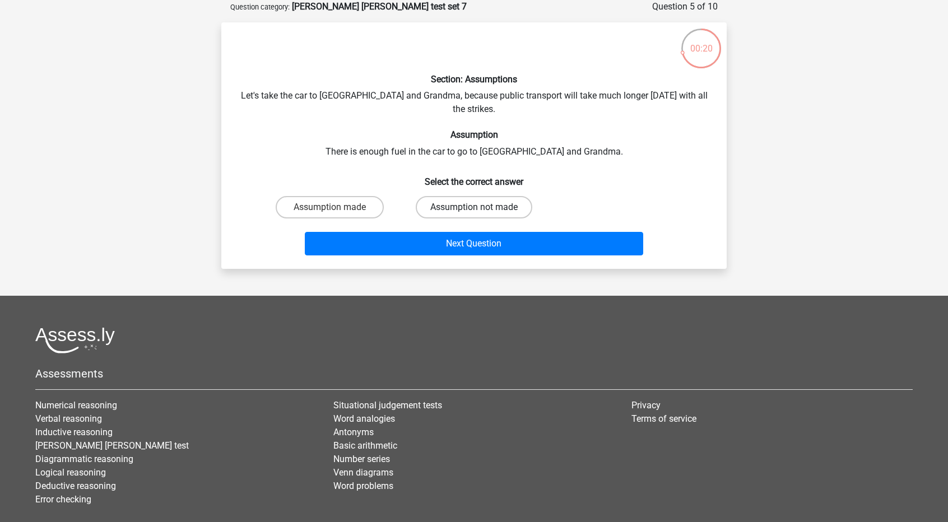
click at [437, 196] on label "Assumption not made" at bounding box center [474, 207] width 116 height 22
click at [474, 207] on input "Assumption not made" at bounding box center [477, 210] width 7 height 7
radio input "true"
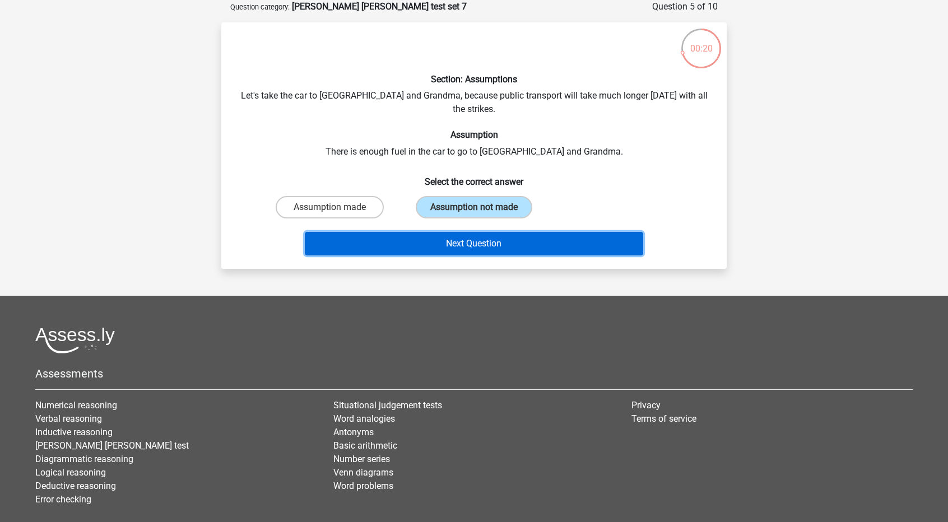
click at [425, 232] on button "Next Question" at bounding box center [474, 244] width 339 height 24
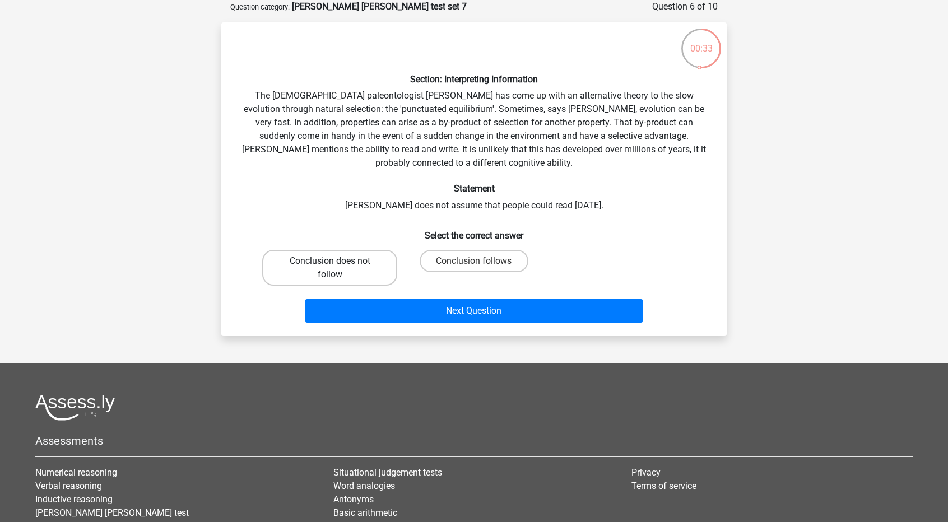
click at [375, 268] on label "Conclusion does not follow" at bounding box center [329, 268] width 135 height 36
click at [337, 268] on input "Conclusion does not follow" at bounding box center [333, 264] width 7 height 7
radio input "true"
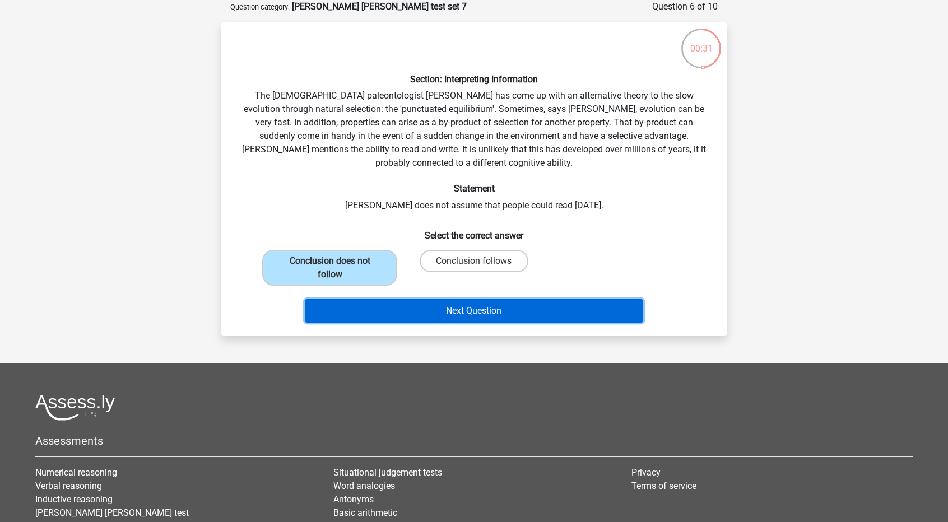
click at [399, 311] on button "Next Question" at bounding box center [474, 311] width 339 height 24
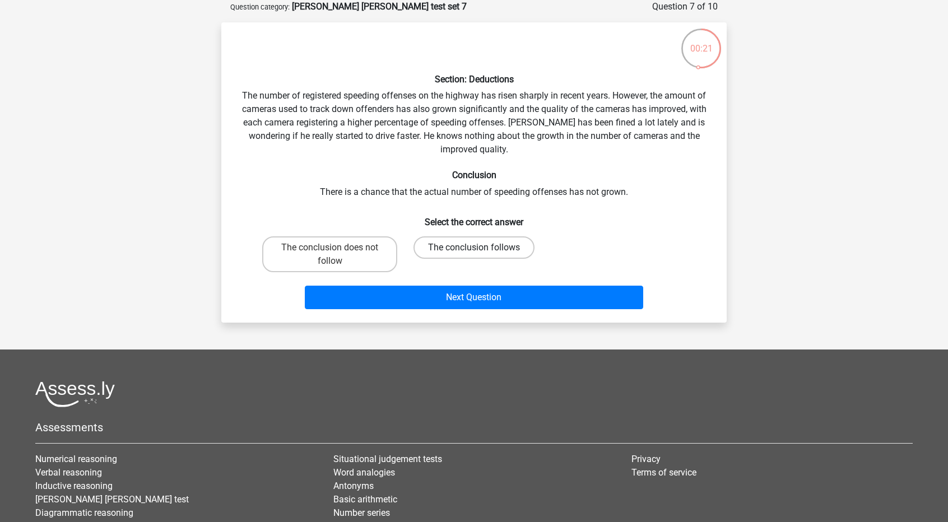
click at [433, 239] on label "The conclusion follows" at bounding box center [473, 247] width 121 height 22
click at [474, 248] on input "The conclusion follows" at bounding box center [477, 251] width 7 height 7
radio input "true"
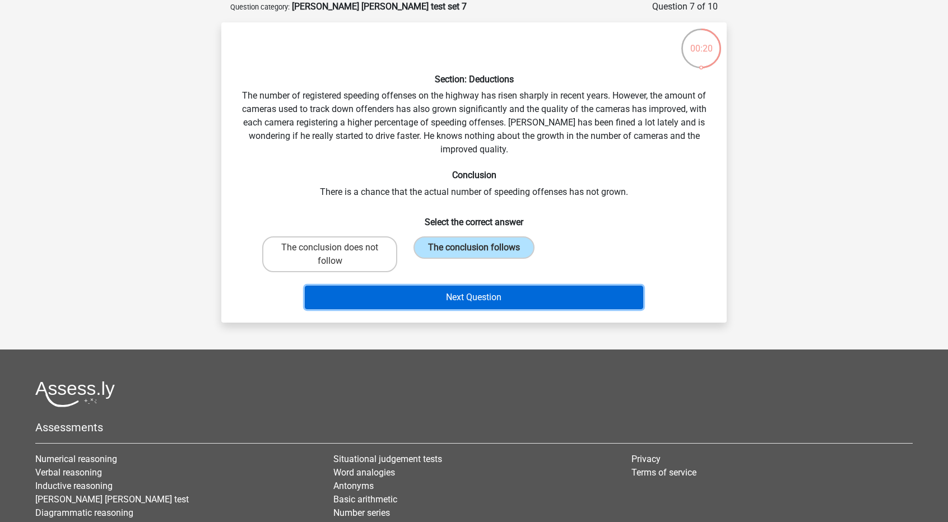
click at [439, 294] on button "Next Question" at bounding box center [474, 298] width 339 height 24
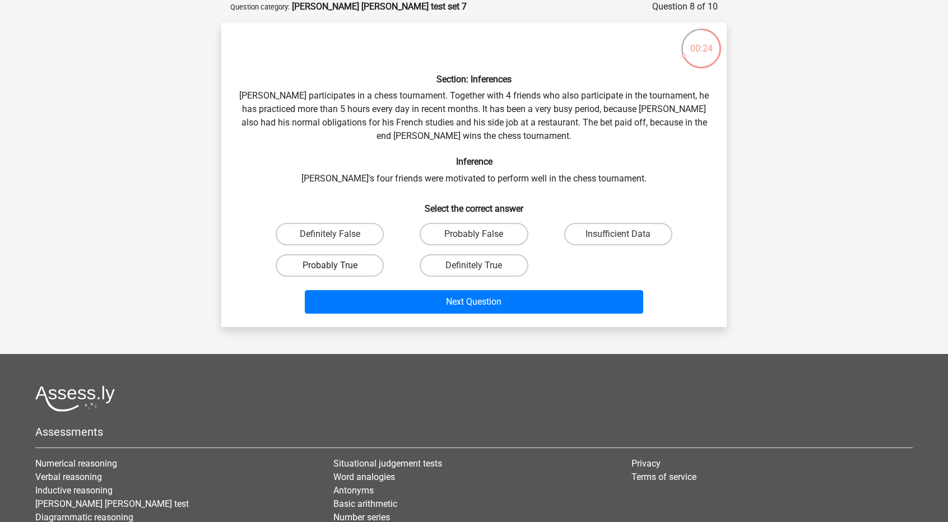
click at [366, 264] on label "Probably True" at bounding box center [330, 265] width 108 height 22
click at [337, 265] on input "Probably True" at bounding box center [333, 268] width 7 height 7
radio input "true"
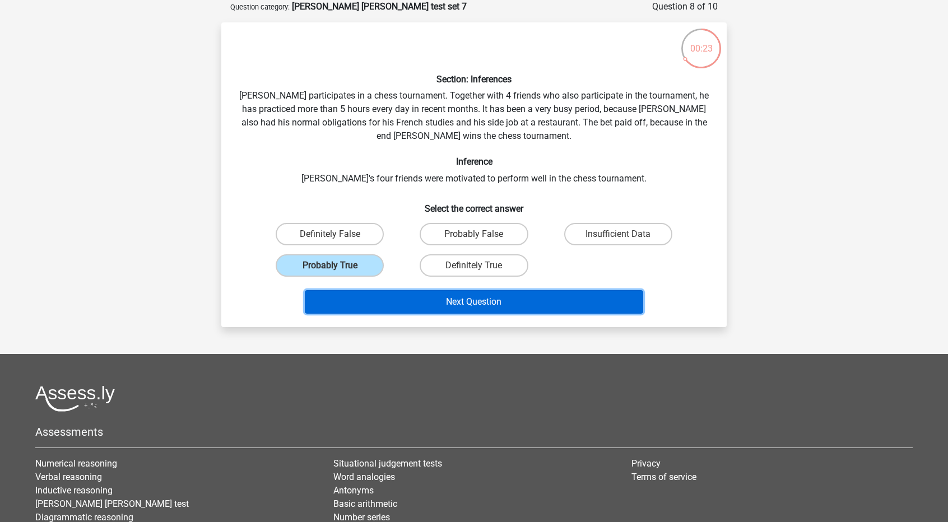
click at [442, 296] on button "Next Question" at bounding box center [474, 302] width 339 height 24
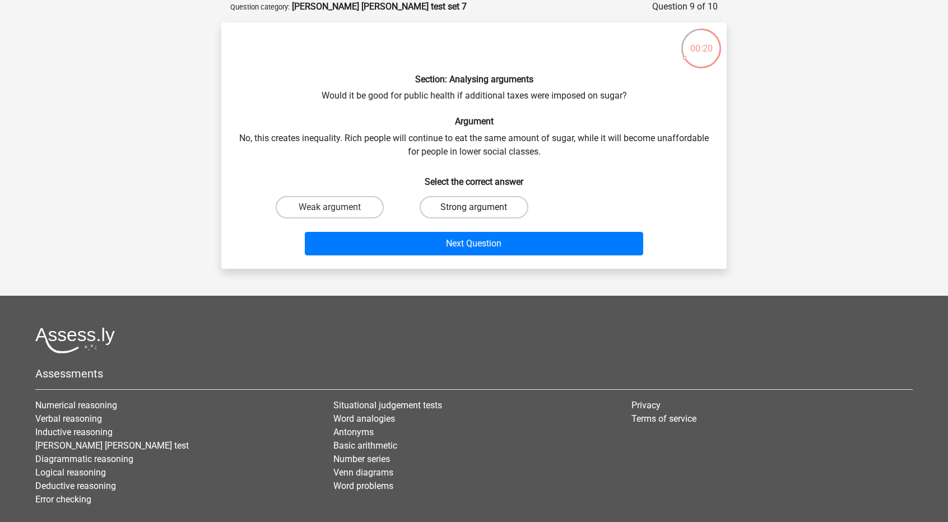
click at [433, 199] on label "Strong argument" at bounding box center [473, 207] width 108 height 22
click at [474, 207] on input "Strong argument" at bounding box center [477, 210] width 7 height 7
radio input "true"
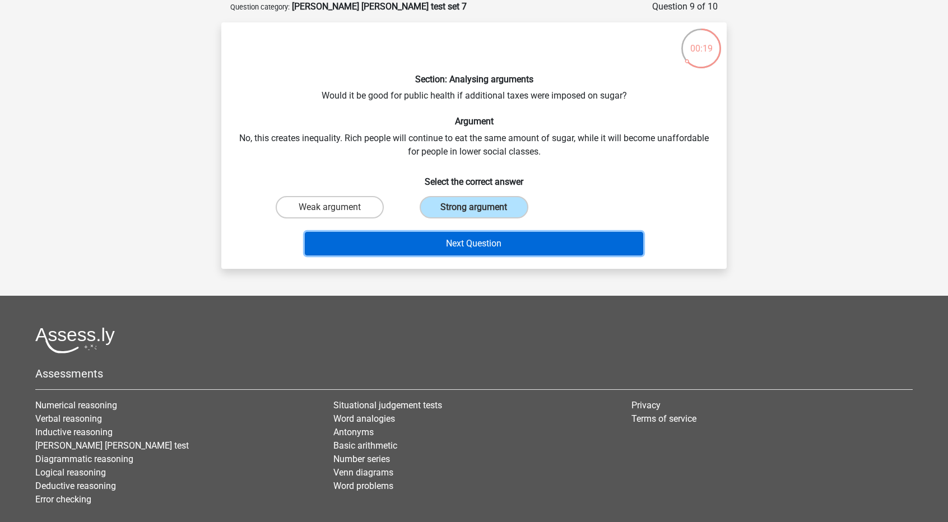
click at [436, 248] on button "Next Question" at bounding box center [474, 244] width 339 height 24
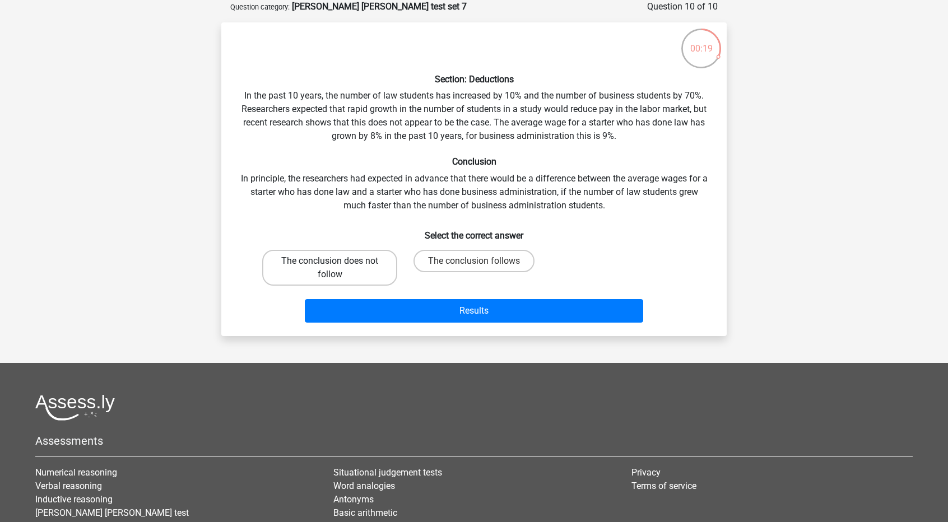
click at [369, 268] on label "The conclusion does not follow" at bounding box center [329, 268] width 135 height 36
click at [337, 268] on input "The conclusion does not follow" at bounding box center [333, 264] width 7 height 7
radio input "true"
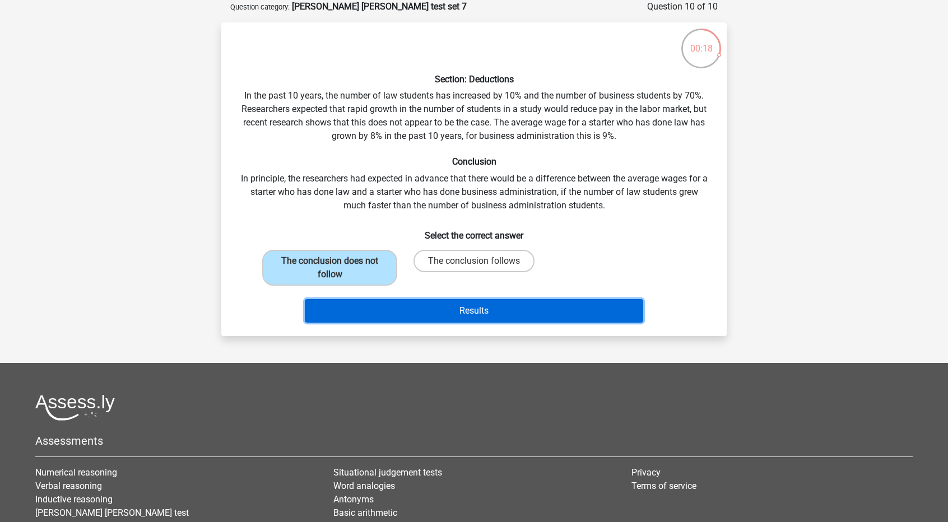
click at [378, 306] on button "Results" at bounding box center [474, 311] width 339 height 24
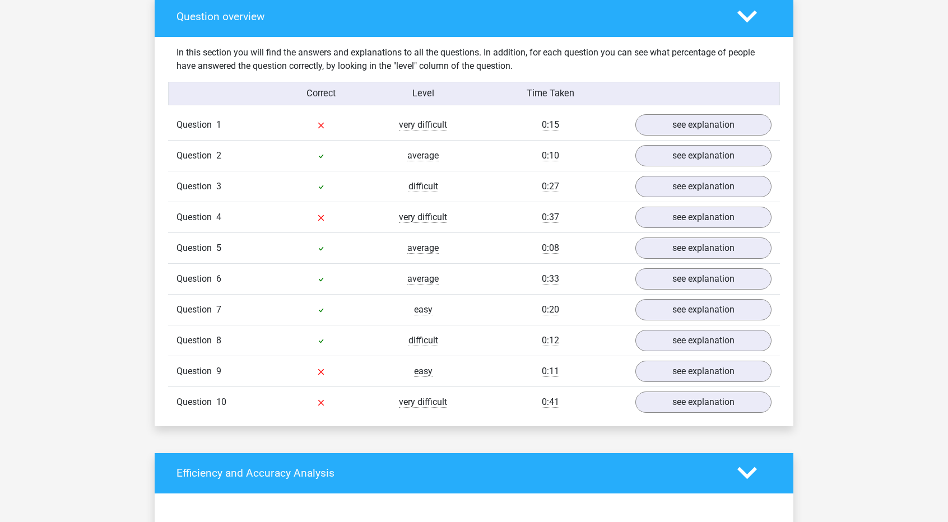
scroll to position [663, 0]
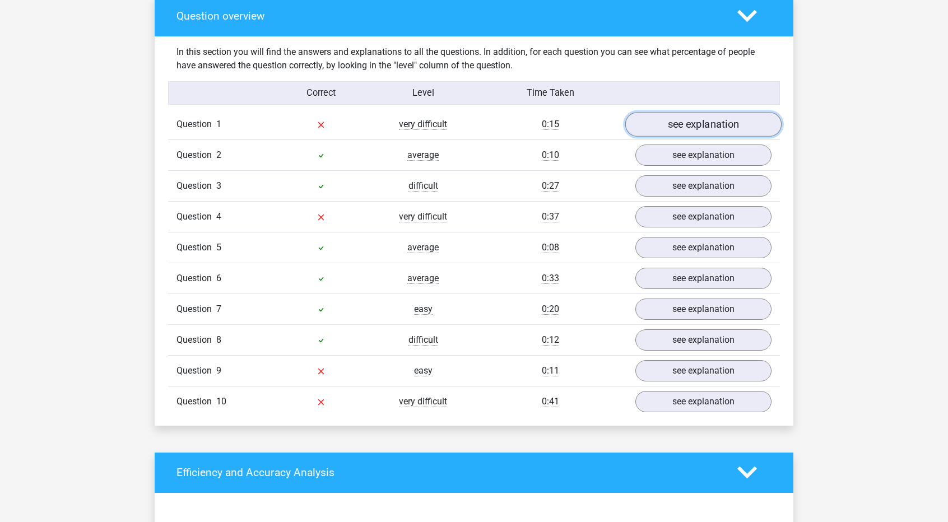
click at [700, 134] on link "see explanation" at bounding box center [703, 124] width 156 height 25
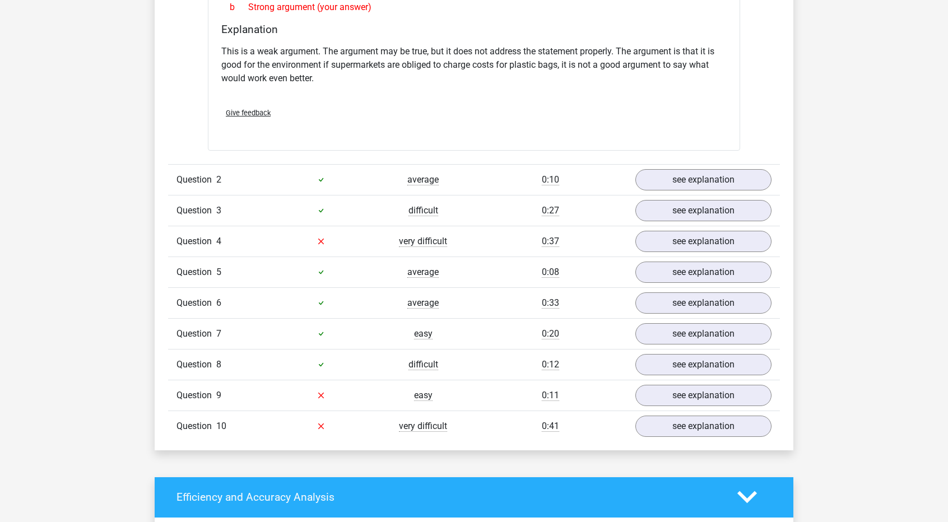
scroll to position [936, 0]
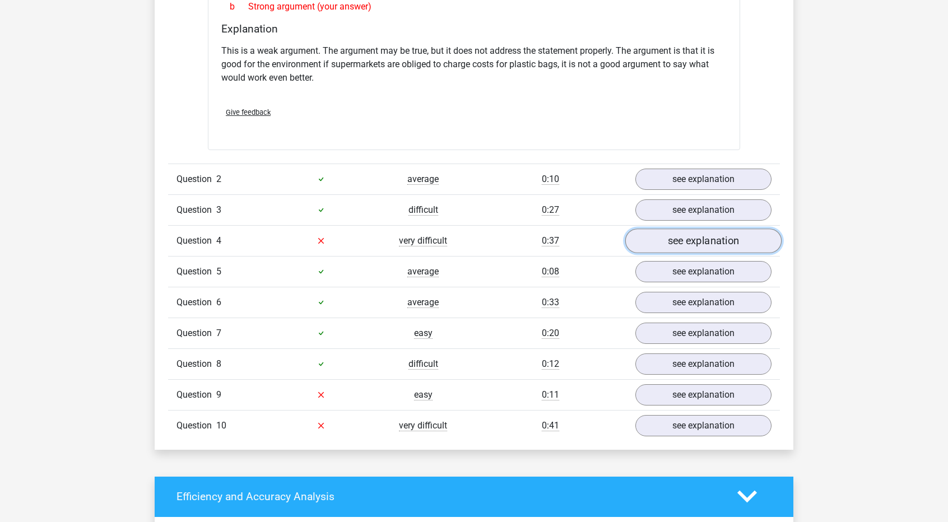
click at [668, 239] on link "see explanation" at bounding box center [703, 241] width 156 height 25
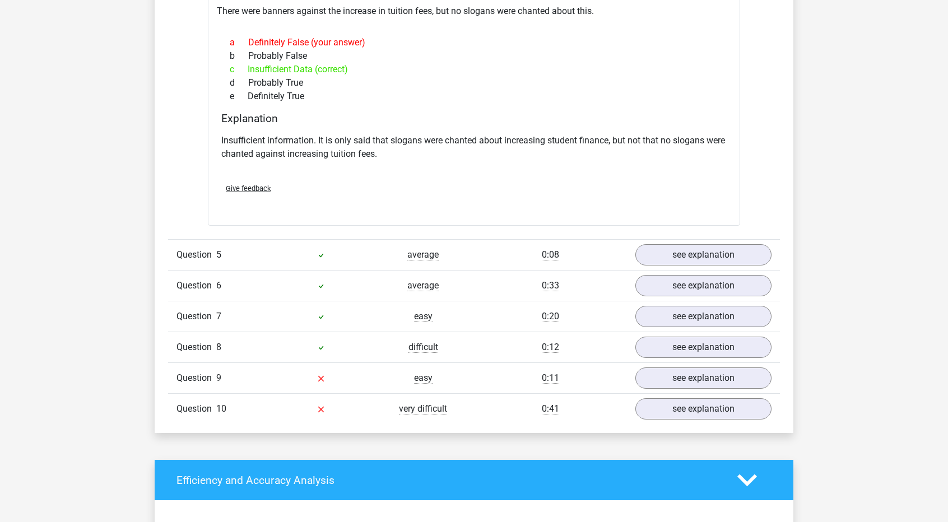
scroll to position [1291, 0]
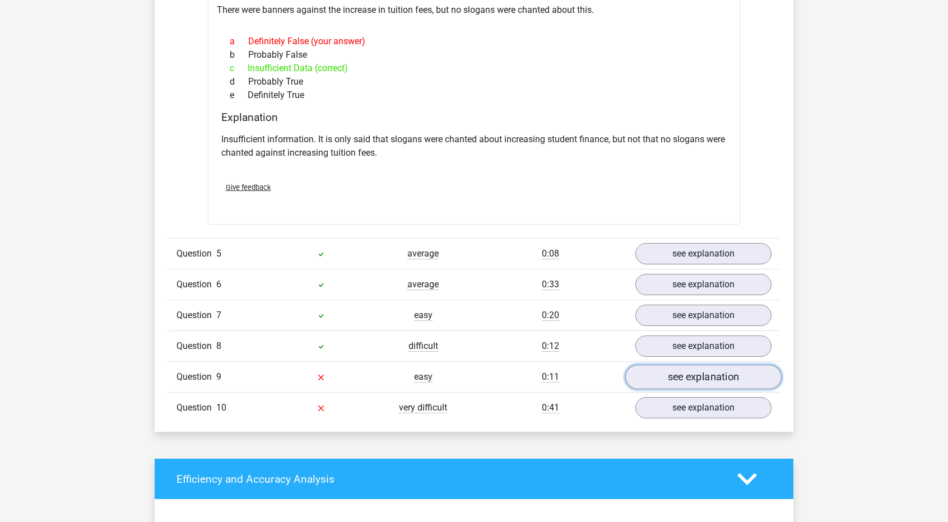
click at [655, 370] on link "see explanation" at bounding box center [703, 377] width 156 height 25
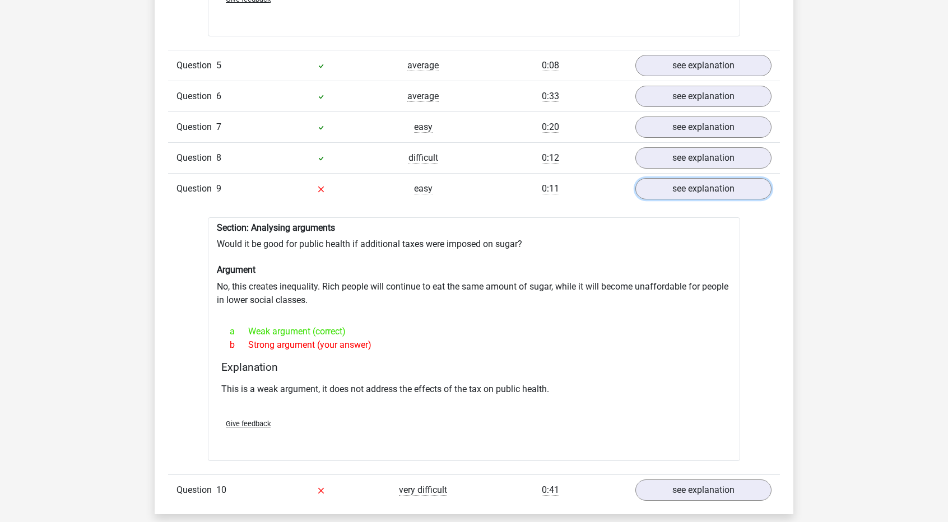
scroll to position [1480, 0]
click at [675, 182] on link "see explanation" at bounding box center [703, 188] width 156 height 25
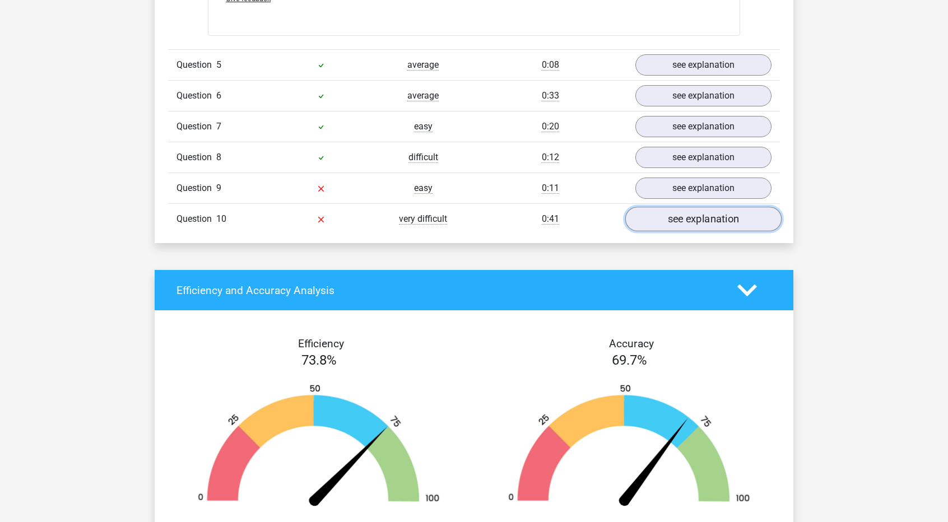
click at [674, 215] on link "see explanation" at bounding box center [703, 219] width 156 height 25
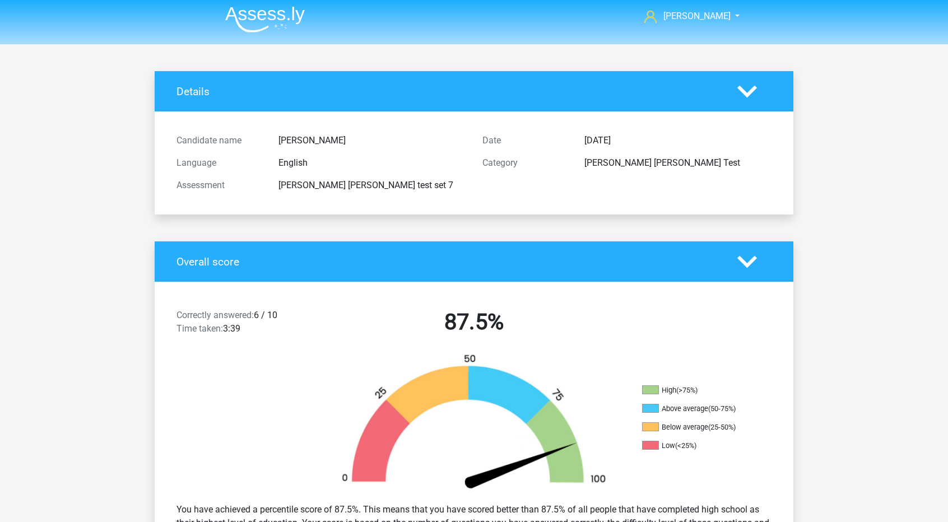
scroll to position [0, 0]
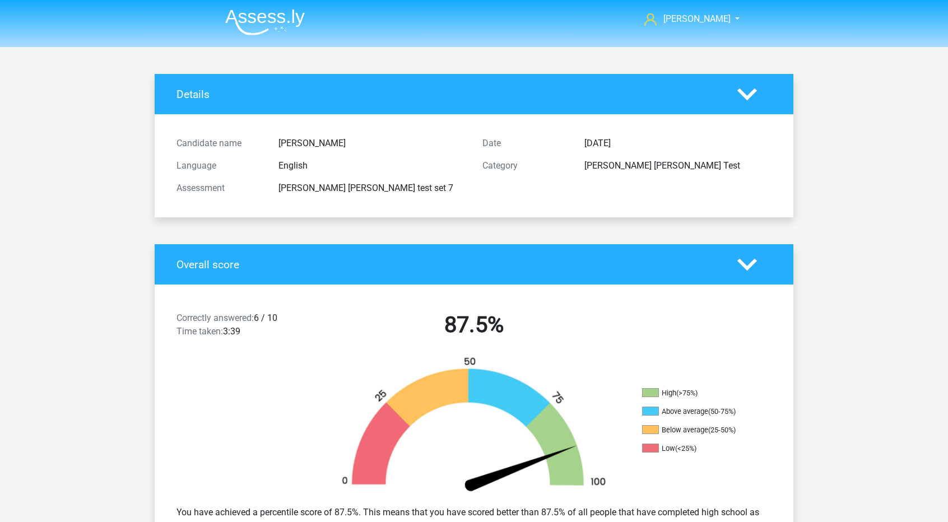
drag, startPoint x: 589, startPoint y: 305, endPoint x: 463, endPoint y: 326, distance: 127.8
click at [463, 326] on h2 "87.5%" at bounding box center [473, 324] width 289 height 27
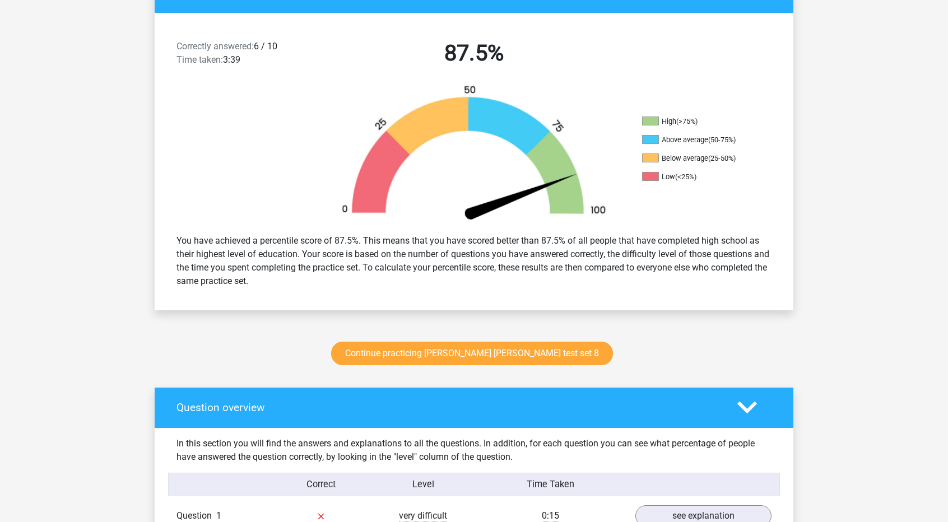
scroll to position [272, 0]
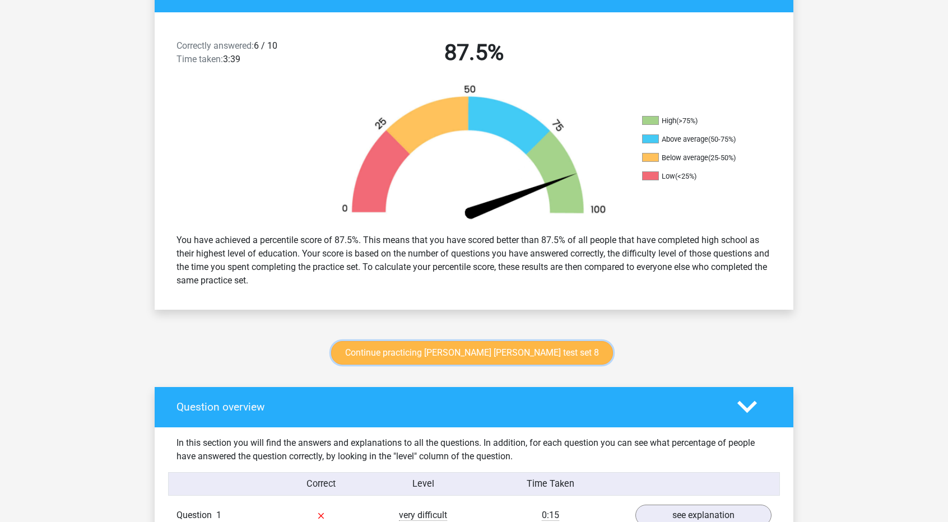
click at [443, 341] on link "Continue practicing watson glaser test set 8" at bounding box center [472, 353] width 282 height 24
click at [471, 356] on link "Continue practicing watson glaser test set 8" at bounding box center [472, 353] width 282 height 24
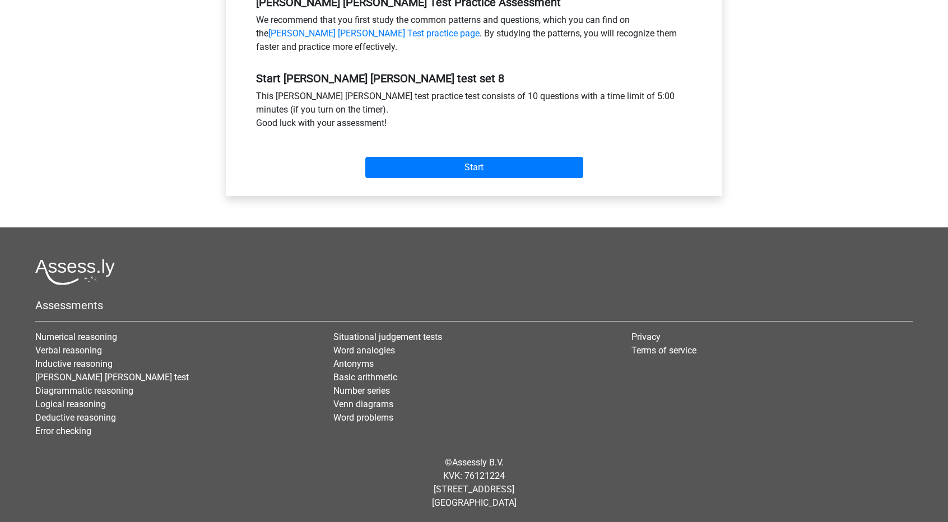
scroll to position [214, 0]
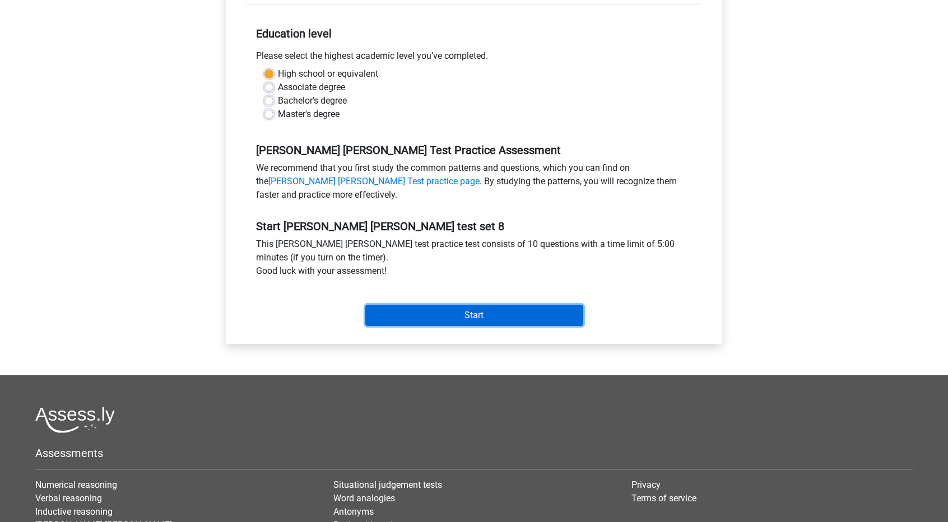
click at [499, 320] on input "Start" at bounding box center [474, 315] width 218 height 21
click at [489, 307] on input "Start" at bounding box center [474, 315] width 218 height 21
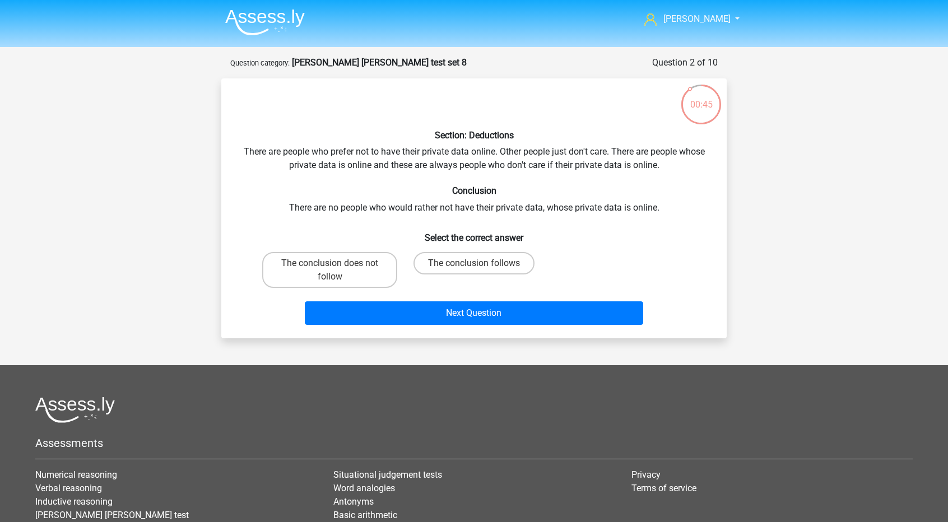
click at [682, 71] on form "Question 2 of 10 Question category: [PERSON_NAME] [PERSON_NAME] test set 8 Sect…" at bounding box center [473, 197] width 505 height 282
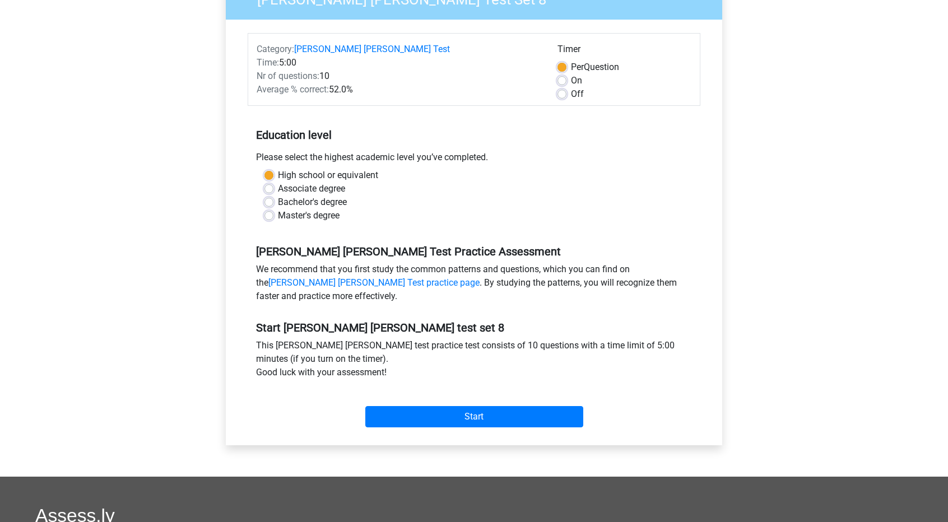
scroll to position [113, 0]
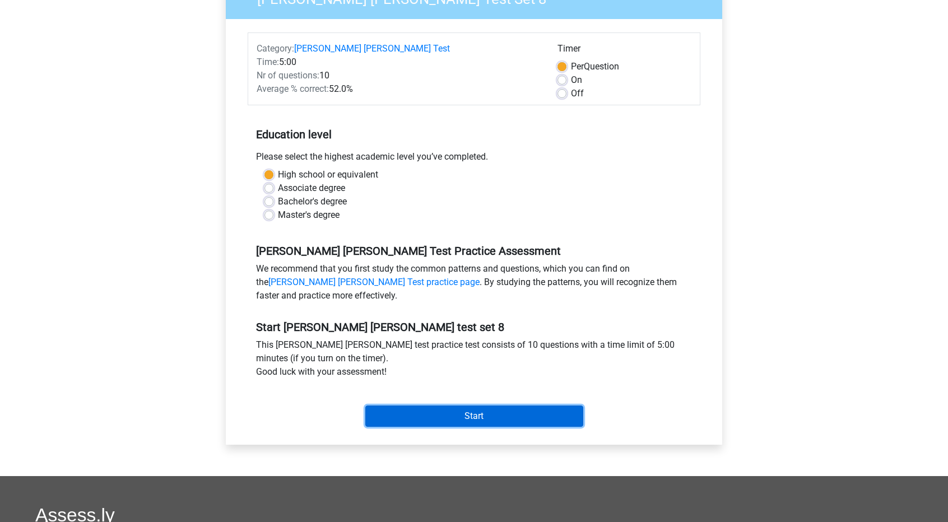
click at [429, 421] on input "Start" at bounding box center [474, 415] width 218 height 21
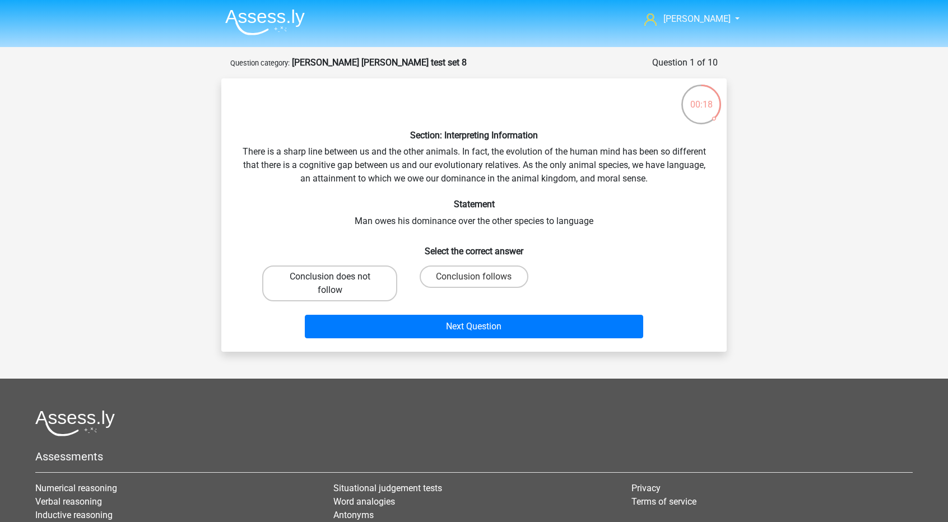
click at [365, 279] on label "Conclusion does not follow" at bounding box center [329, 283] width 135 height 36
click at [337, 279] on input "Conclusion does not follow" at bounding box center [333, 280] width 7 height 7
radio input "true"
click at [451, 275] on label "Conclusion follows" at bounding box center [473, 276] width 108 height 22
click at [474, 277] on input "Conclusion follows" at bounding box center [477, 280] width 7 height 7
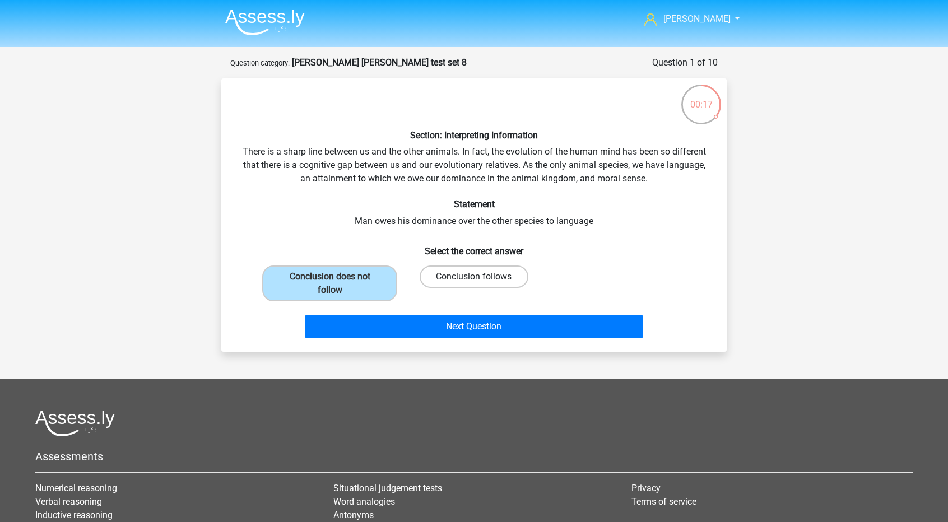
radio input "true"
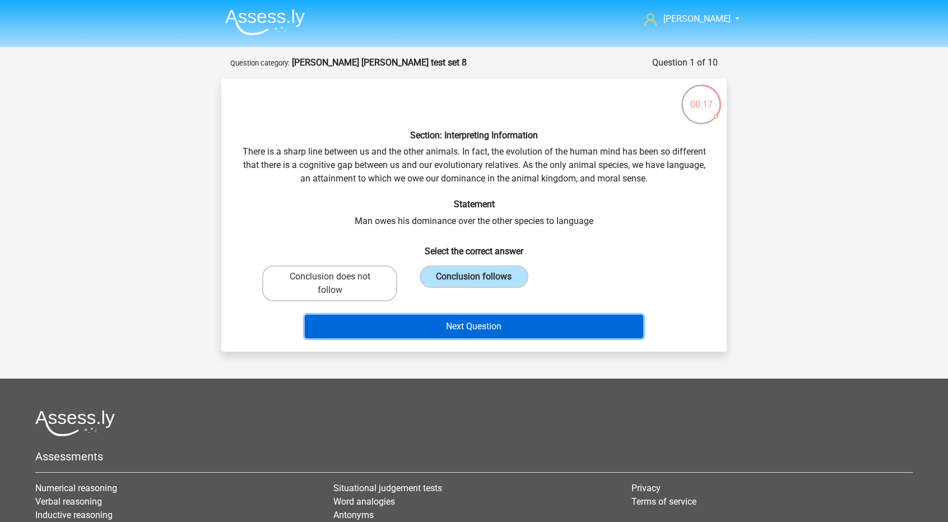
click at [446, 317] on button "Next Question" at bounding box center [474, 327] width 339 height 24
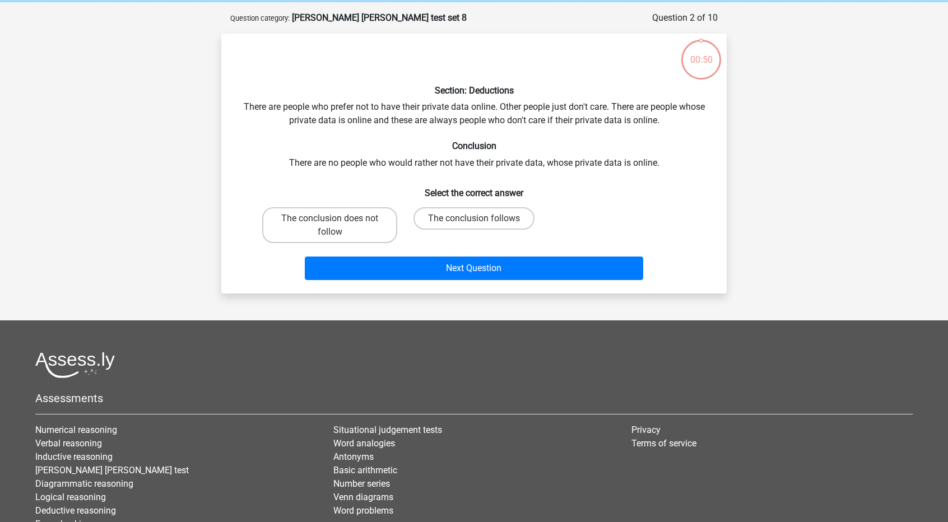
scroll to position [56, 0]
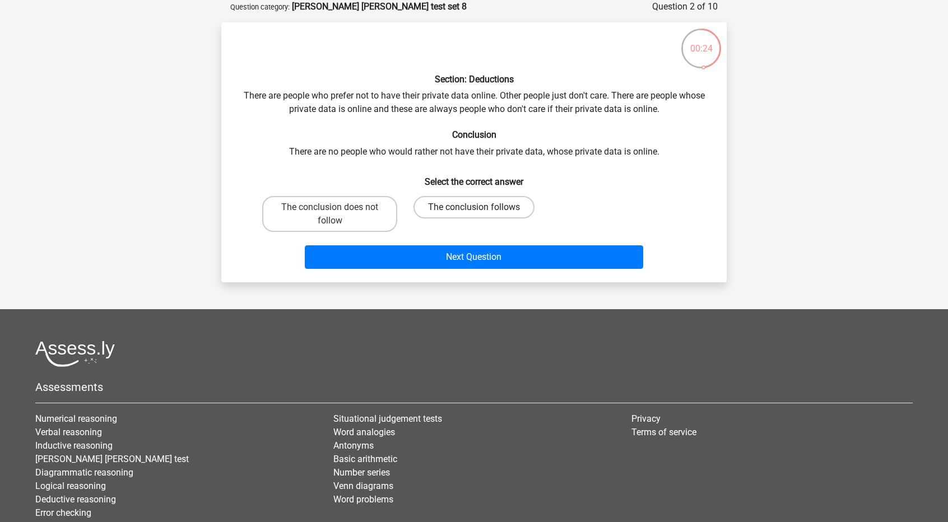
click at [441, 209] on label "The conclusion follows" at bounding box center [473, 207] width 121 height 22
click at [474, 209] on input "The conclusion follows" at bounding box center [477, 210] width 7 height 7
radio input "true"
click at [432, 269] on div "Next Question" at bounding box center [474, 259] width 432 height 28
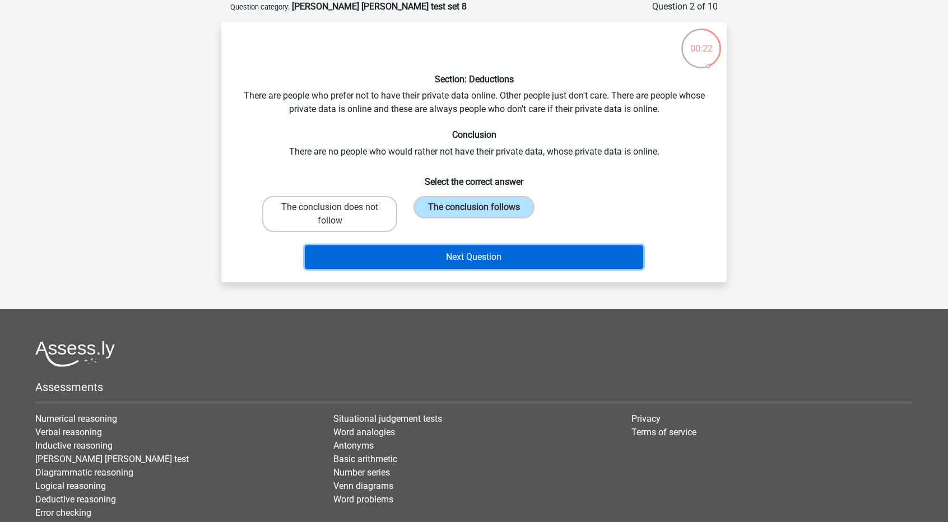
click at [432, 265] on button "Next Question" at bounding box center [474, 257] width 339 height 24
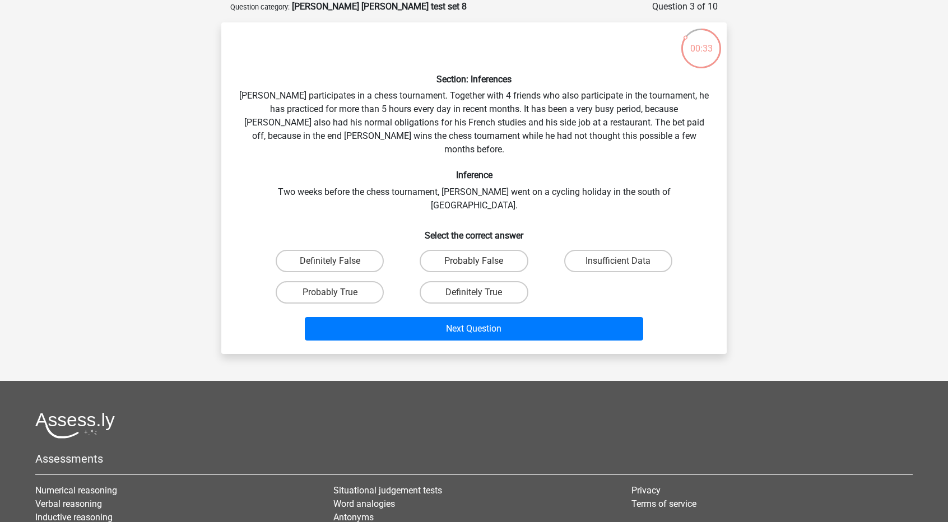
click at [603, 245] on div "Insufficient Data" at bounding box center [618, 260] width 144 height 31
click at [626, 250] on label "Insufficient Data" at bounding box center [618, 261] width 108 height 22
click at [625, 261] on input "Insufficient Data" at bounding box center [621, 264] width 7 height 7
radio input "true"
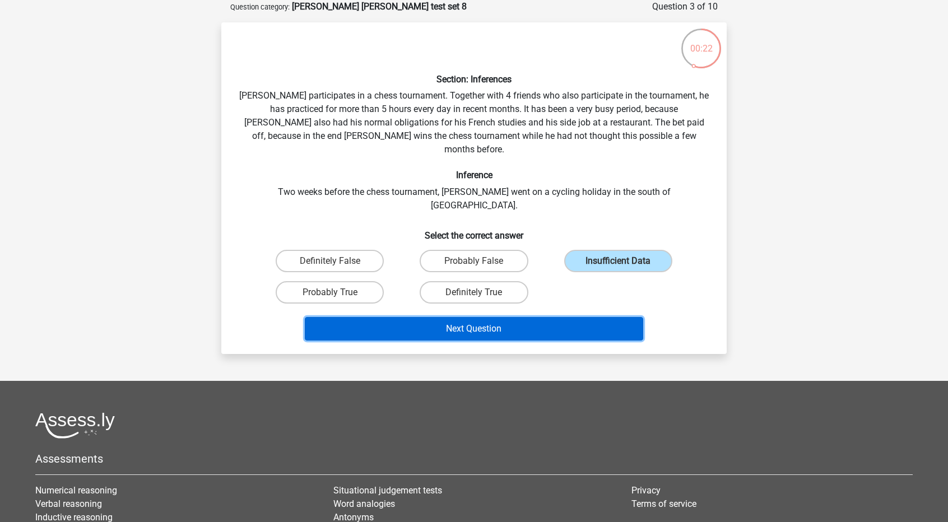
click at [550, 317] on button "Next Question" at bounding box center [474, 329] width 339 height 24
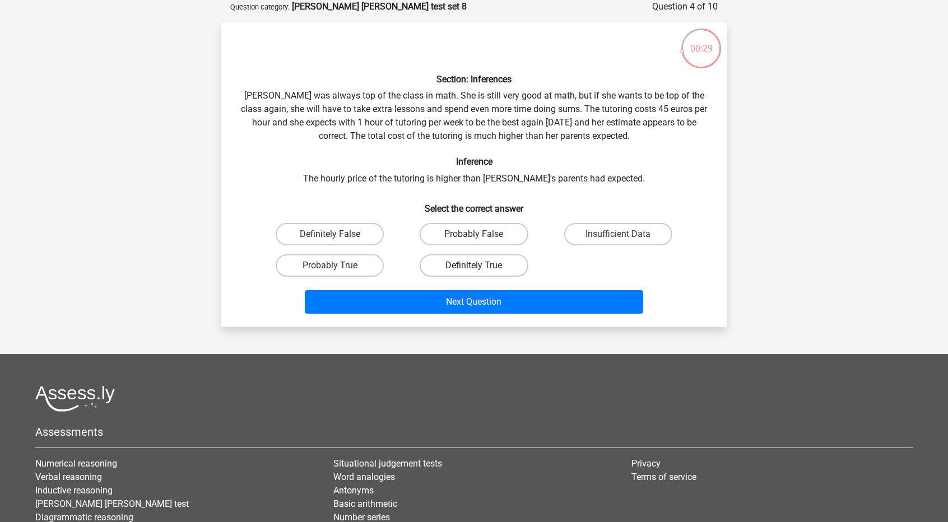
click at [459, 269] on label "Definitely True" at bounding box center [473, 265] width 108 height 22
click at [474, 269] on input "Definitely True" at bounding box center [477, 268] width 7 height 7
radio input "true"
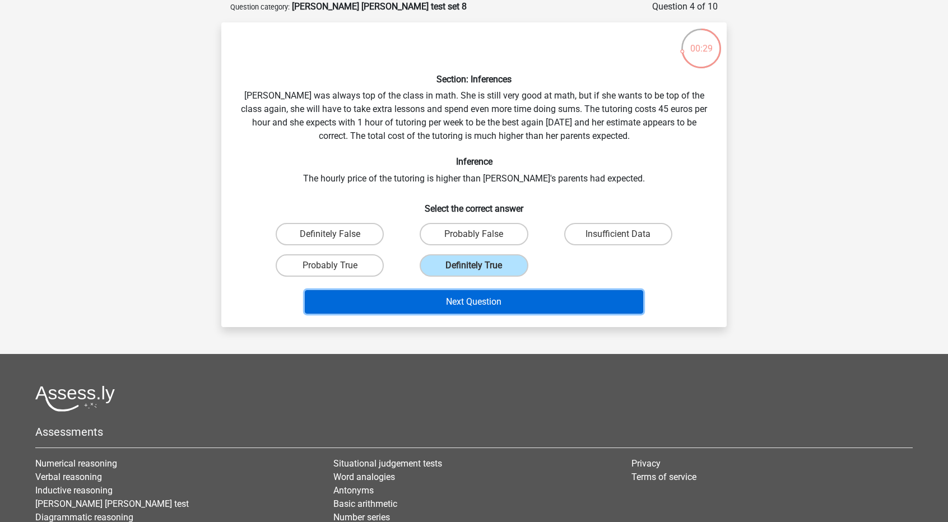
click at [448, 295] on button "Next Question" at bounding box center [474, 302] width 339 height 24
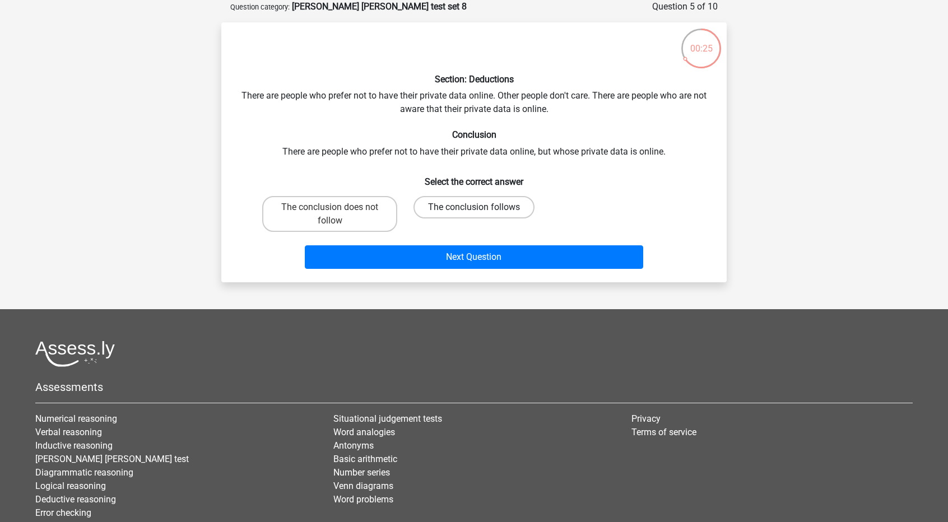
click at [426, 212] on label "The conclusion follows" at bounding box center [473, 207] width 121 height 22
click at [474, 212] on input "The conclusion follows" at bounding box center [477, 210] width 7 height 7
radio input "true"
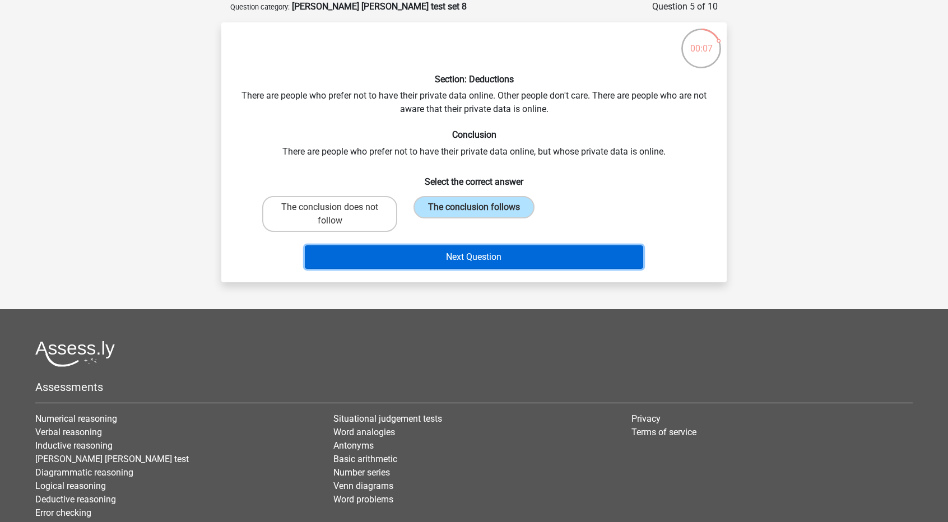
click at [421, 251] on button "Next Question" at bounding box center [474, 257] width 339 height 24
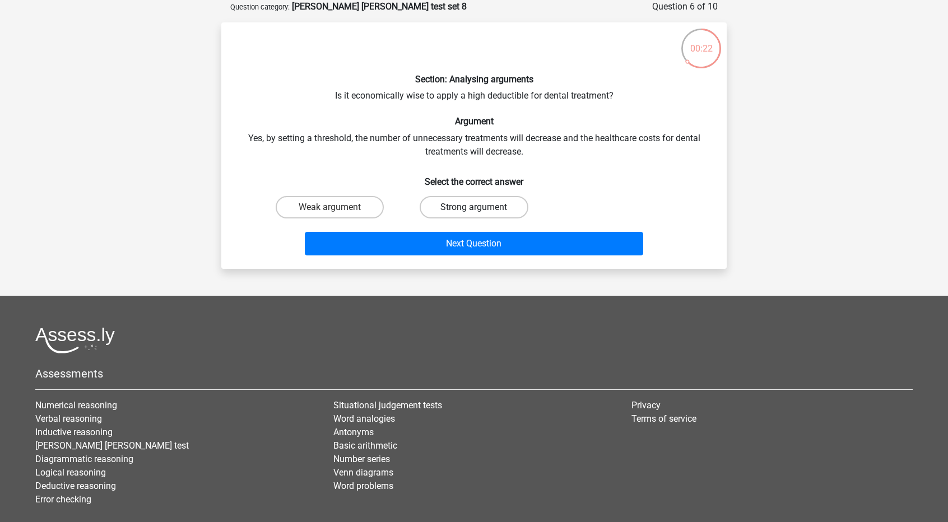
click at [442, 209] on label "Strong argument" at bounding box center [473, 207] width 108 height 22
click at [474, 209] on input "Strong argument" at bounding box center [477, 210] width 7 height 7
radio input "true"
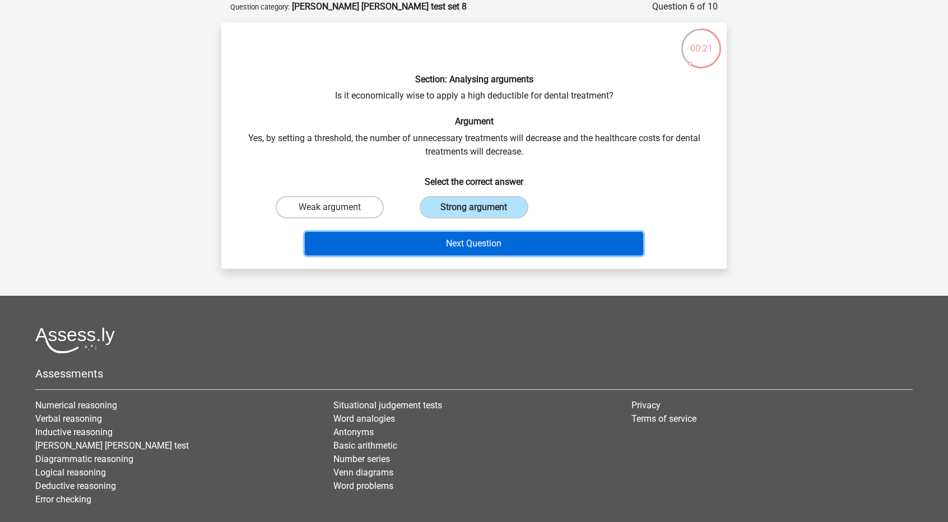
click at [430, 232] on button "Next Question" at bounding box center [474, 244] width 339 height 24
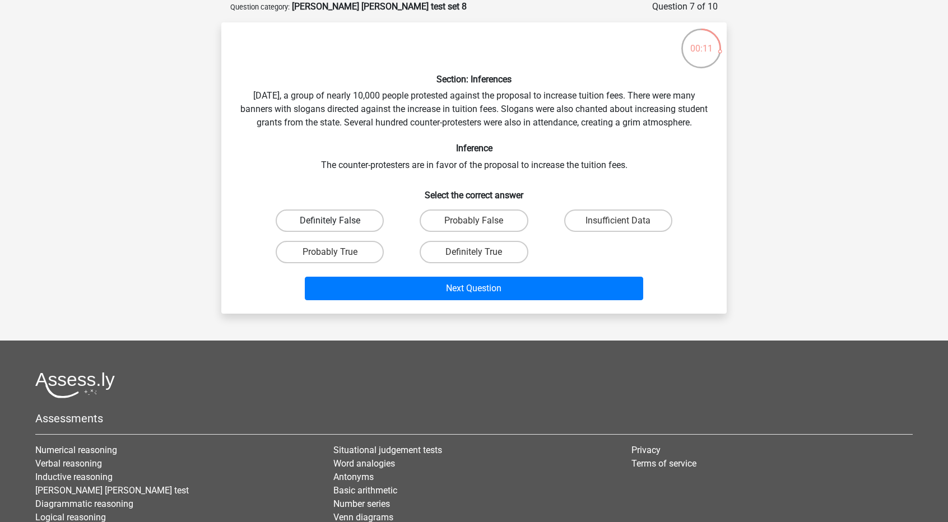
click at [369, 232] on label "Definitely False" at bounding box center [330, 220] width 108 height 22
click at [337, 228] on input "Definitely False" at bounding box center [333, 224] width 7 height 7
radio input "true"
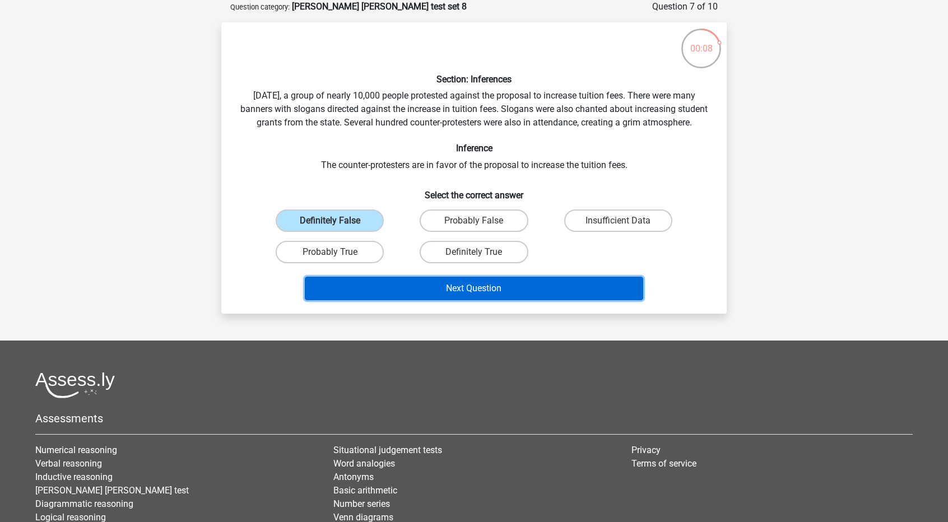
click at [431, 300] on button "Next Question" at bounding box center [474, 289] width 339 height 24
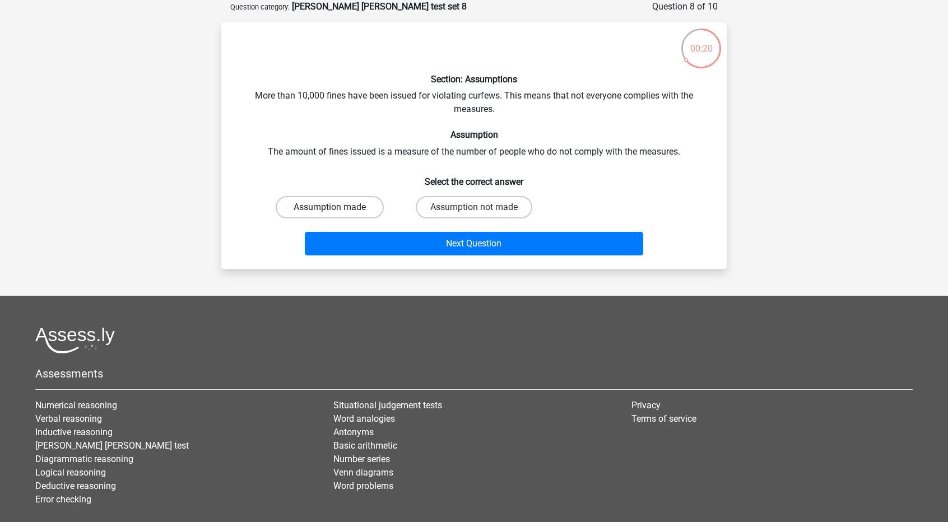
click at [374, 206] on label "Assumption made" at bounding box center [330, 207] width 108 height 22
click at [337, 207] on input "Assumption made" at bounding box center [333, 210] width 7 height 7
radio input "true"
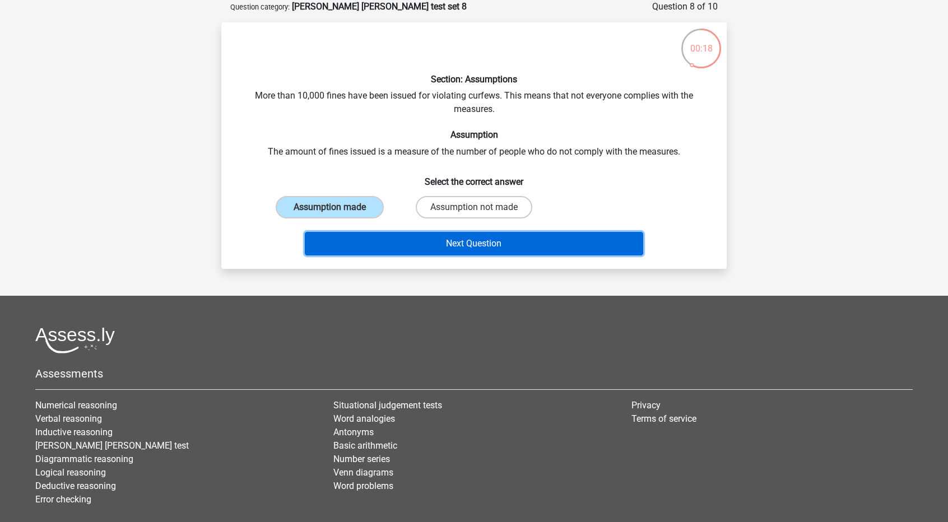
click at [393, 234] on button "Next Question" at bounding box center [474, 244] width 339 height 24
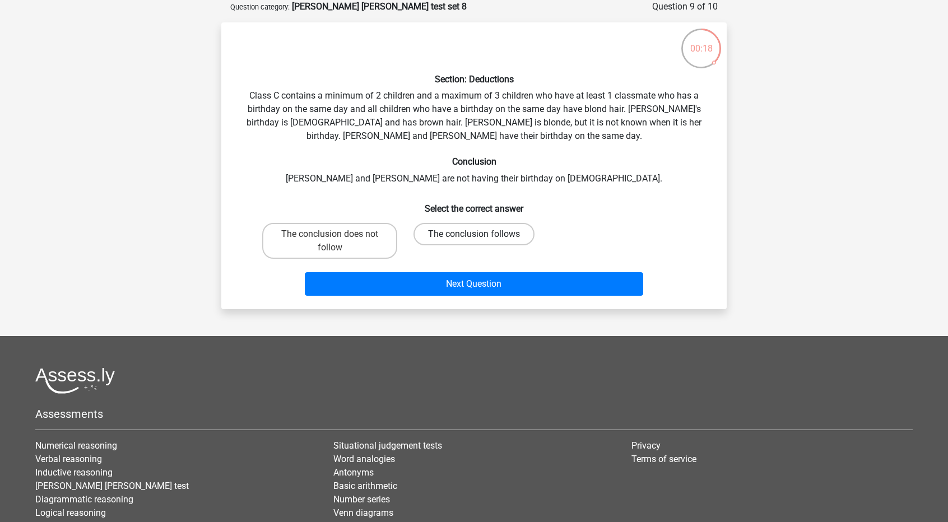
click at [471, 233] on label "The conclusion follows" at bounding box center [473, 234] width 121 height 22
click at [474, 234] on input "The conclusion follows" at bounding box center [477, 237] width 7 height 7
radio input "true"
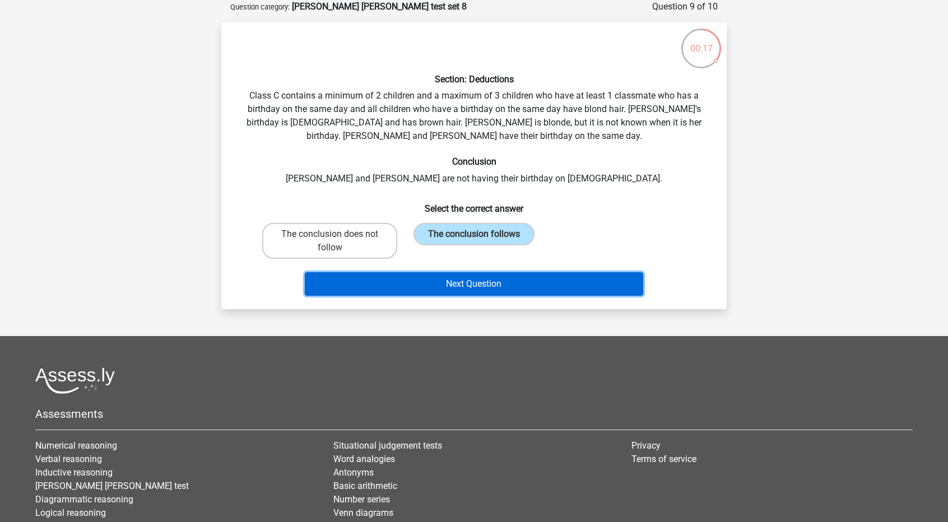
click at [459, 283] on button "Next Question" at bounding box center [474, 284] width 339 height 24
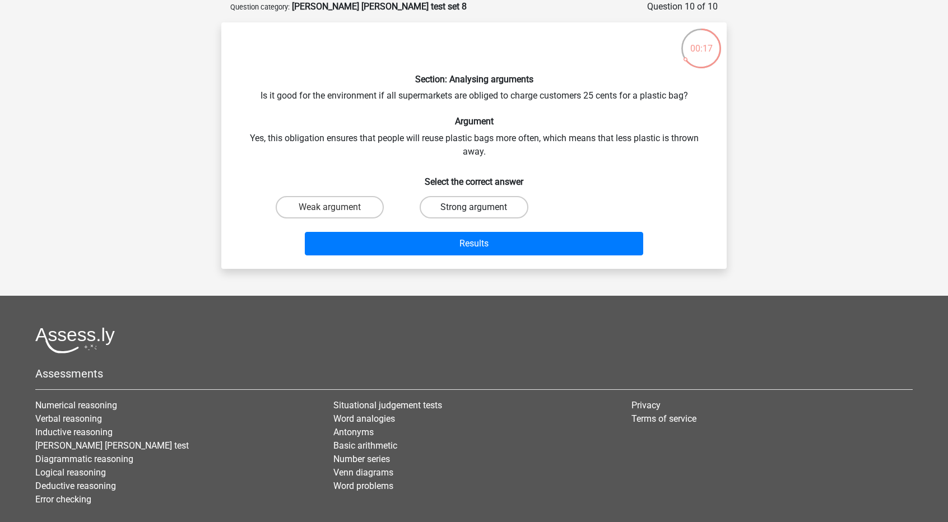
click at [451, 206] on label "Strong argument" at bounding box center [473, 207] width 108 height 22
click at [474, 207] on input "Strong argument" at bounding box center [477, 210] width 7 height 7
radio input "true"
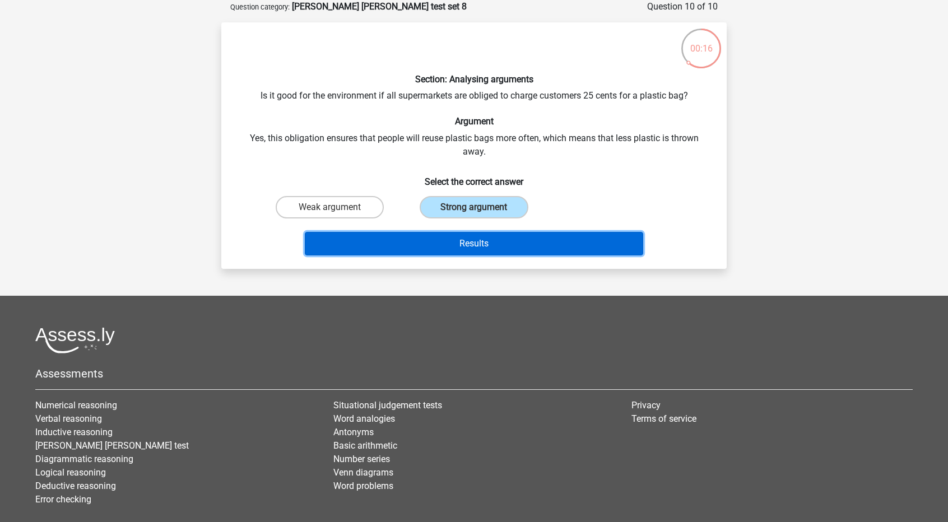
click at [444, 235] on button "Results" at bounding box center [474, 244] width 339 height 24
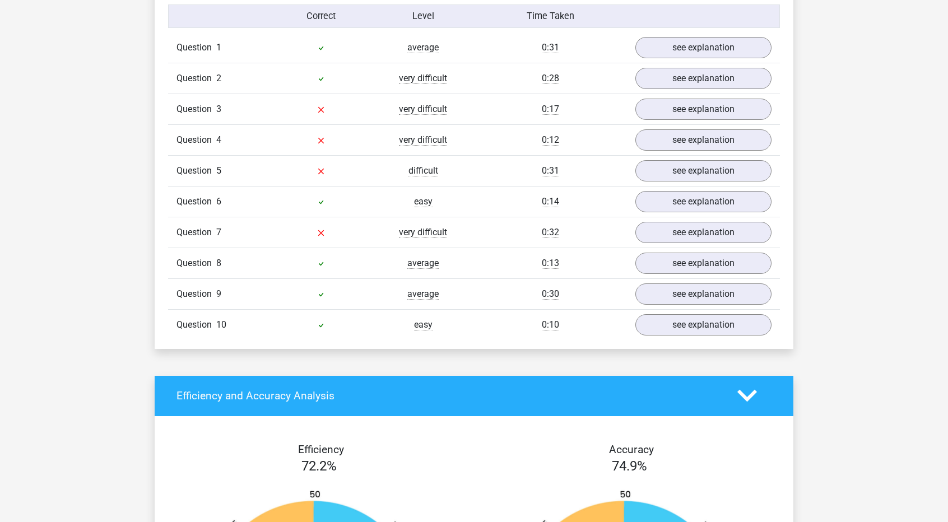
scroll to position [677, 0]
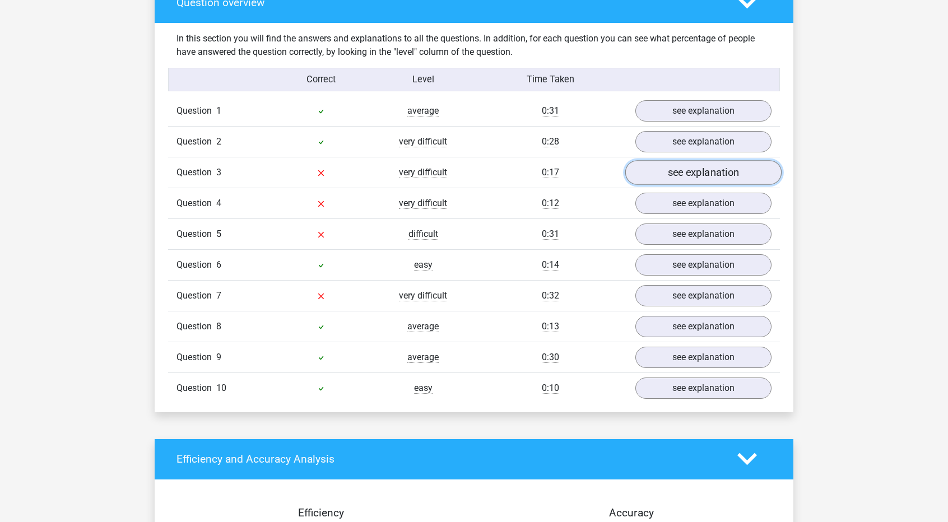
click at [670, 174] on link "see explanation" at bounding box center [703, 172] width 156 height 25
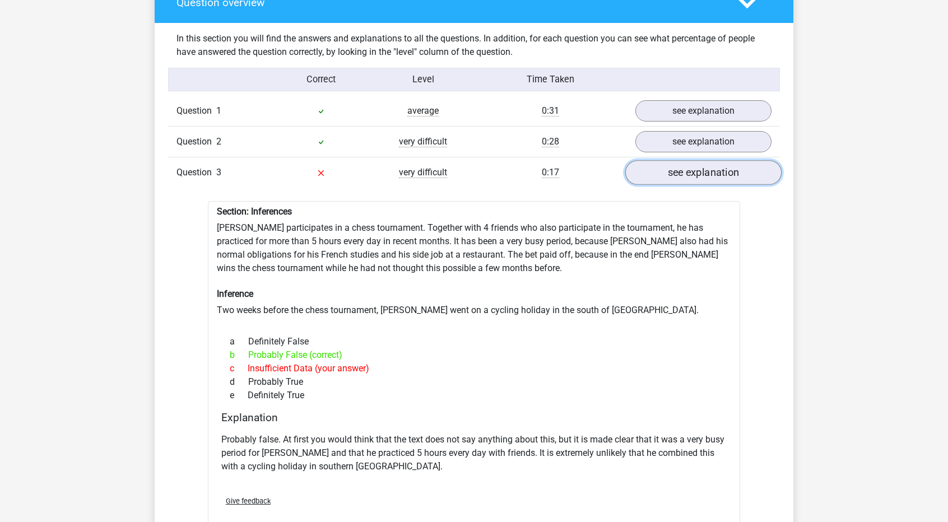
click at [669, 176] on link "see explanation" at bounding box center [703, 172] width 156 height 25
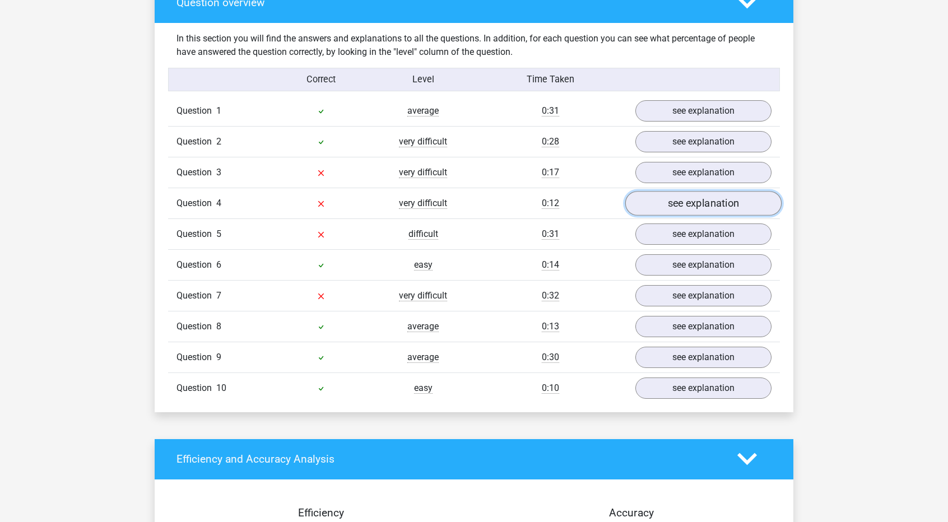
click at [656, 207] on link "see explanation" at bounding box center [703, 203] width 156 height 25
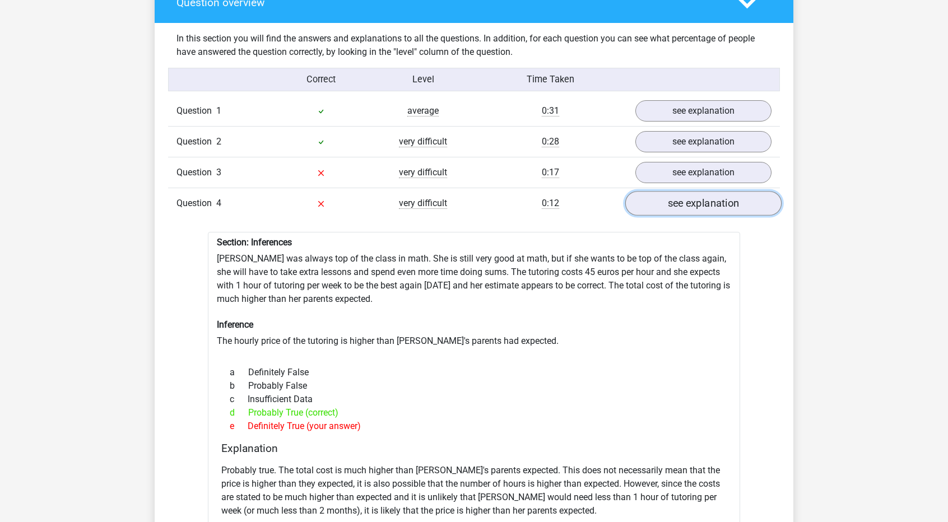
click at [661, 211] on link "see explanation" at bounding box center [703, 203] width 156 height 25
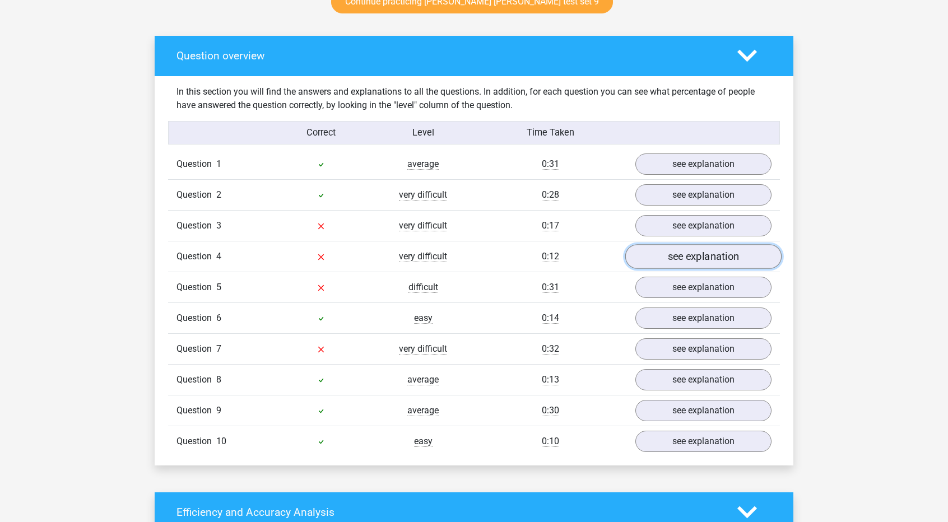
scroll to position [629, 0]
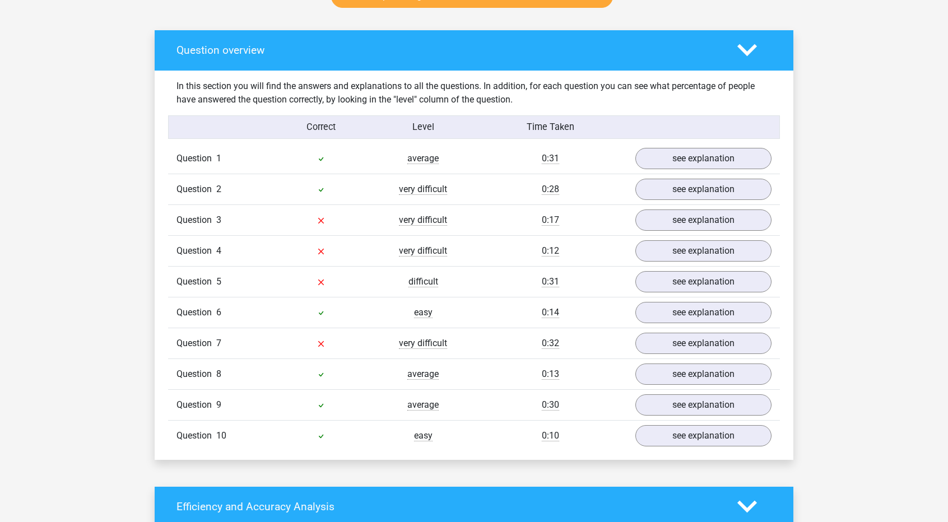
click at [659, 297] on div "Question 6 easy 0:14 see explanation" at bounding box center [474, 312] width 612 height 31
click at [666, 285] on link "see explanation" at bounding box center [703, 281] width 156 height 25
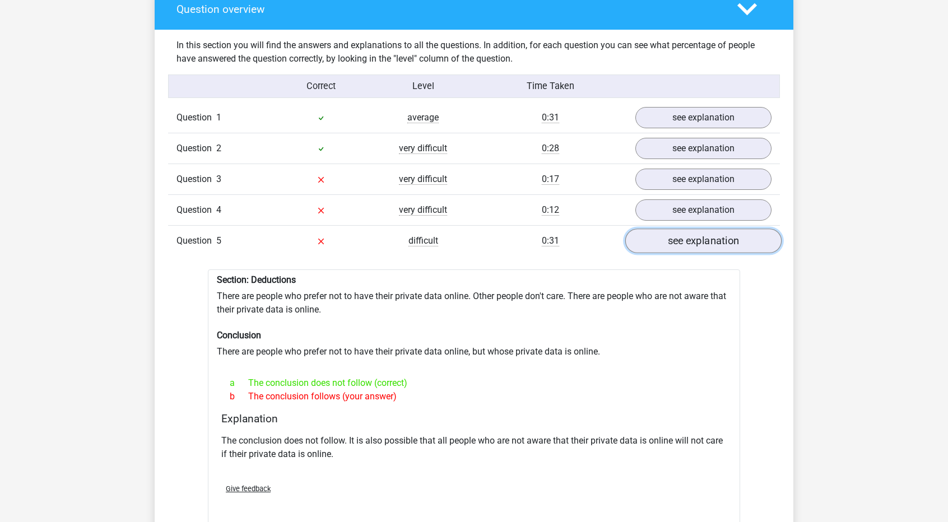
scroll to position [670, 0]
click at [673, 248] on link "see explanation" at bounding box center [703, 240] width 156 height 25
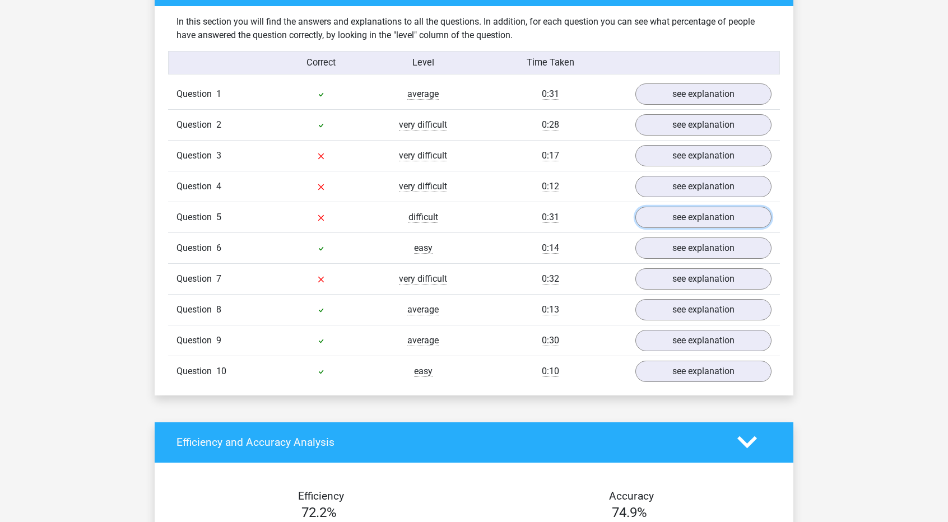
scroll to position [694, 0]
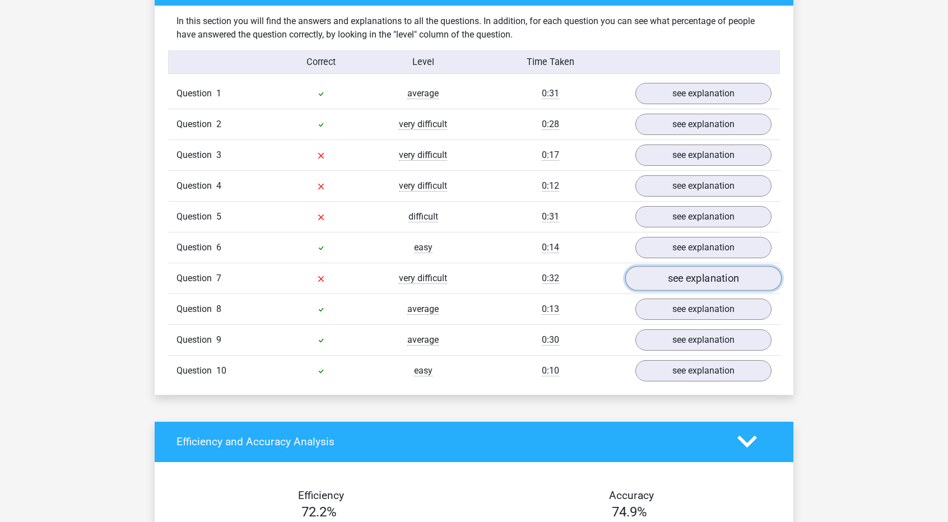
click at [705, 278] on link "see explanation" at bounding box center [703, 278] width 156 height 25
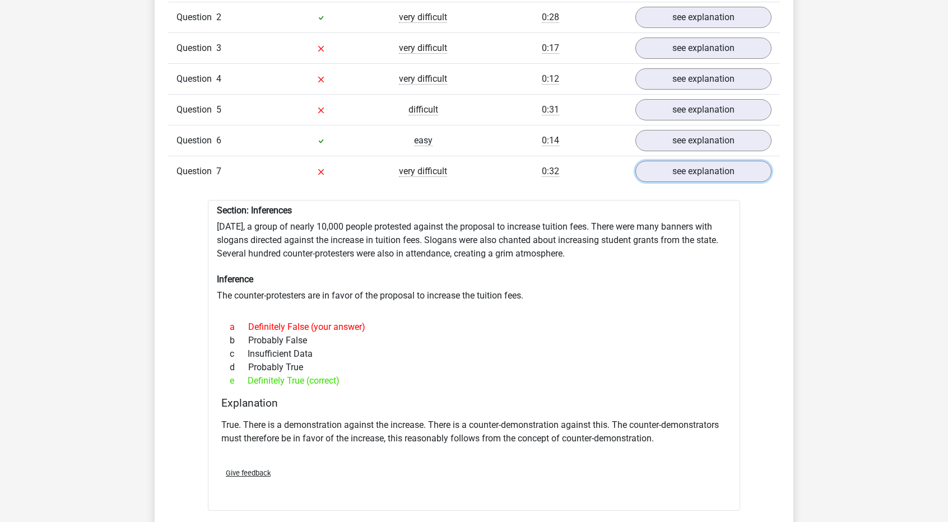
scroll to position [801, 0]
click at [692, 170] on link "see explanation" at bounding box center [703, 170] width 156 height 25
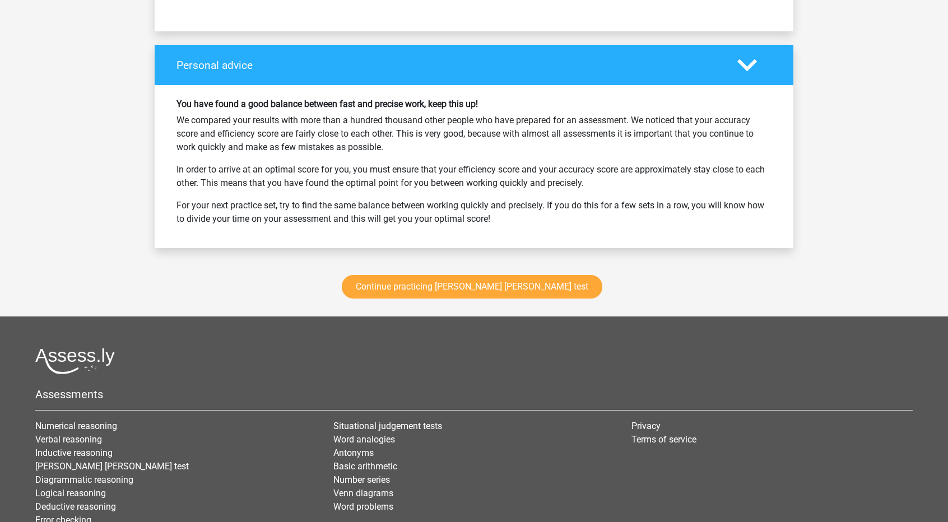
scroll to position [1501, 0]
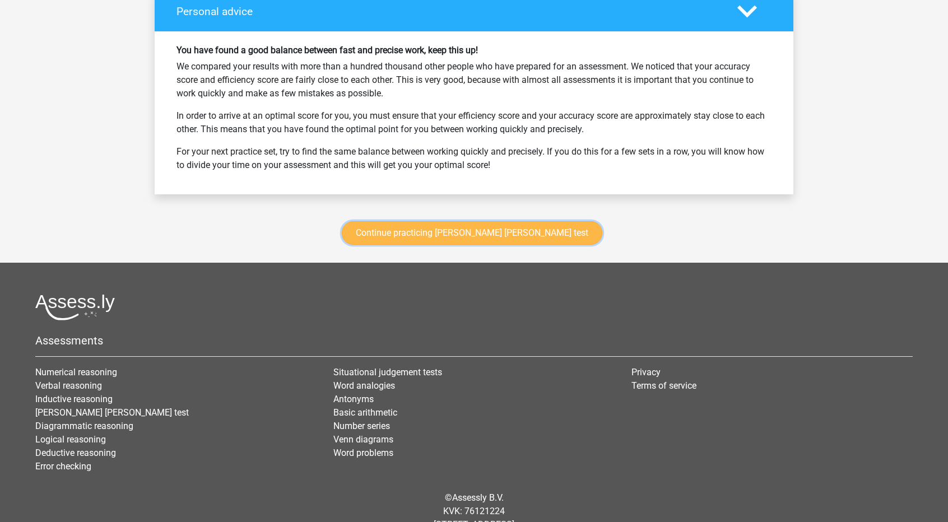
click at [441, 227] on link "Continue practicing watson glaser test" at bounding box center [472, 233] width 260 height 24
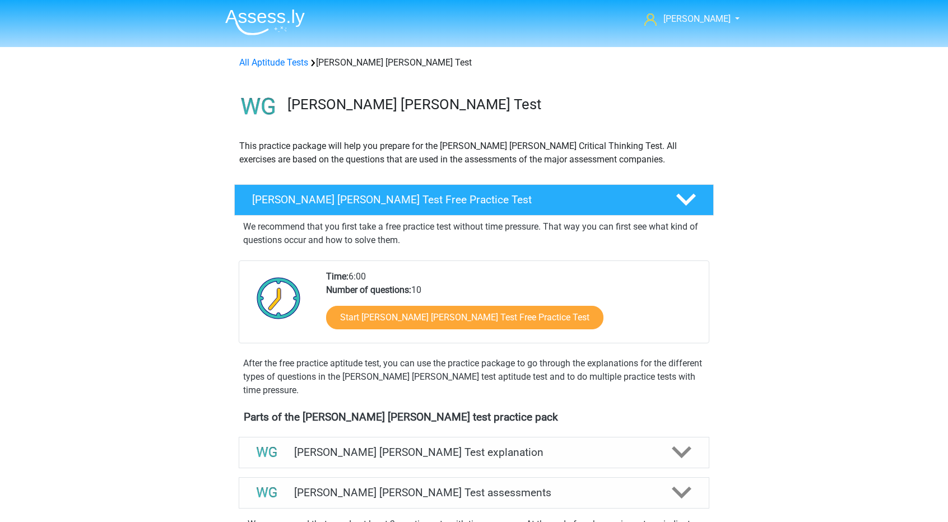
scroll to position [472, 0]
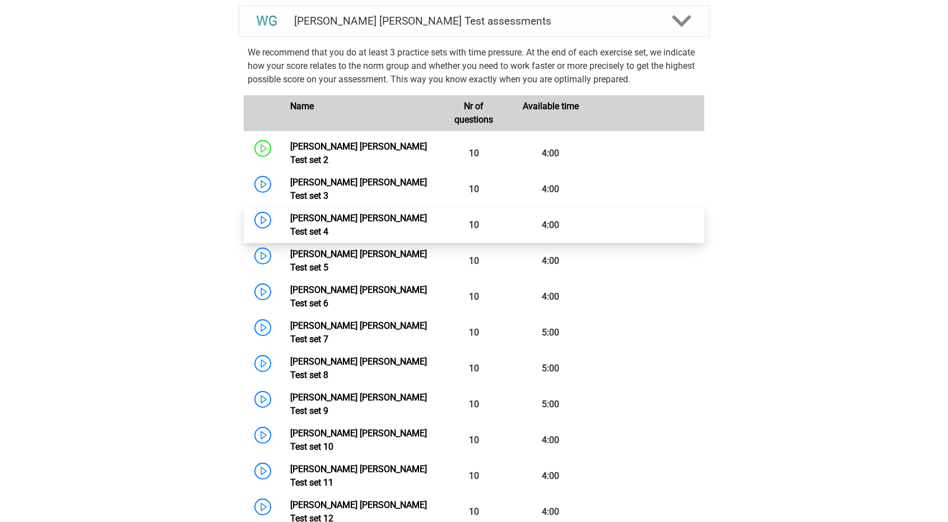
click at [427, 213] on link "[PERSON_NAME] [PERSON_NAME] Test set 4" at bounding box center [358, 225] width 137 height 24
